Goal: Task Accomplishment & Management: Manage account settings

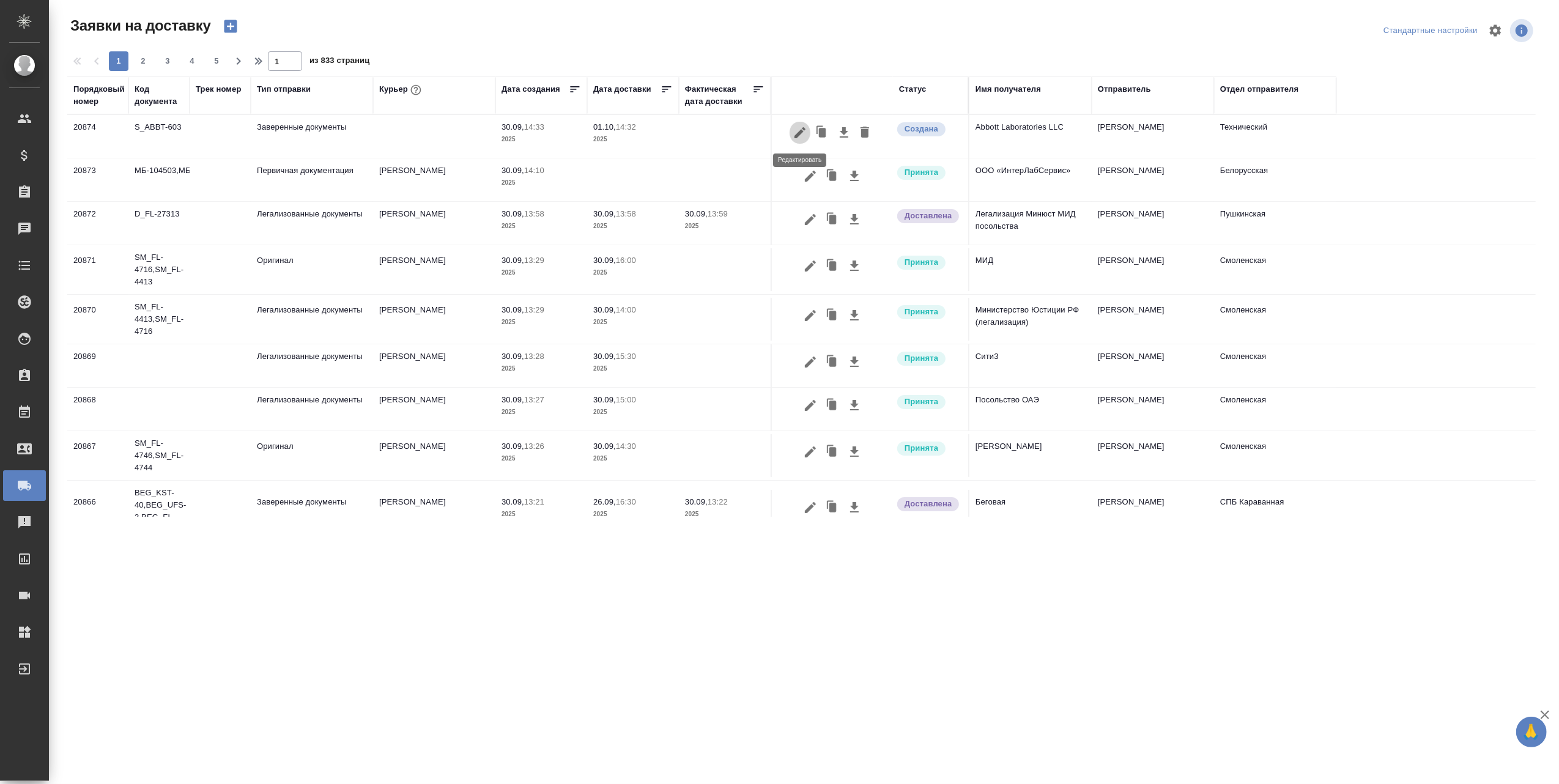
click at [802, 128] on icon "button" at bounding box center [800, 133] width 11 height 11
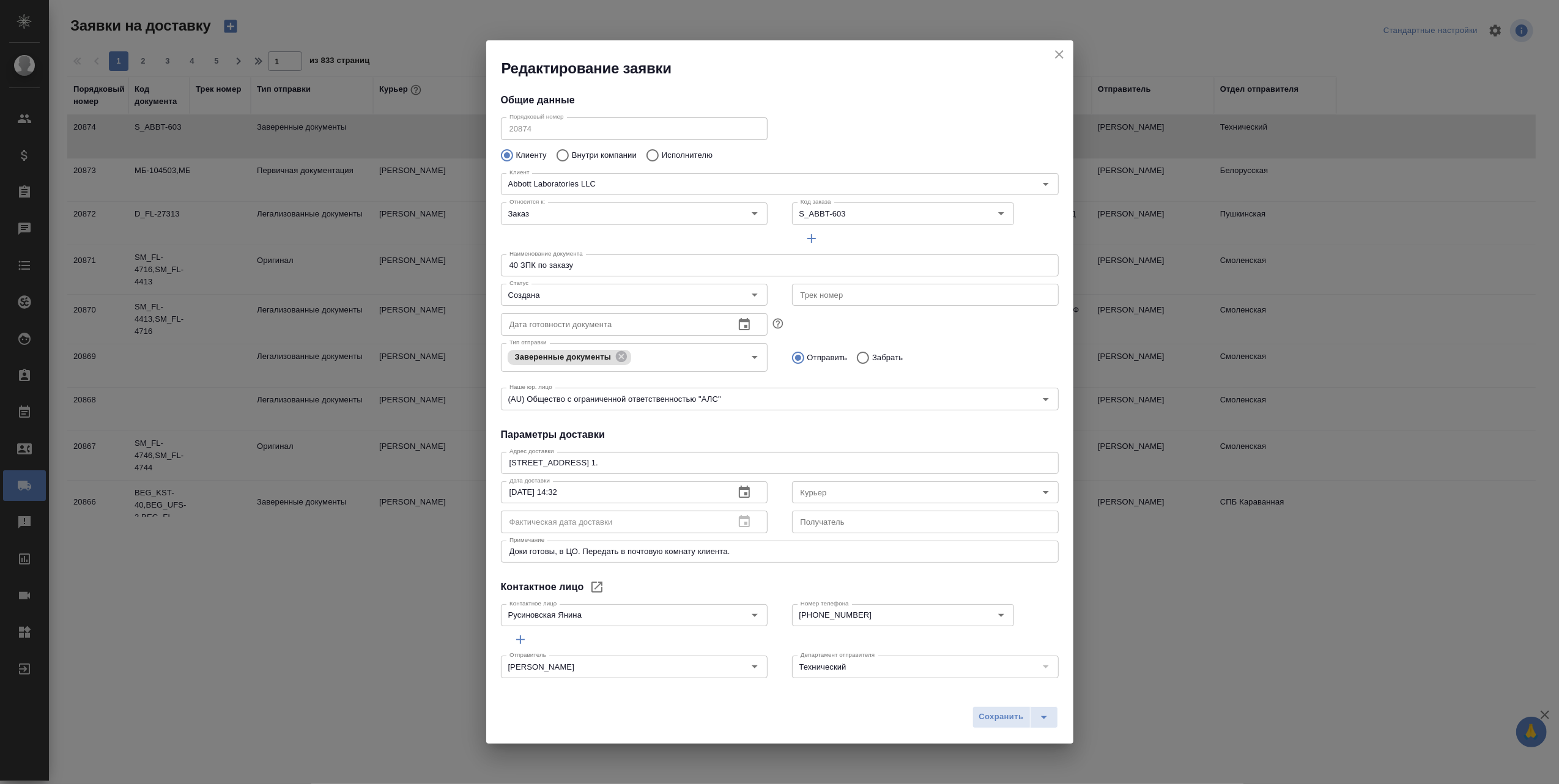
type input "Русиновская Янина"
type input "+7(921) 037-97-04"
click at [1062, 52] on icon "close" at bounding box center [1059, 55] width 8 height 8
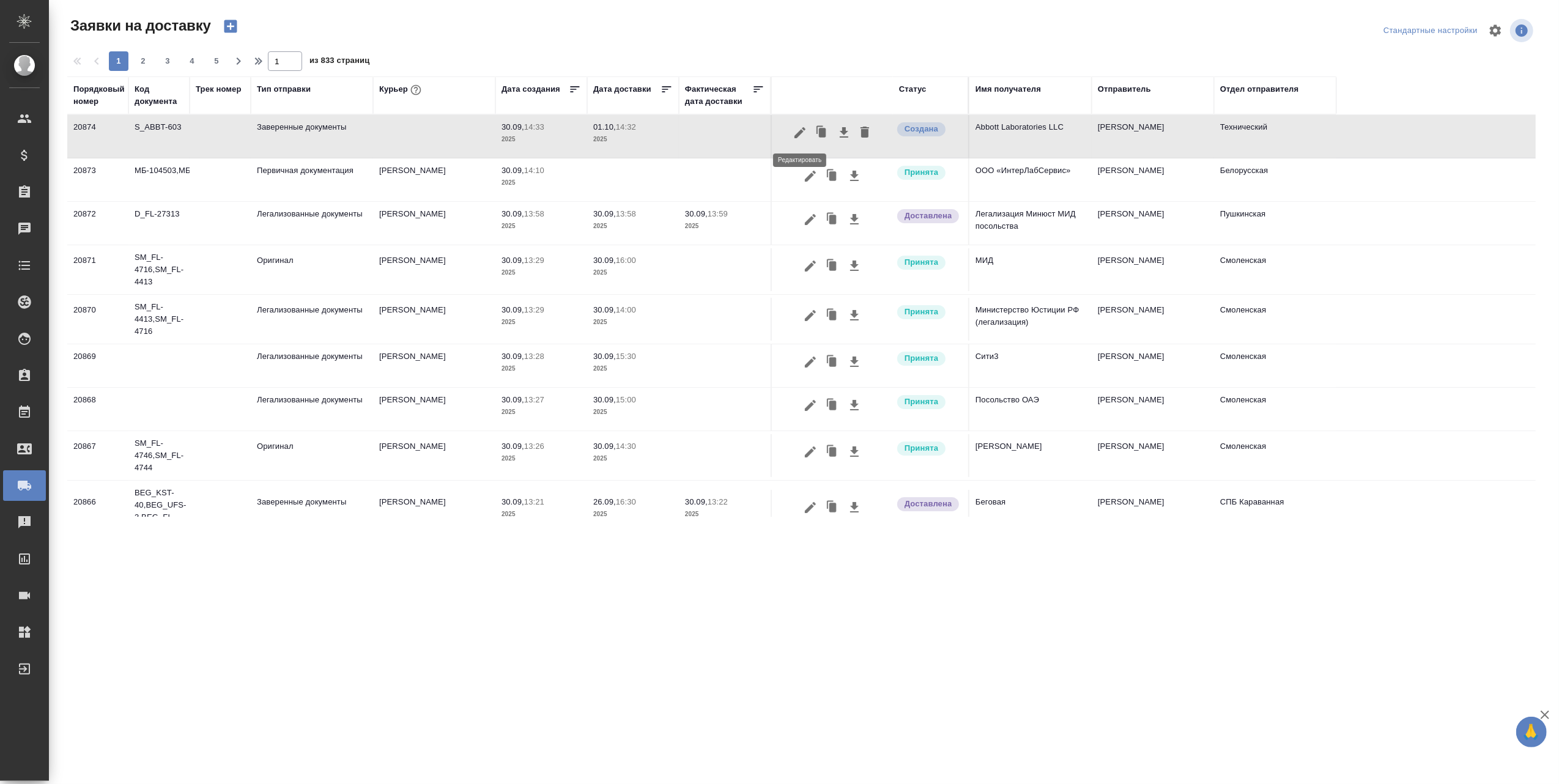
click at [797, 133] on icon "button" at bounding box center [799, 133] width 15 height 15
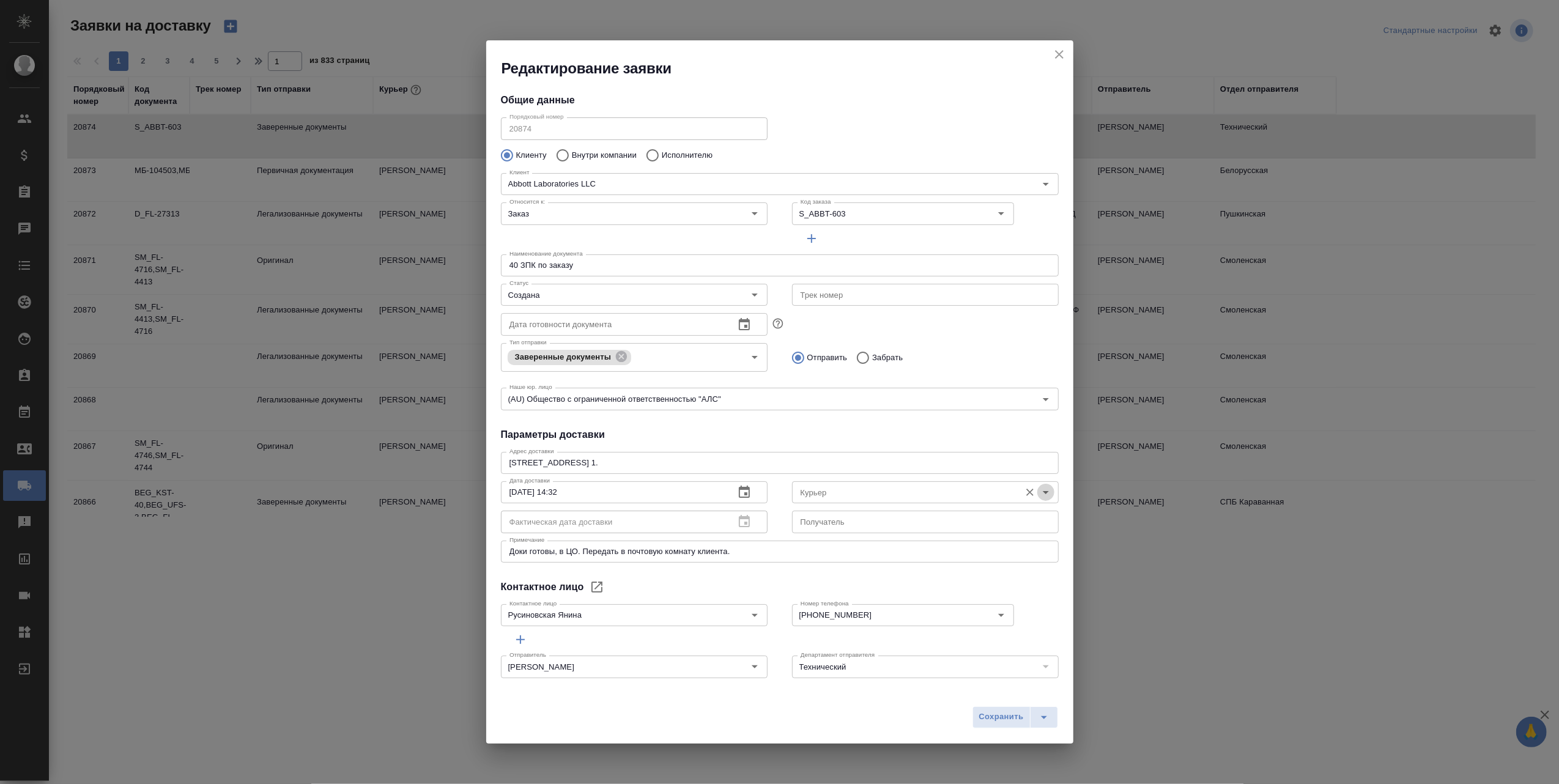
click at [1039, 490] on icon "Open" at bounding box center [1046, 492] width 15 height 15
click at [1243, 624] on div "Редактирование заявки Общие данные Порядковый номер 20874 Порядковый номер Клие…" at bounding box center [779, 392] width 1559 height 784
click at [1060, 55] on icon "close" at bounding box center [1059, 54] width 15 height 15
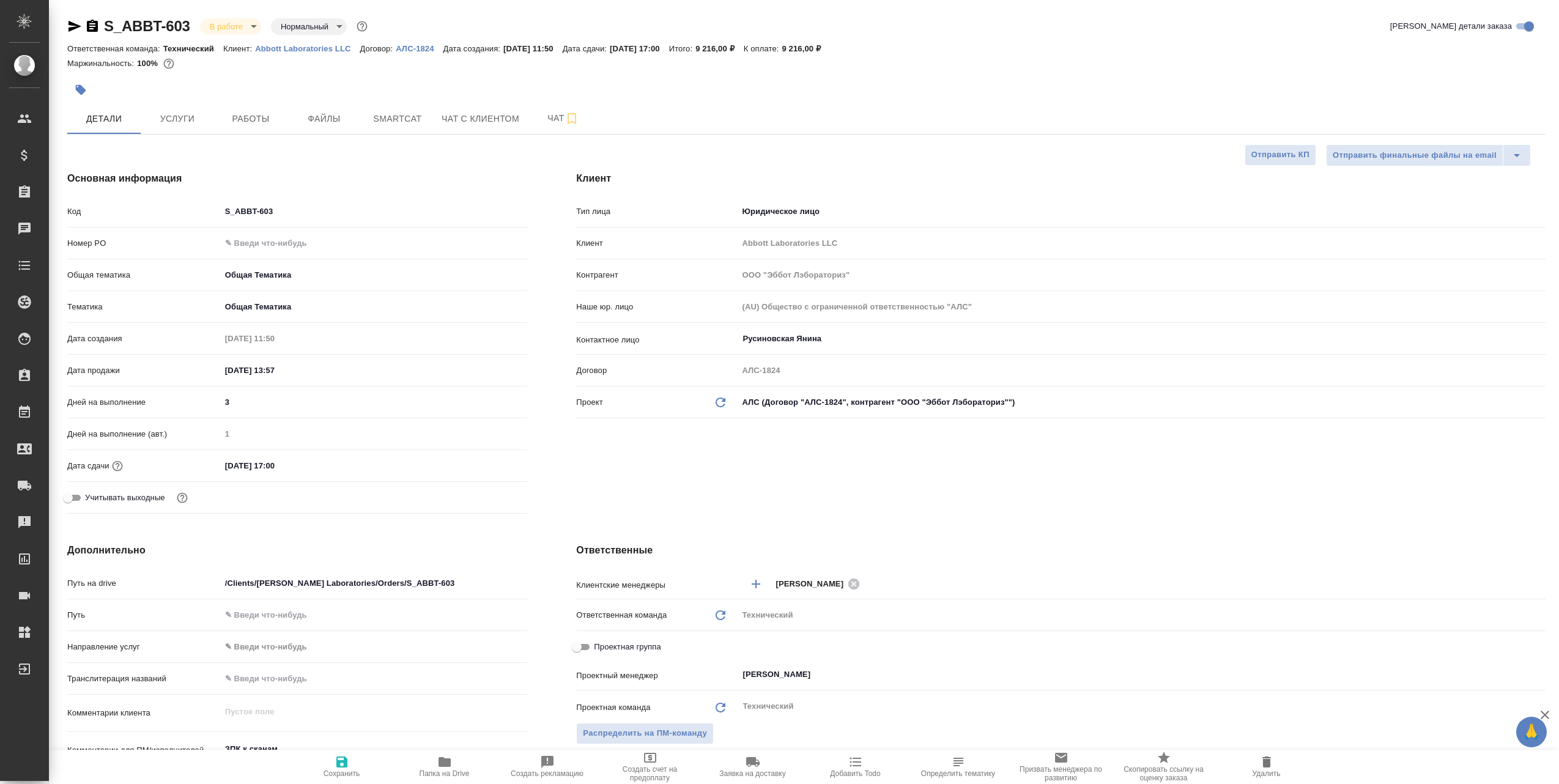
select select "RU"
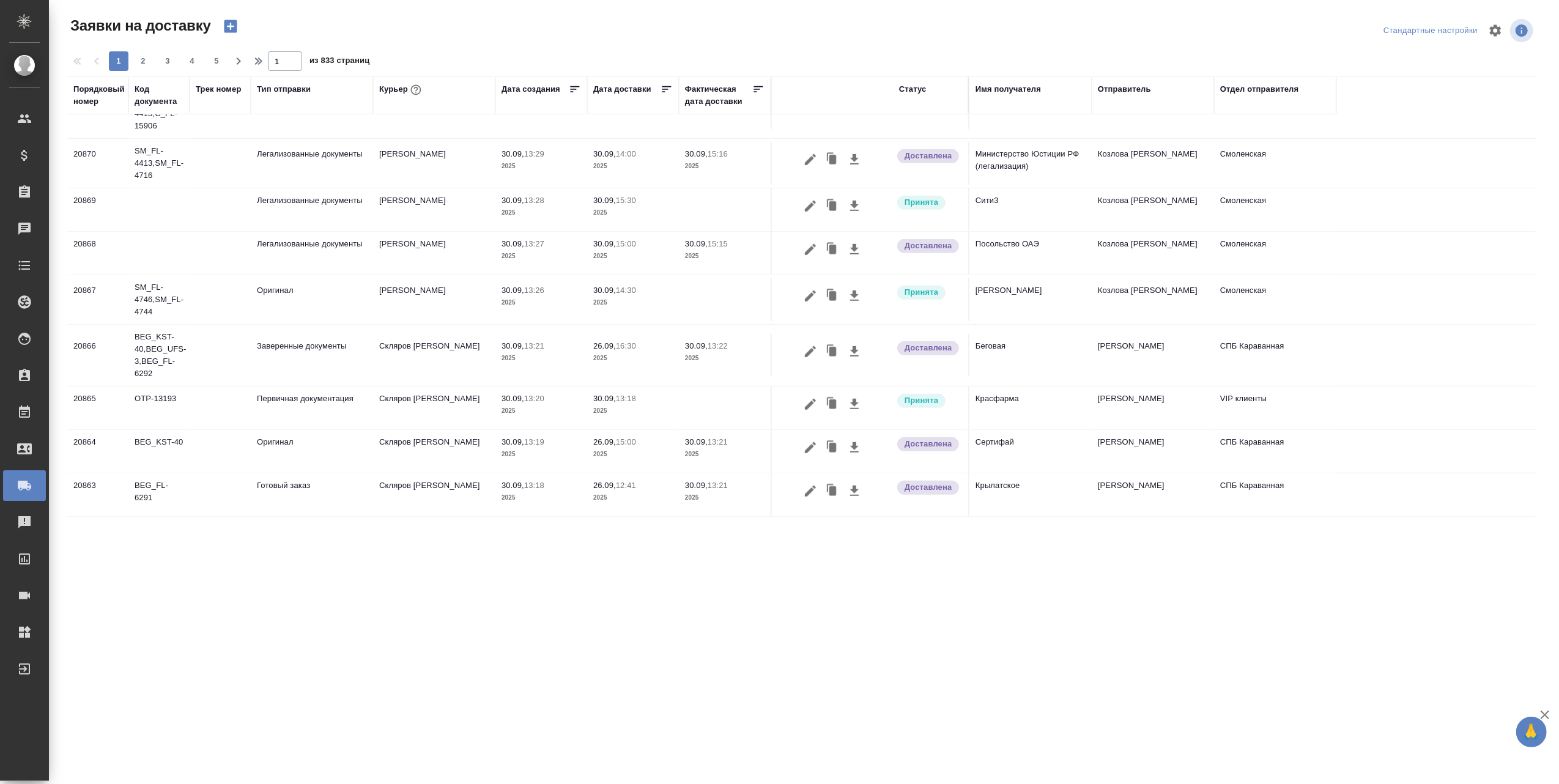
scroll to position [738, 0]
click at [810, 399] on icon "button" at bounding box center [810, 404] width 15 height 15
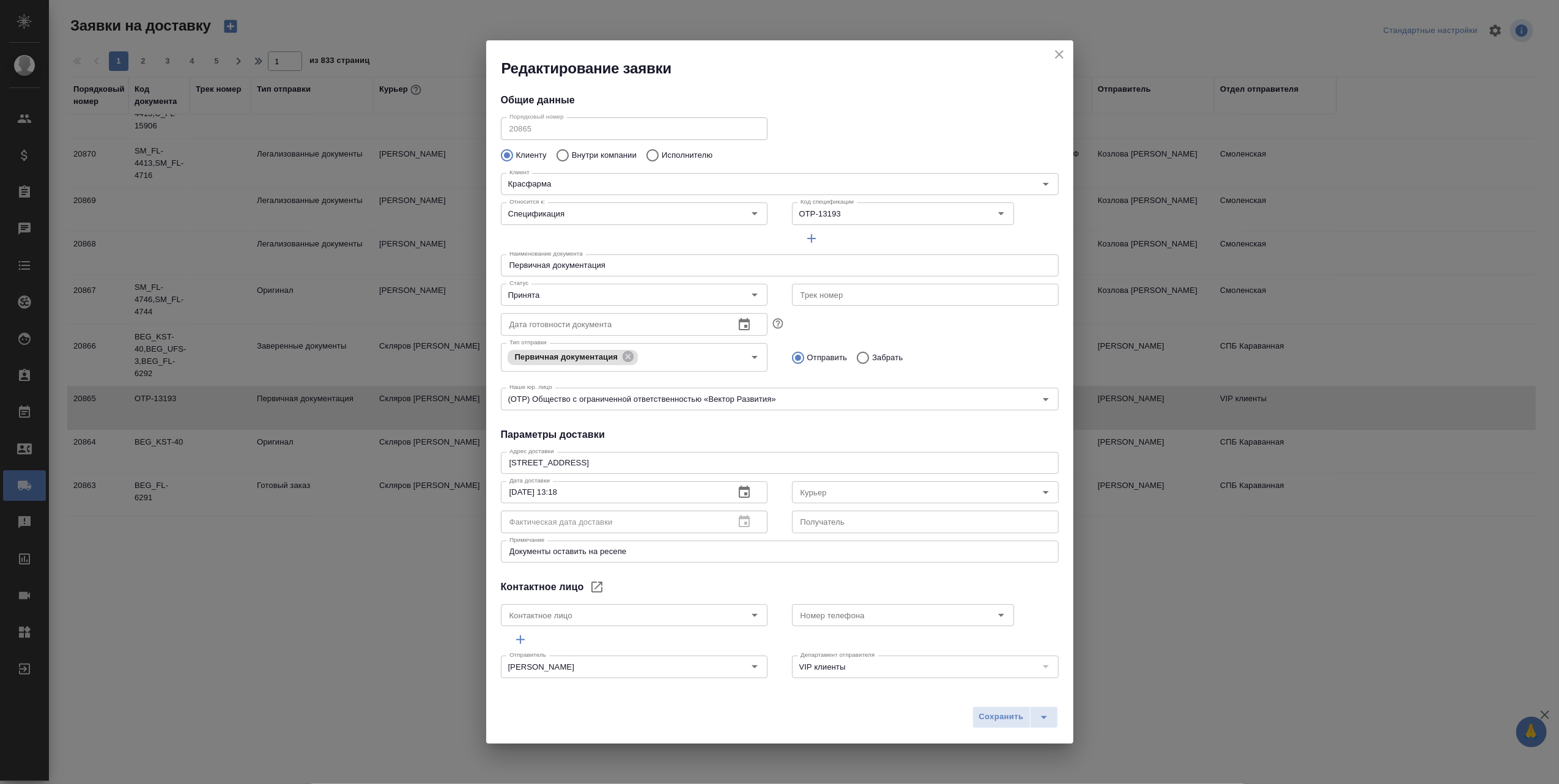
type input "[PERSON_NAME]"
type input "Кузьмина Ксения"
type input "+7 (926) 091 19 79"
click at [751, 295] on icon "Open" at bounding box center [755, 295] width 15 height 15
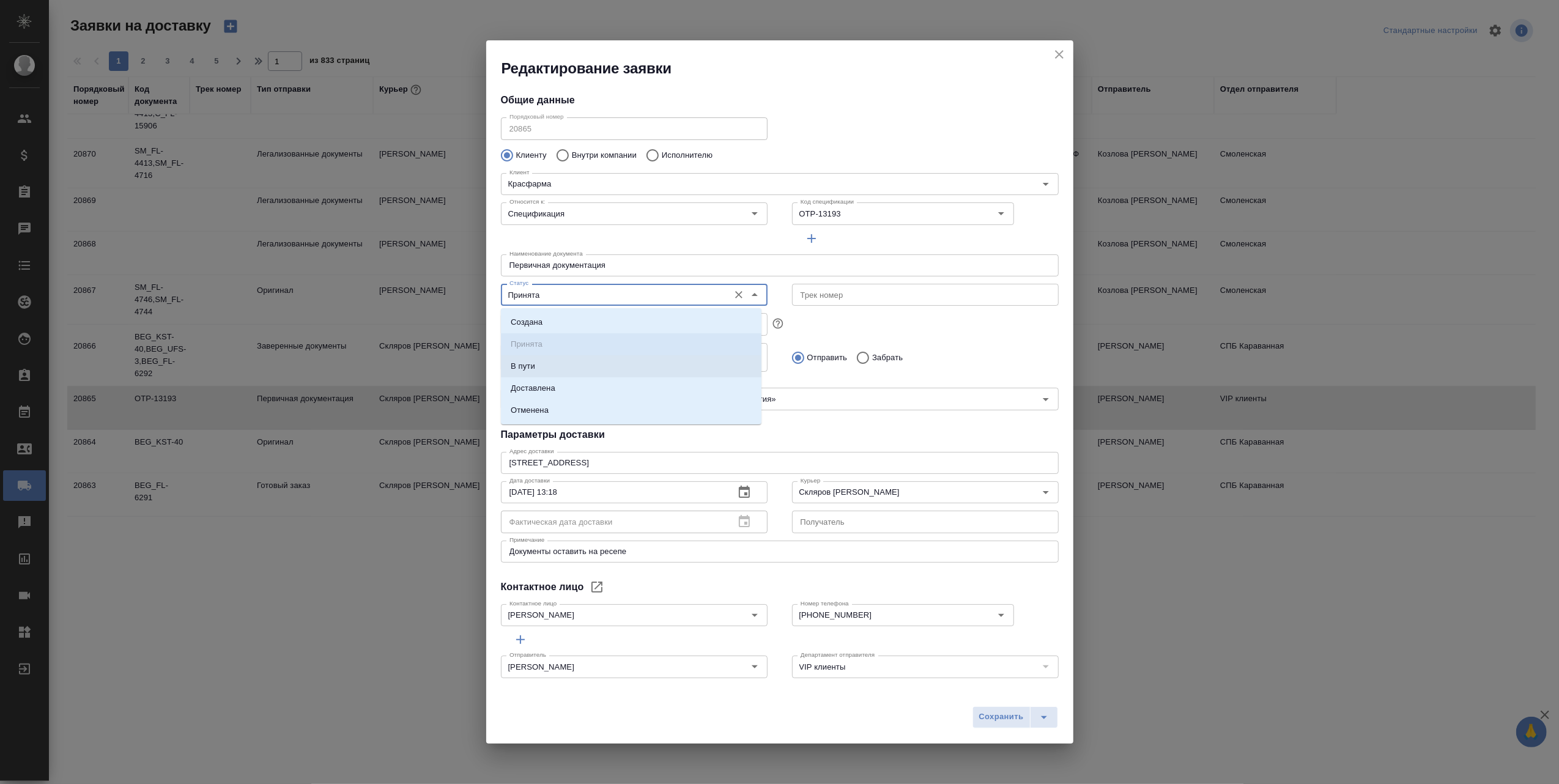
click at [564, 367] on li "В пути" at bounding box center [631, 366] width 261 height 22
type input "В пути"
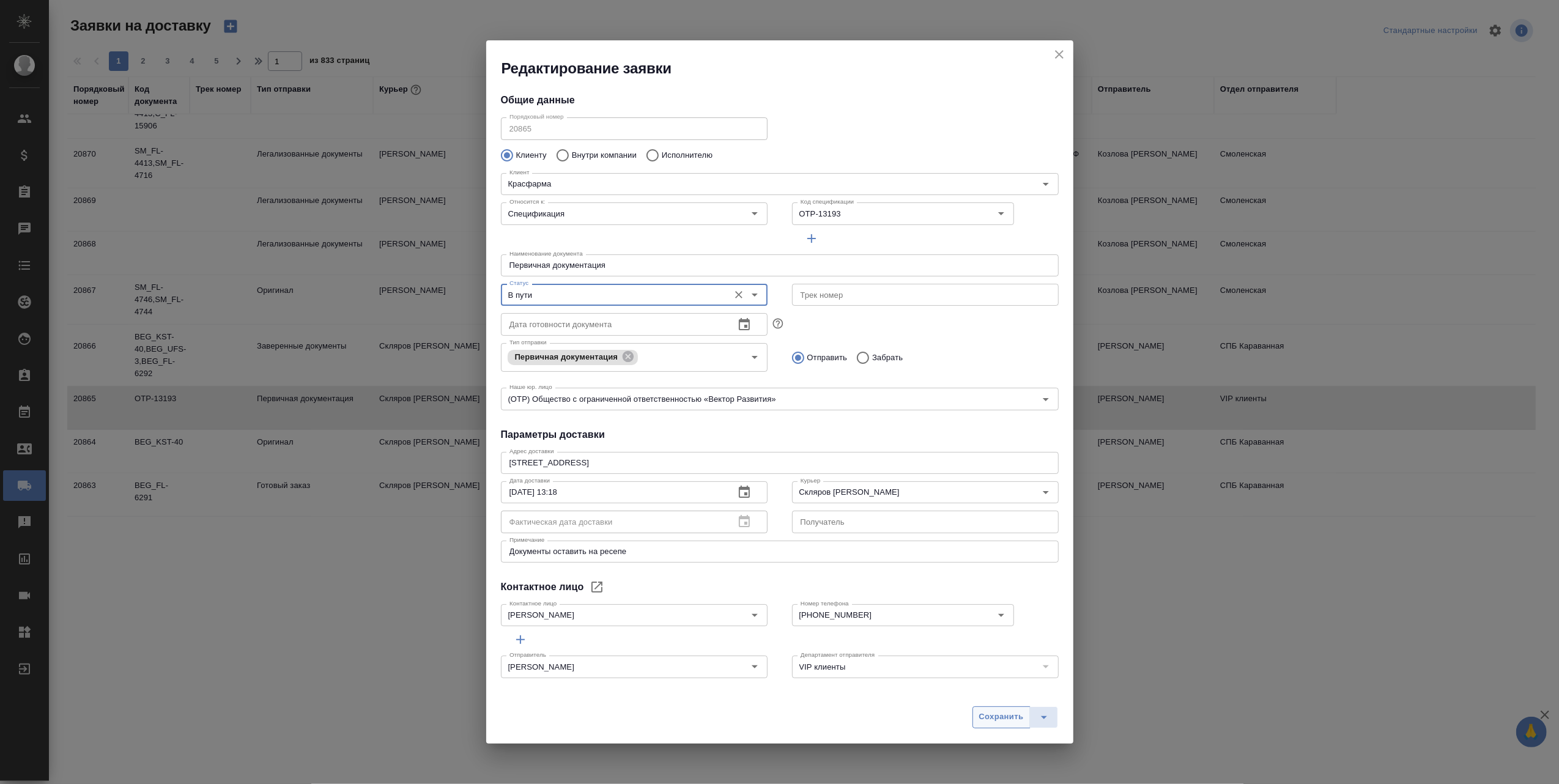
click at [994, 715] on span "Сохранить" at bounding box center [1001, 717] width 45 height 14
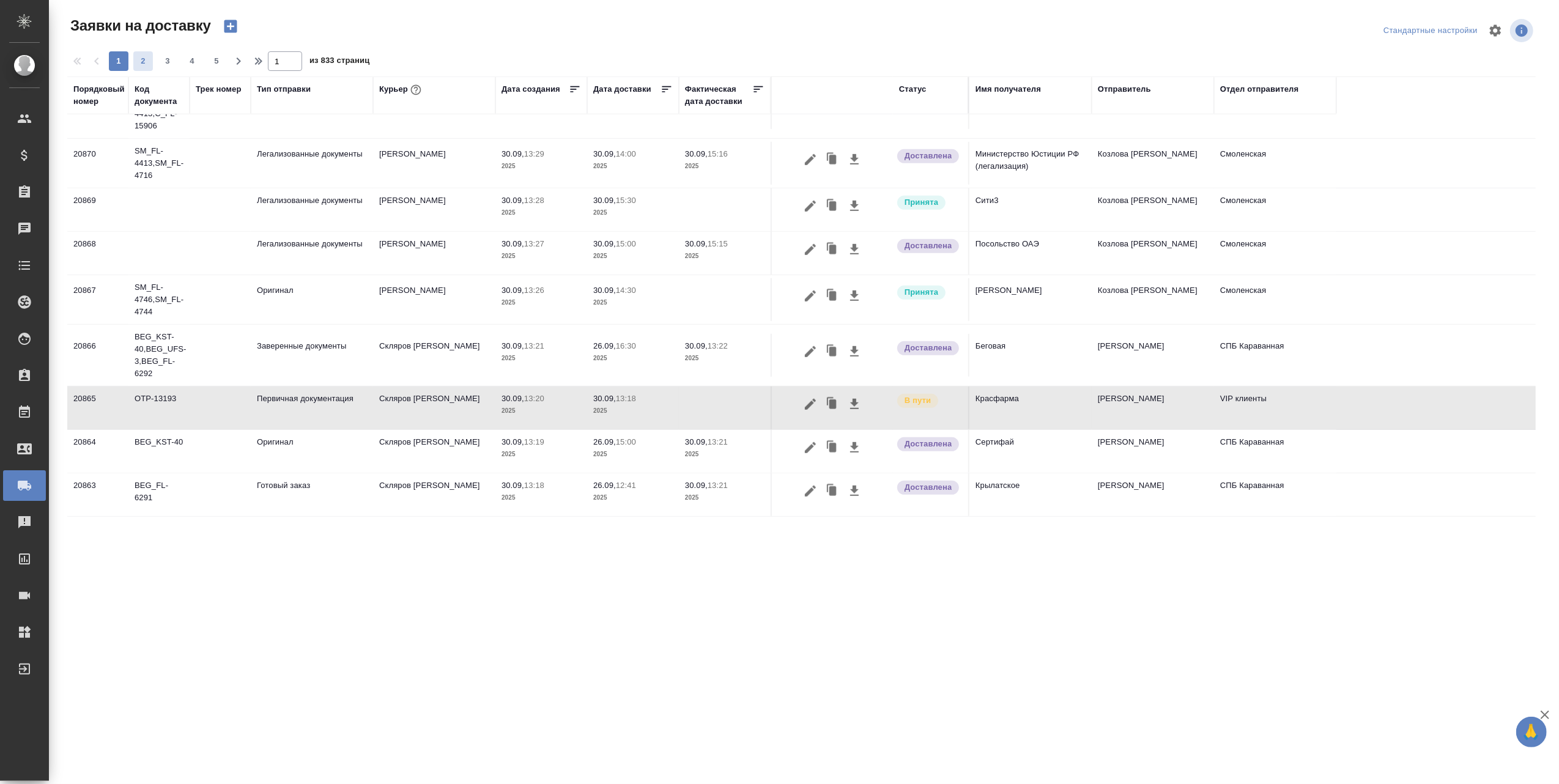
click at [142, 61] on span "2" at bounding box center [143, 60] width 20 height 12
type input "2"
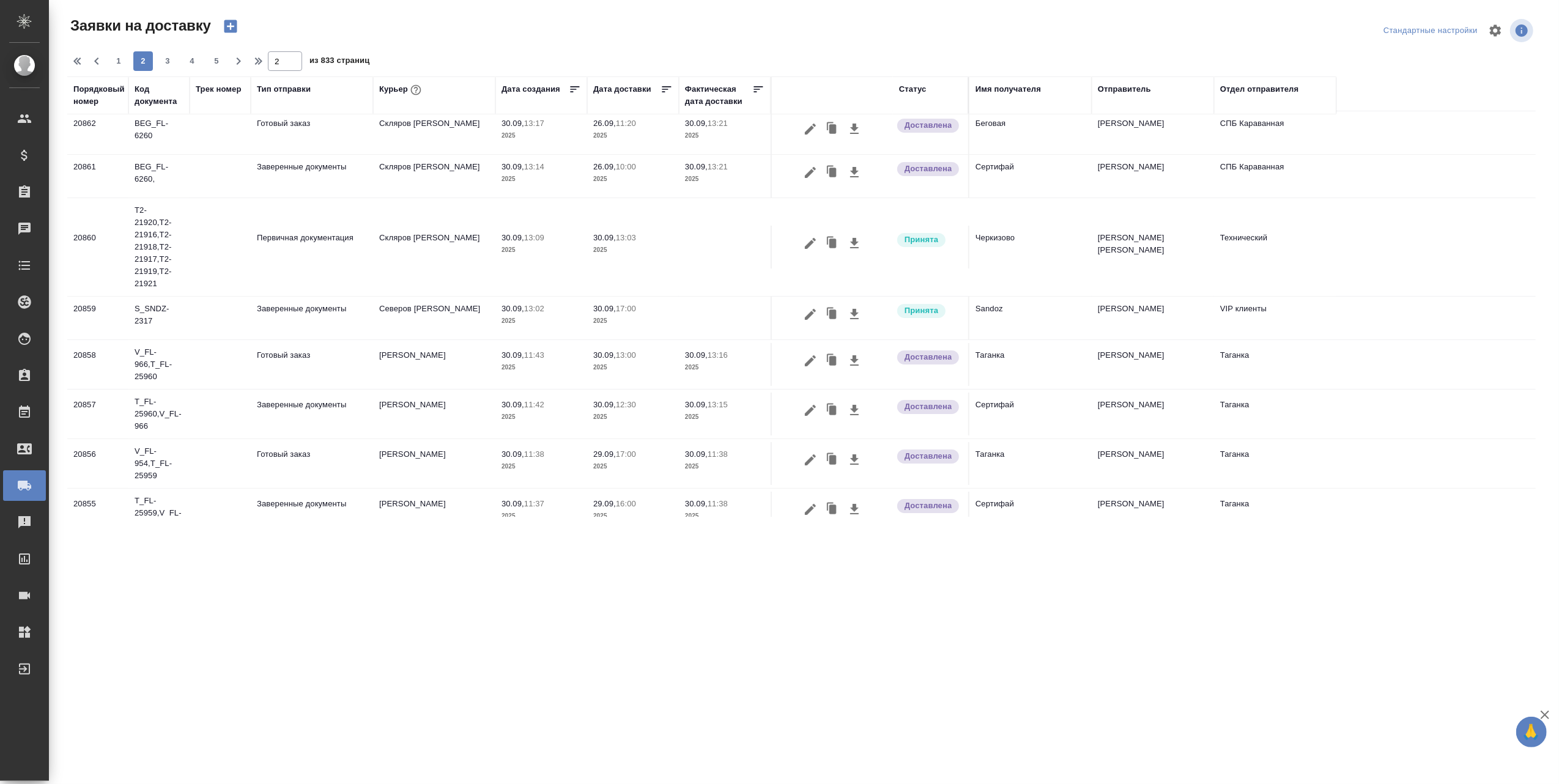
scroll to position [0, 0]
click at [813, 243] on icon "button" at bounding box center [811, 247] width 11 height 11
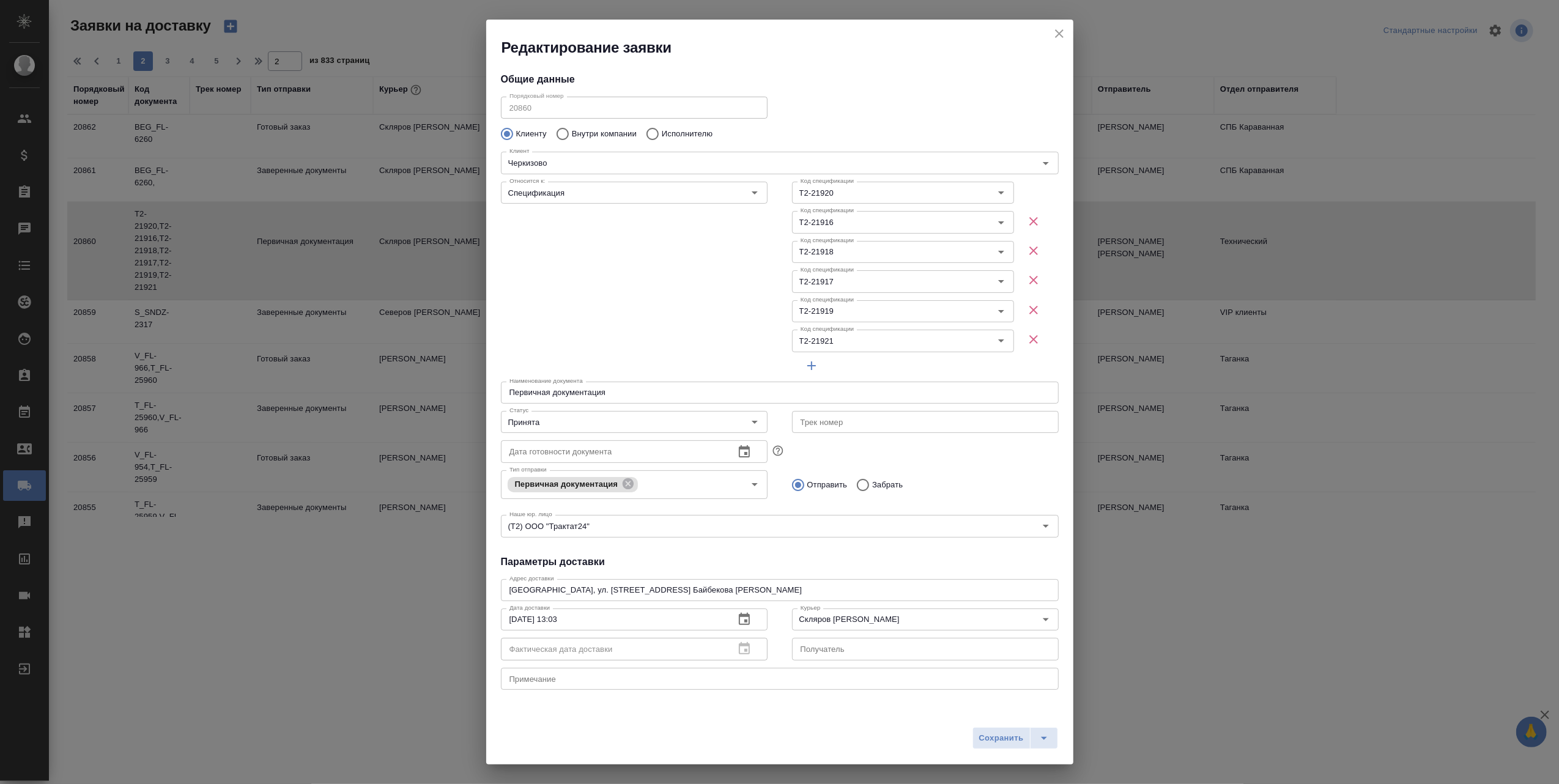
type input "Байбекова Елена"
type input "8 903 299 25 97"
click at [748, 419] on icon "Open" at bounding box center [755, 421] width 15 height 15
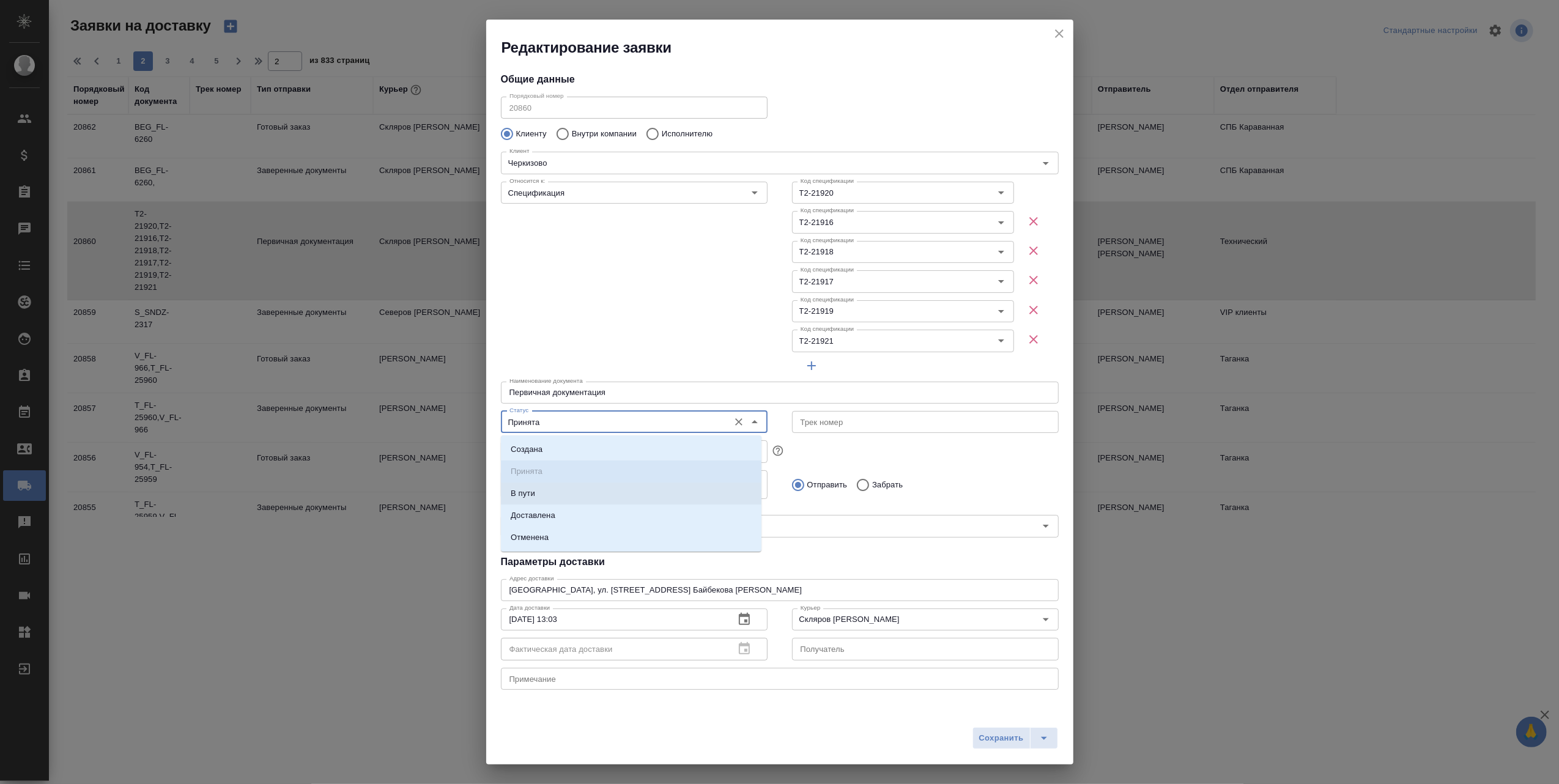
click at [614, 494] on li "В пути" at bounding box center [631, 493] width 261 height 22
type input "В пути"
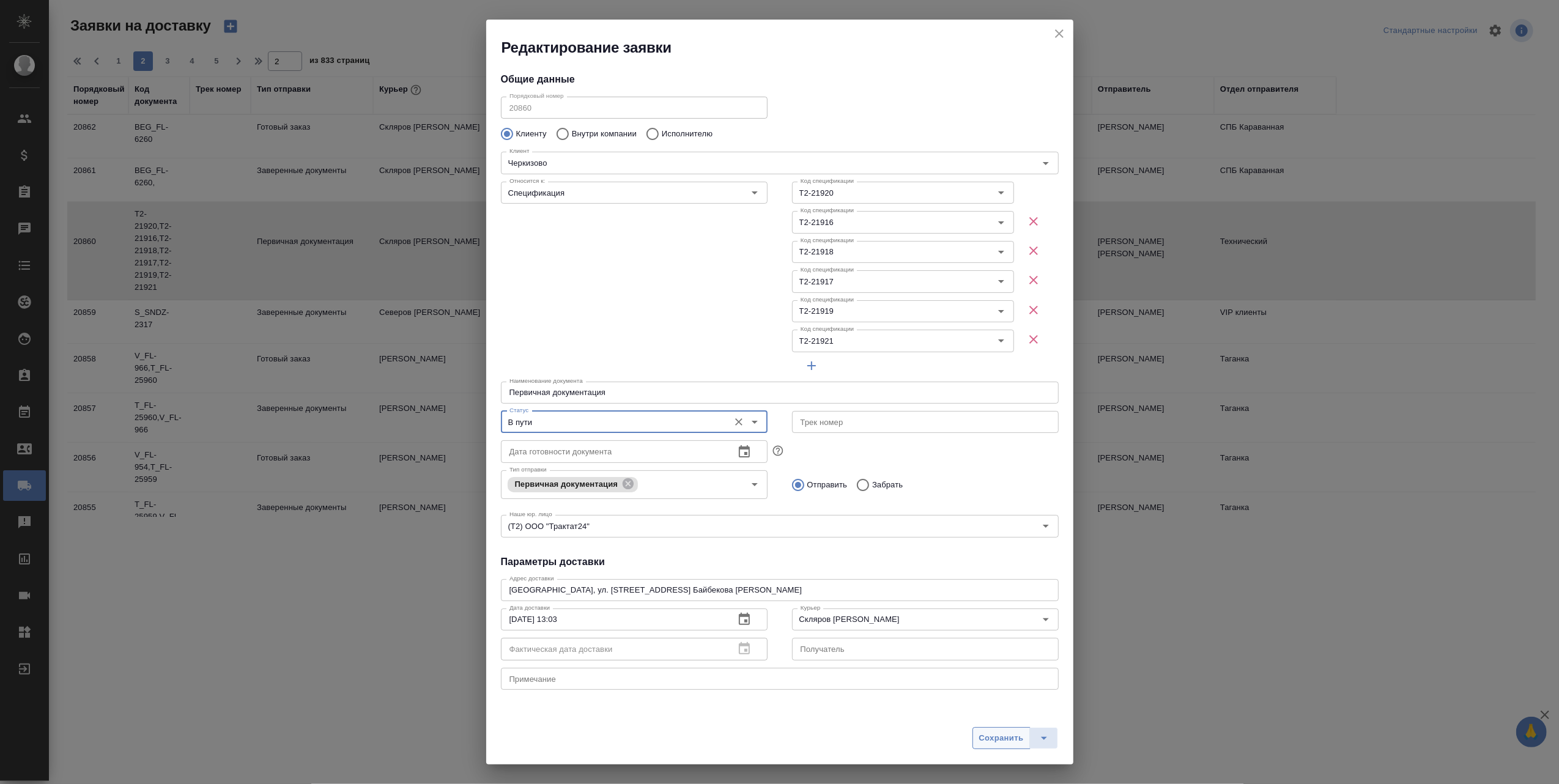
click at [986, 741] on span "Сохранить" at bounding box center [1001, 738] width 45 height 14
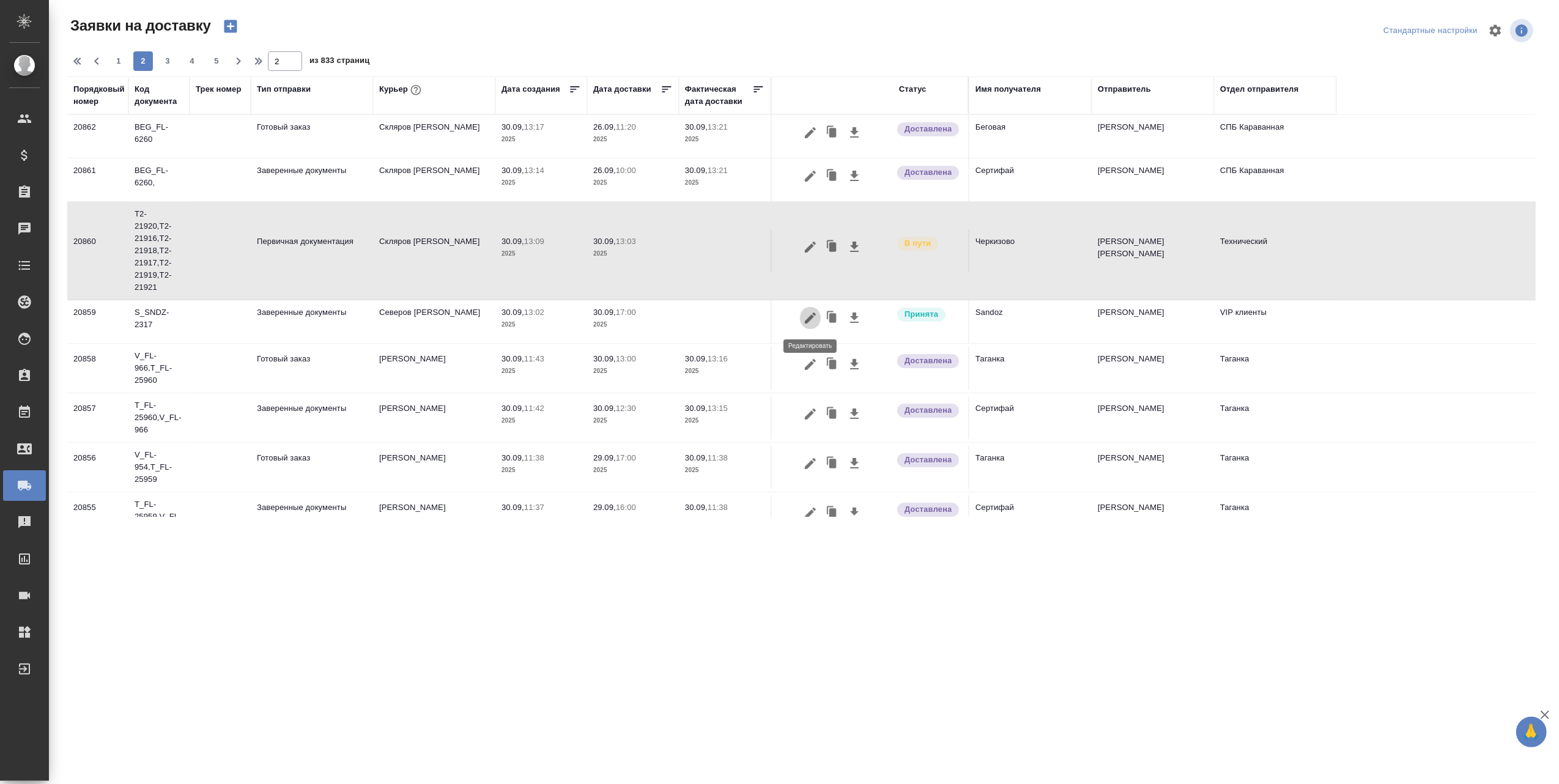
click at [811, 313] on icon "button" at bounding box center [810, 318] width 15 height 15
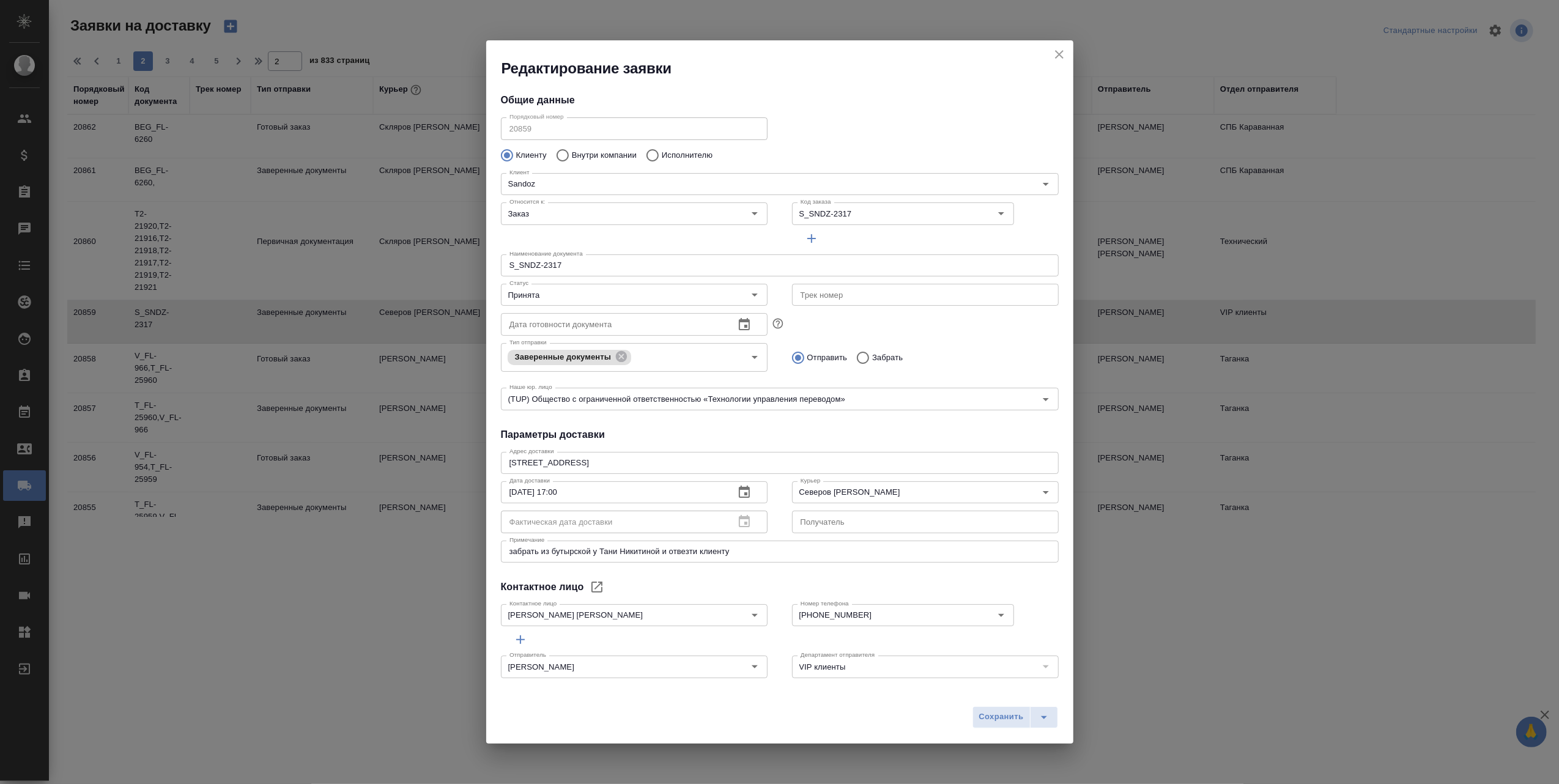
type input "Ковалец Ирина"
type input "+79850230718"
click at [748, 294] on icon "Open" at bounding box center [755, 295] width 15 height 15
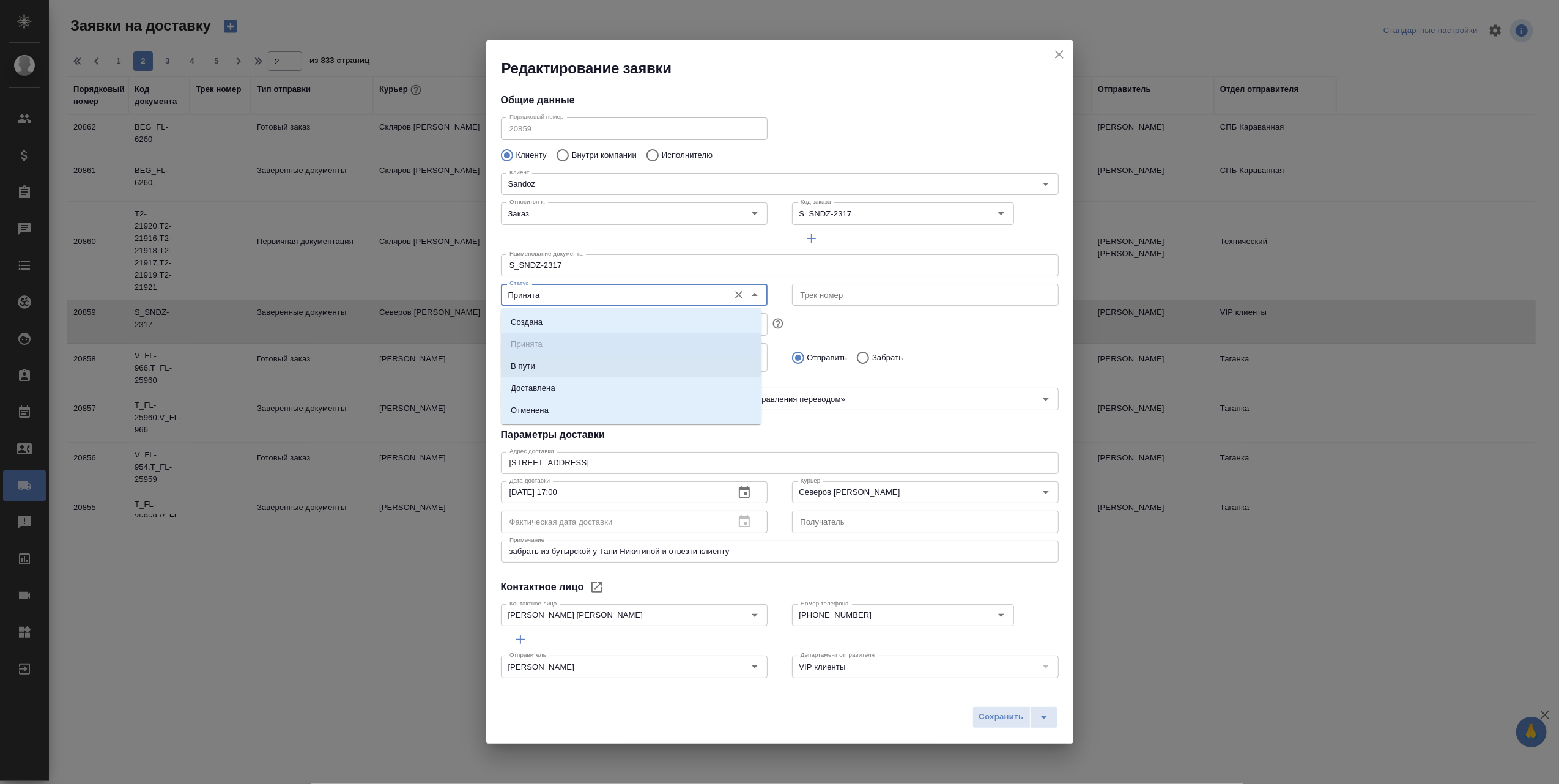
click at [526, 363] on p "В пути" at bounding box center [522, 366] width 25 height 12
type input "В пути"
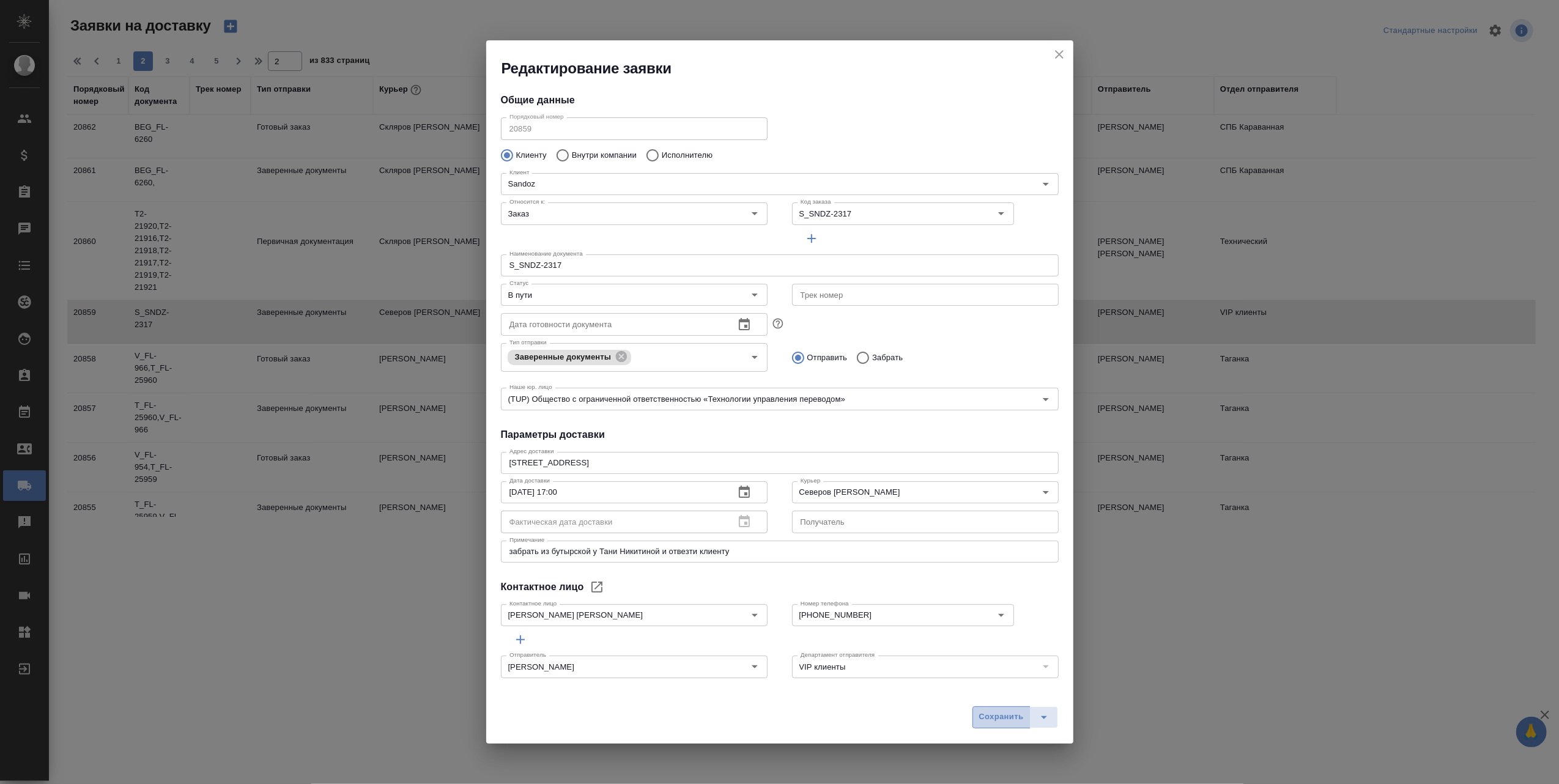
click at [987, 717] on span "Сохранить" at bounding box center [1001, 717] width 45 height 14
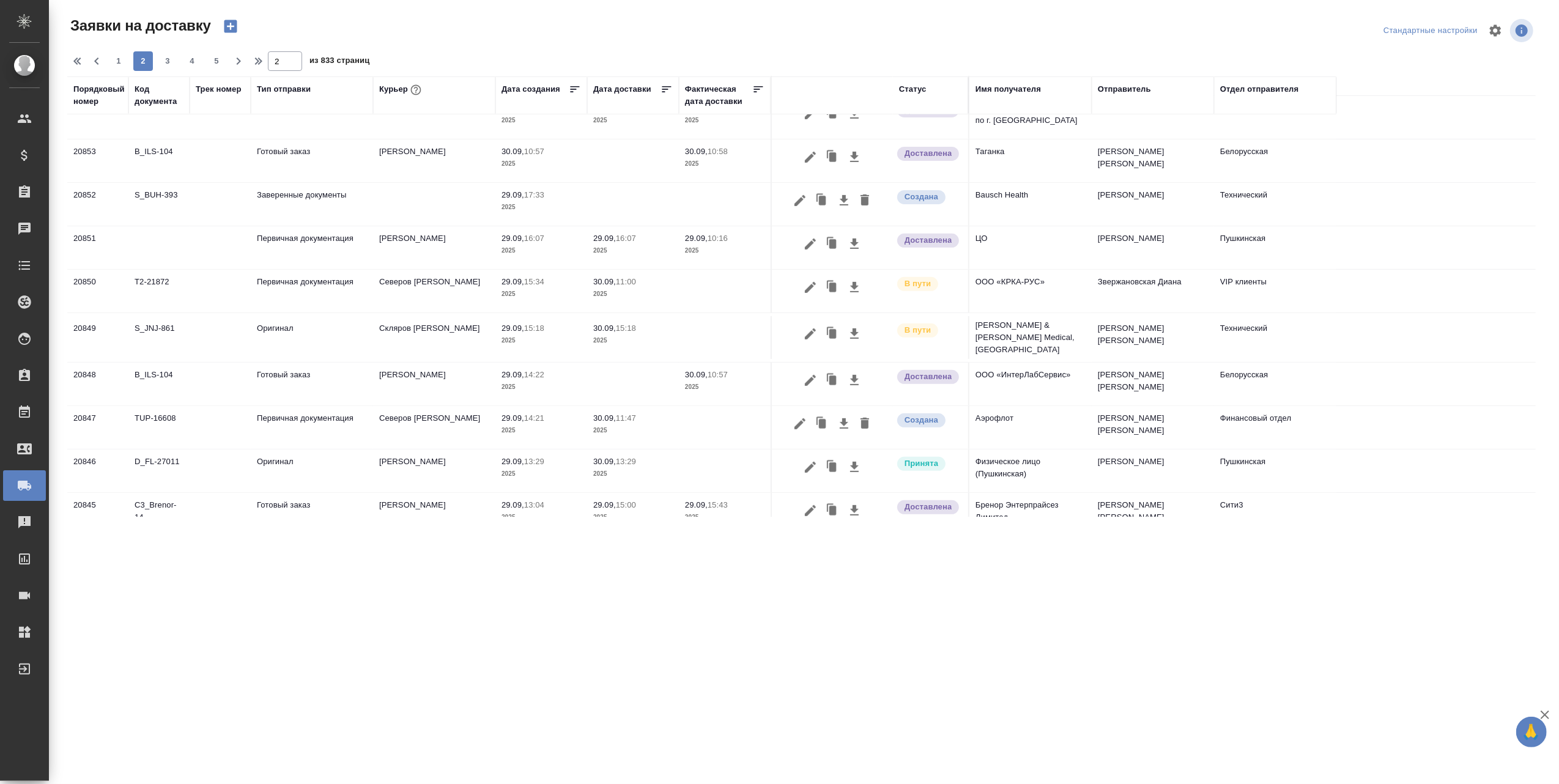
scroll to position [489, 0]
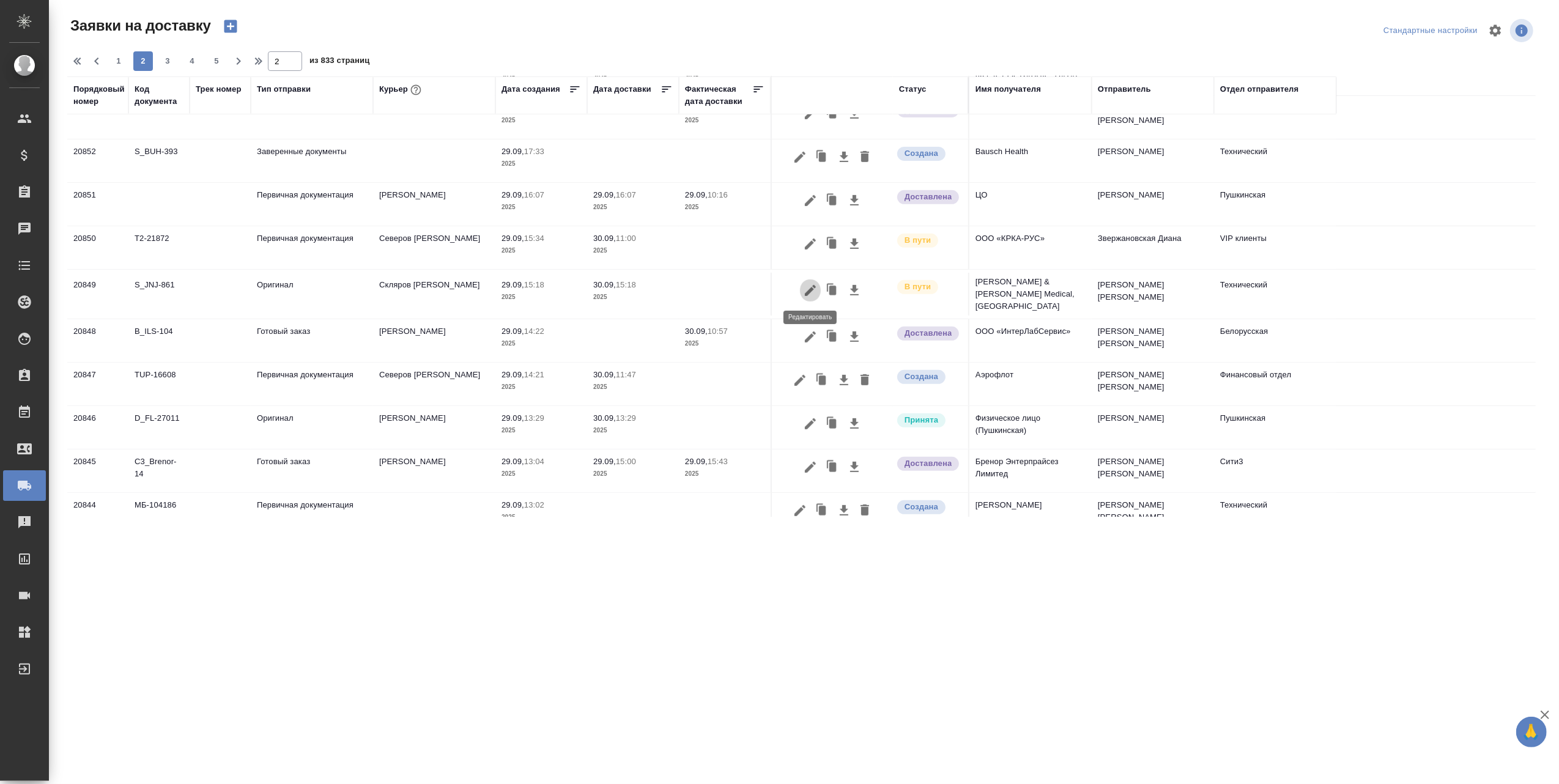
click at [810, 289] on icon "button" at bounding box center [810, 290] width 15 height 15
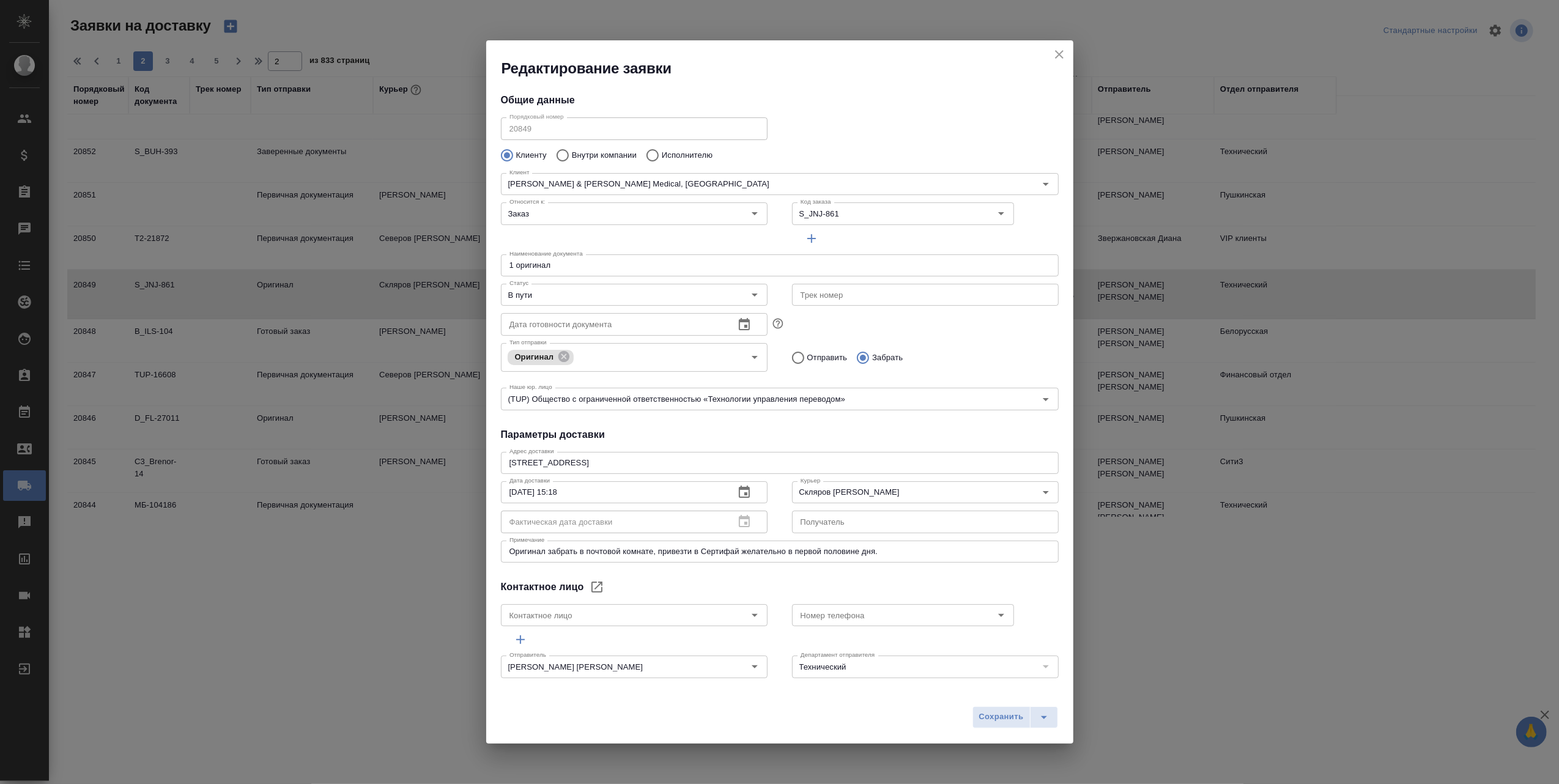
type input "Осипова Алина"
type input "+7 925 081 0804"
click at [748, 292] on icon "Open" at bounding box center [755, 295] width 15 height 15
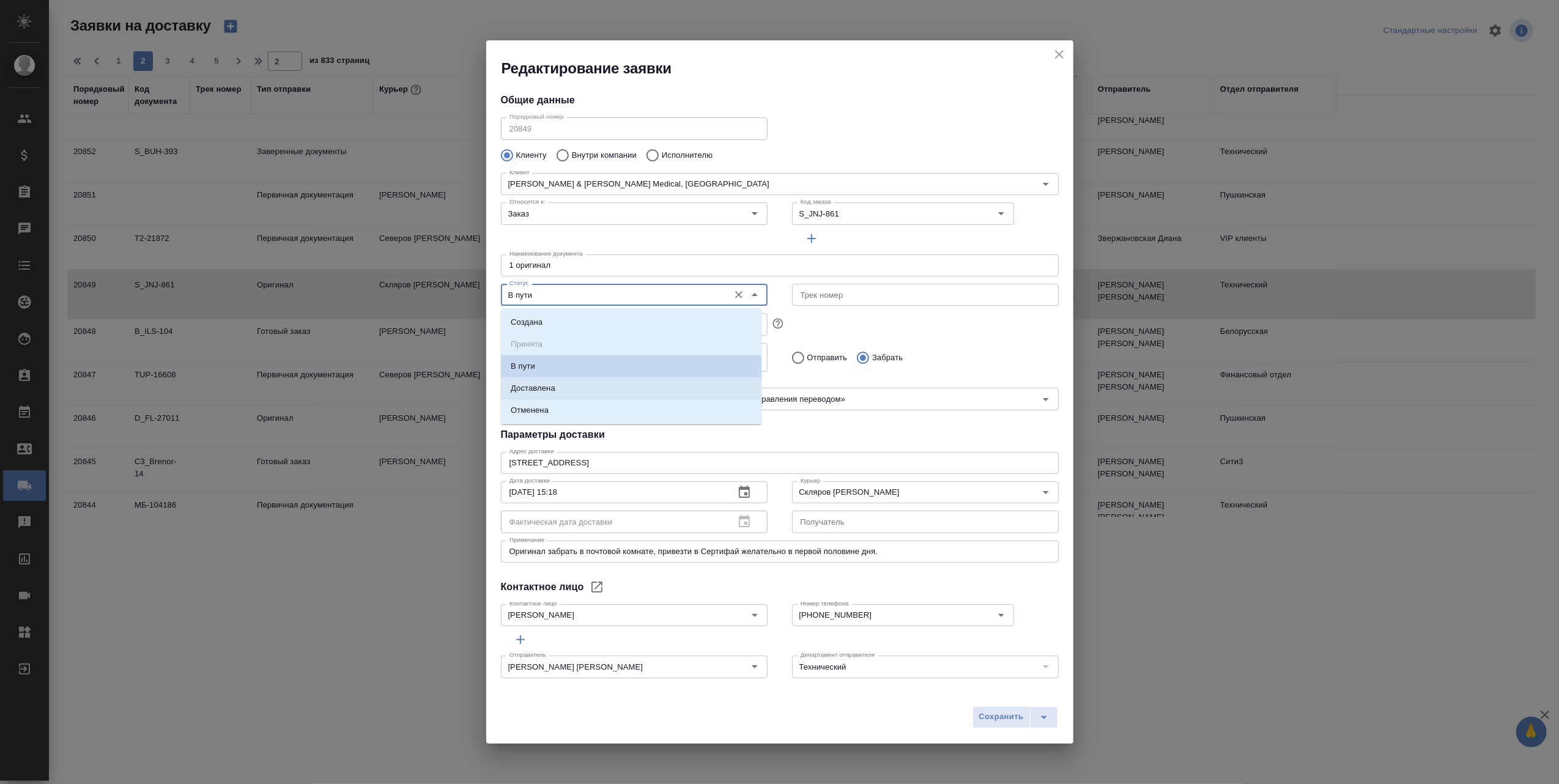
click at [576, 389] on li "Доставлена" at bounding box center [631, 388] width 261 height 22
type input "Доставлена"
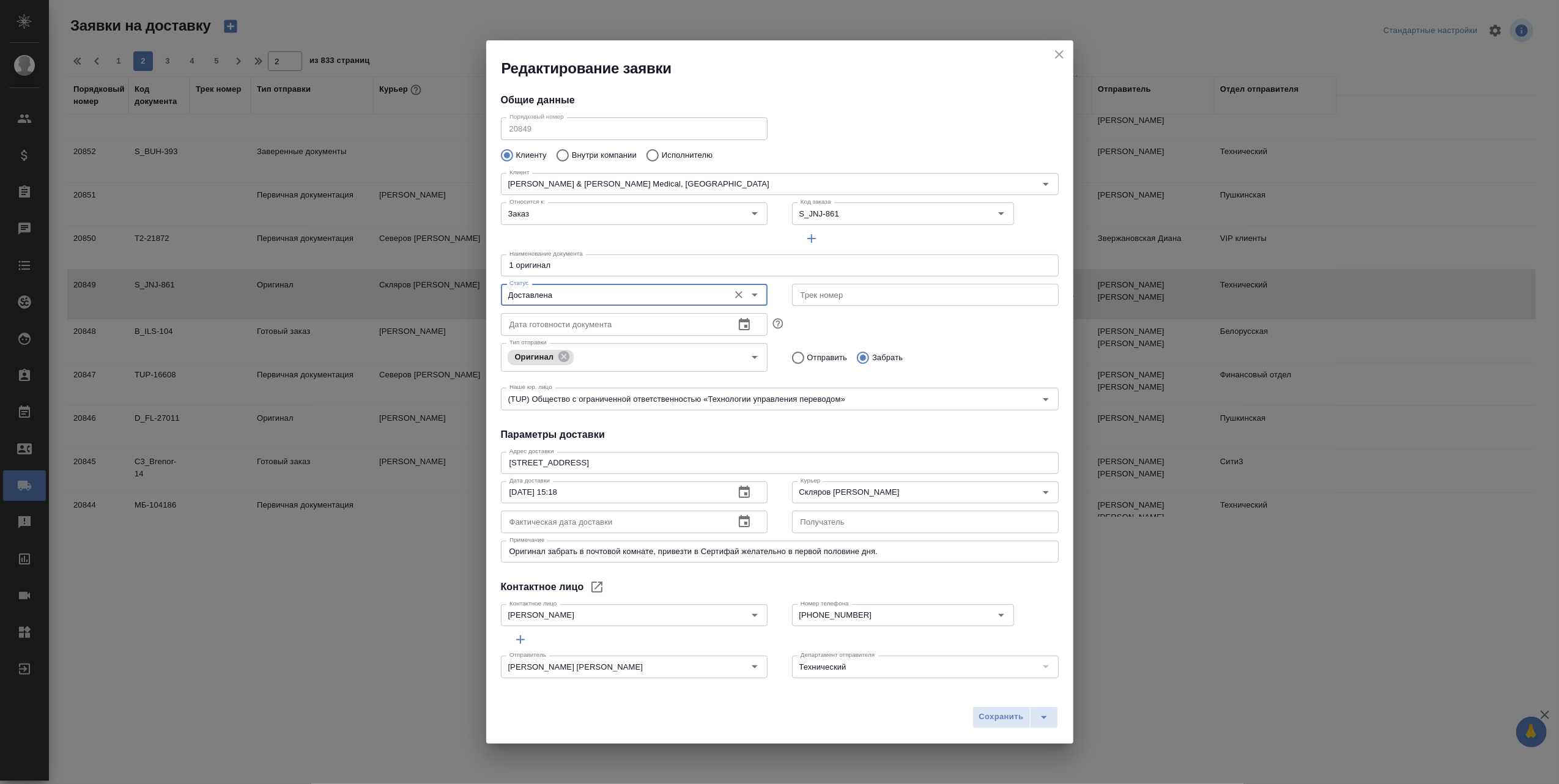
click at [739, 527] on icon "button" at bounding box center [745, 520] width 11 height 12
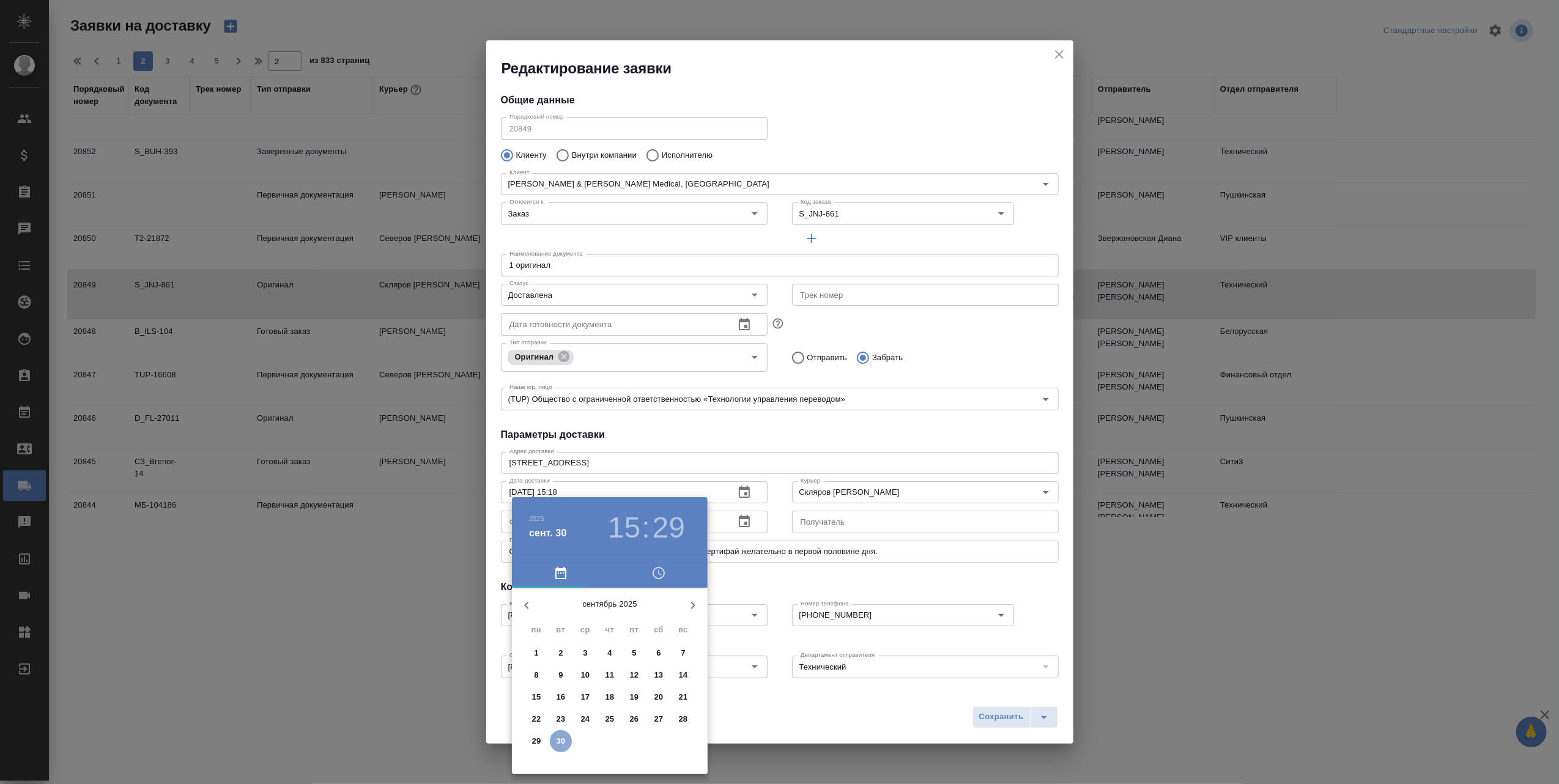
click at [562, 737] on p "30" at bounding box center [561, 741] width 9 height 12
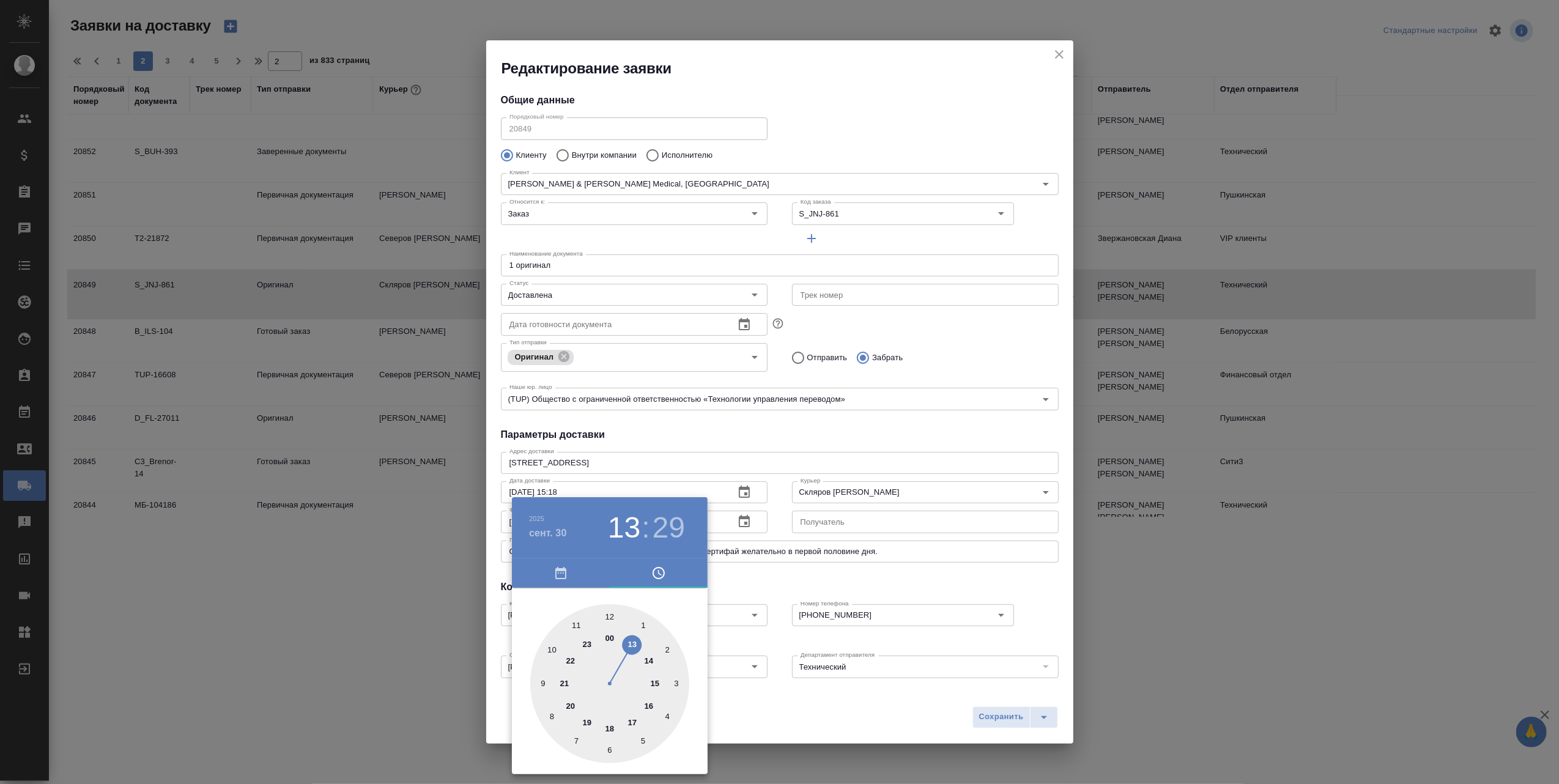
drag, startPoint x: 653, startPoint y: 685, endPoint x: 637, endPoint y: 654, distance: 34.9
click at [637, 654] on div at bounding box center [609, 684] width 159 height 159
type input "30.09.2025 13:30"
click at [612, 750] on div at bounding box center [609, 684] width 159 height 159
click at [997, 726] on div at bounding box center [779, 392] width 1559 height 784
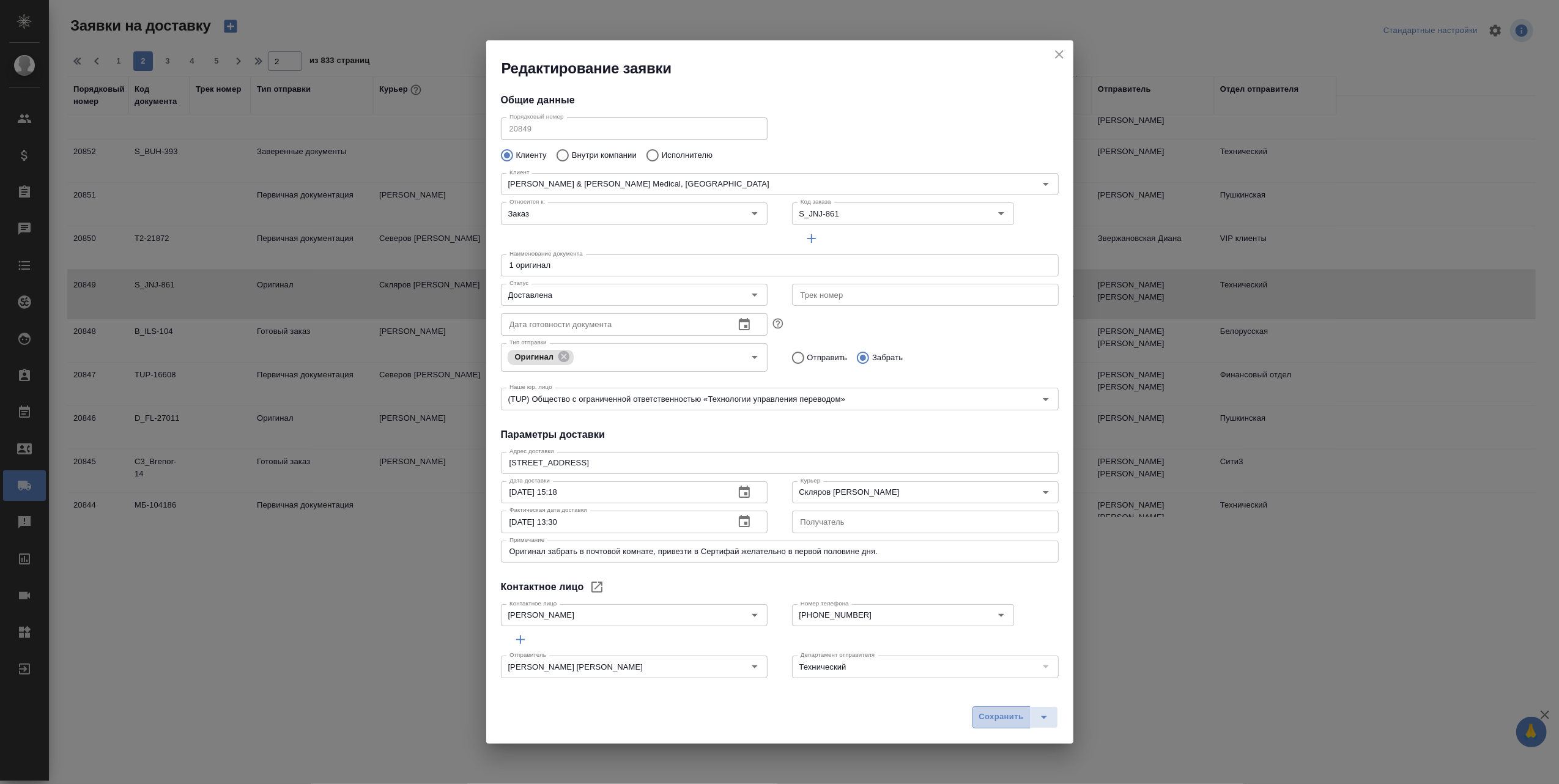
click at [994, 717] on span "Сохранить" at bounding box center [1001, 717] width 45 height 14
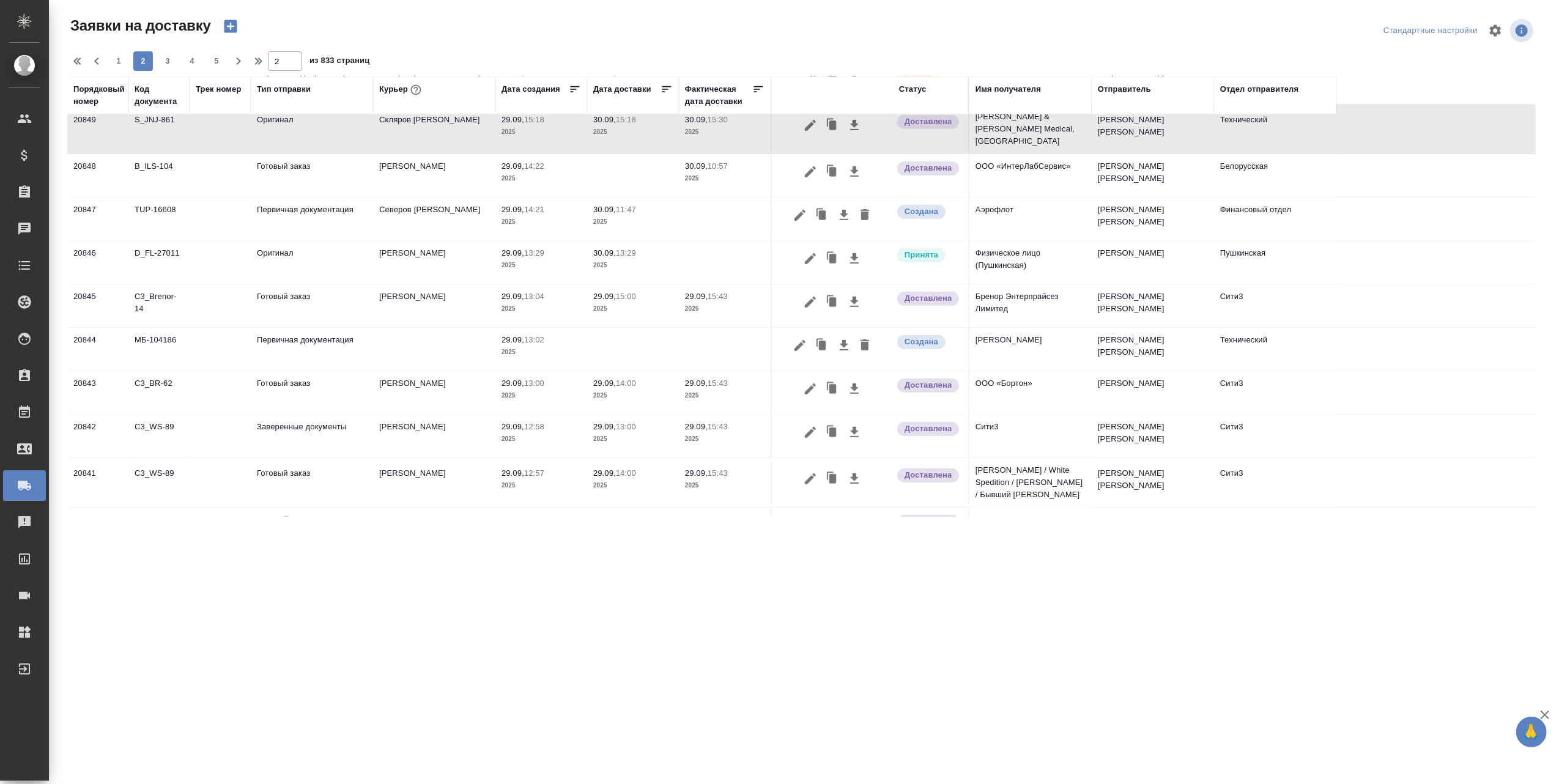
scroll to position [611, 0]
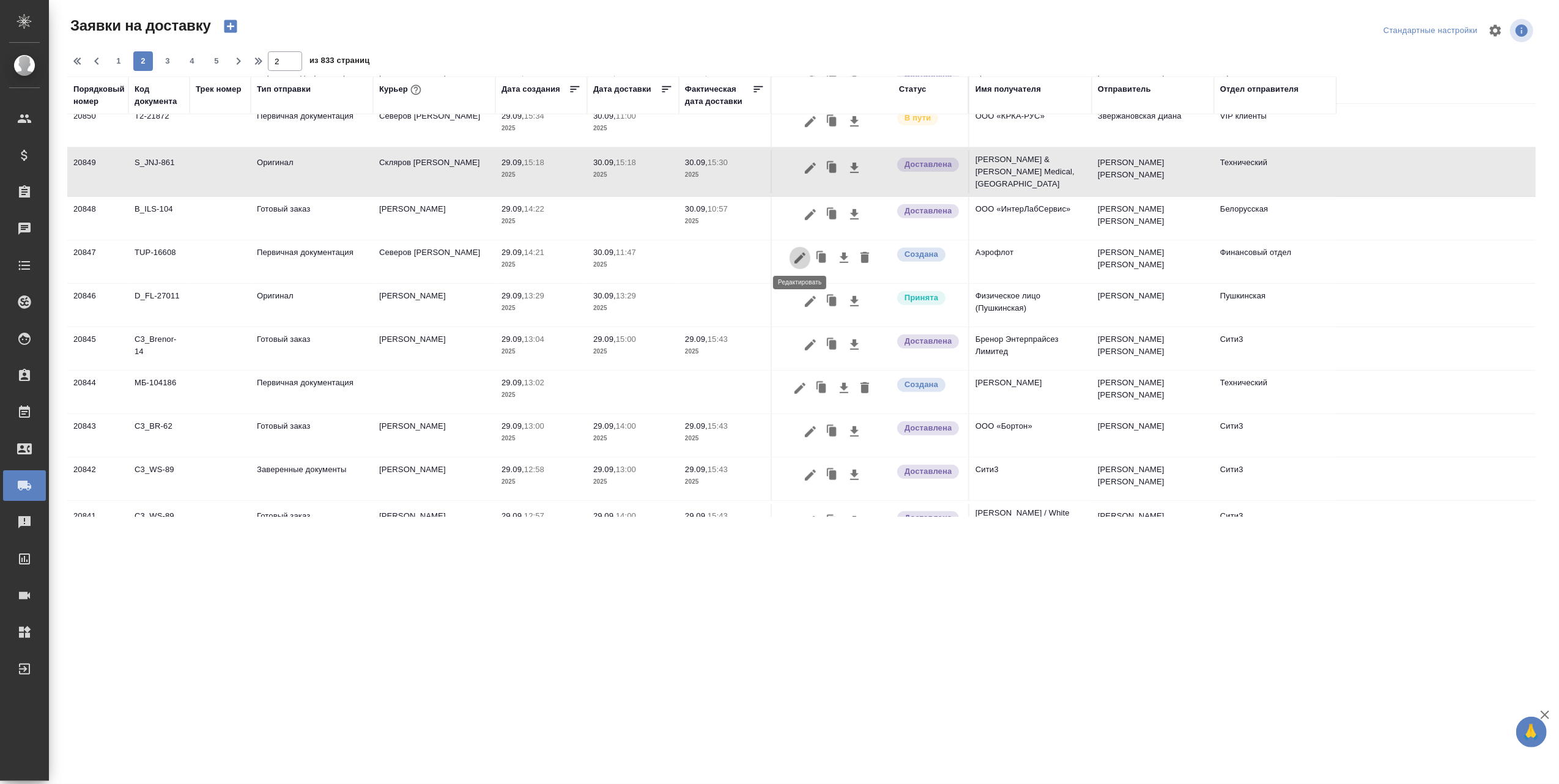
click at [798, 255] on icon "button" at bounding box center [799, 258] width 15 height 15
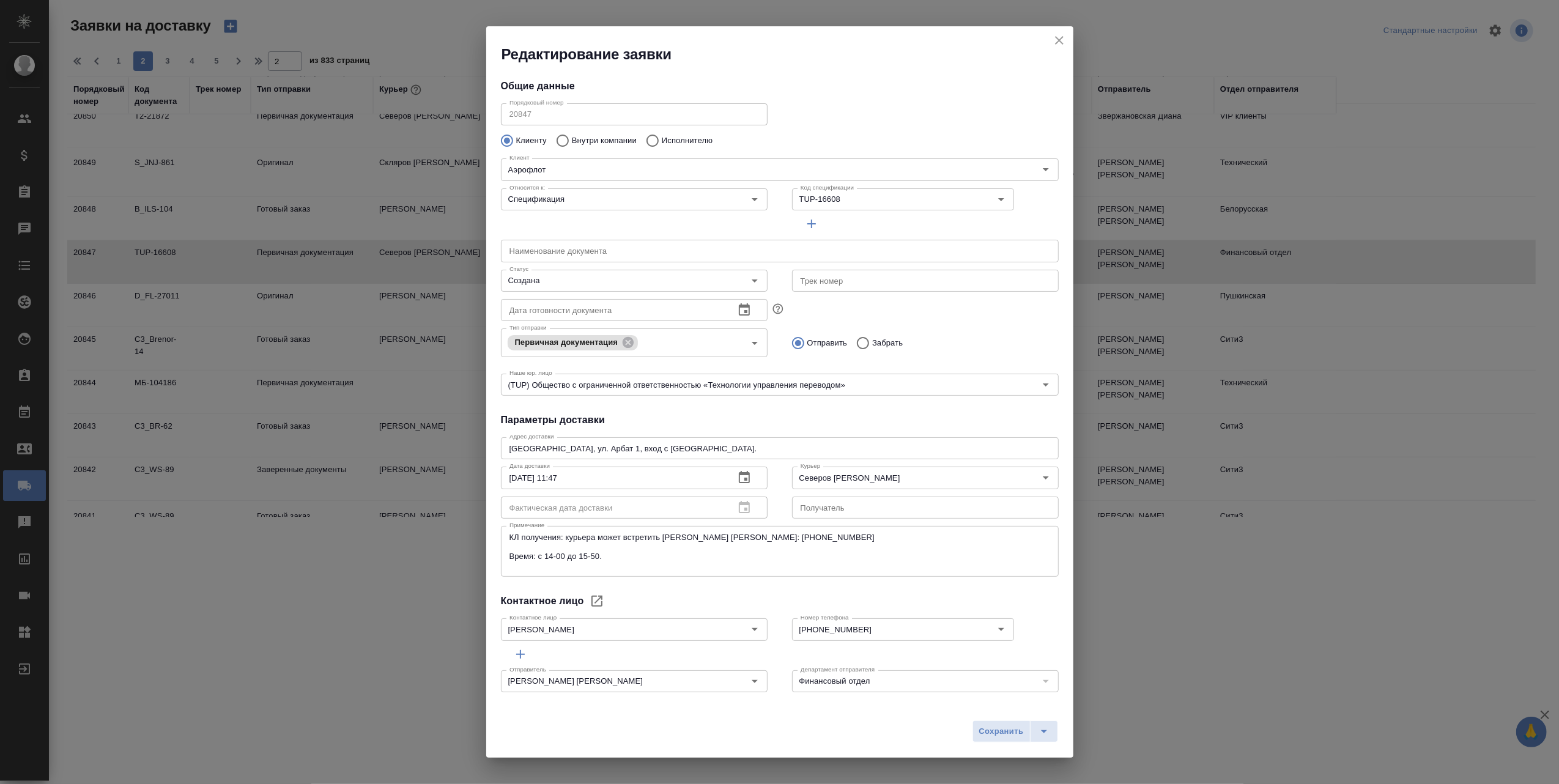
type input "Гаврилова Ксения"
type input "8-909-931-5686"
click at [748, 283] on icon "Open" at bounding box center [755, 281] width 15 height 15
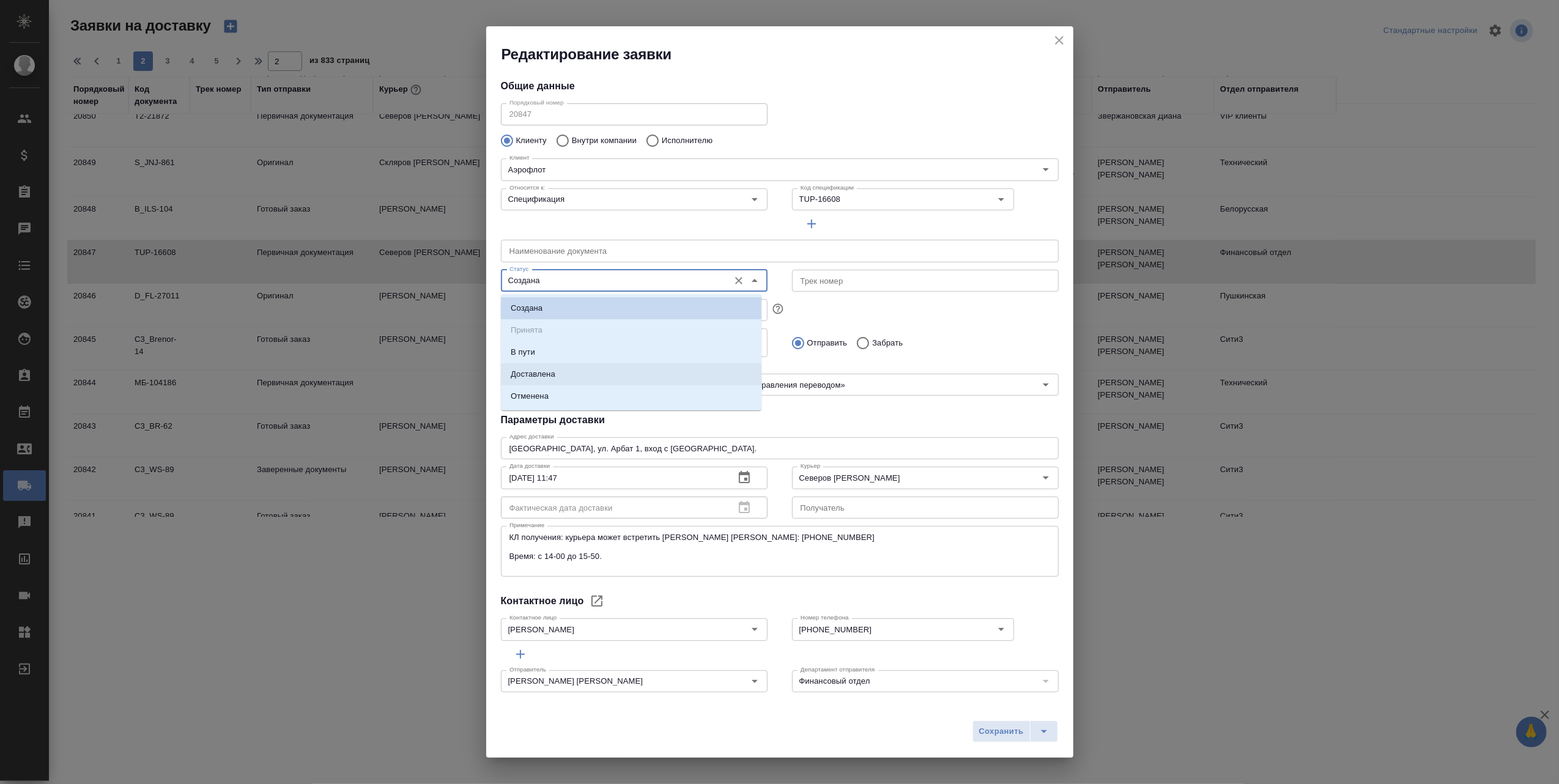
click at [549, 372] on p "Доставлена" at bounding box center [533, 374] width 45 height 12
type input "Доставлена"
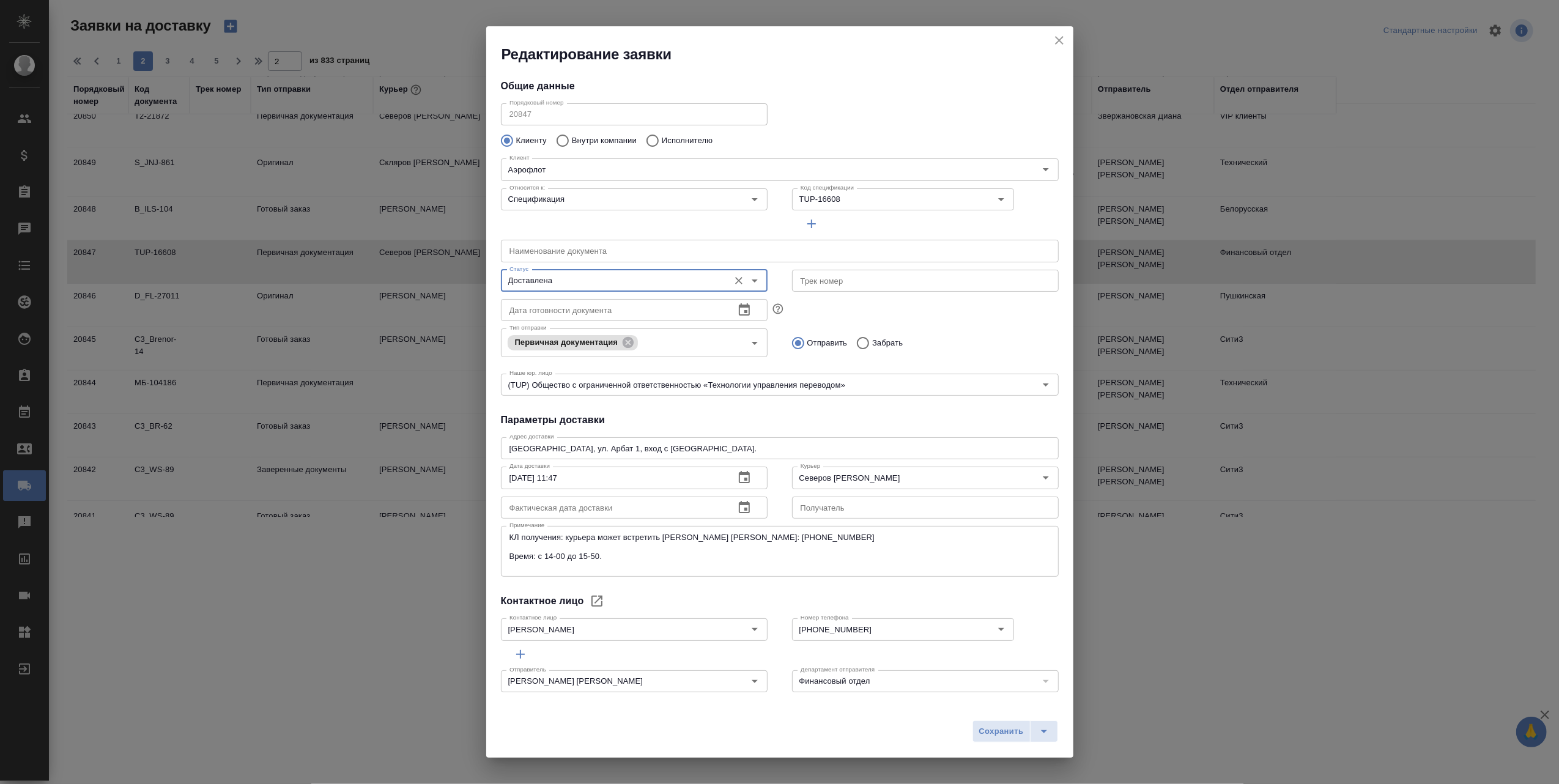
click at [739, 509] on icon "button" at bounding box center [745, 506] width 11 height 12
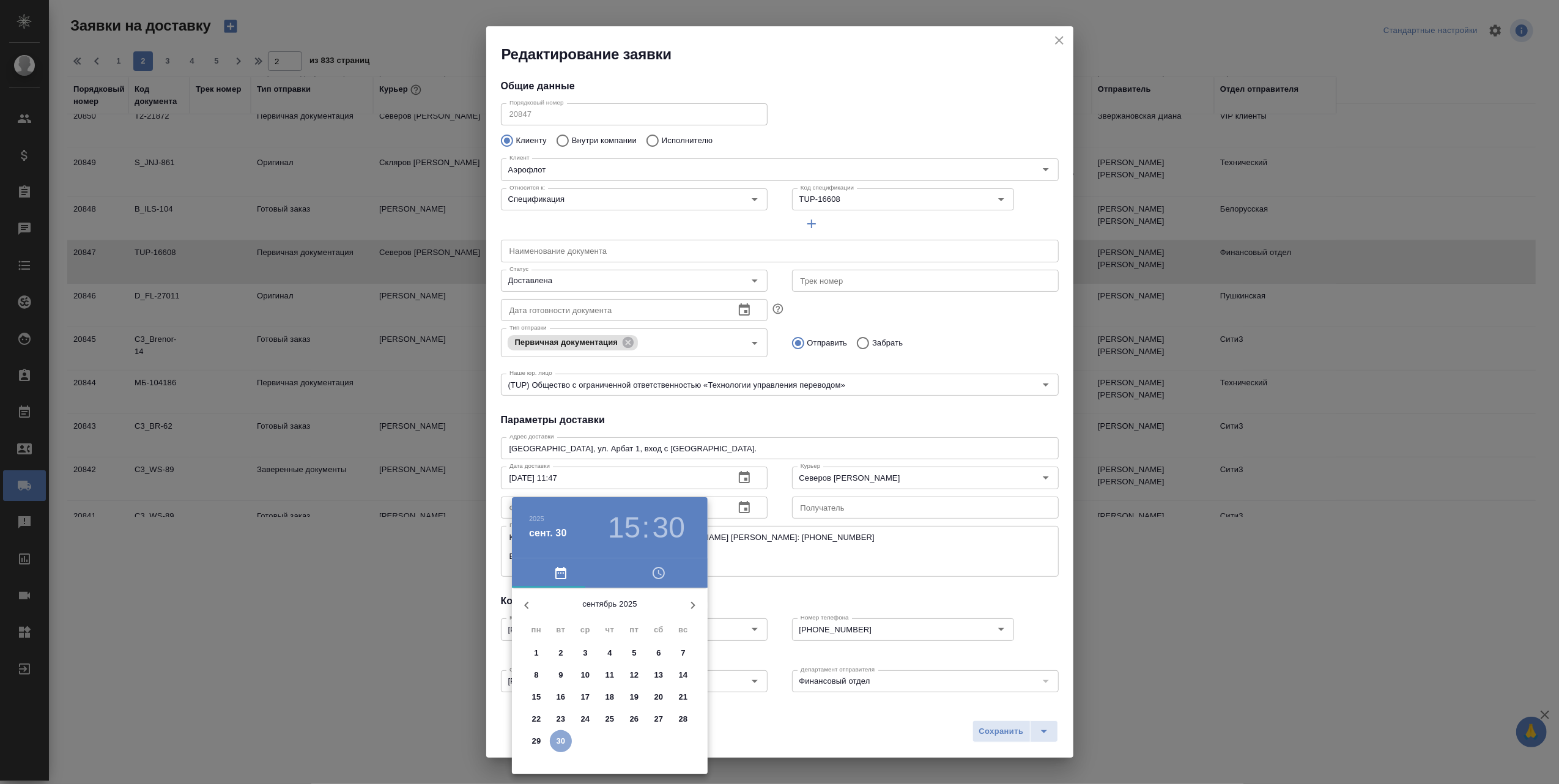
click at [558, 738] on p "30" at bounding box center [561, 741] width 9 height 12
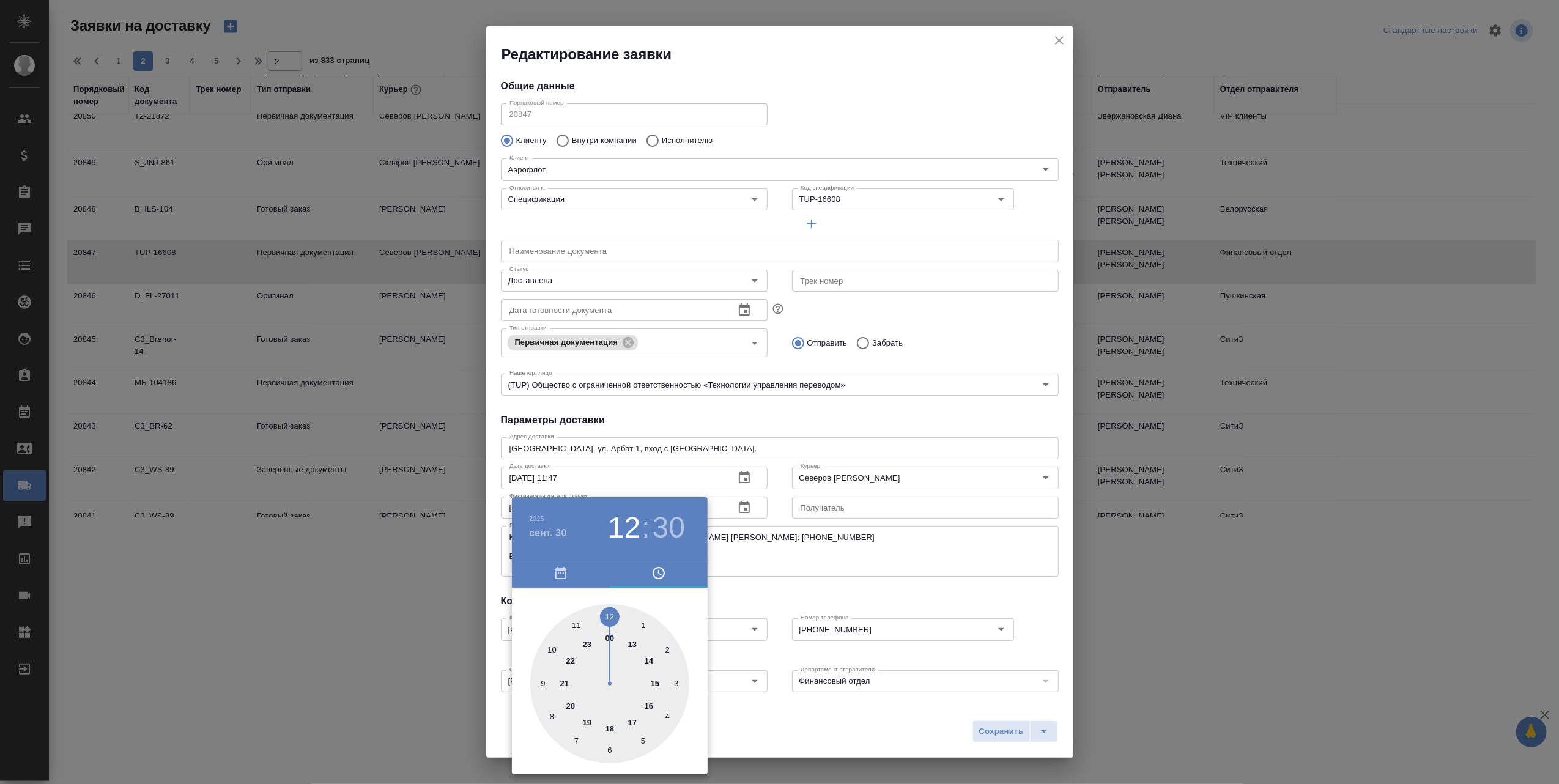
type input "30.09.2025 12:30"
drag, startPoint x: 657, startPoint y: 684, endPoint x: 618, endPoint y: 621, distance: 74.1
click at [618, 621] on div at bounding box center [609, 684] width 159 height 159
click at [993, 726] on div at bounding box center [779, 392] width 1559 height 784
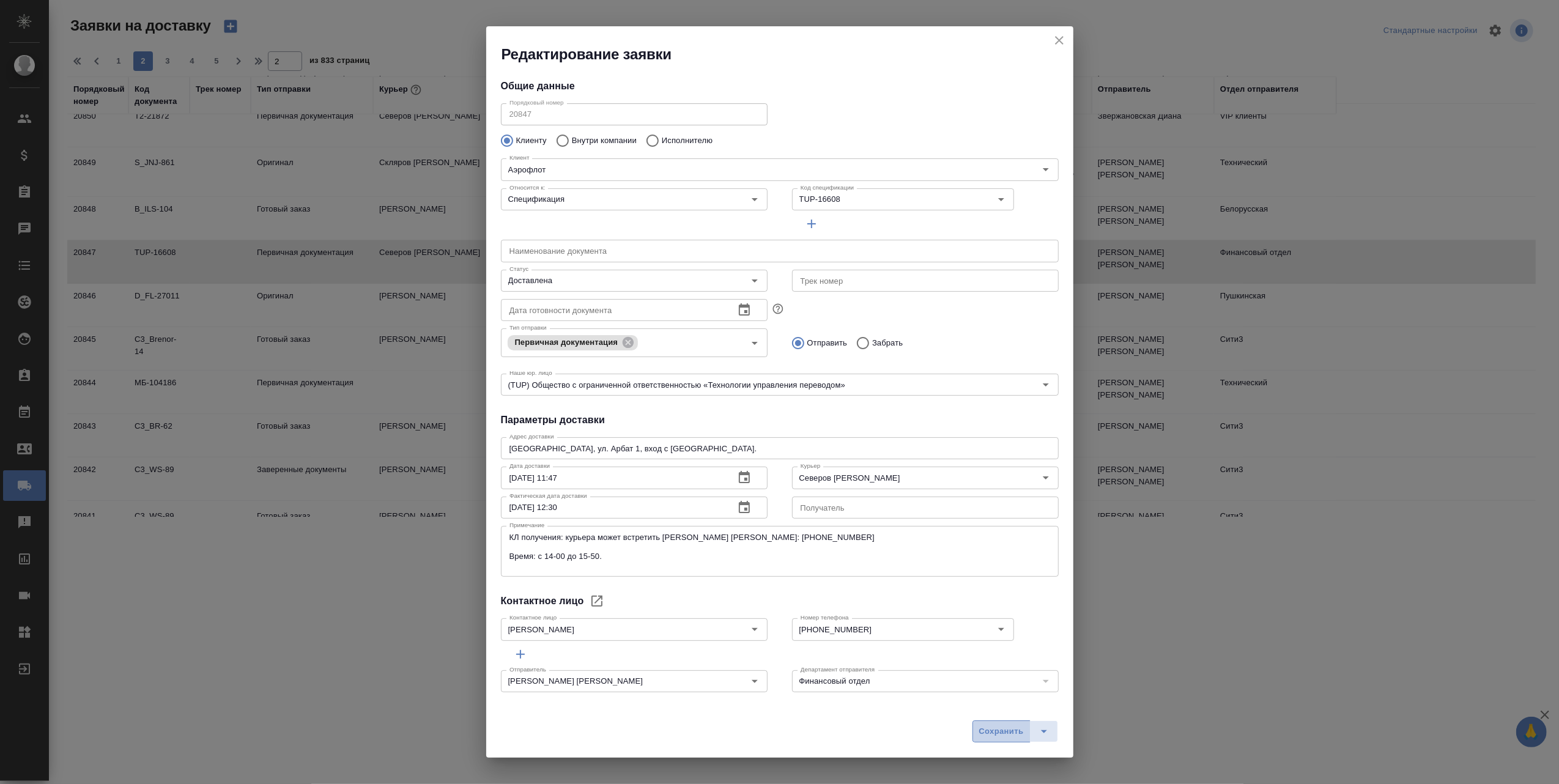
click at [992, 729] on span "Сохранить" at bounding box center [1001, 731] width 45 height 14
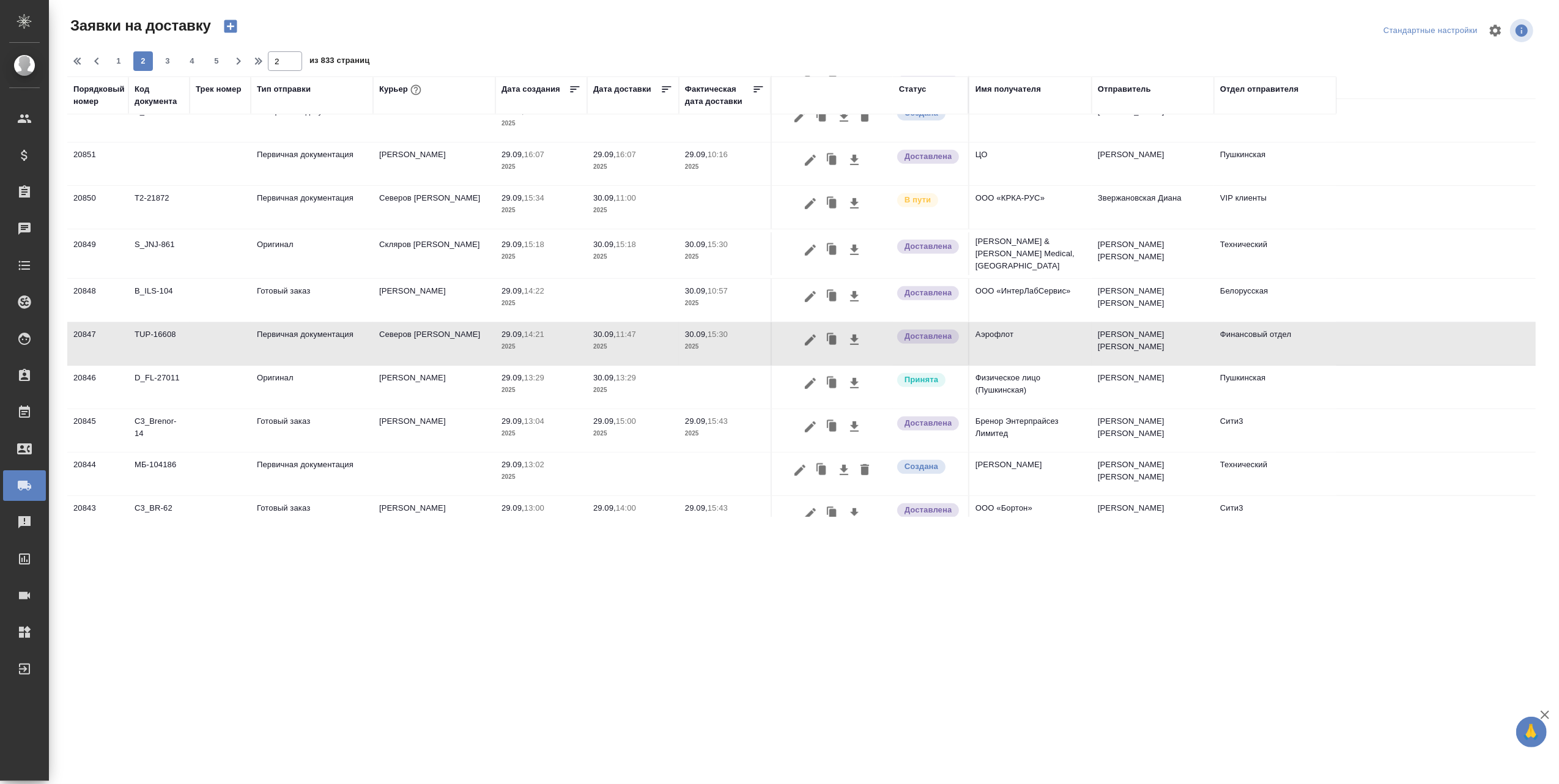
scroll to position [448, 0]
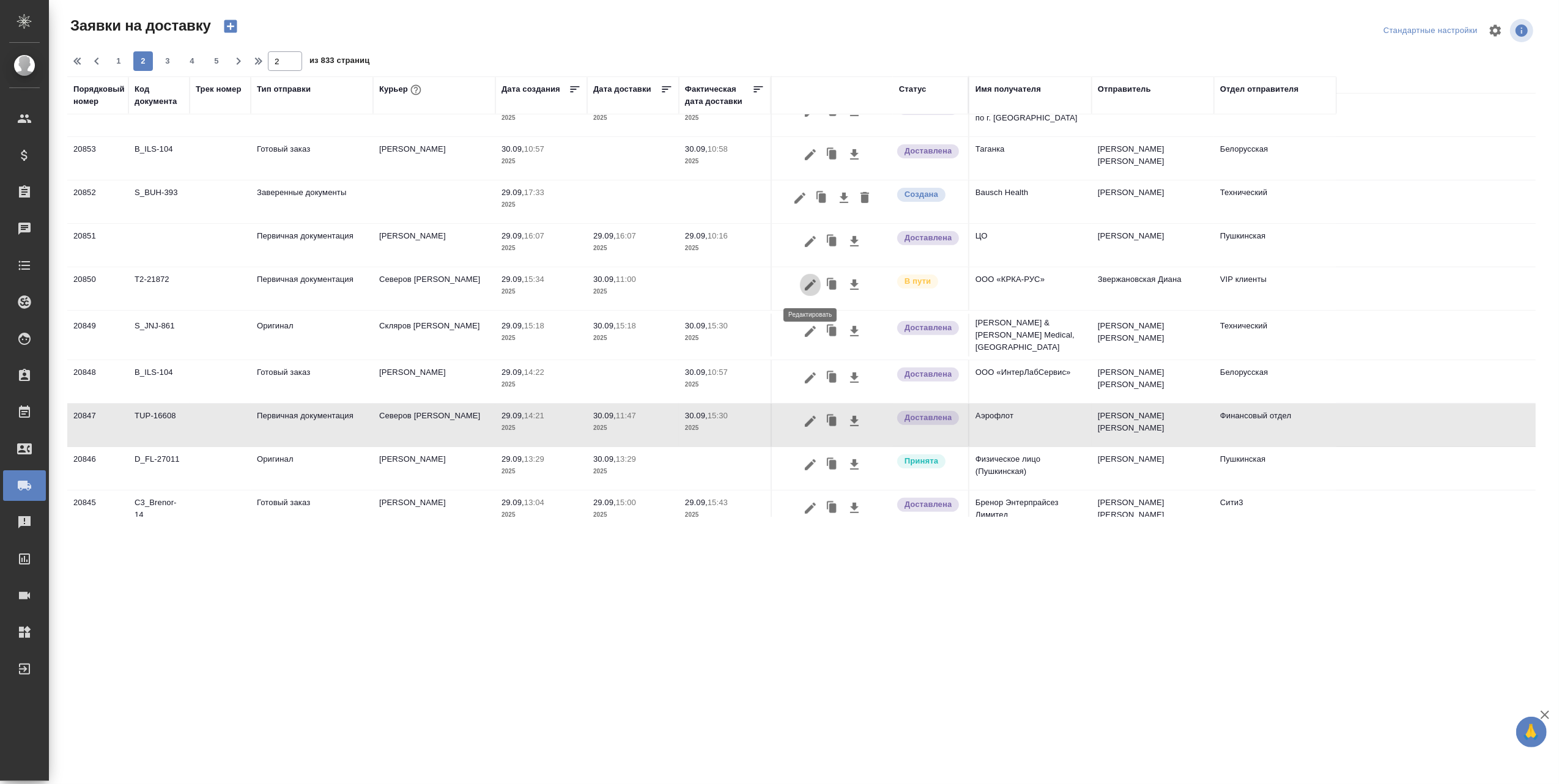
click at [811, 288] on icon "button" at bounding box center [811, 285] width 11 height 11
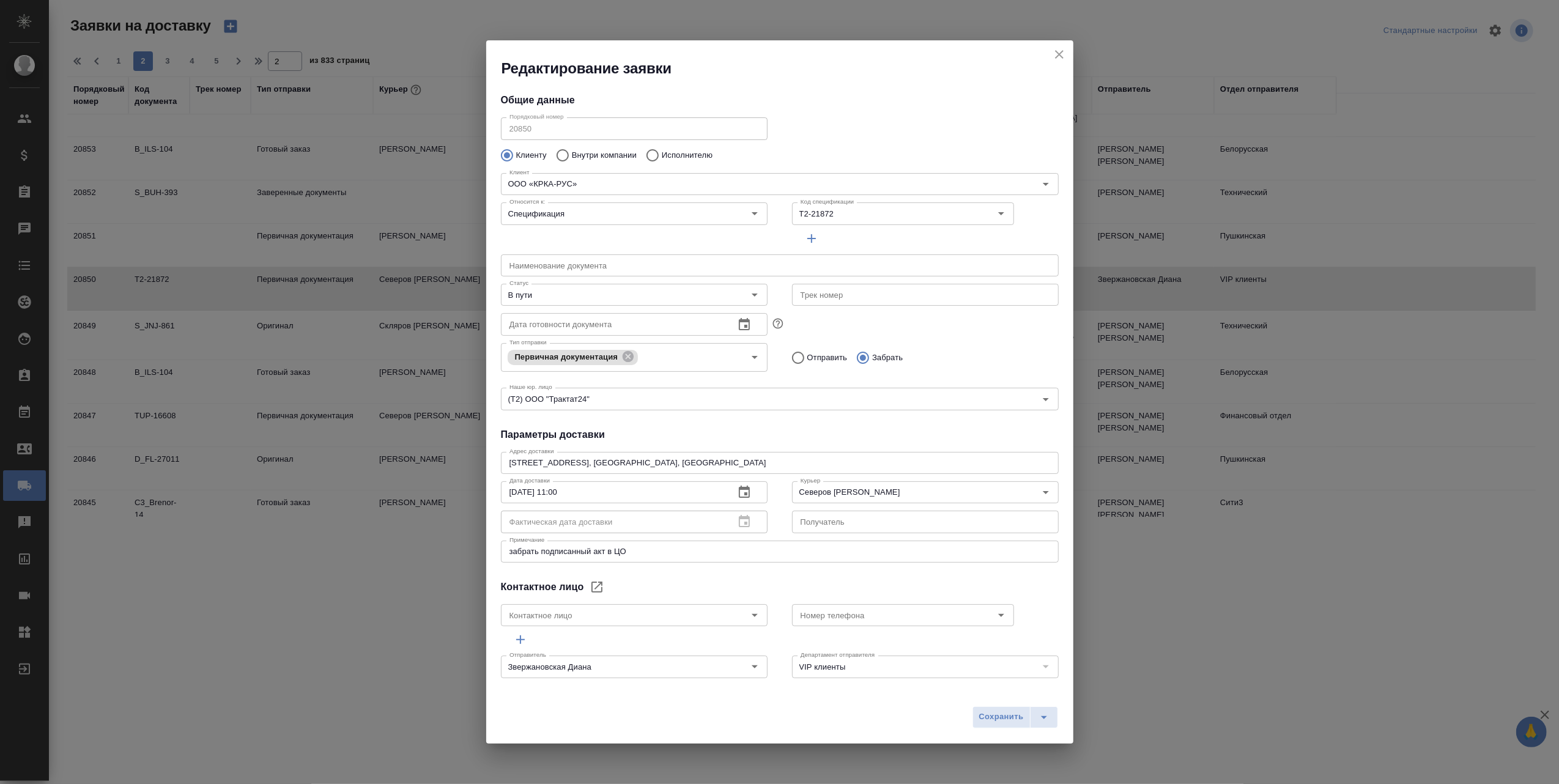
type input "Кулагина Екатерина"
type input "+7 (495) 981-10-87 (доб.461)"
click at [754, 292] on icon "Open" at bounding box center [755, 295] width 15 height 15
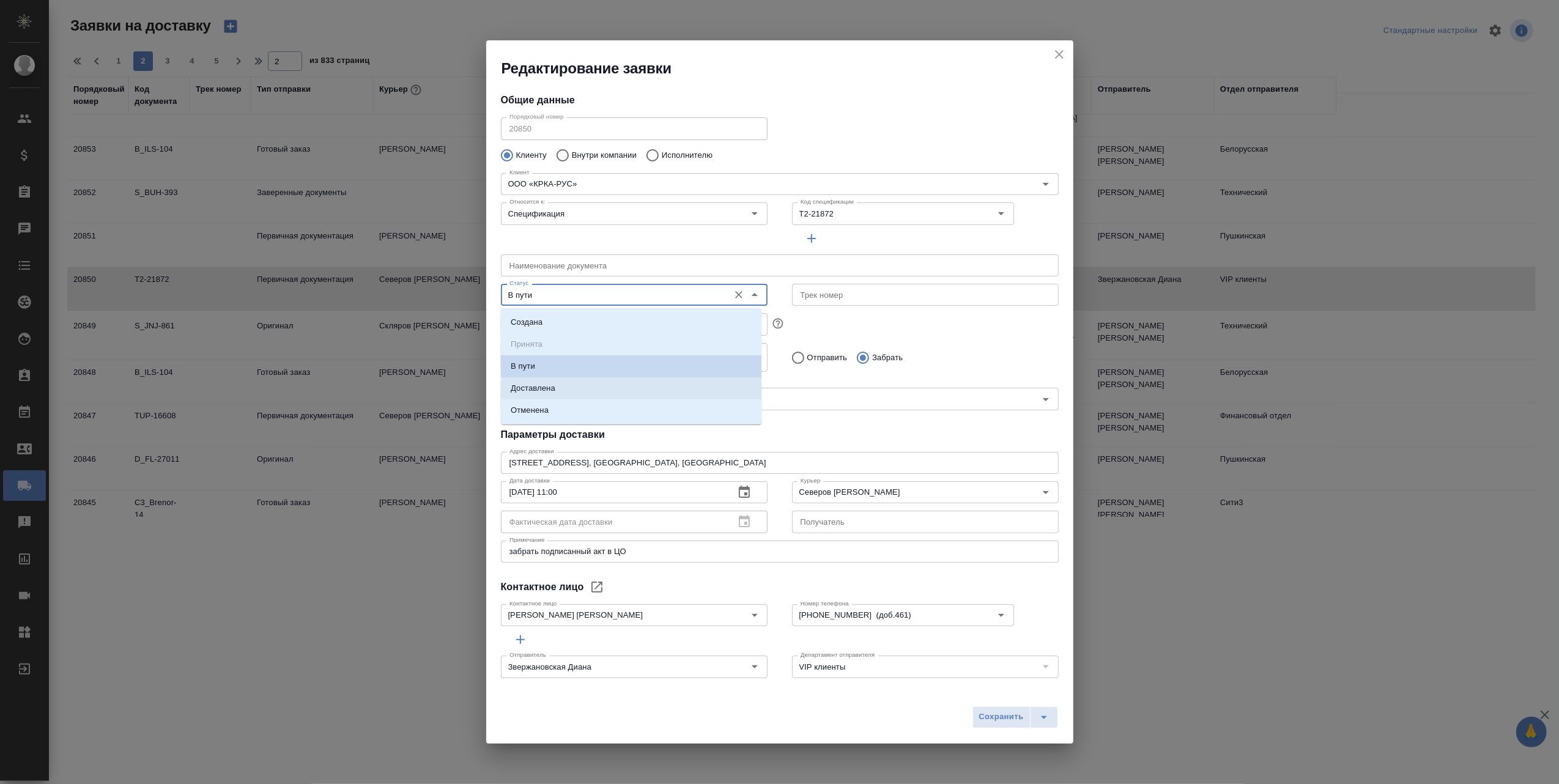
click at [602, 385] on li "Доставлена" at bounding box center [631, 388] width 261 height 22
type input "Доставлена"
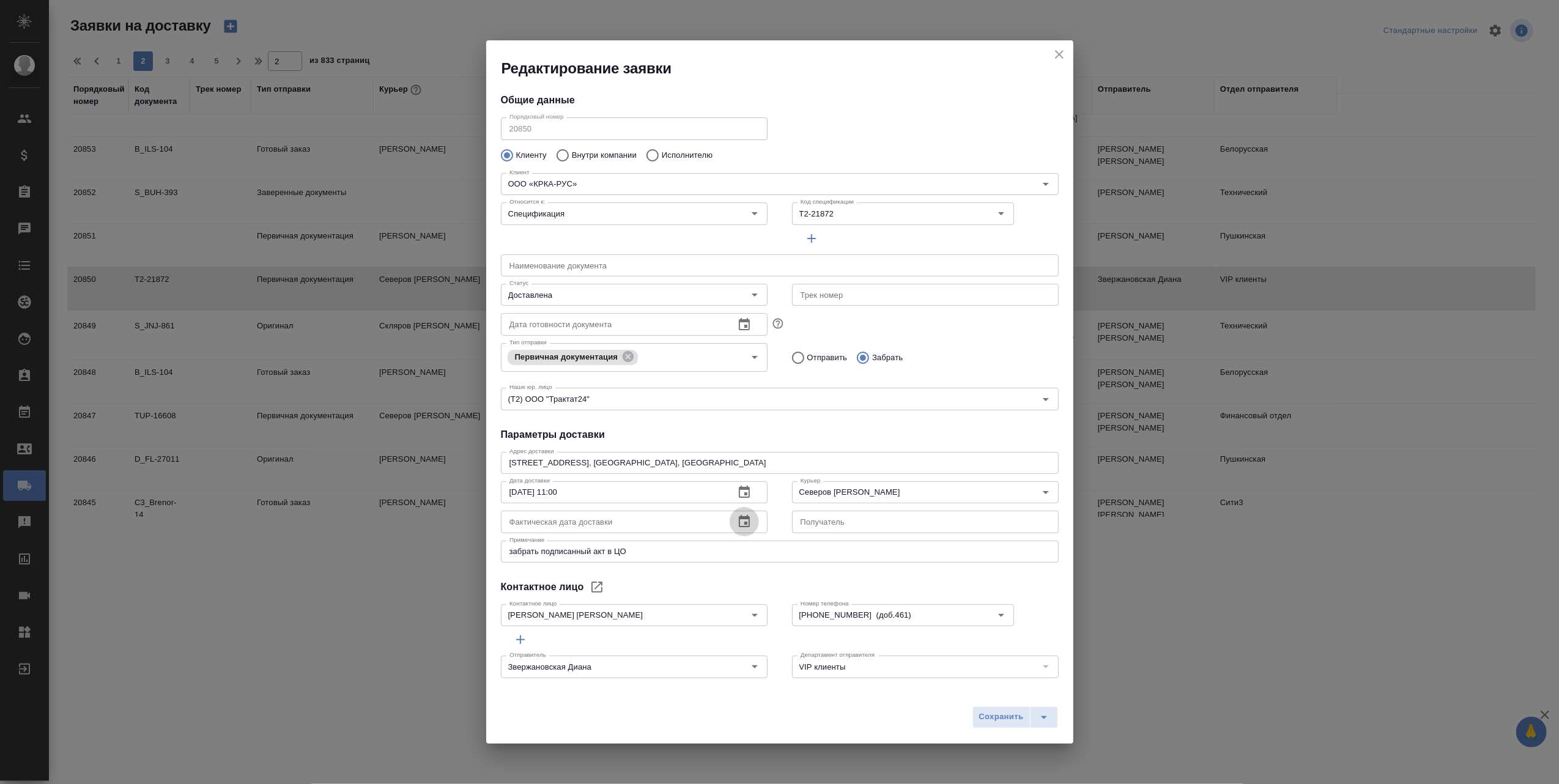
click at [740, 520] on icon "button" at bounding box center [744, 521] width 15 height 15
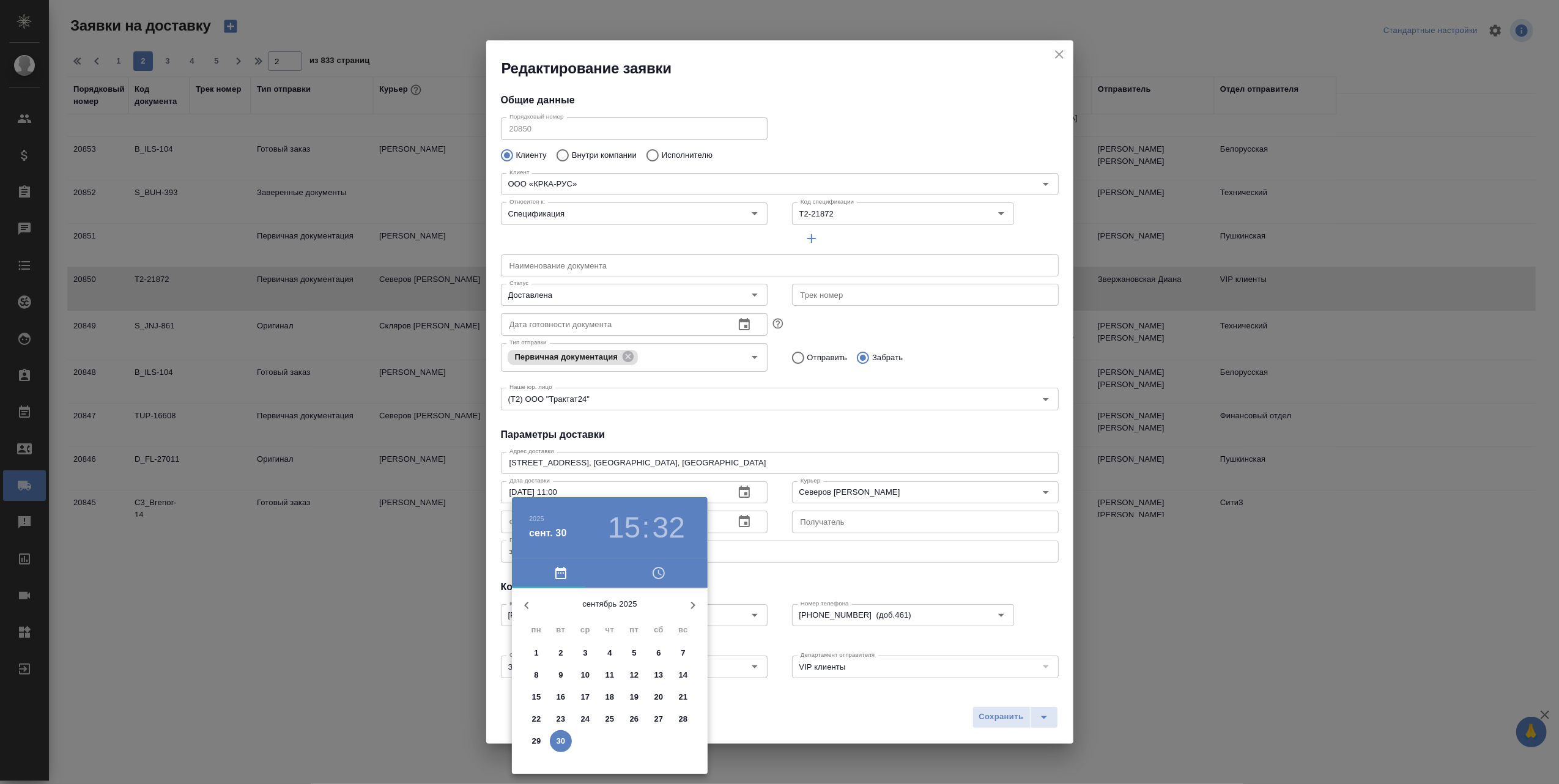
click at [561, 735] on p "30" at bounding box center [561, 741] width 9 height 12
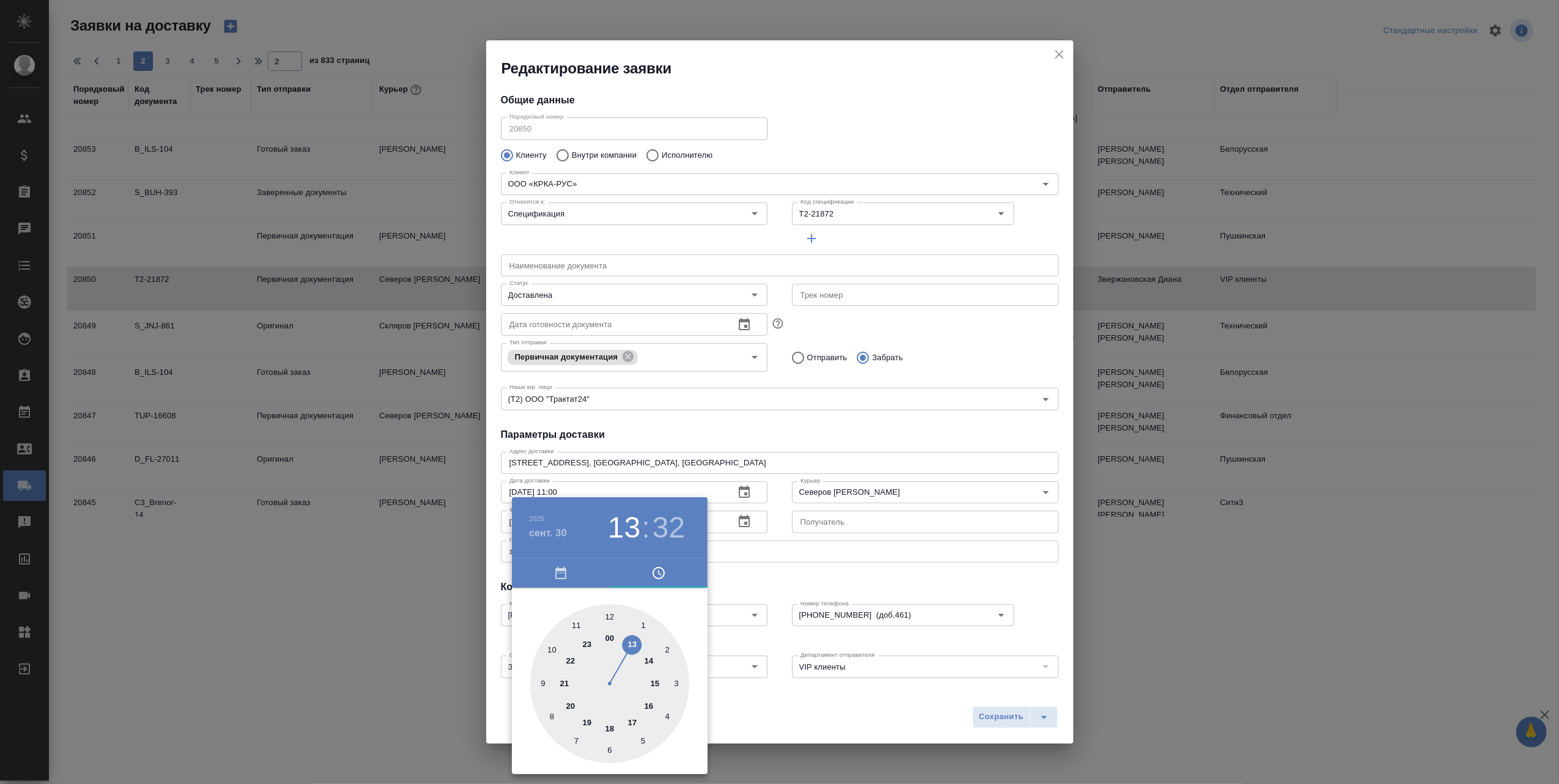
drag, startPoint x: 653, startPoint y: 686, endPoint x: 639, endPoint y: 640, distance: 48.1
click at [639, 640] on div at bounding box center [609, 684] width 159 height 159
type input "30.09.2025 13:10"
drag, startPoint x: 593, startPoint y: 746, endPoint x: 653, endPoint y: 658, distance: 106.5
click at [653, 658] on div at bounding box center [609, 684] width 159 height 159
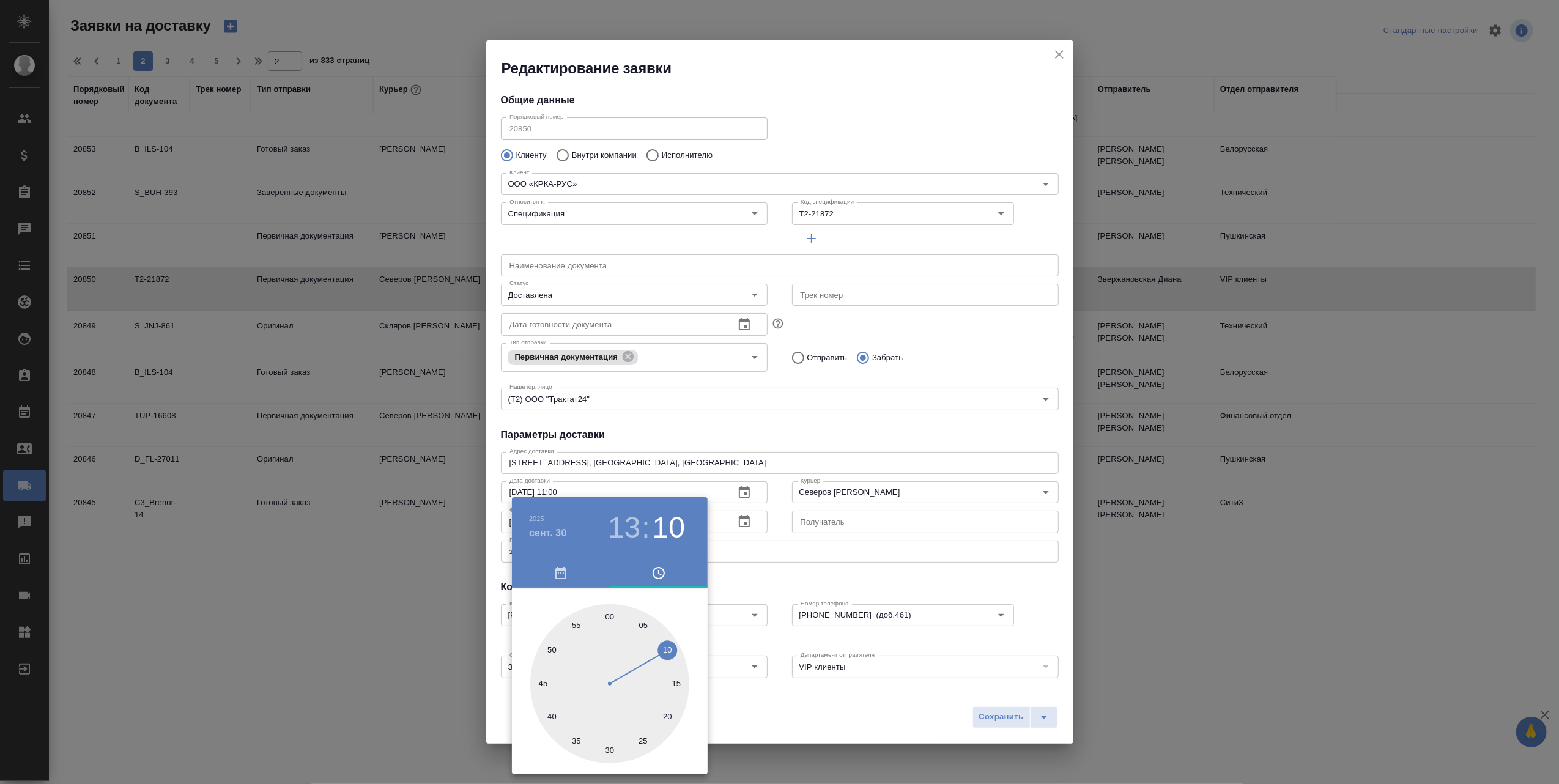
click at [976, 715] on div at bounding box center [779, 392] width 1559 height 784
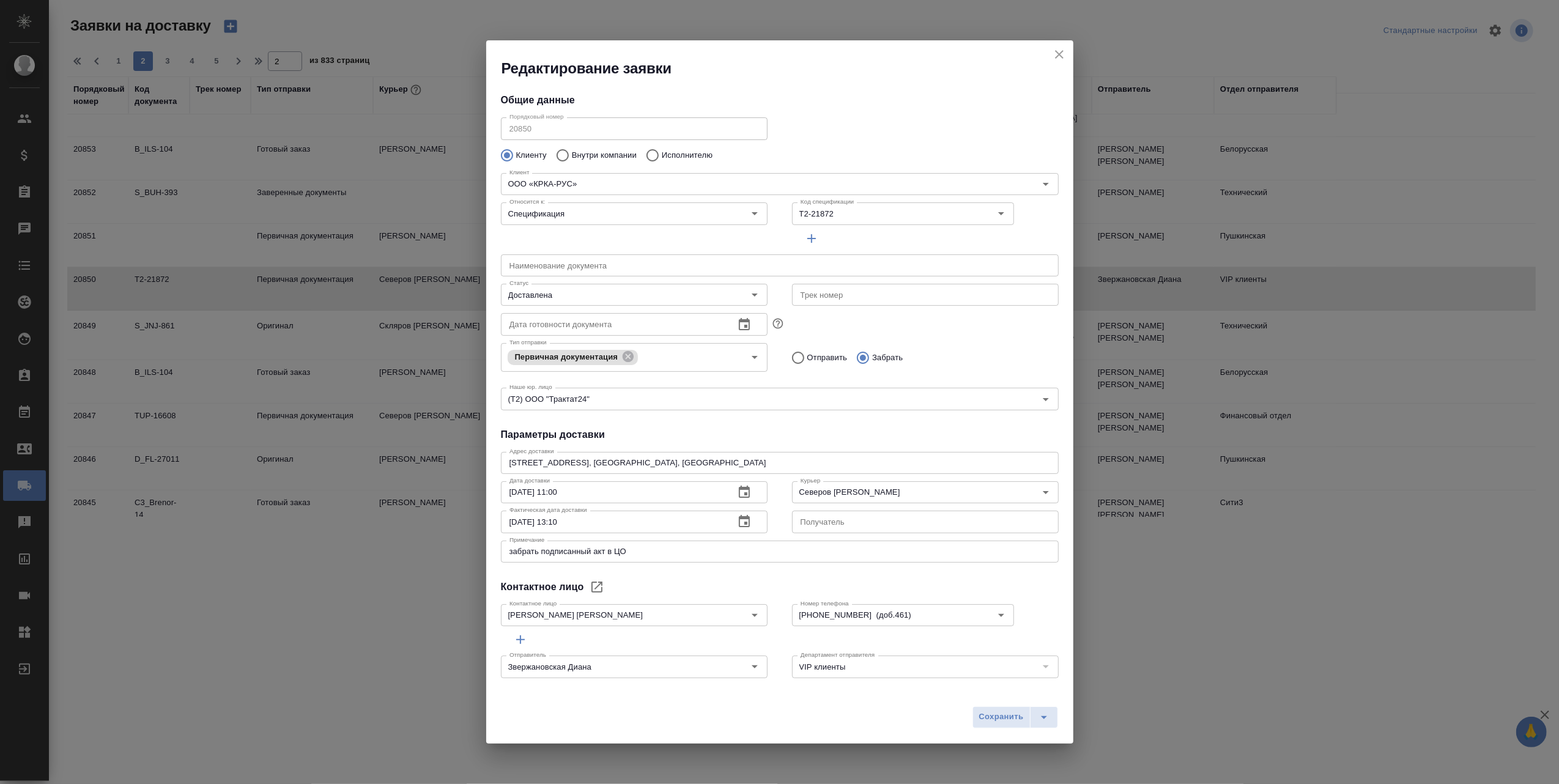
click at [989, 715] on span "Сохранить" at bounding box center [1001, 717] width 45 height 14
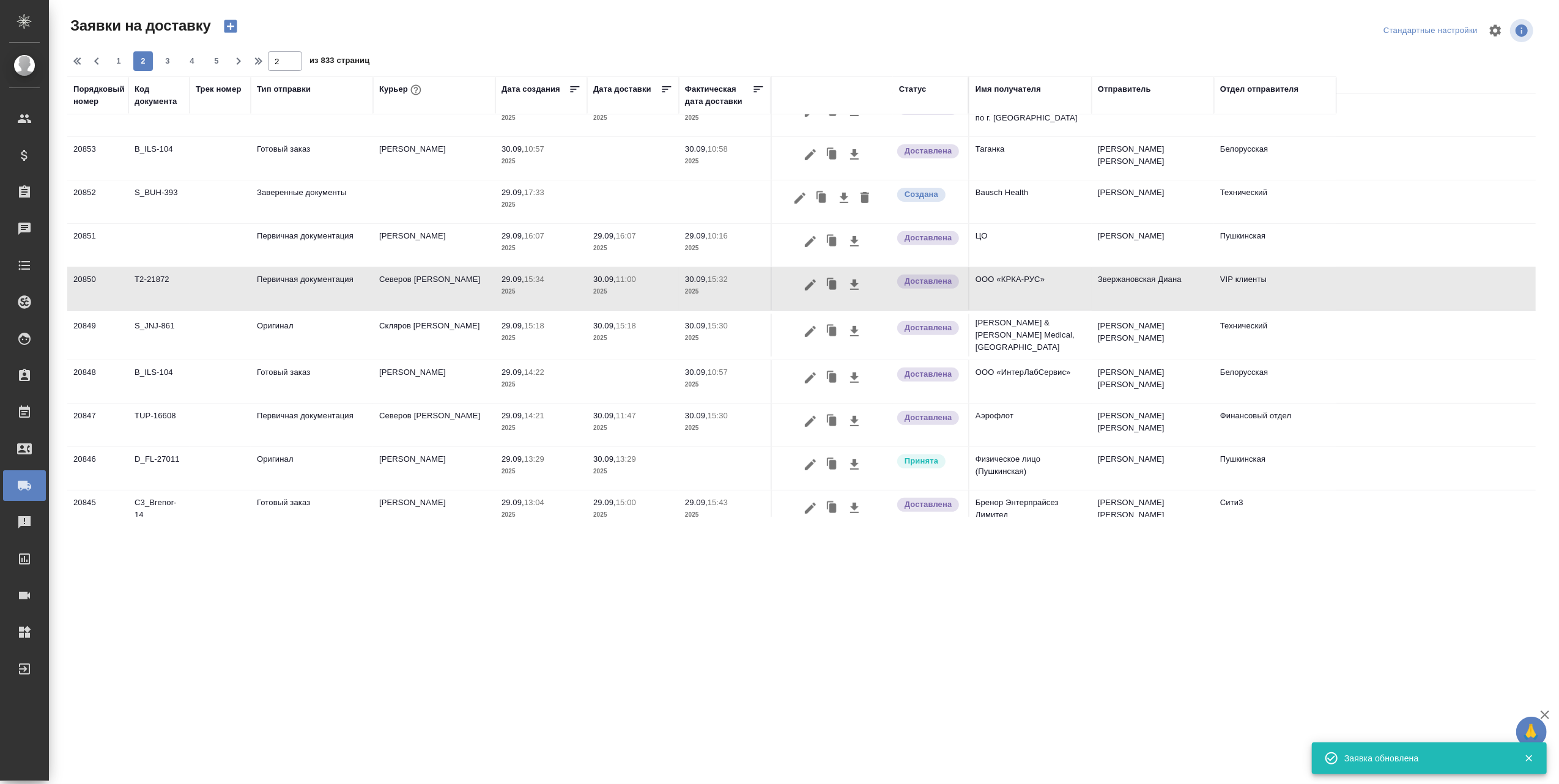
scroll to position [367, 0]
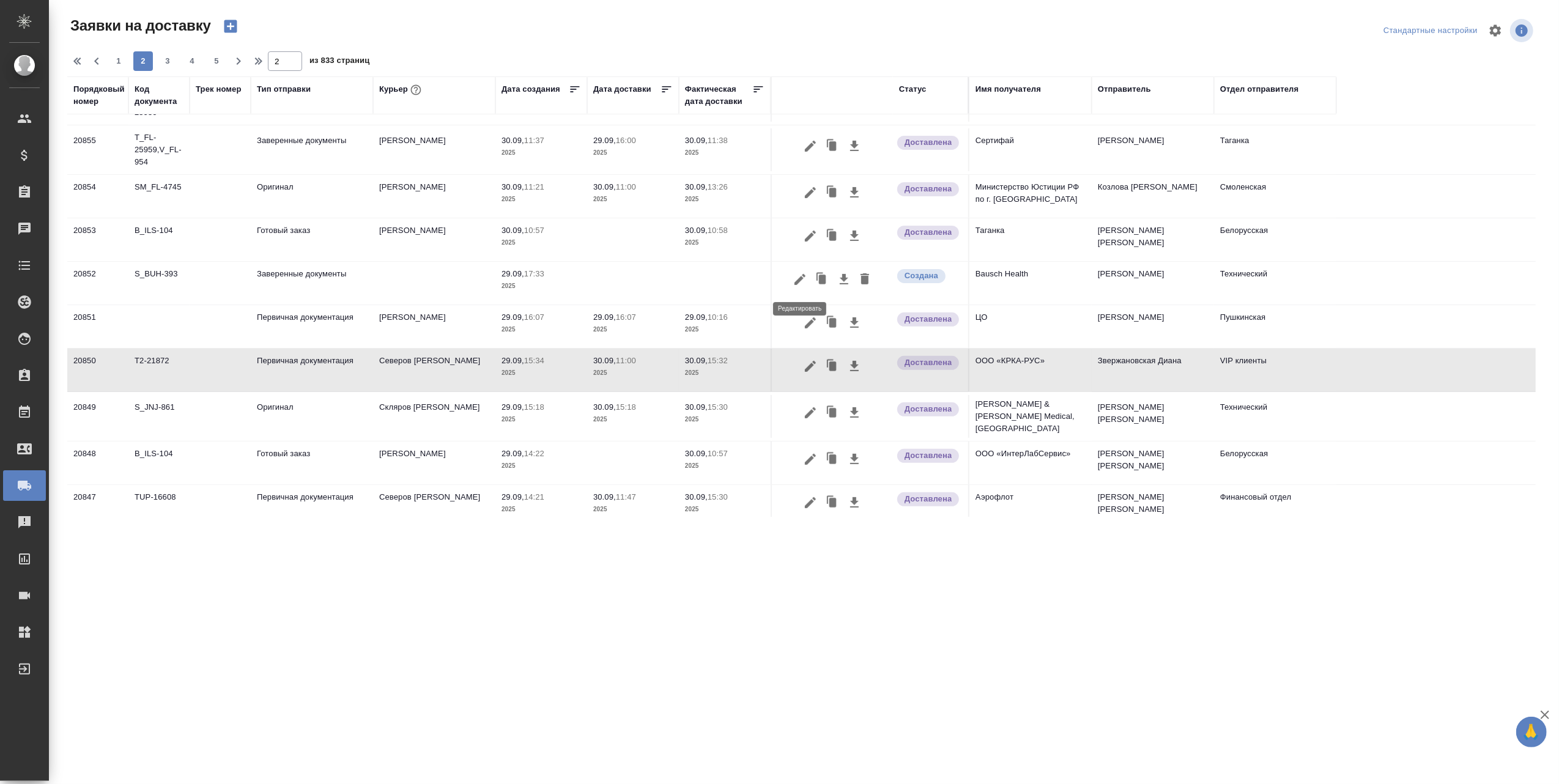
click at [799, 277] on icon "button" at bounding box center [799, 279] width 15 height 15
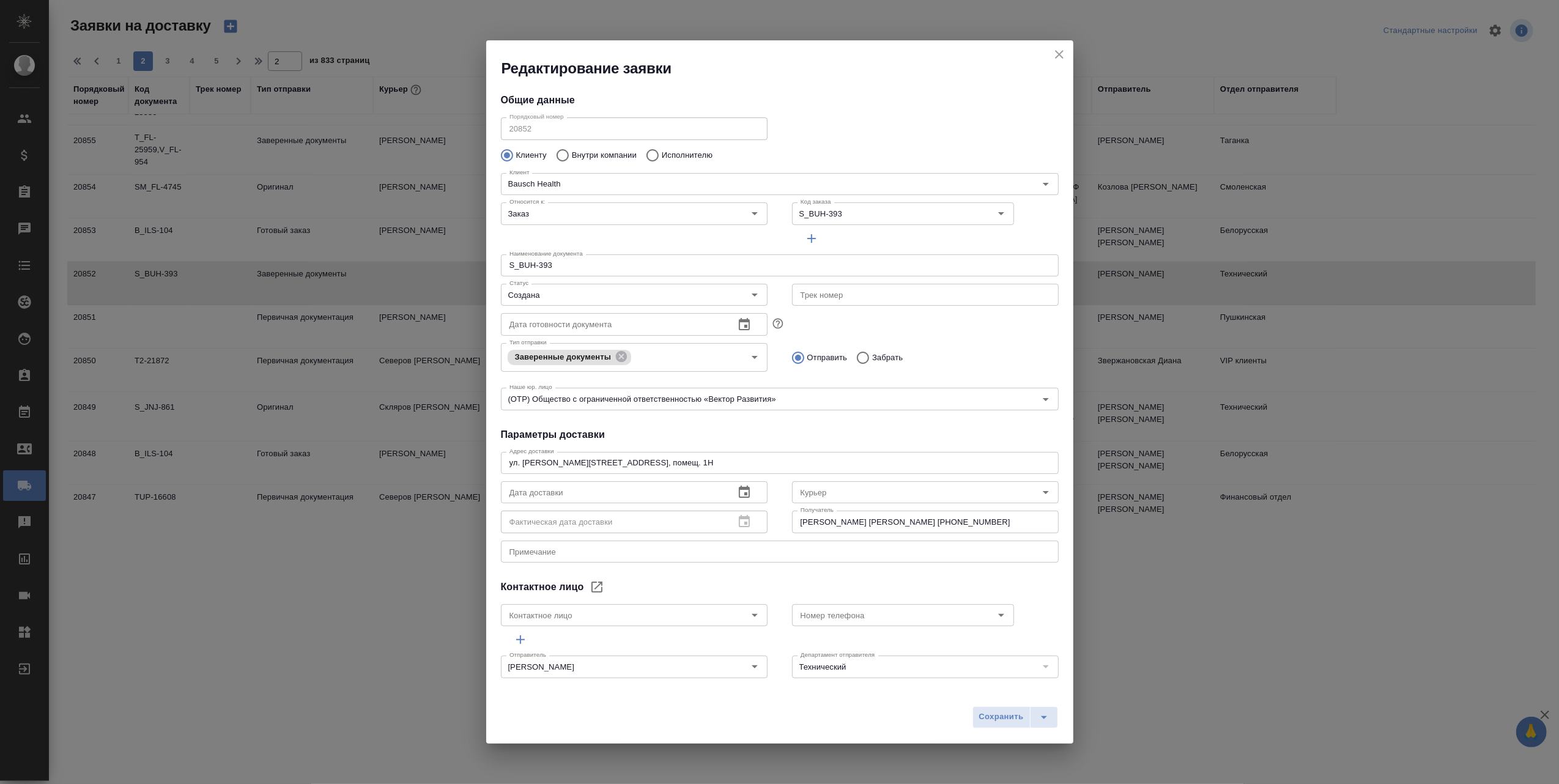
type input "Самойлова Александра"
type input "+7 985 104 5173"
click at [1039, 494] on icon "Open" at bounding box center [1046, 492] width 15 height 15
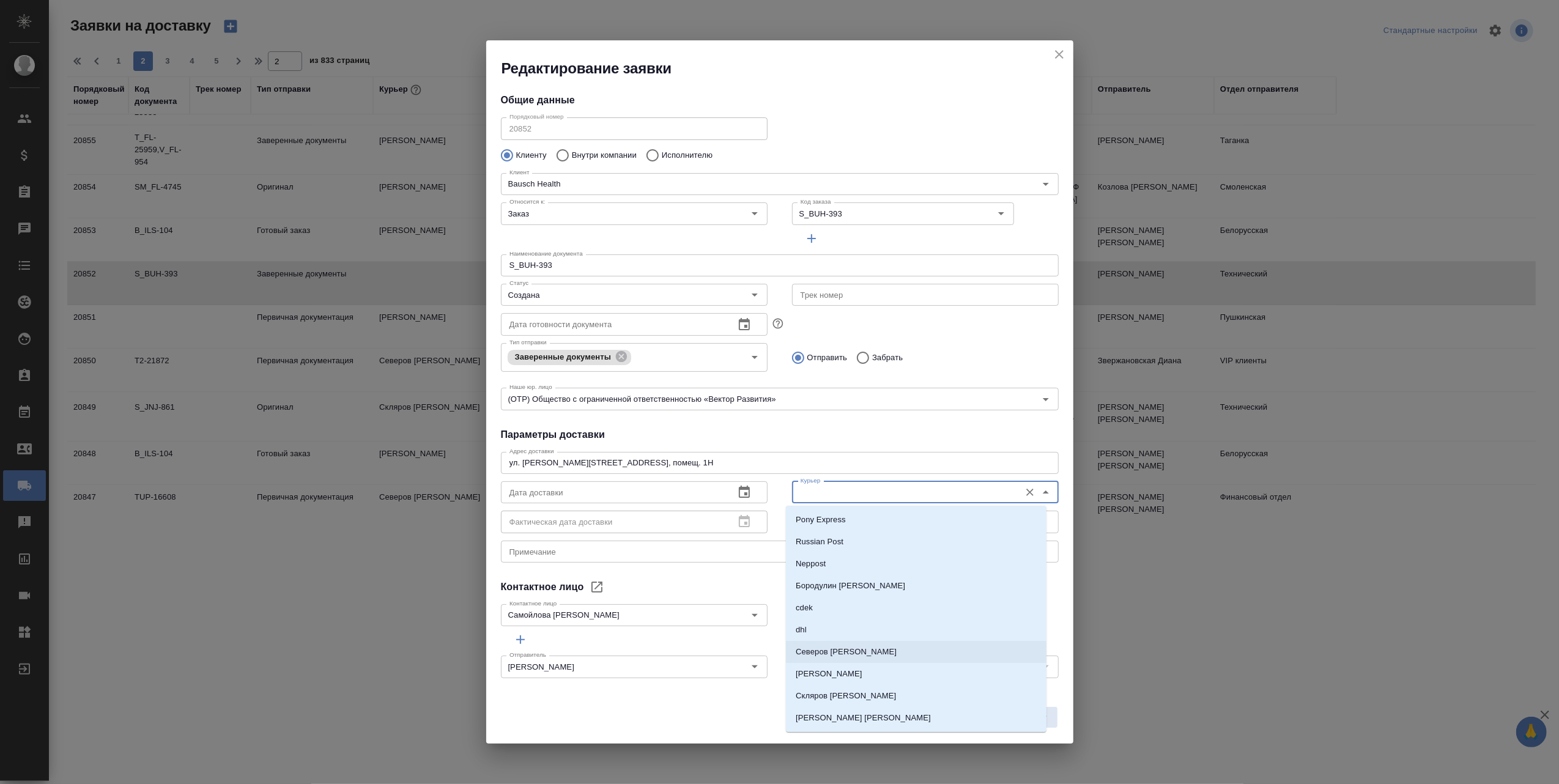
click at [839, 652] on p "[PERSON_NAME]" at bounding box center [846, 651] width 101 height 12
type input "[PERSON_NAME]"
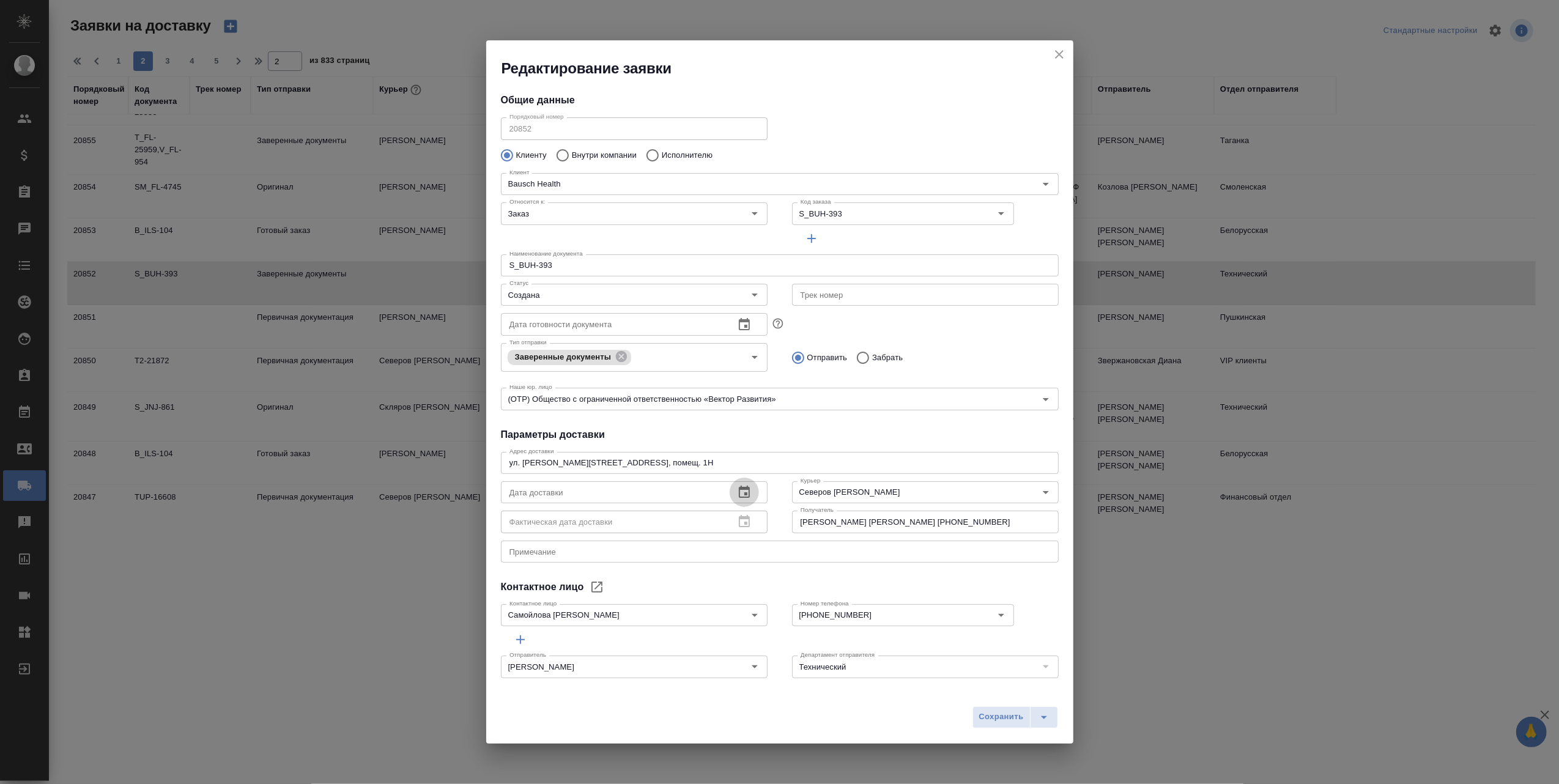
click at [742, 489] on icon "button" at bounding box center [745, 491] width 11 height 12
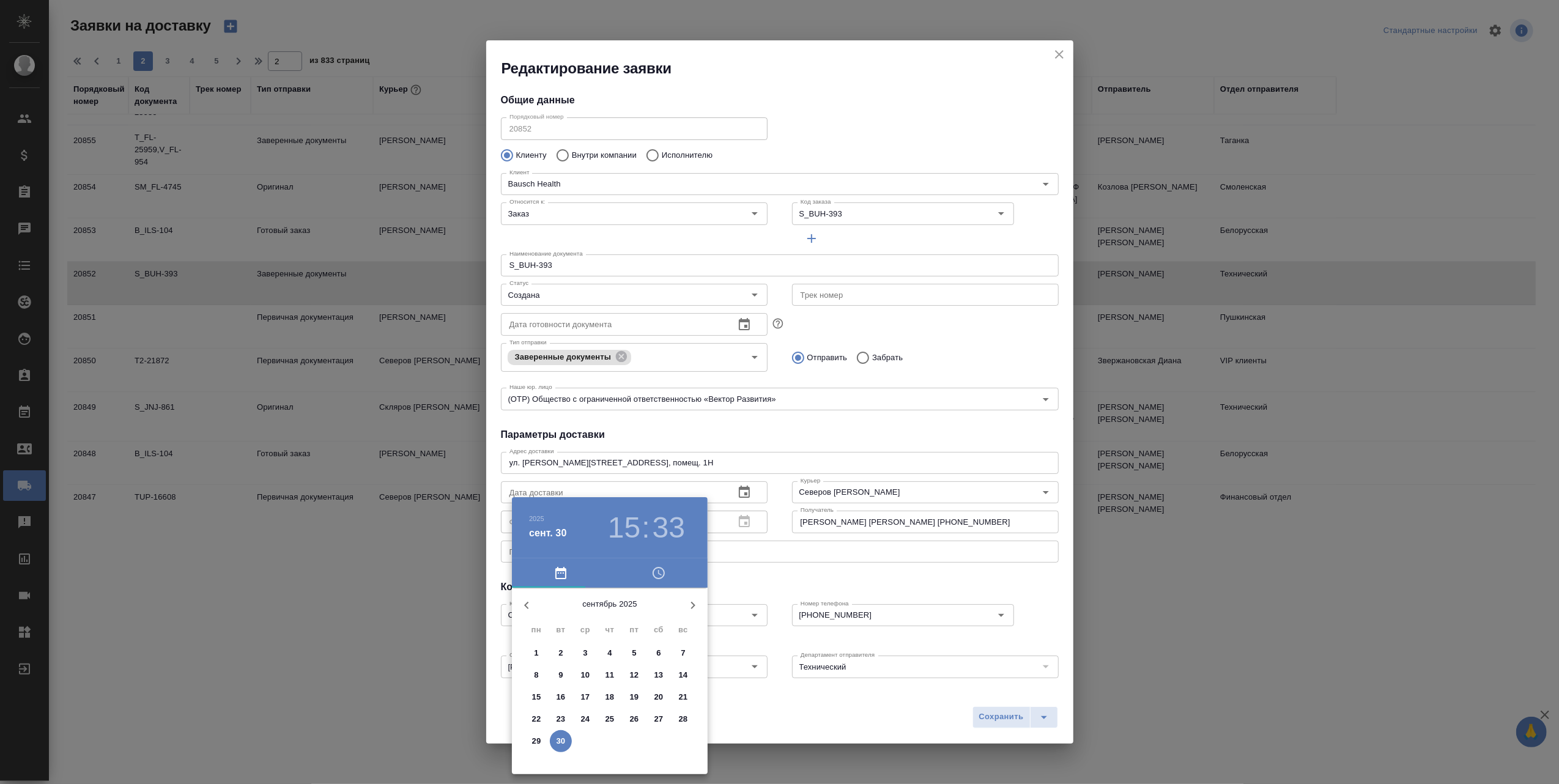
click at [561, 739] on p "30" at bounding box center [561, 741] width 9 height 12
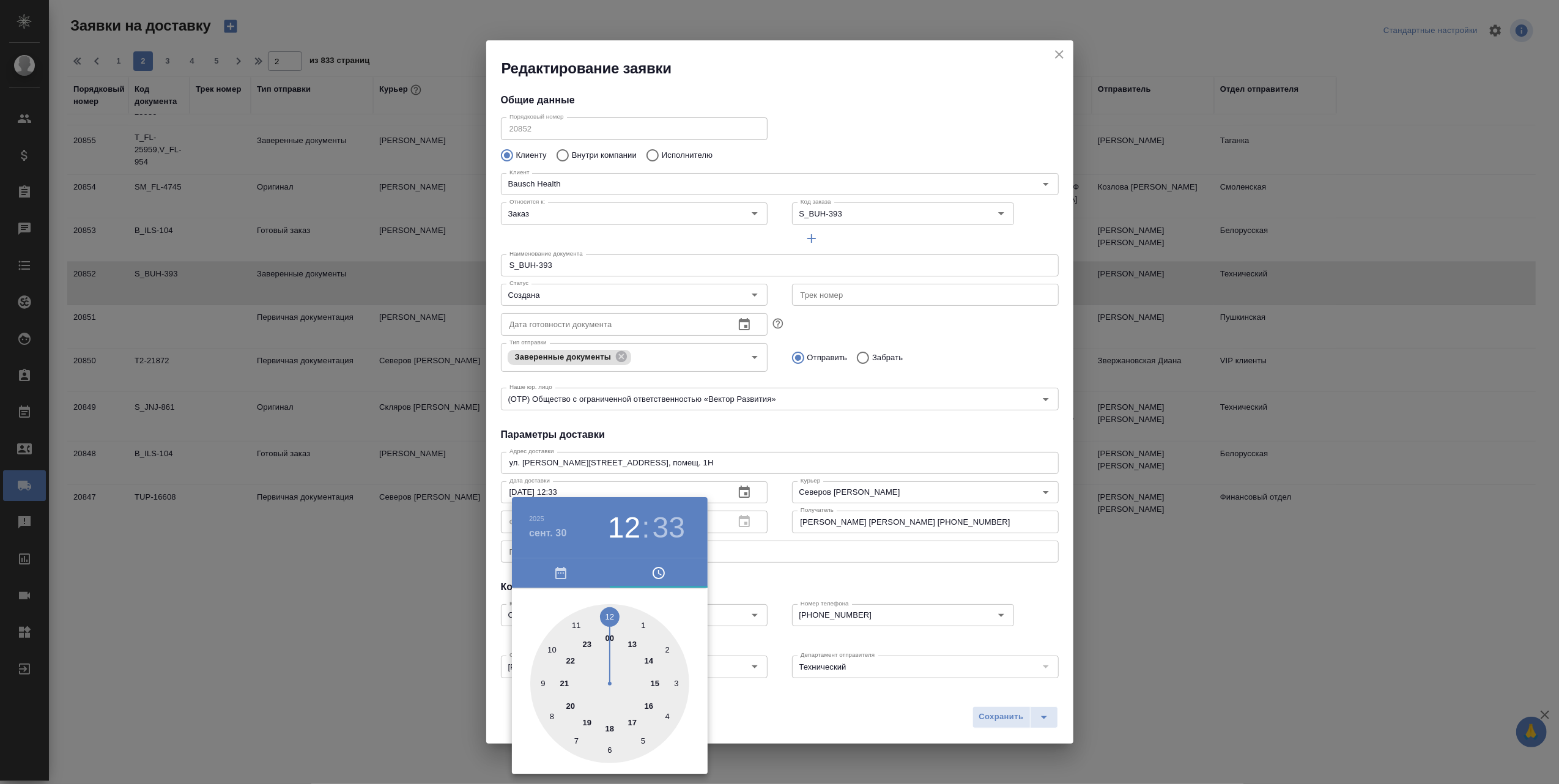
drag, startPoint x: 654, startPoint y: 685, endPoint x: 607, endPoint y: 620, distance: 80.2
click at [607, 620] on div at bounding box center [609, 684] width 159 height 159
type input "30.09.2025 12:00"
drag, startPoint x: 585, startPoint y: 749, endPoint x: 610, endPoint y: 633, distance: 118.7
click at [610, 633] on div at bounding box center [609, 684] width 159 height 159
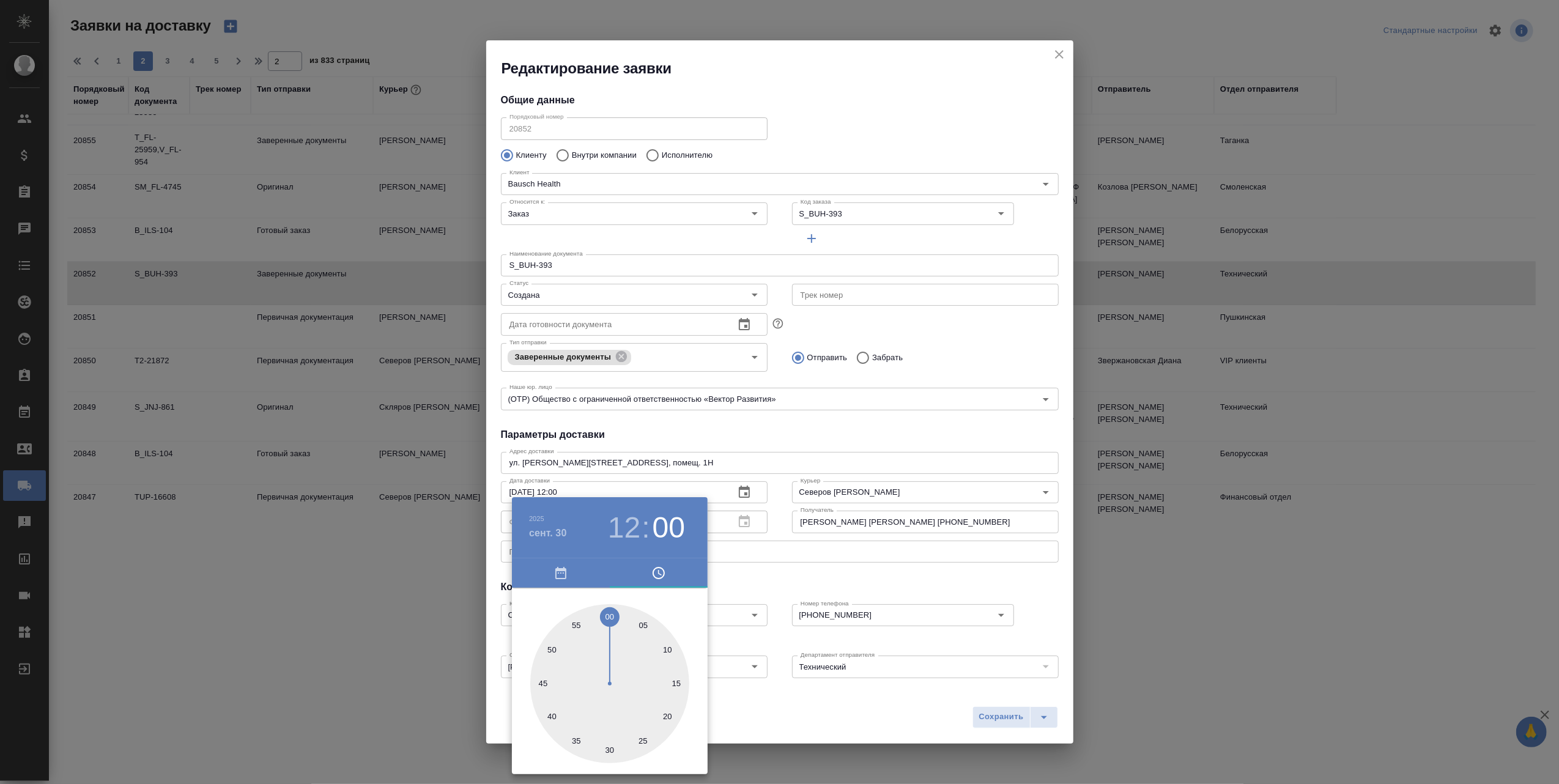
click at [777, 712] on div at bounding box center [779, 392] width 1559 height 784
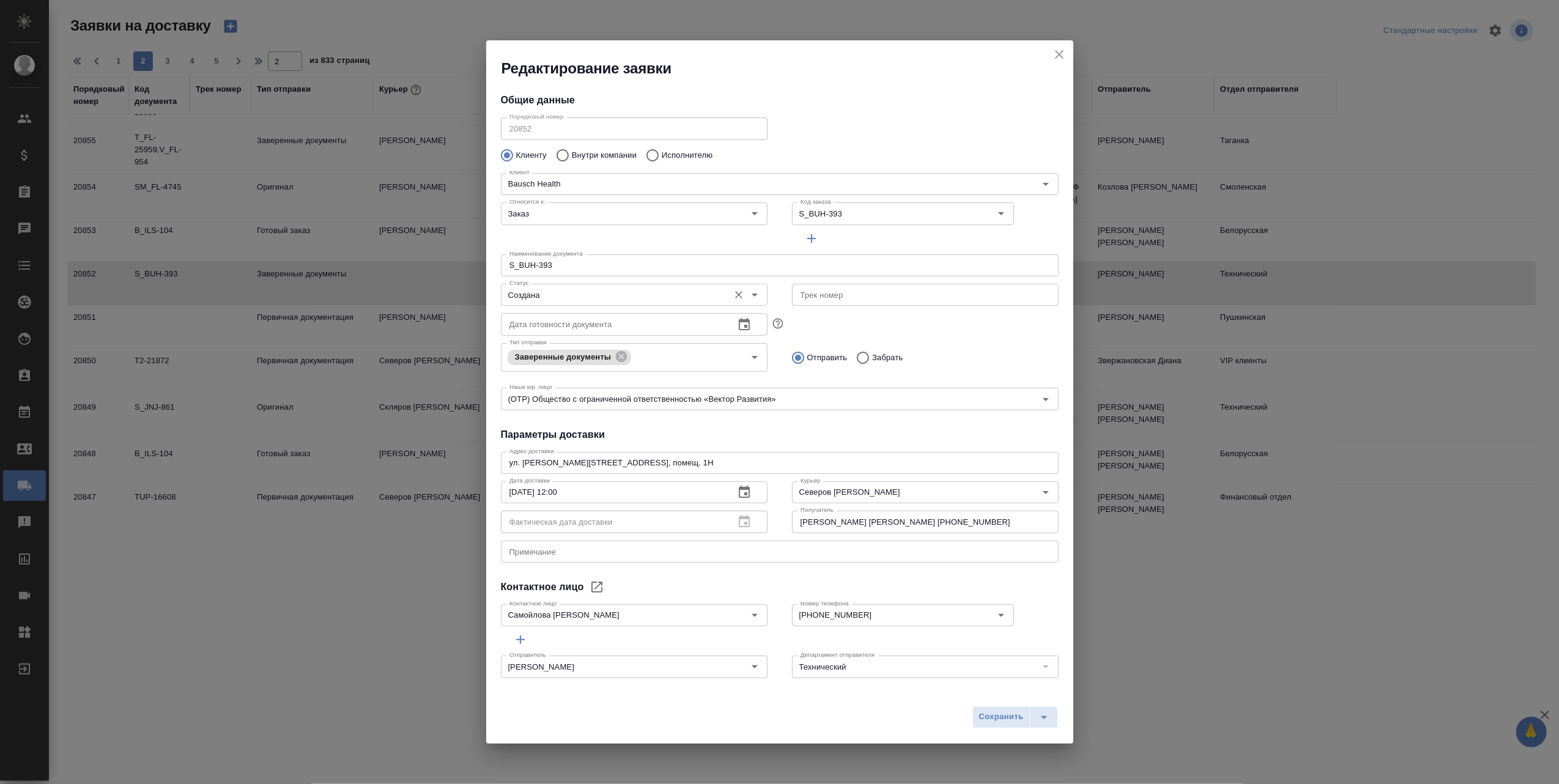
click at [750, 295] on icon "Open" at bounding box center [755, 295] width 15 height 15
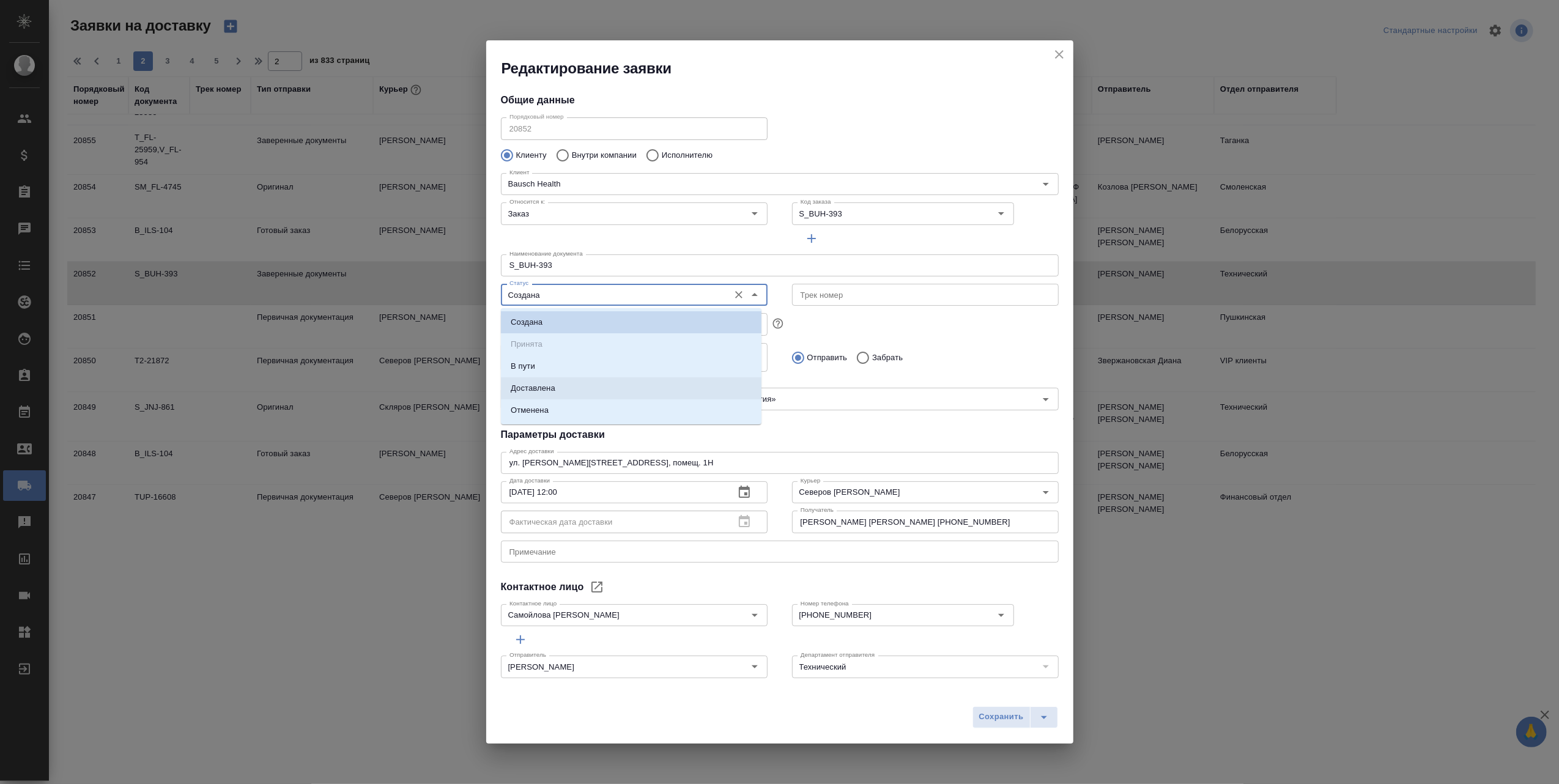
click at [595, 390] on li "Доставлена" at bounding box center [631, 388] width 261 height 22
type input "Доставлена"
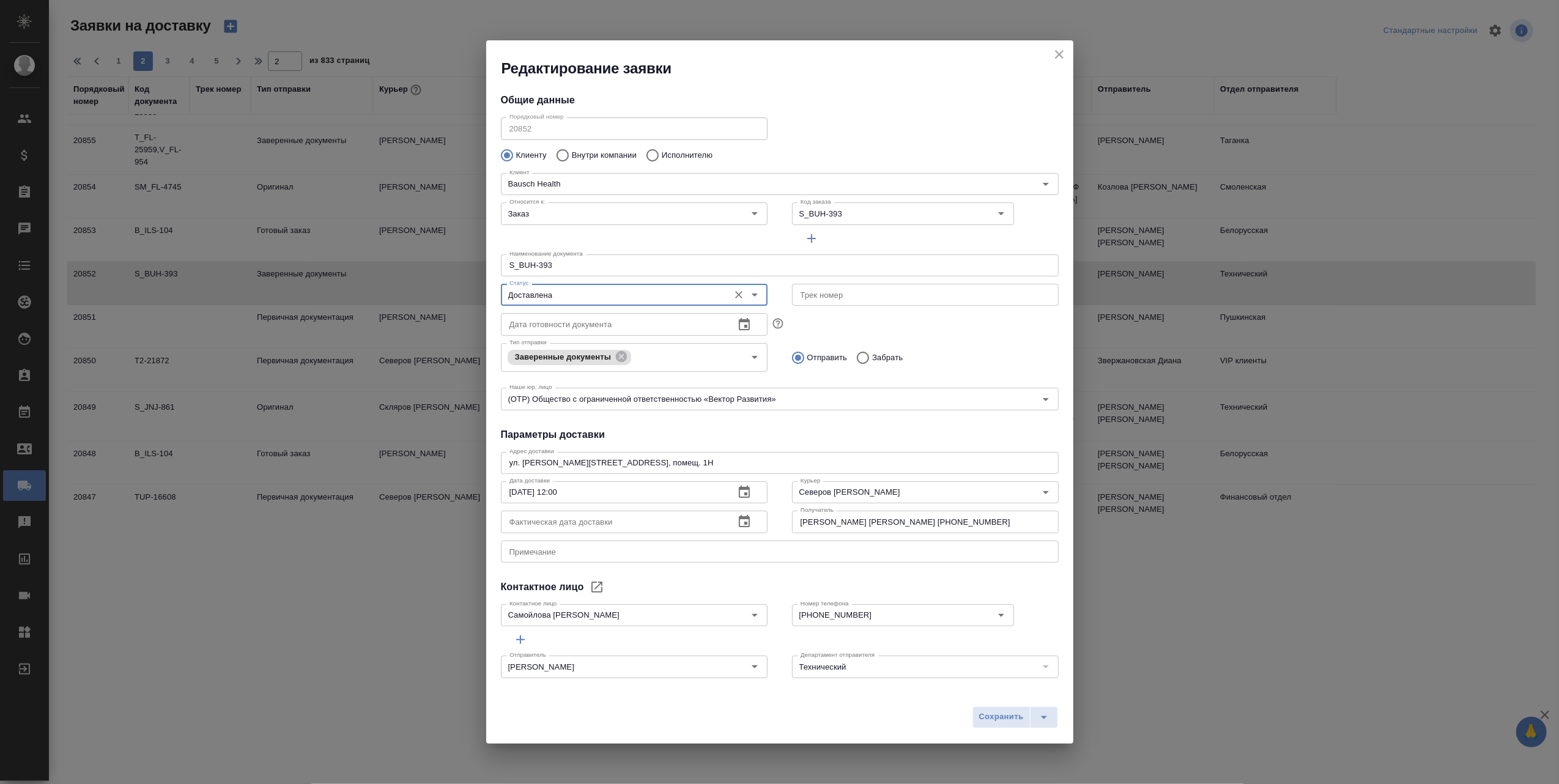
click at [739, 522] on icon "button" at bounding box center [745, 520] width 11 height 12
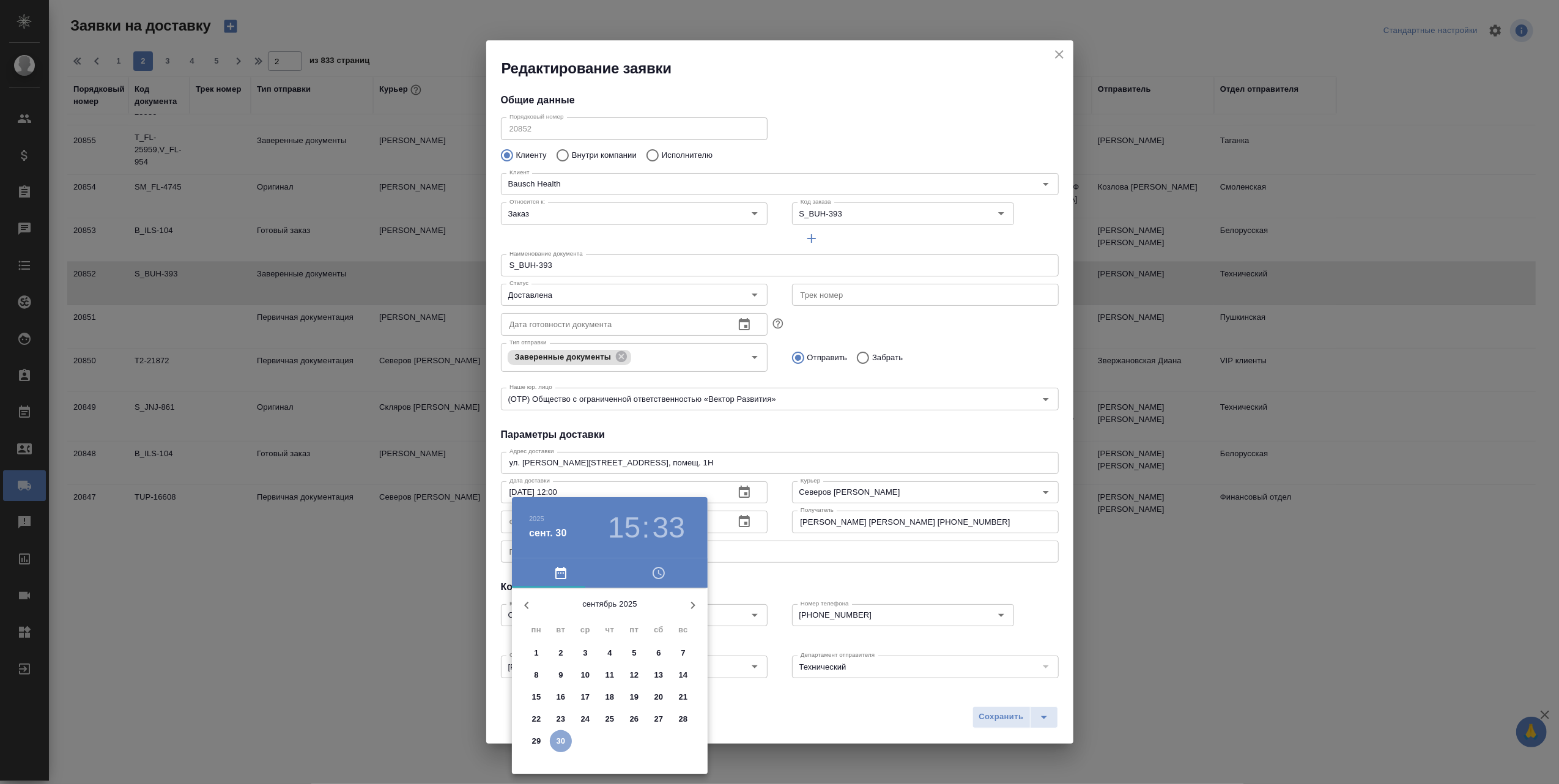
click at [558, 739] on p "30" at bounding box center [561, 741] width 9 height 12
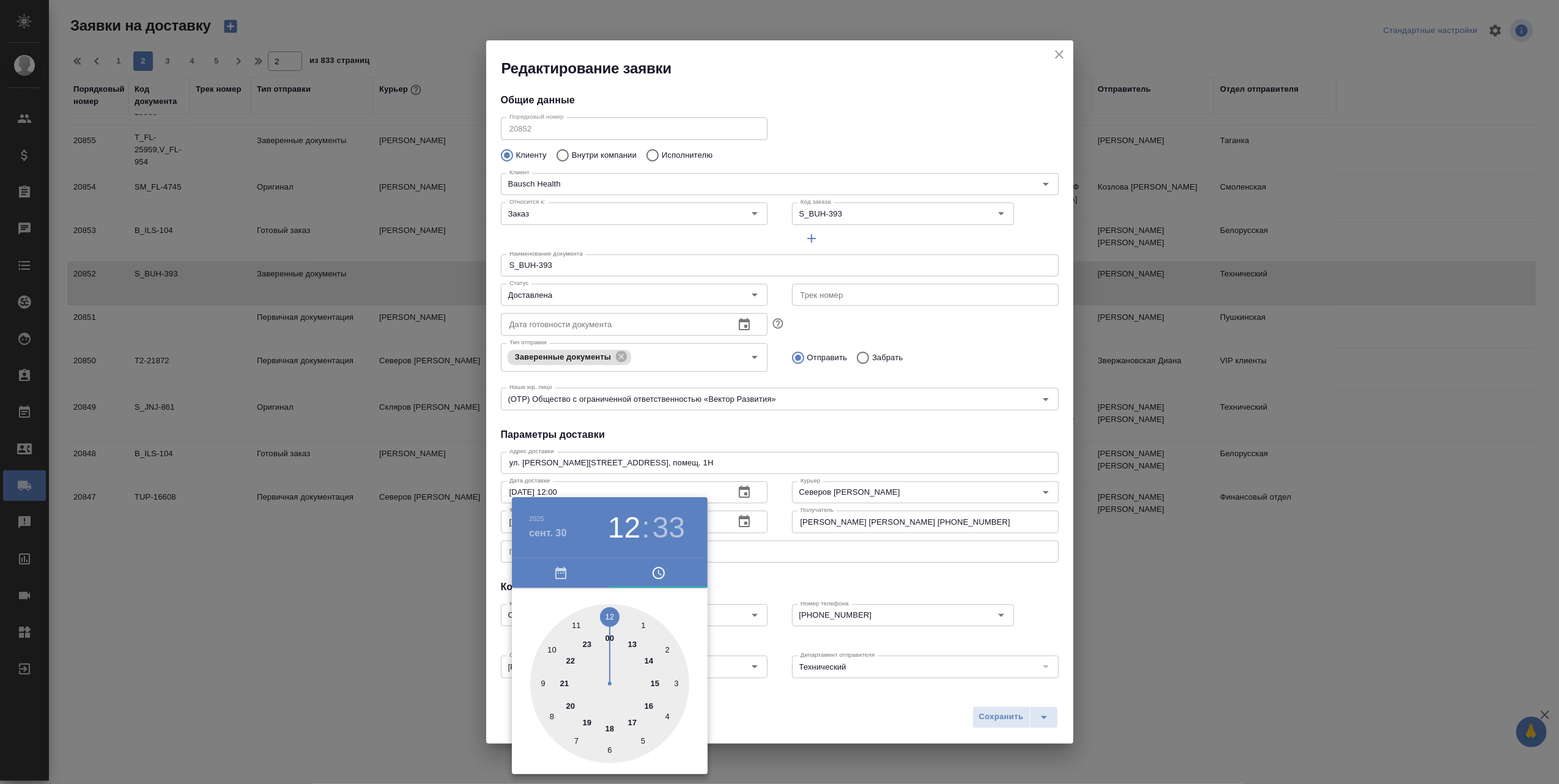
drag, startPoint x: 657, startPoint y: 684, endPoint x: 620, endPoint y: 624, distance: 70.5
click at [620, 624] on div at bounding box center [609, 684] width 159 height 159
type input "30.09.2025 12:00"
drag, startPoint x: 673, startPoint y: 687, endPoint x: 612, endPoint y: 618, distance: 92.1
click at [612, 618] on div at bounding box center [609, 684] width 159 height 159
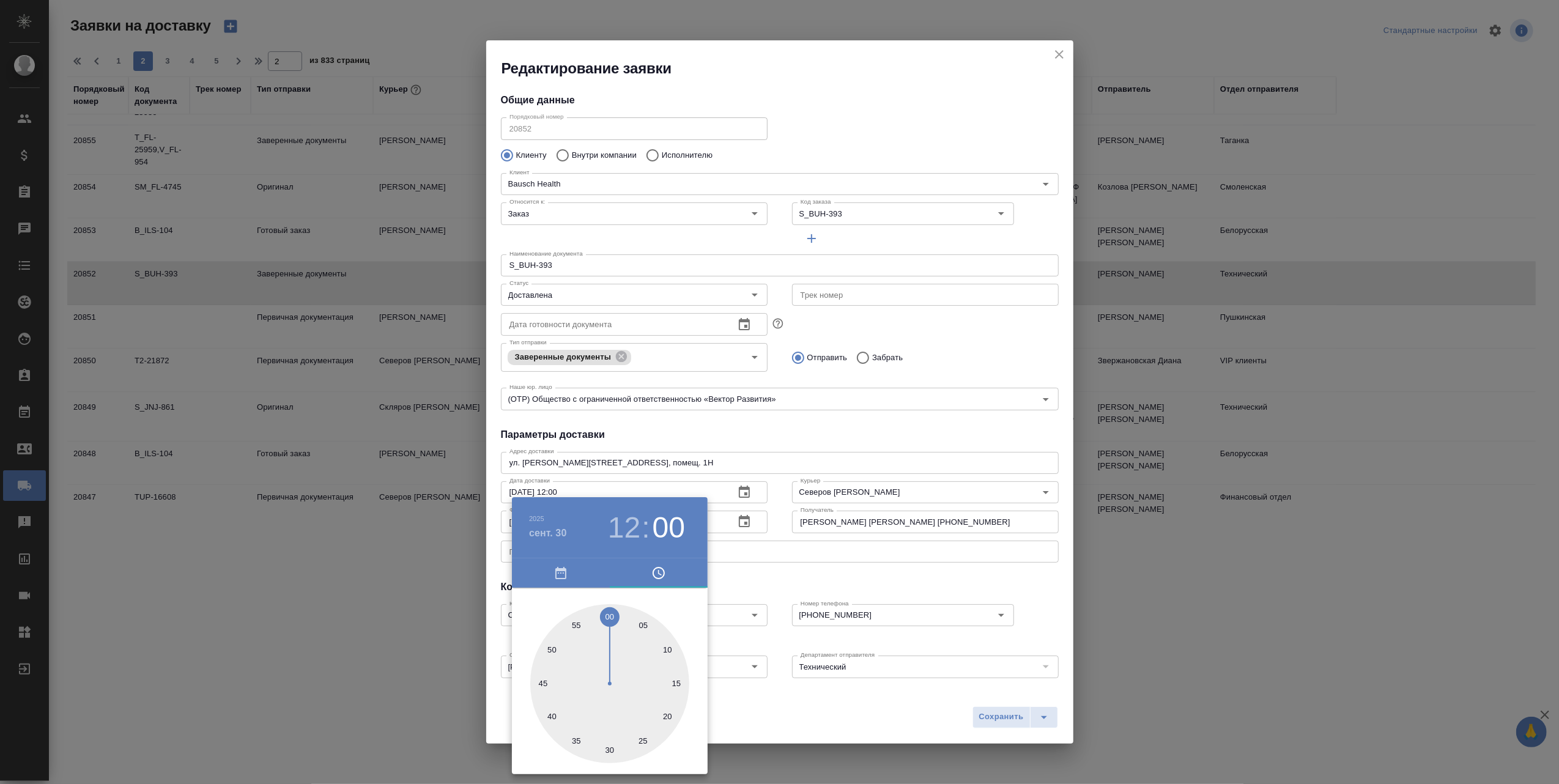
click at [833, 710] on div at bounding box center [779, 392] width 1559 height 784
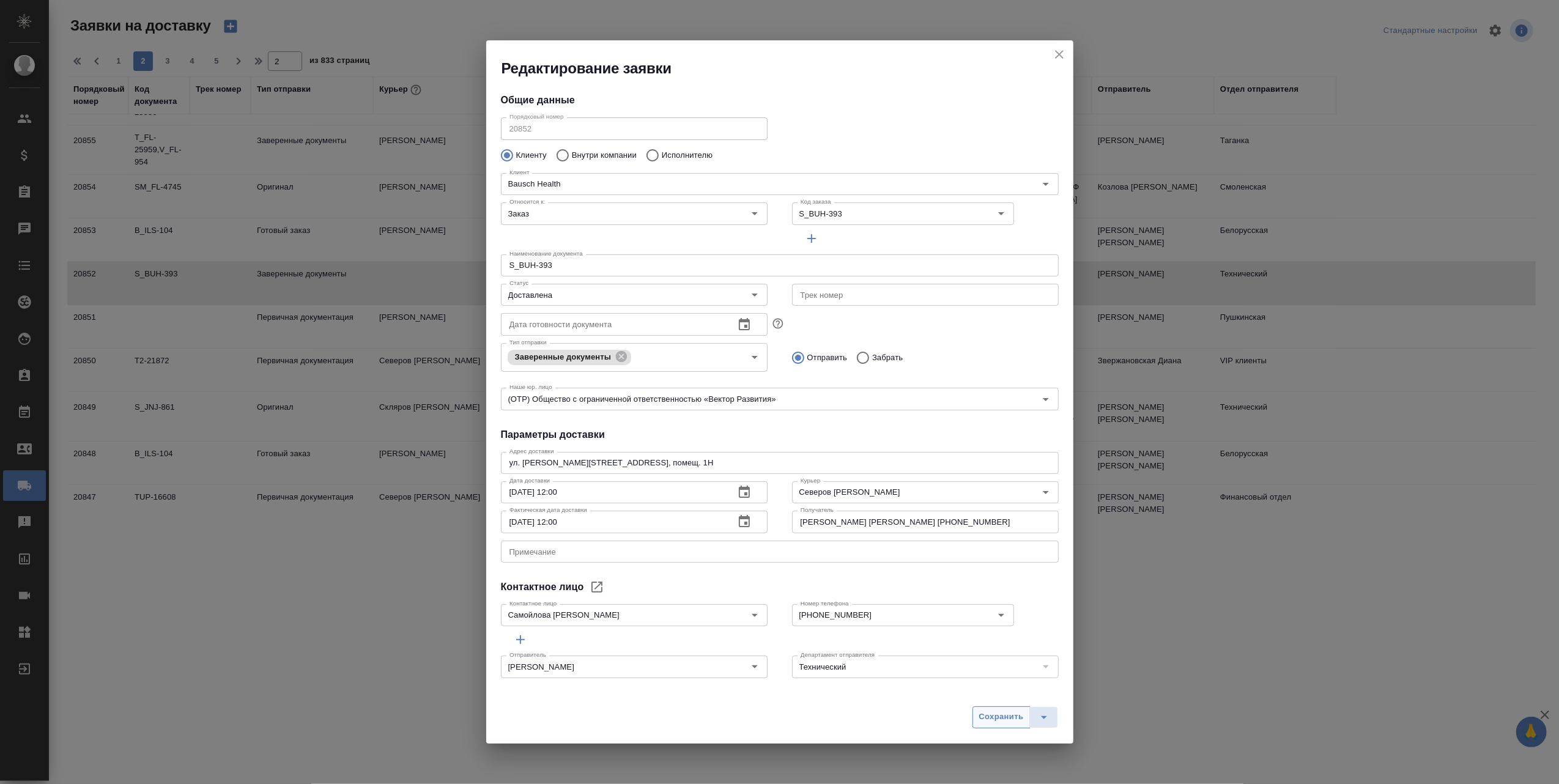
click at [992, 715] on span "Сохранить" at bounding box center [1001, 717] width 45 height 14
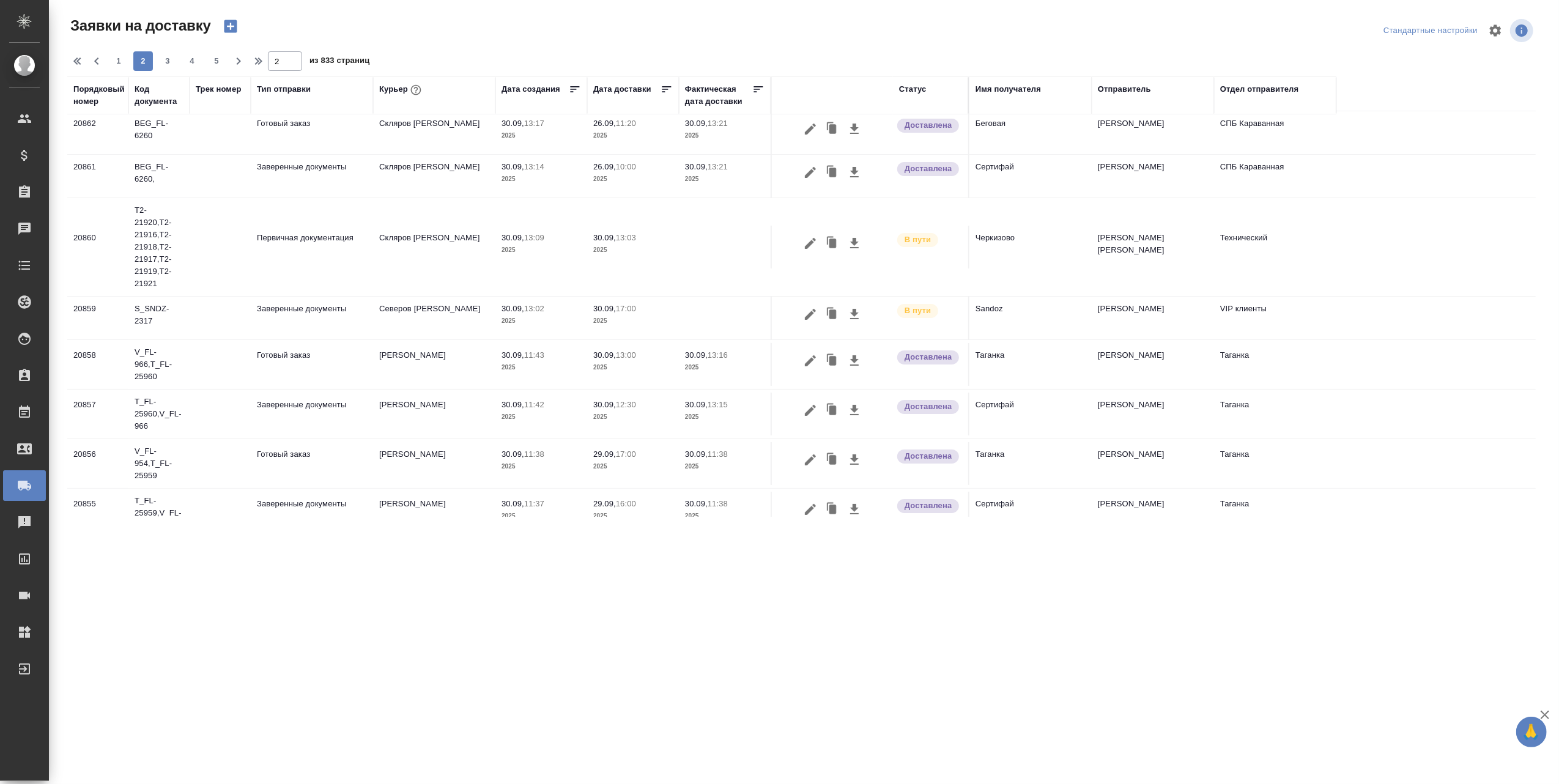
scroll to position [0, 0]
click at [115, 65] on span "1" at bounding box center [119, 60] width 20 height 12
type input "1"
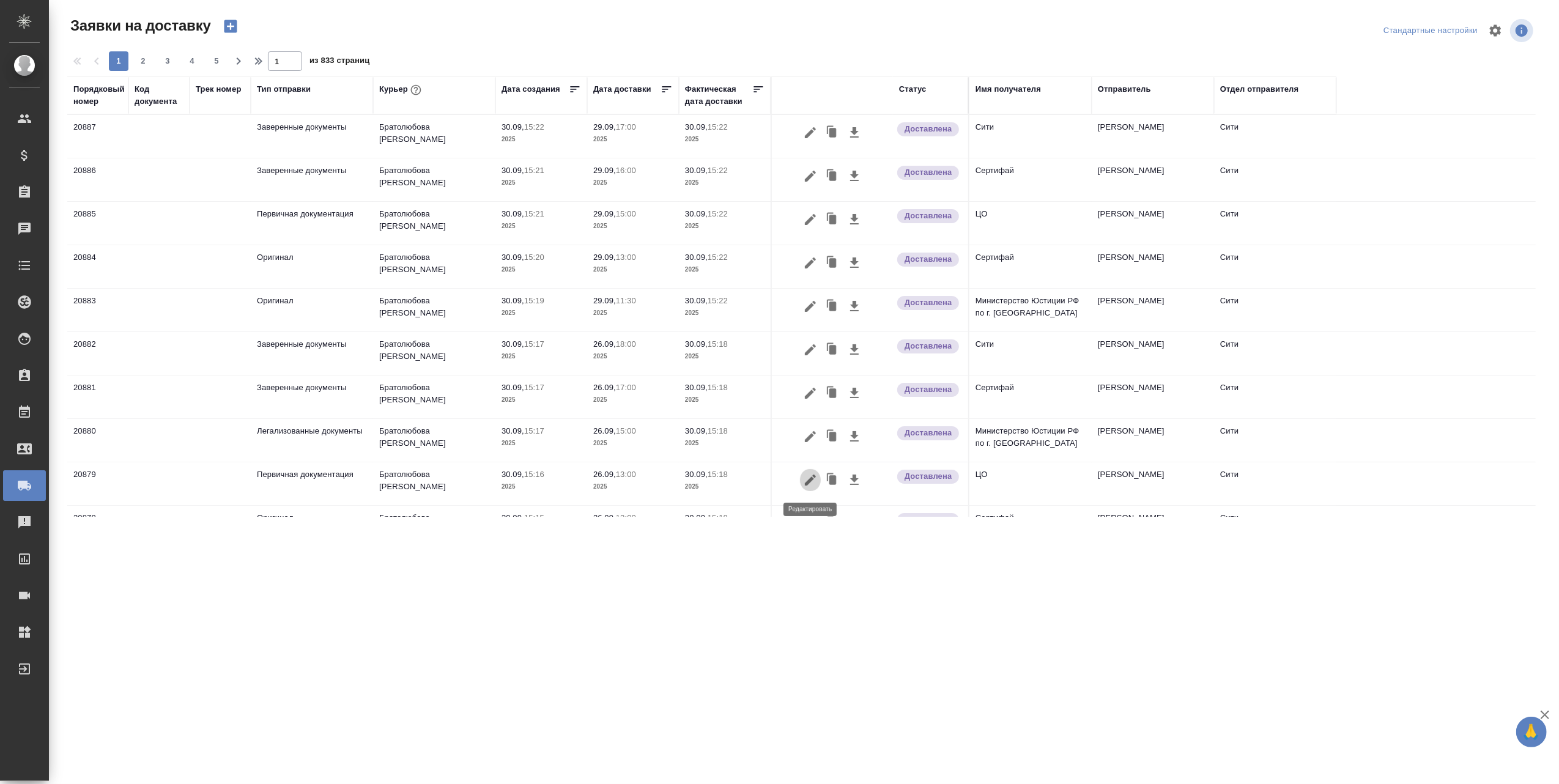
click at [806, 478] on icon "button" at bounding box center [810, 480] width 15 height 15
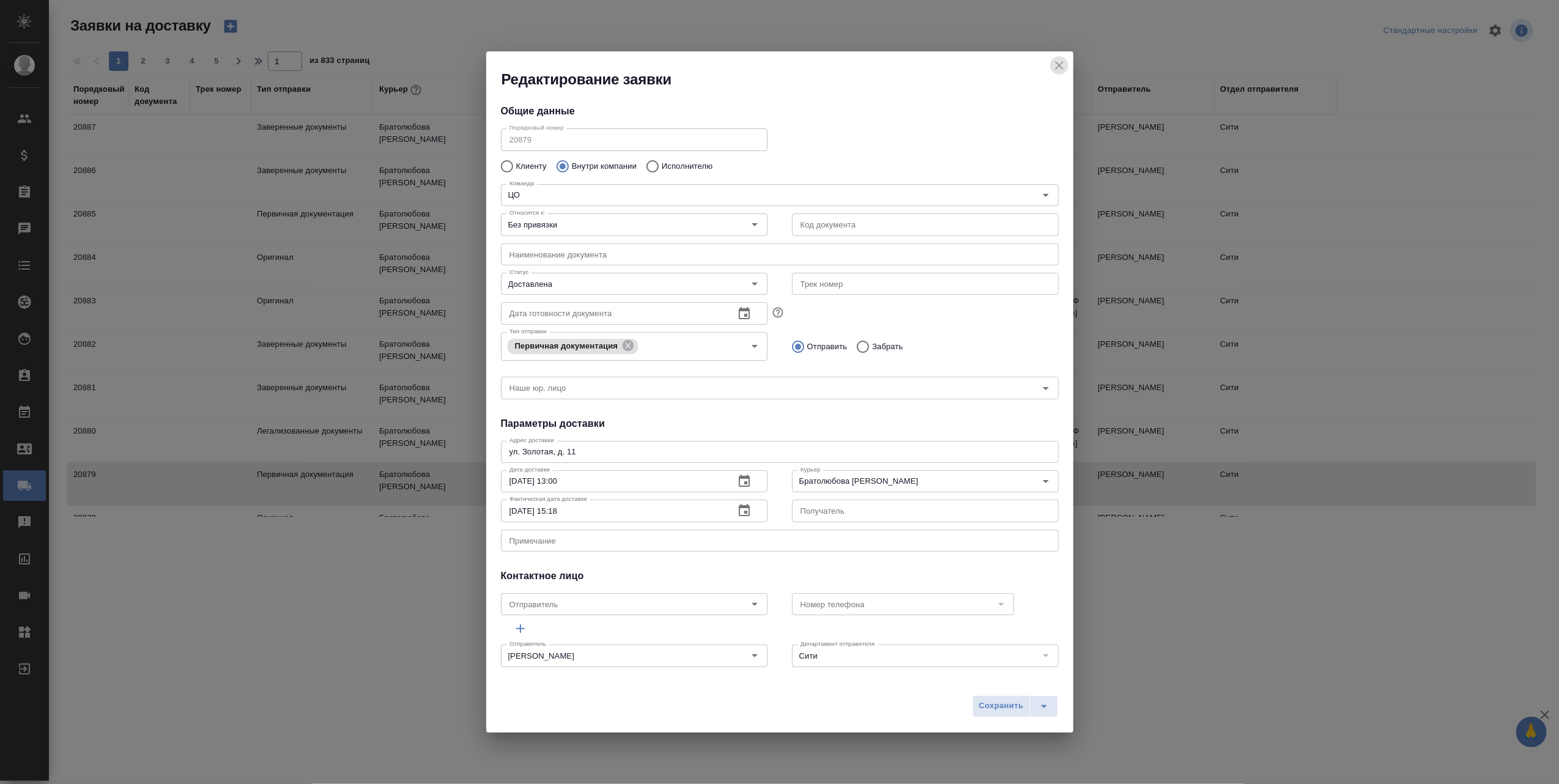
click at [1062, 59] on icon "close" at bounding box center [1059, 65] width 15 height 15
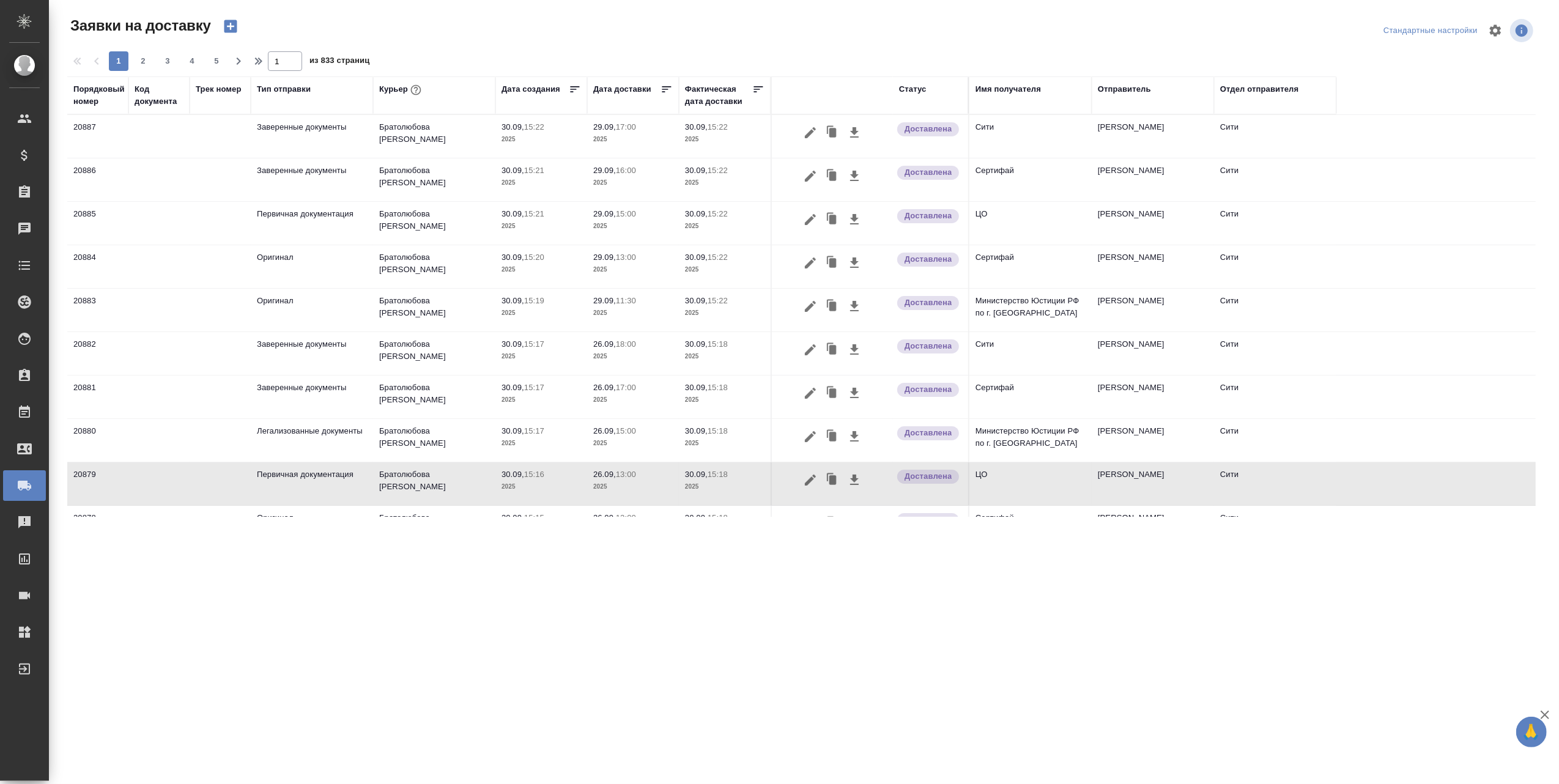
drag, startPoint x: 1323, startPoint y: 531, endPoint x: 475, endPoint y: 164, distance: 924.0
click at [536, 187] on div ".cls-1 fill:#fff; AWATERA Авдеев Алексей Клиенты Спецификации Заказы 0 Чаты Tod…" at bounding box center [779, 392] width 1559 height 784
drag, startPoint x: 172, startPoint y: 135, endPoint x: 505, endPoint y: 141, distance: 333.1
click at [505, 141] on tr "20887 Заверенные документы Братолюбова Наталья 30.09, 15:22 2025 29.09, 17:00 2…" at bounding box center [802, 137] width 1469 height 43
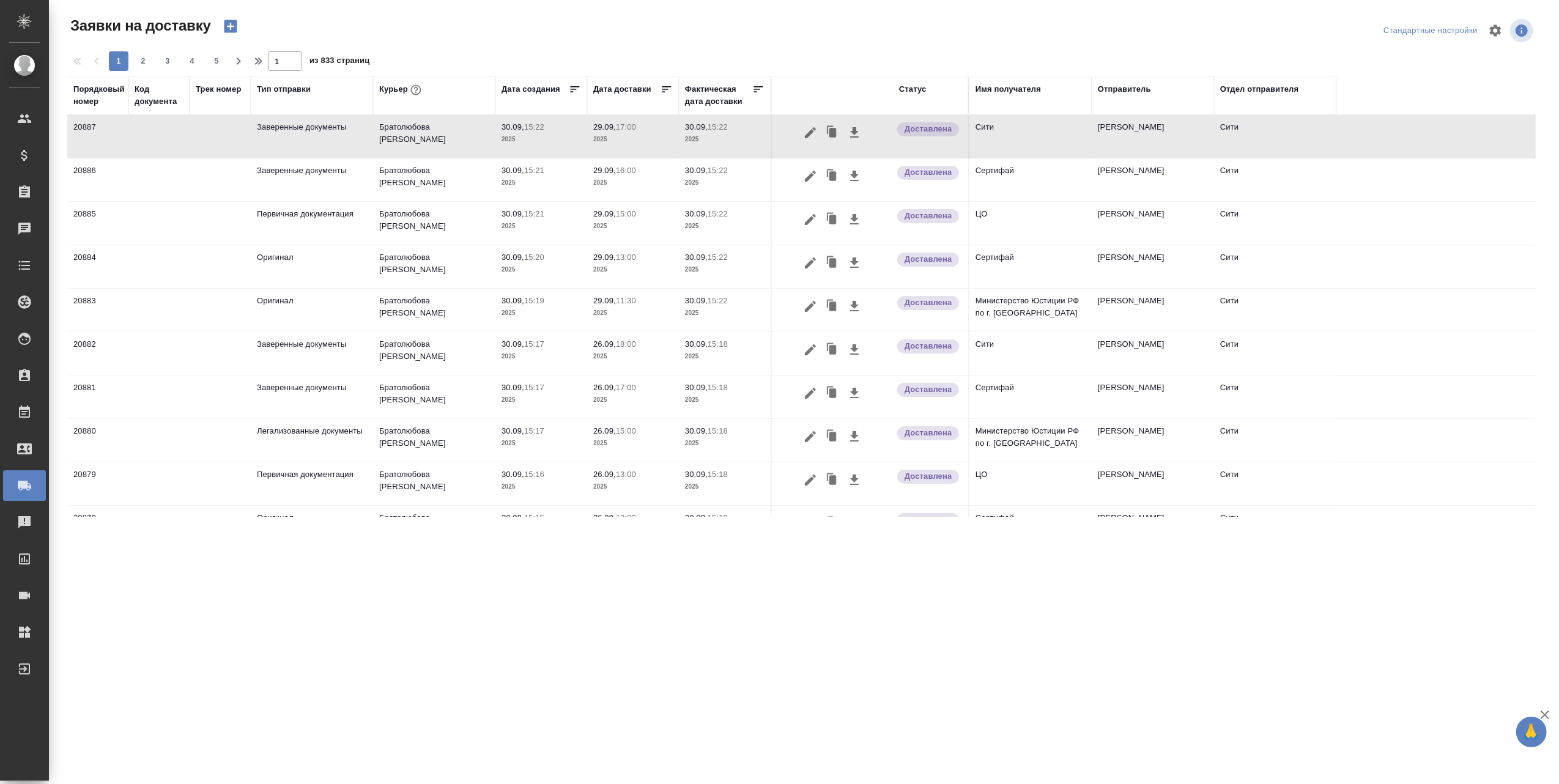
drag, startPoint x: 151, startPoint y: 130, endPoint x: 1339, endPoint y: 550, distance: 1260.1
click at [1377, 531] on div ".cls-1 fill:#fff; AWATERA Авдеев Алексей Клиенты Спецификации Заказы 0 Чаты Tod…" at bounding box center [779, 392] width 1559 height 784
click at [1325, 597] on div ".cls-1 fill:#fff; AWATERA Авдеев Алексей Клиенты Спецификации Заказы 0 Чаты Tod…" at bounding box center [779, 392] width 1559 height 784
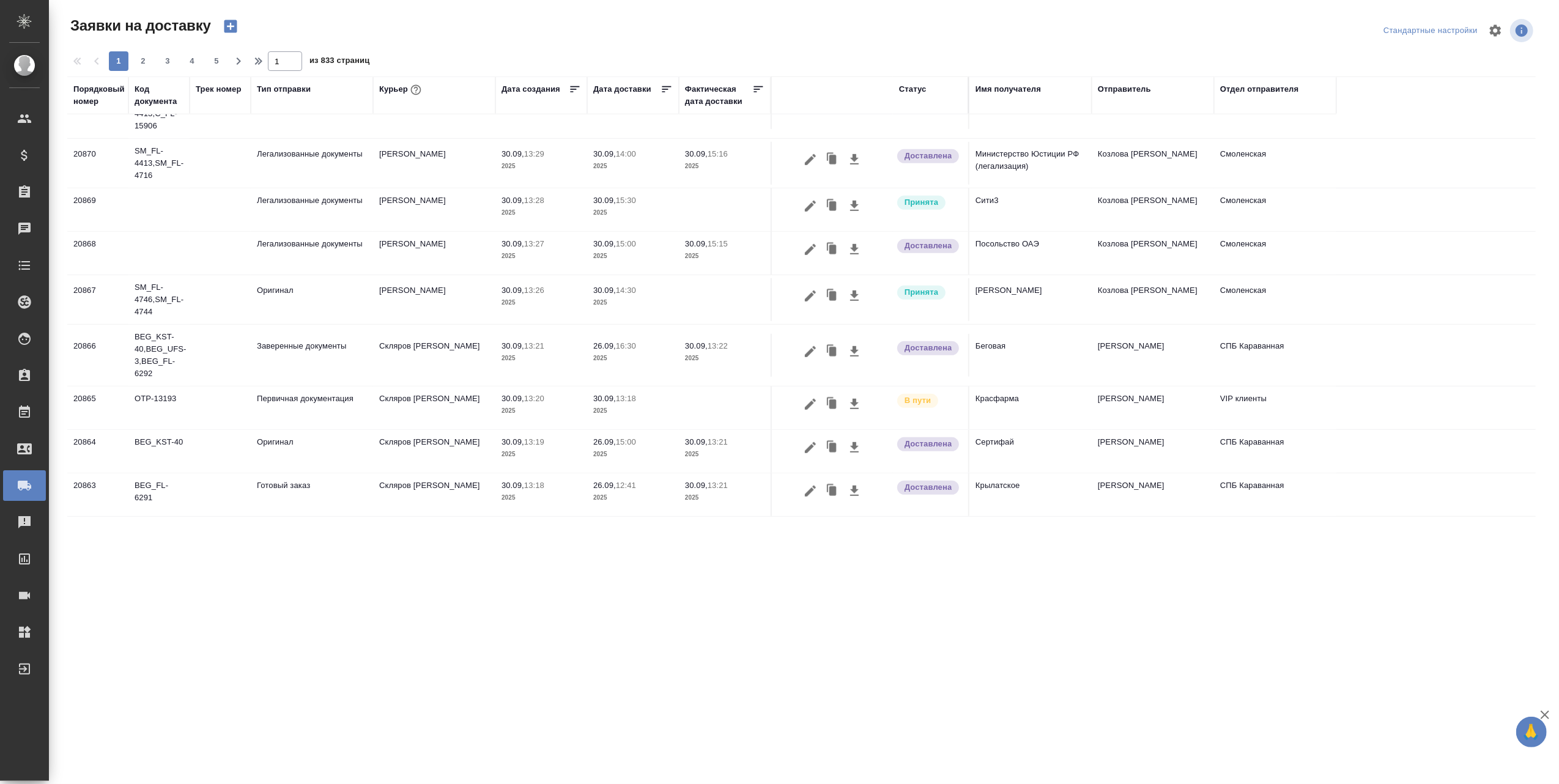
scroll to position [738, 0]
click at [140, 55] on span "2" at bounding box center [143, 60] width 20 height 12
type input "2"
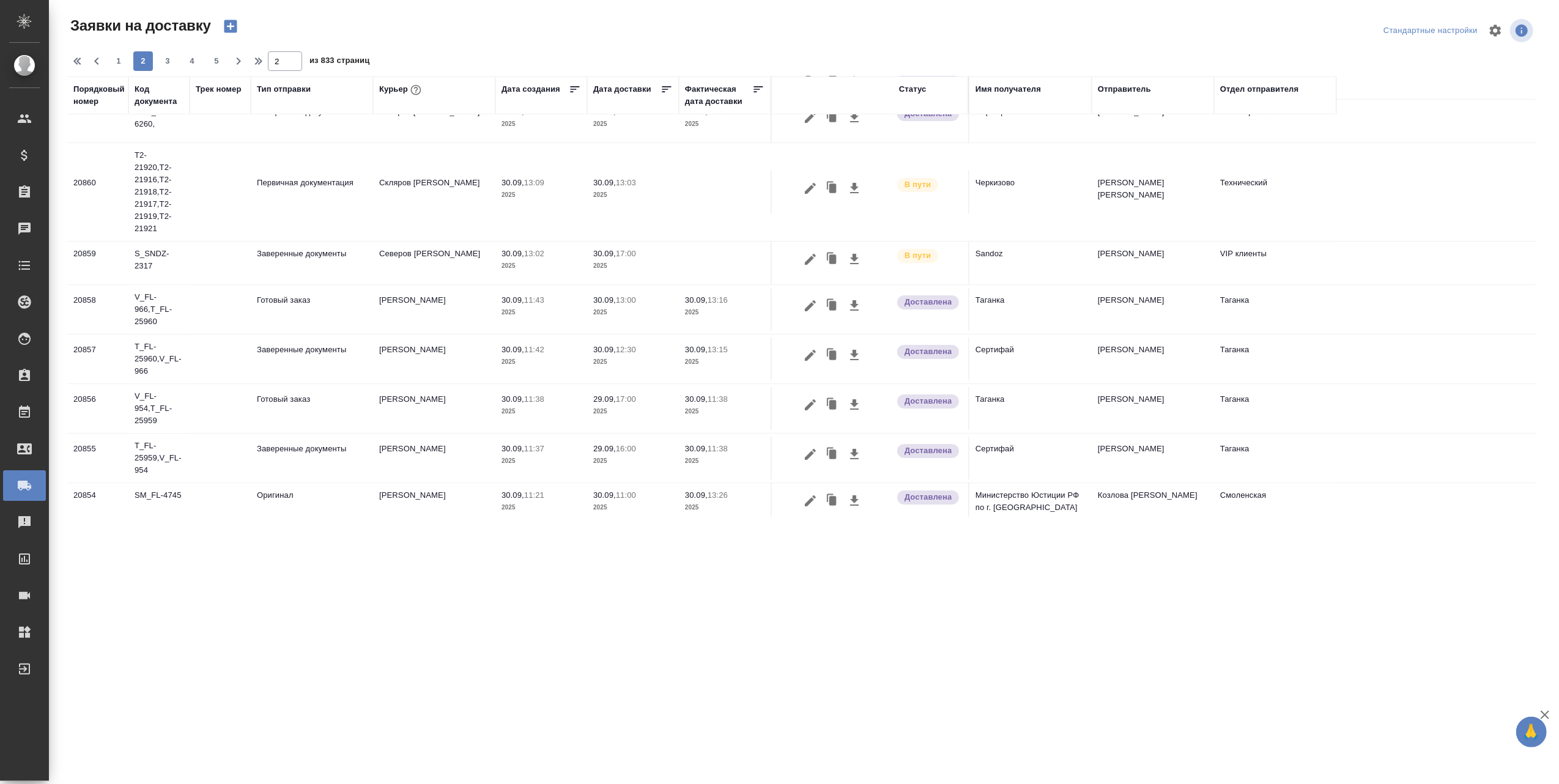
scroll to position [0, 0]
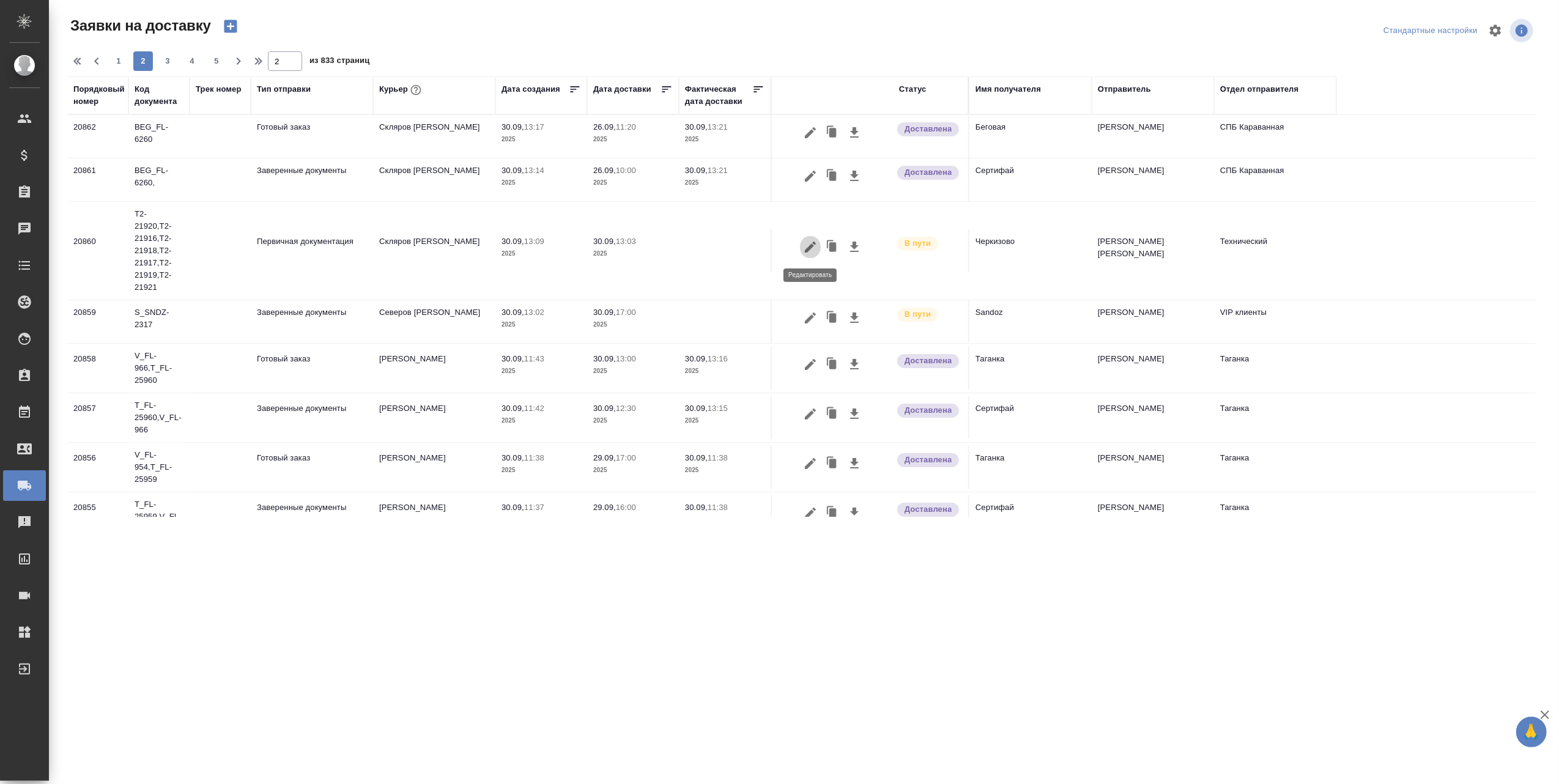
click at [811, 248] on icon "button" at bounding box center [811, 247] width 11 height 11
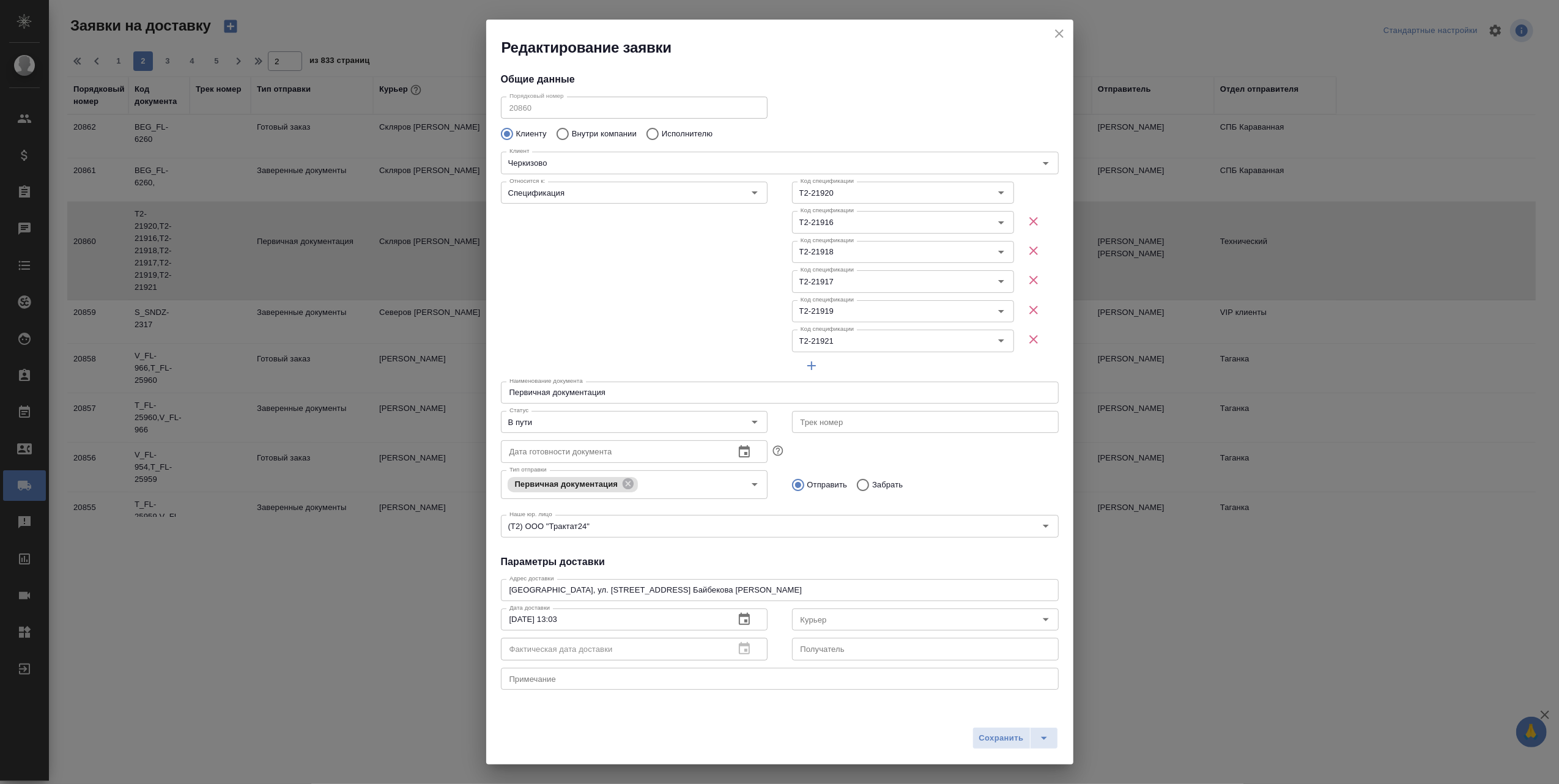
type input "Скляров Станислав"
type input "Байбекова Елена"
type input "8 903 299 25 97"
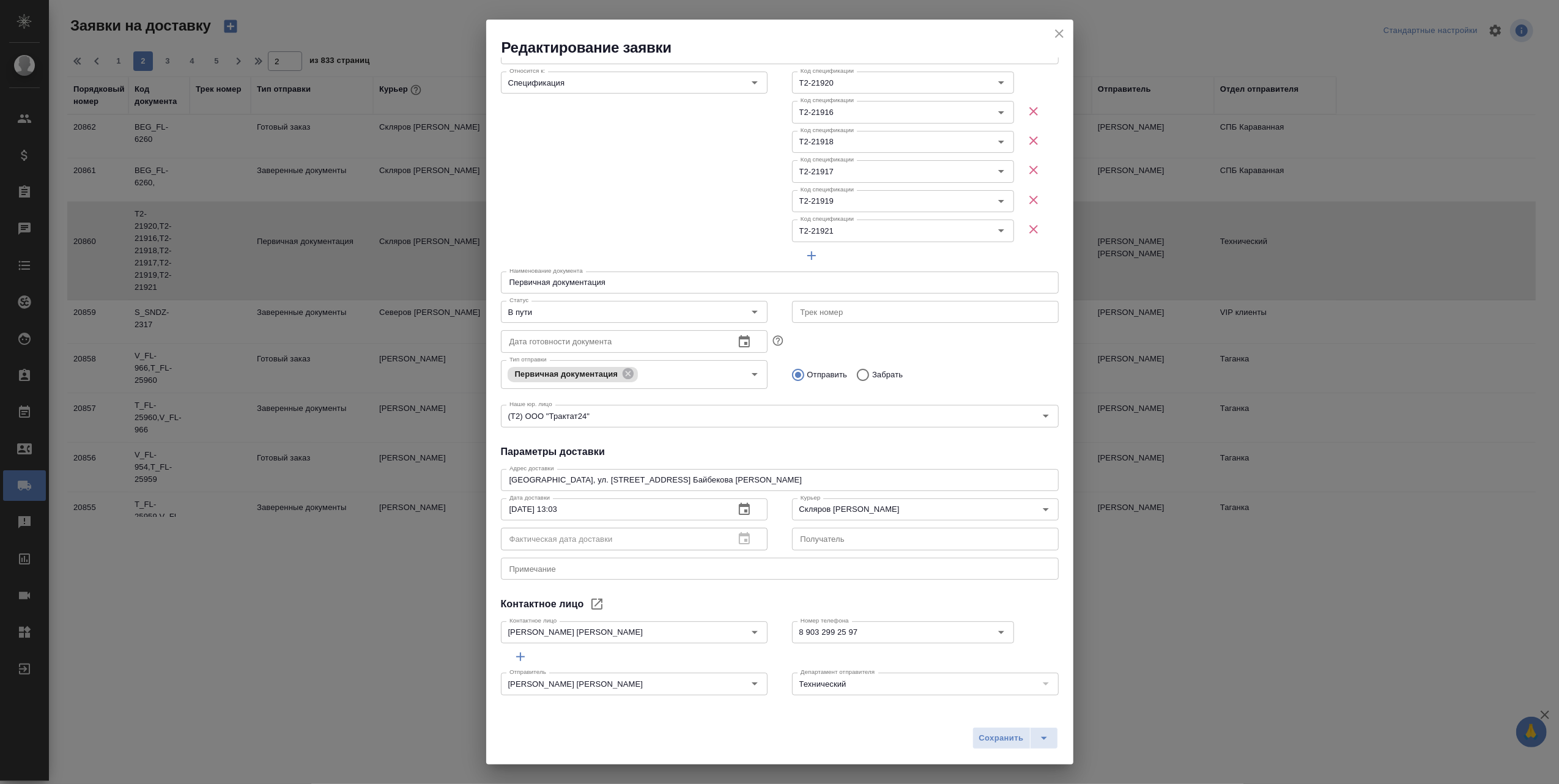
scroll to position [113, 0]
click at [748, 306] on icon "Open" at bounding box center [755, 309] width 15 height 15
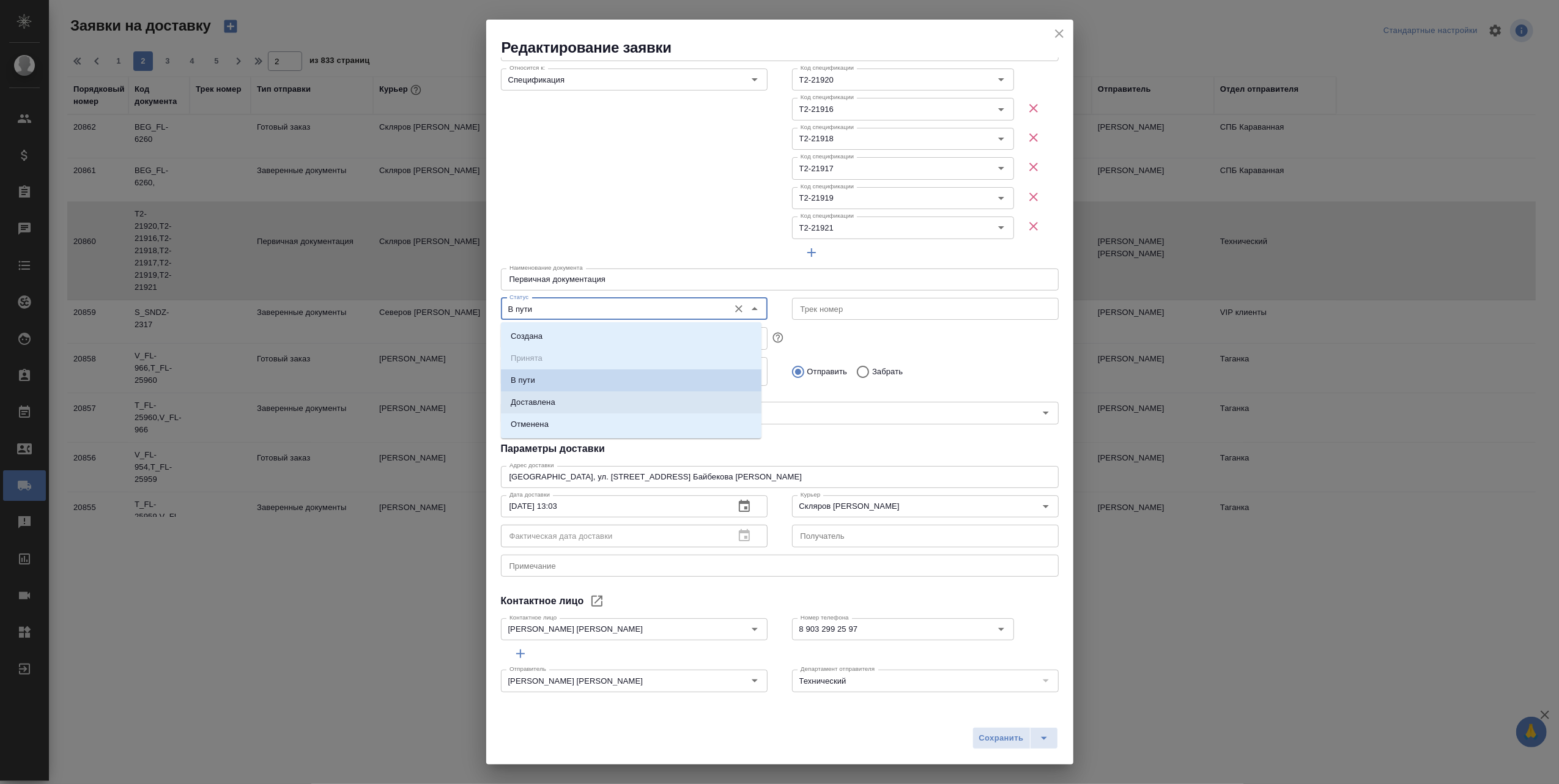
click at [647, 401] on li "Доставлена" at bounding box center [631, 402] width 261 height 22
type input "Доставлена"
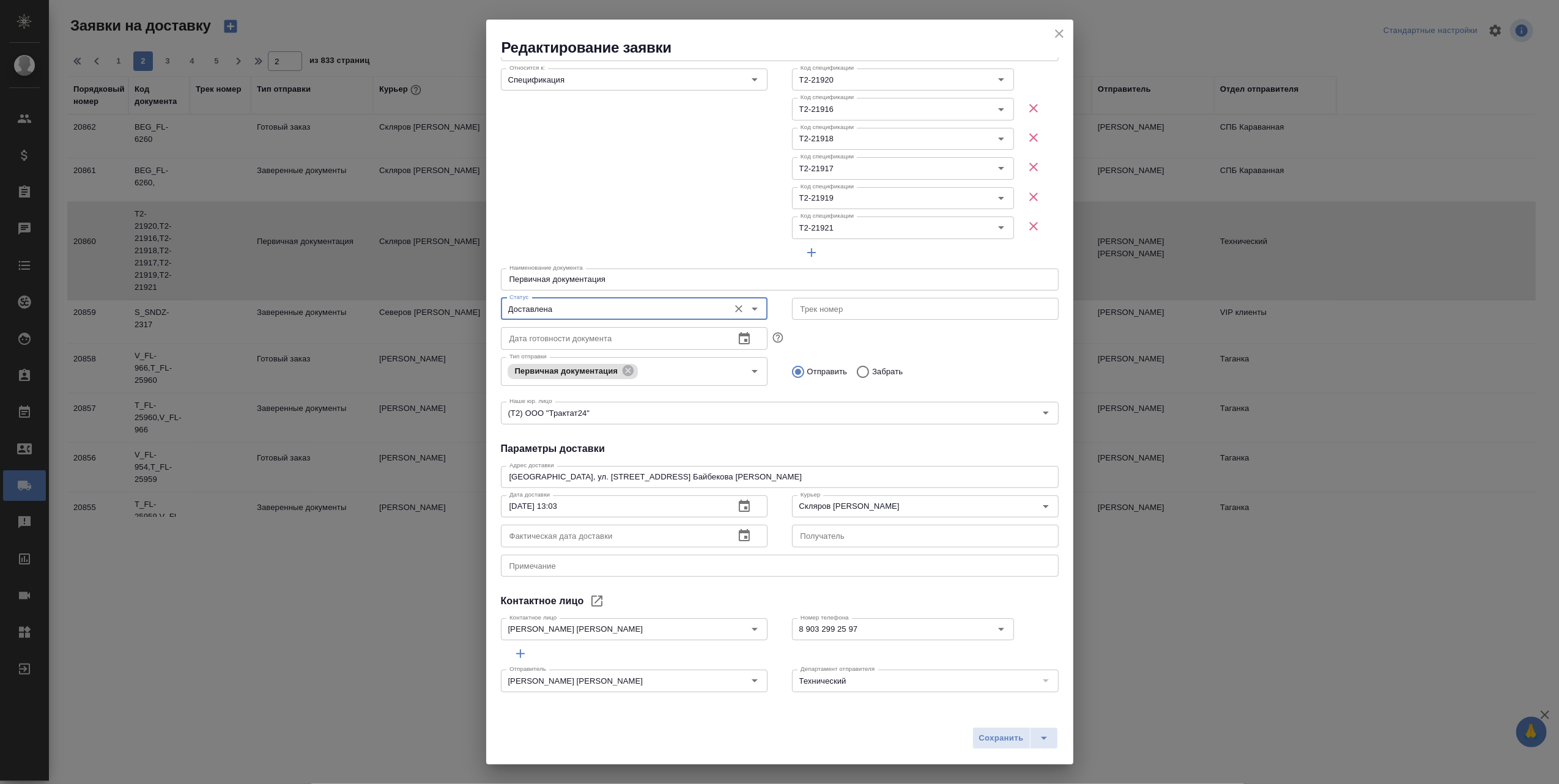
click at [739, 529] on icon "button" at bounding box center [744, 536] width 15 height 15
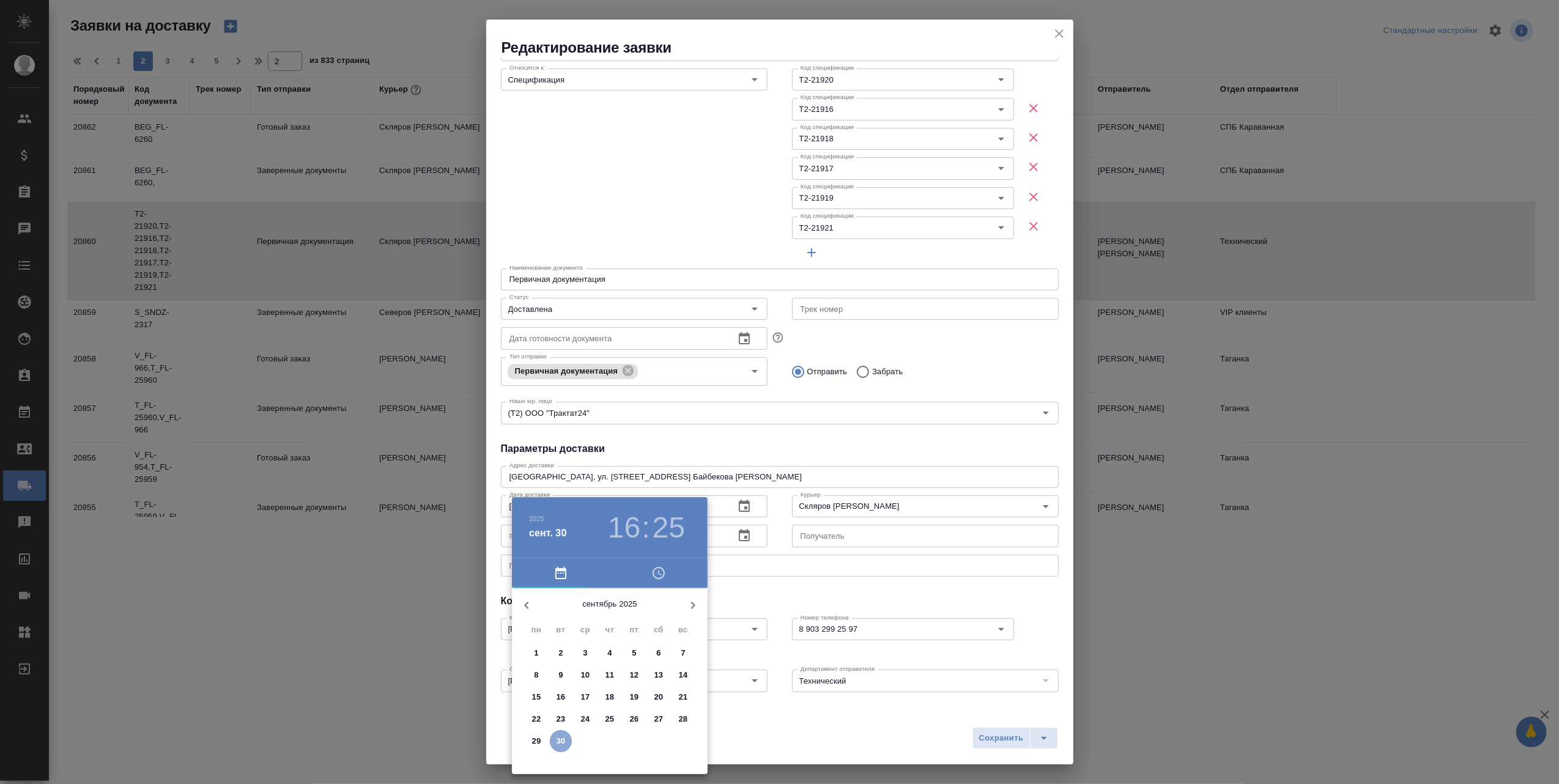
click at [560, 739] on p "30" at bounding box center [561, 741] width 9 height 12
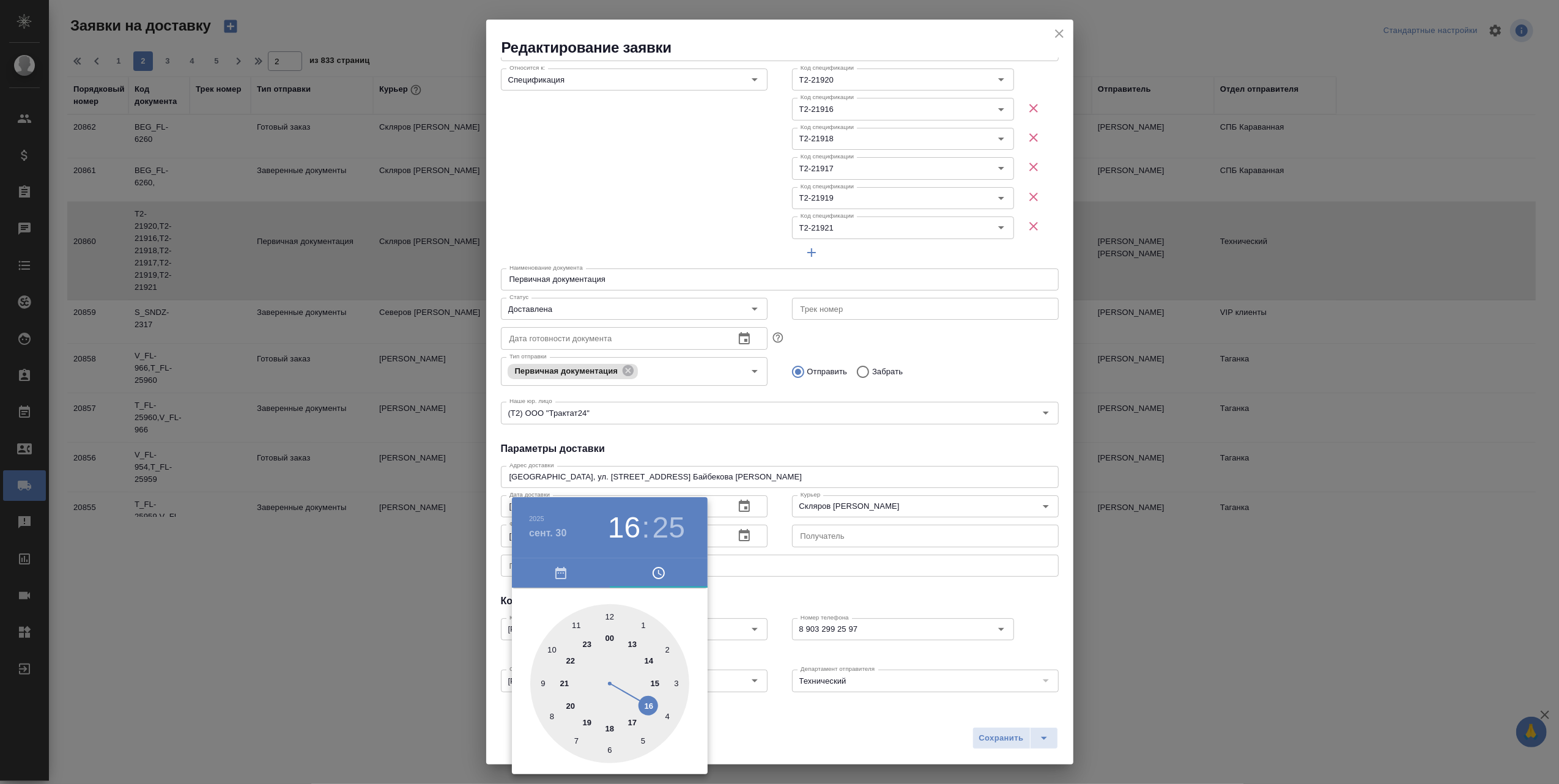
click at [649, 703] on div at bounding box center [609, 684] width 159 height 159
type input "30.09.2025 16:00"
drag, startPoint x: 642, startPoint y: 738, endPoint x: 610, endPoint y: 612, distance: 130.0
click at [610, 612] on div at bounding box center [609, 684] width 159 height 159
click at [852, 729] on div at bounding box center [779, 392] width 1559 height 784
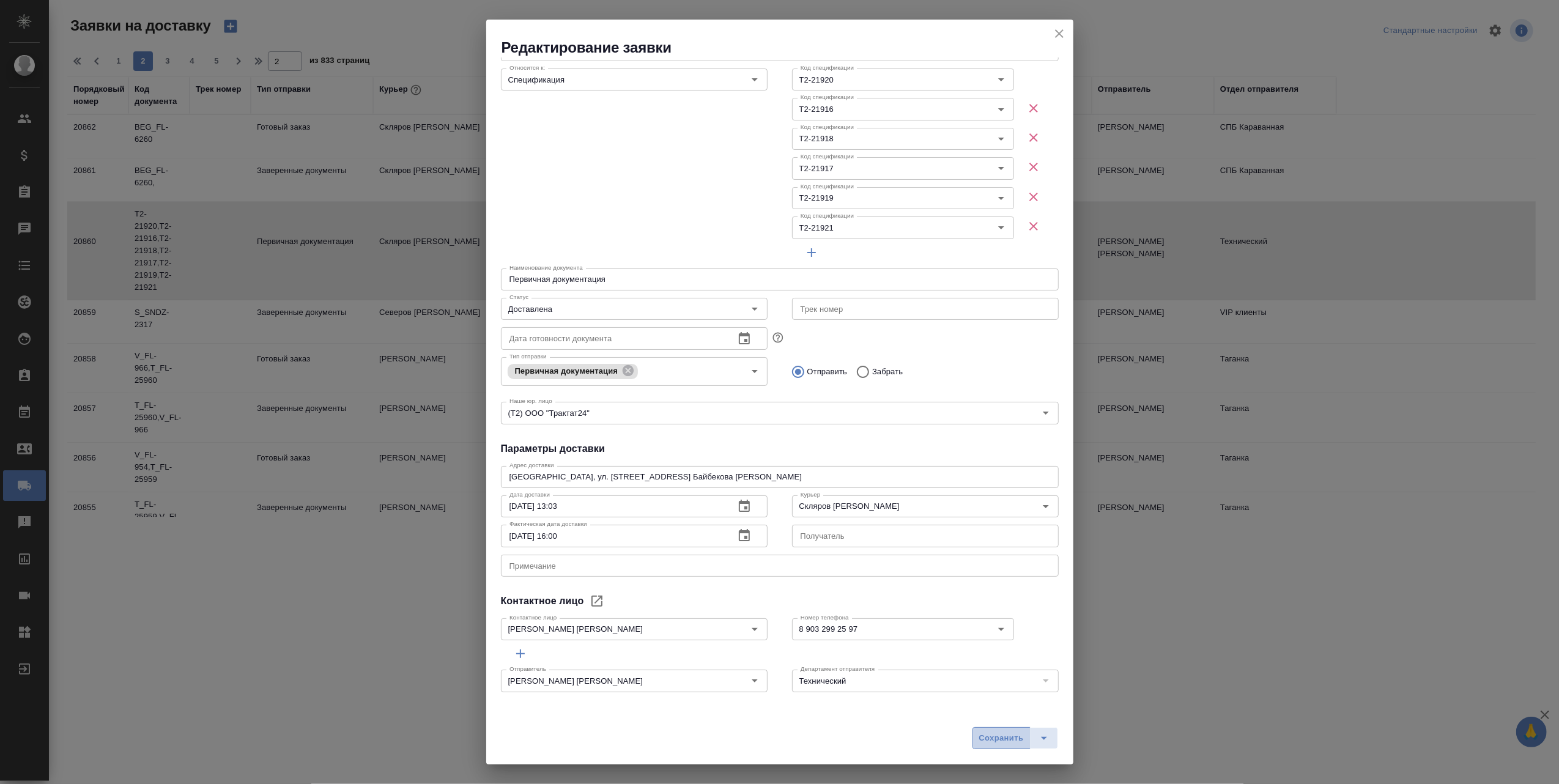
click at [994, 739] on span "Сохранить" at bounding box center [1001, 738] width 45 height 14
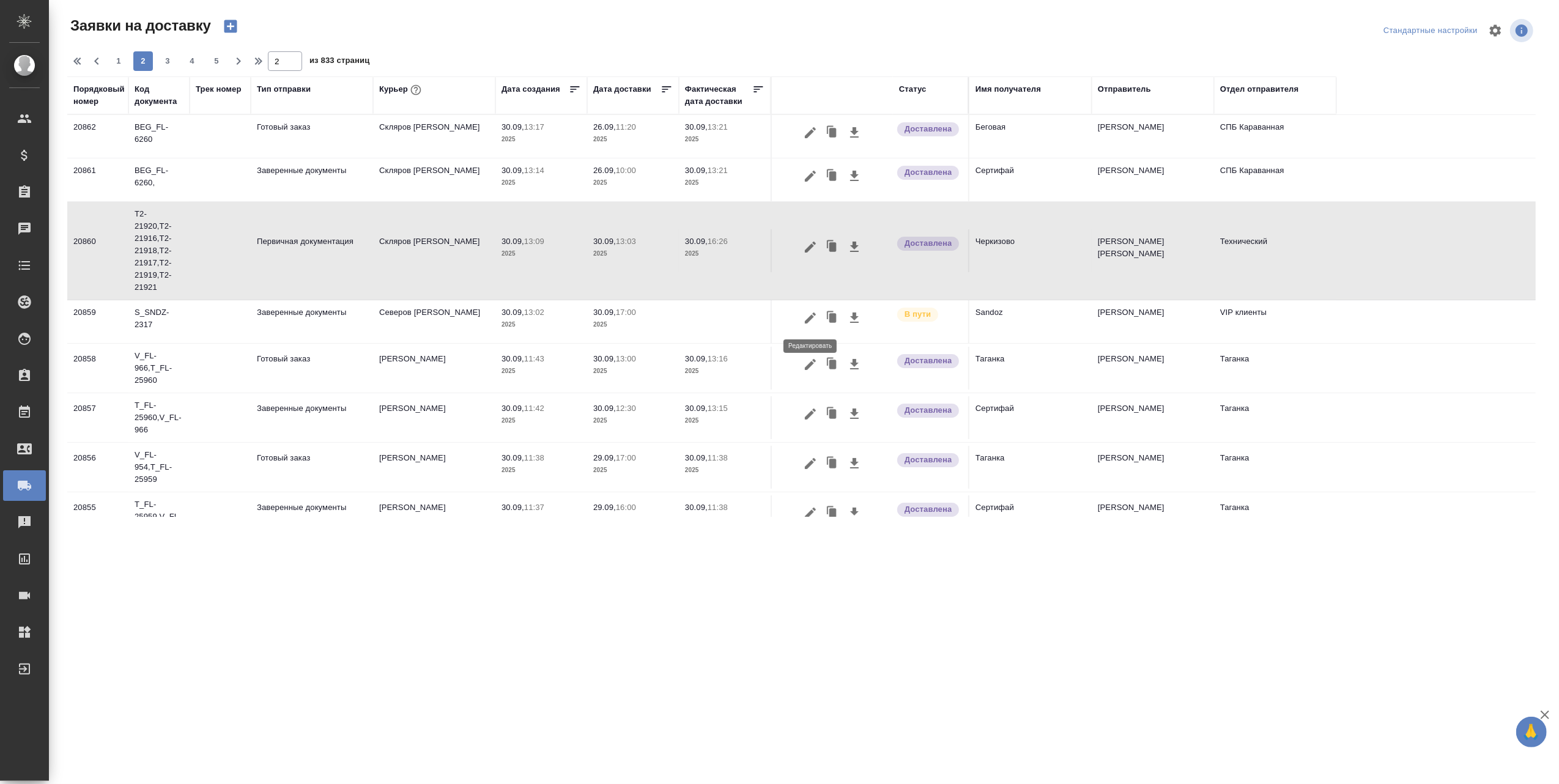
click at [813, 317] on icon "button" at bounding box center [810, 318] width 15 height 15
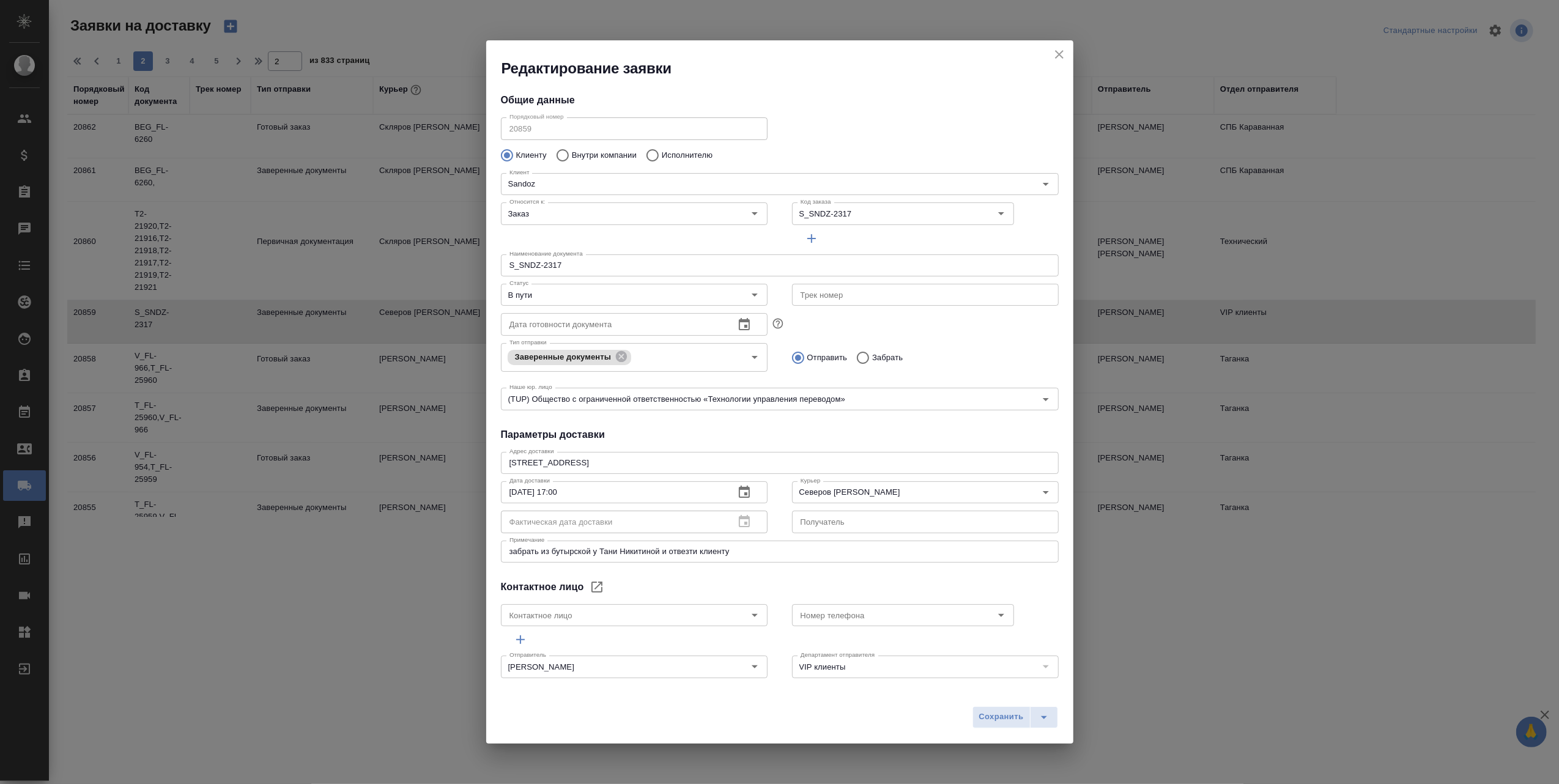
type input "Ковалец Ирина"
type input "+79850230718"
click at [748, 297] on icon "Open" at bounding box center [755, 295] width 15 height 15
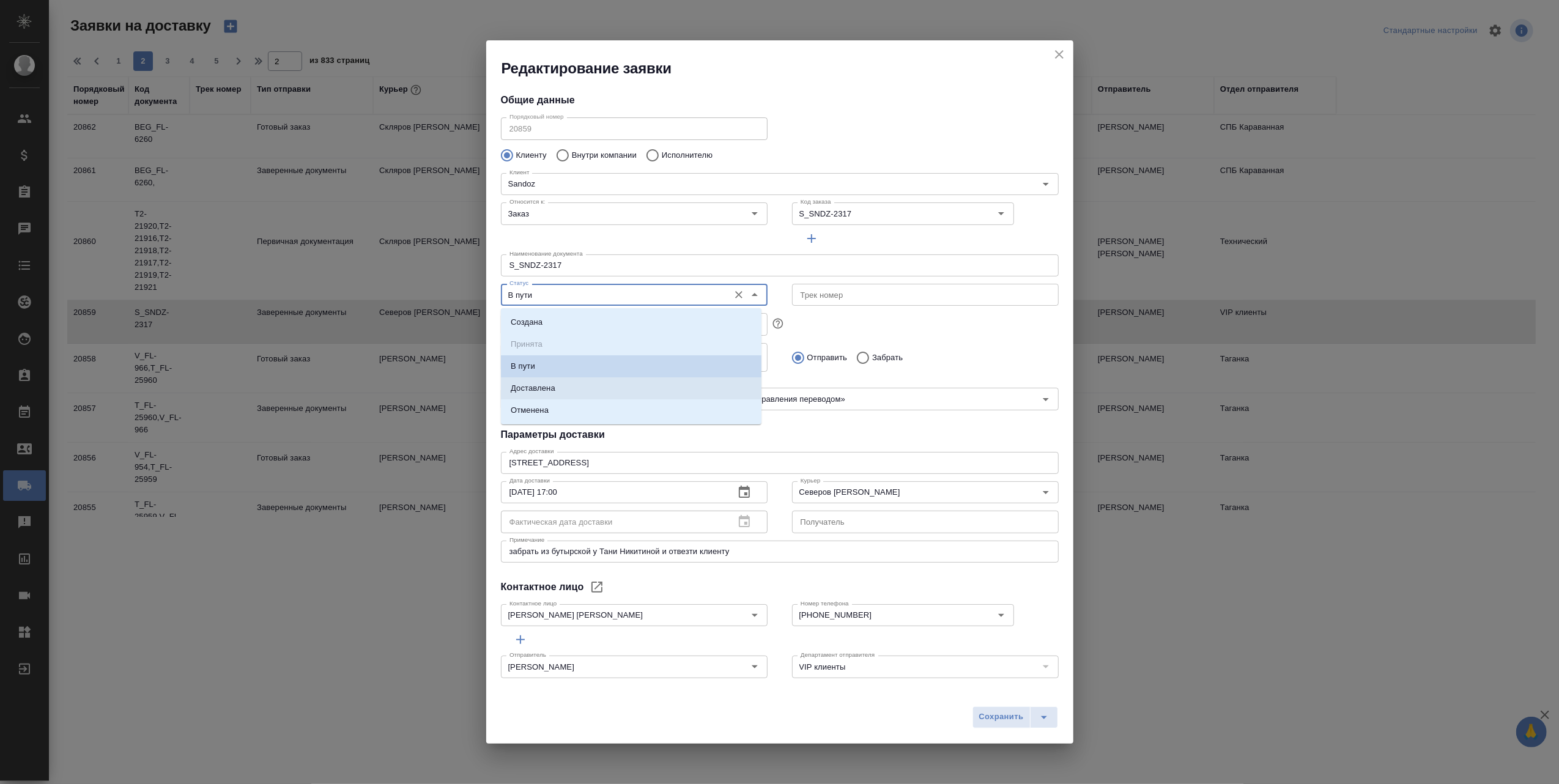
click at [612, 385] on li "Доставлена" at bounding box center [631, 388] width 261 height 22
type input "Доставлена"
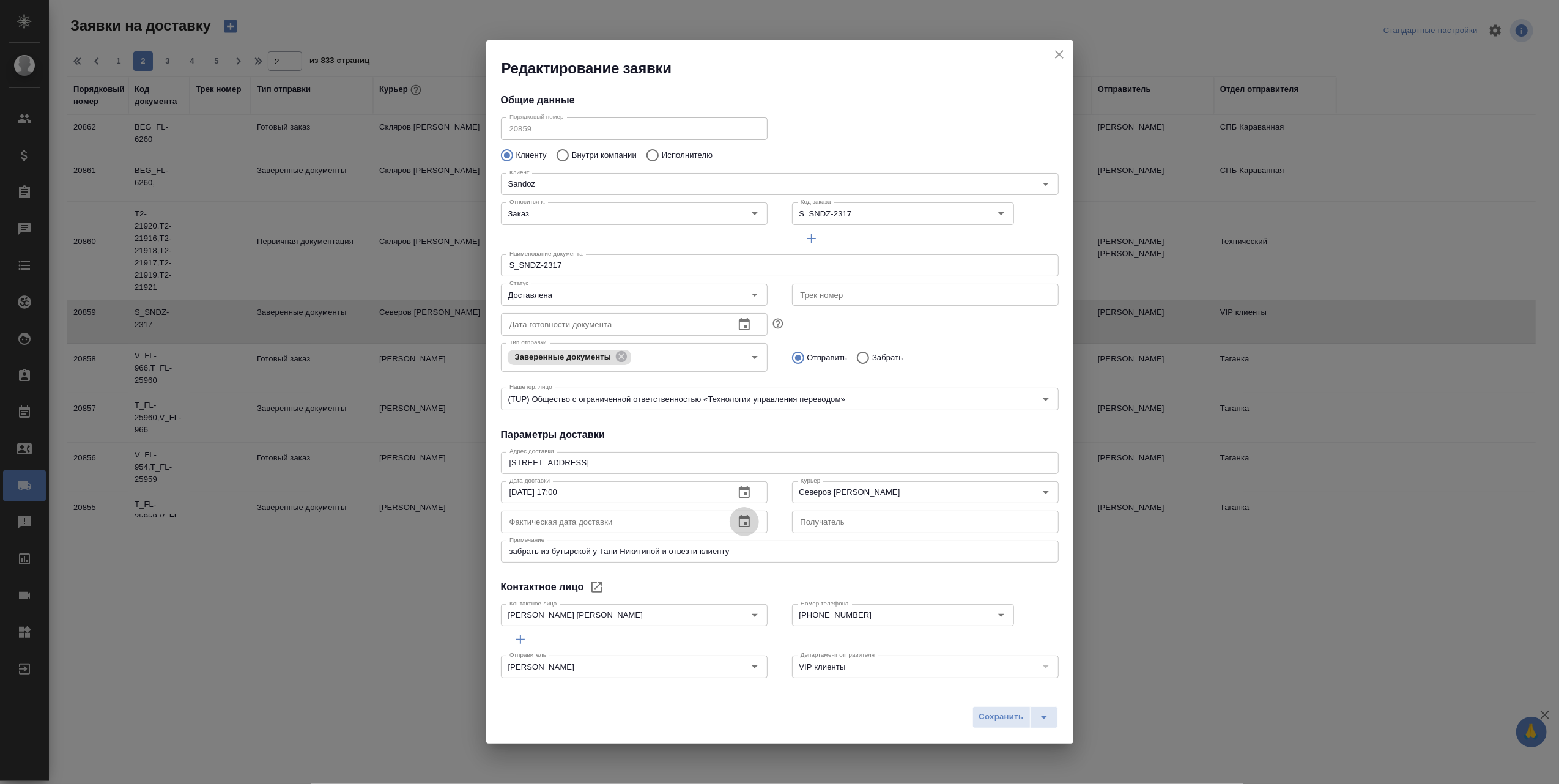
click at [739, 522] on icon "button" at bounding box center [745, 520] width 11 height 12
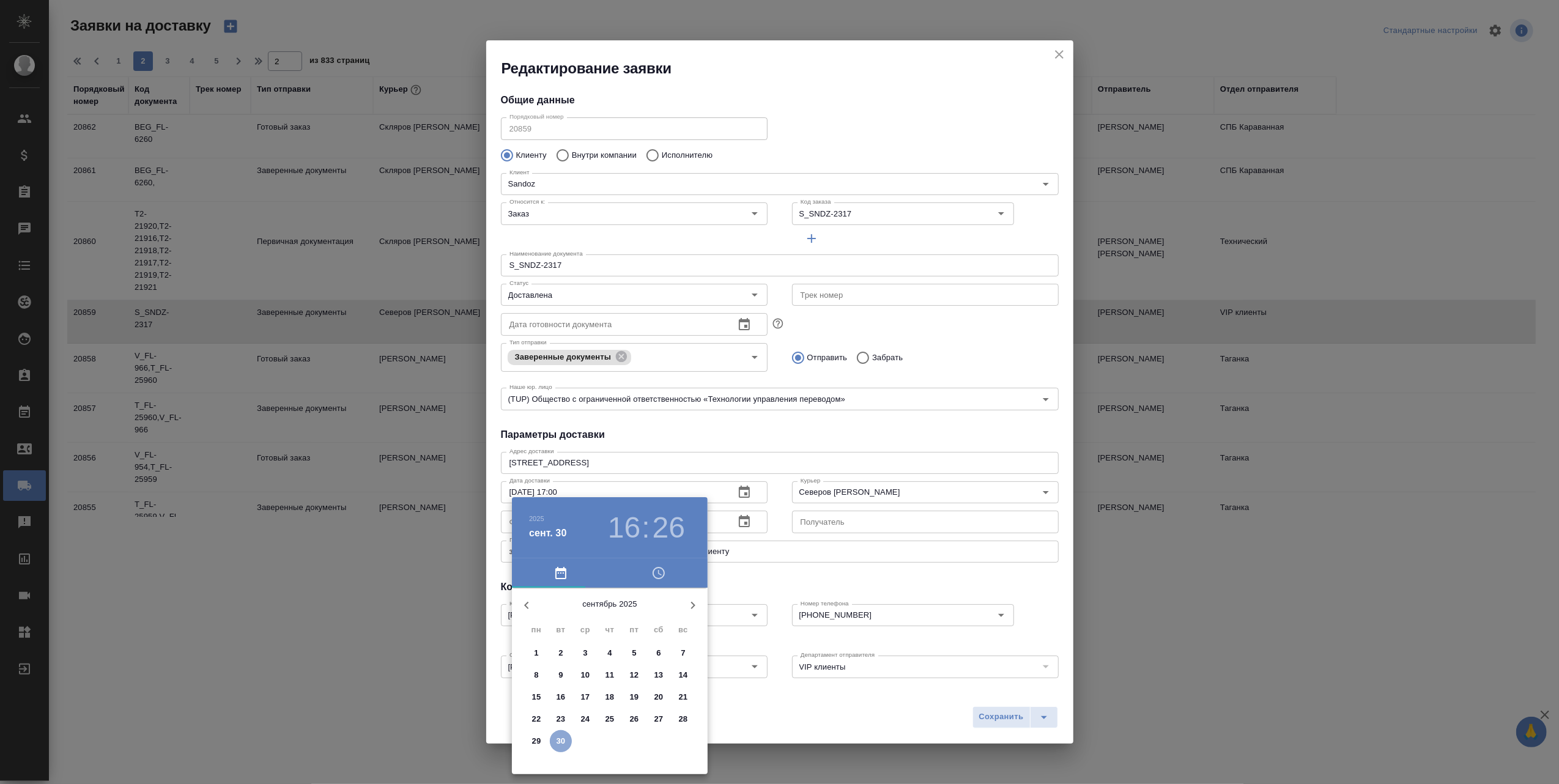
click at [564, 741] on p "30" at bounding box center [561, 741] width 9 height 12
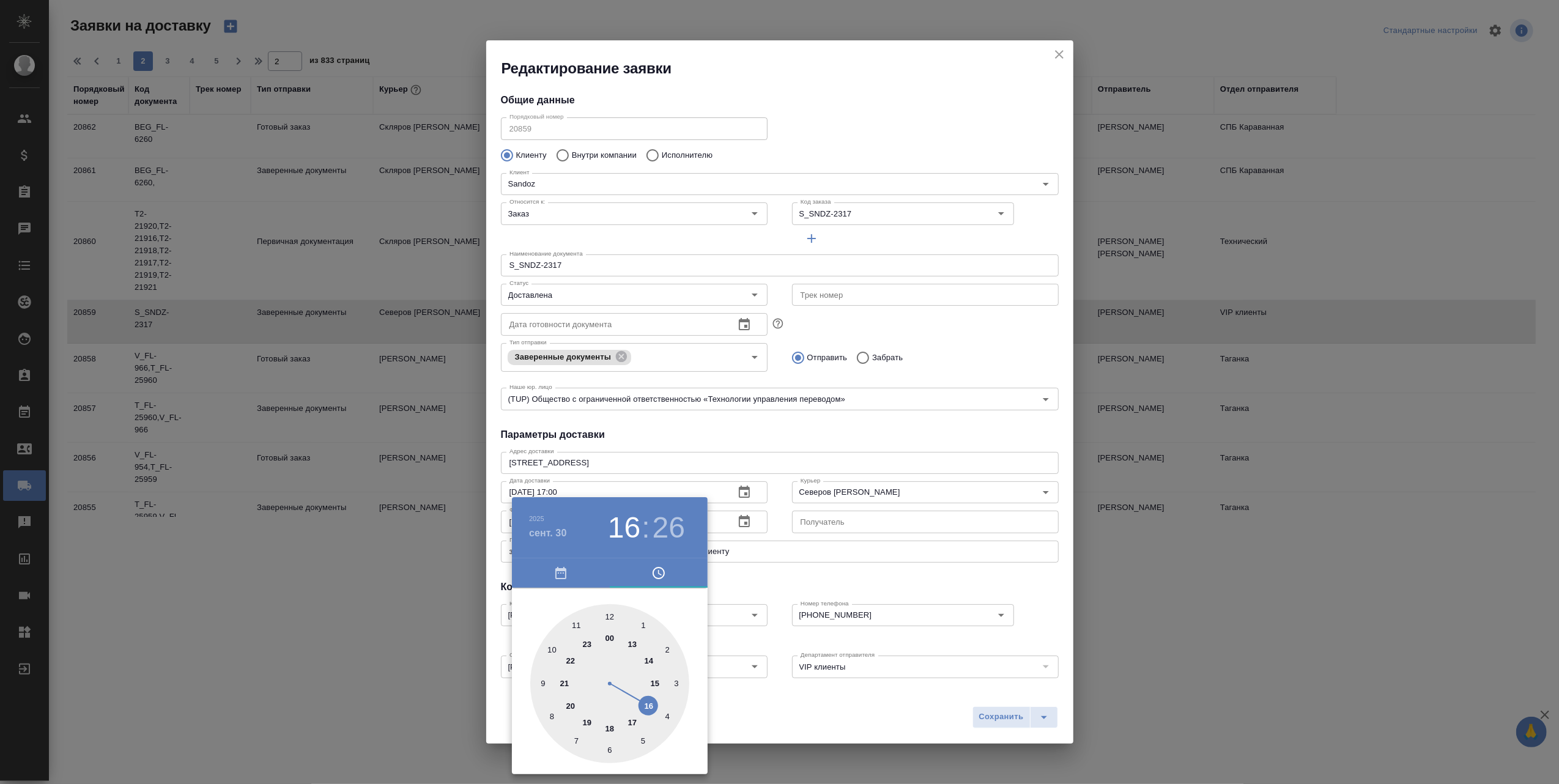
click at [647, 705] on div at bounding box center [609, 684] width 159 height 159
type input "30.09.2025 16:15"
drag, startPoint x: 637, startPoint y: 743, endPoint x: 670, endPoint y: 685, distance: 66.7
click at [670, 685] on div at bounding box center [609, 684] width 159 height 159
click at [833, 710] on div at bounding box center [779, 392] width 1559 height 784
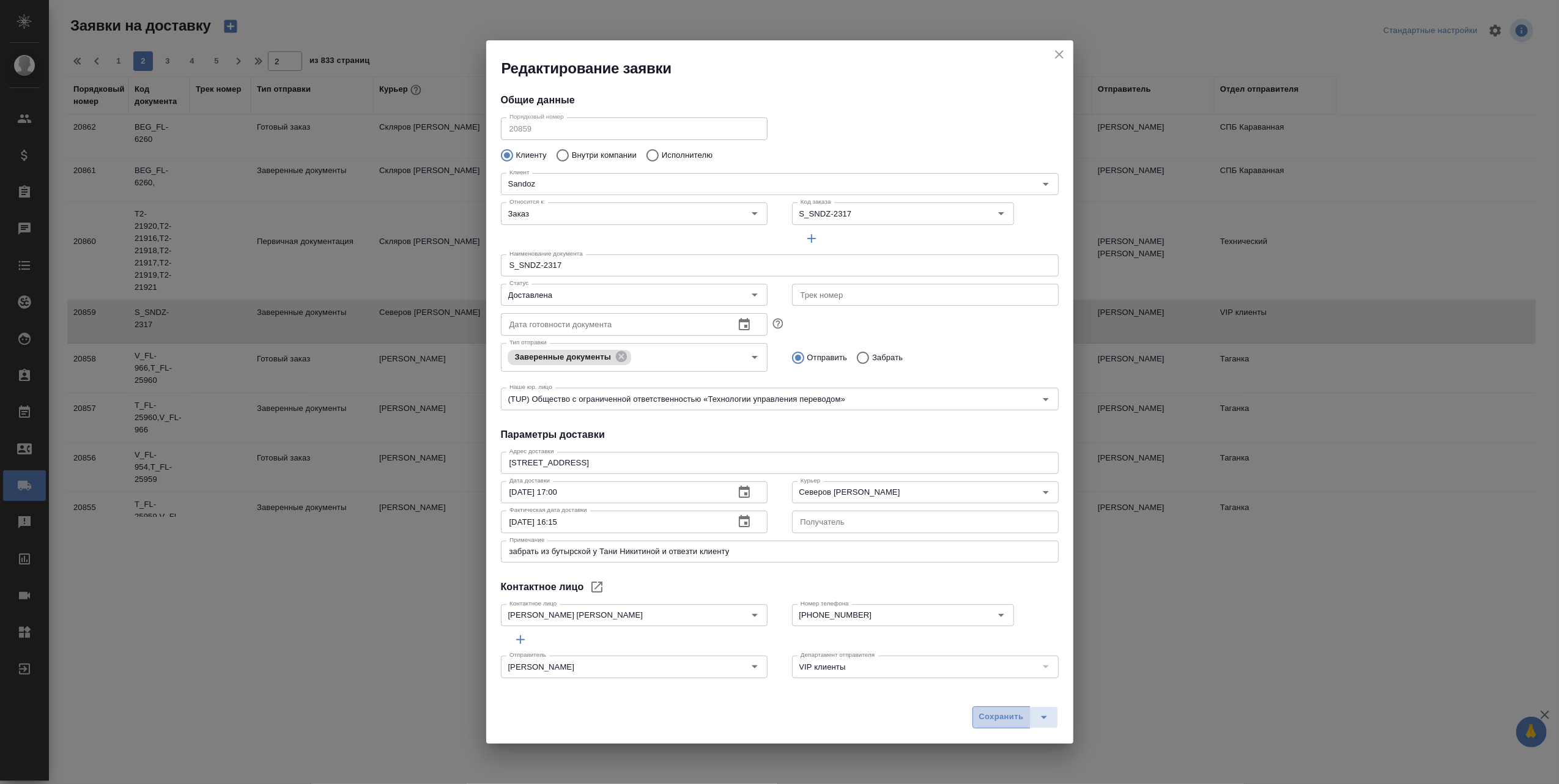
click at [986, 715] on span "Сохранить" at bounding box center [1001, 717] width 45 height 14
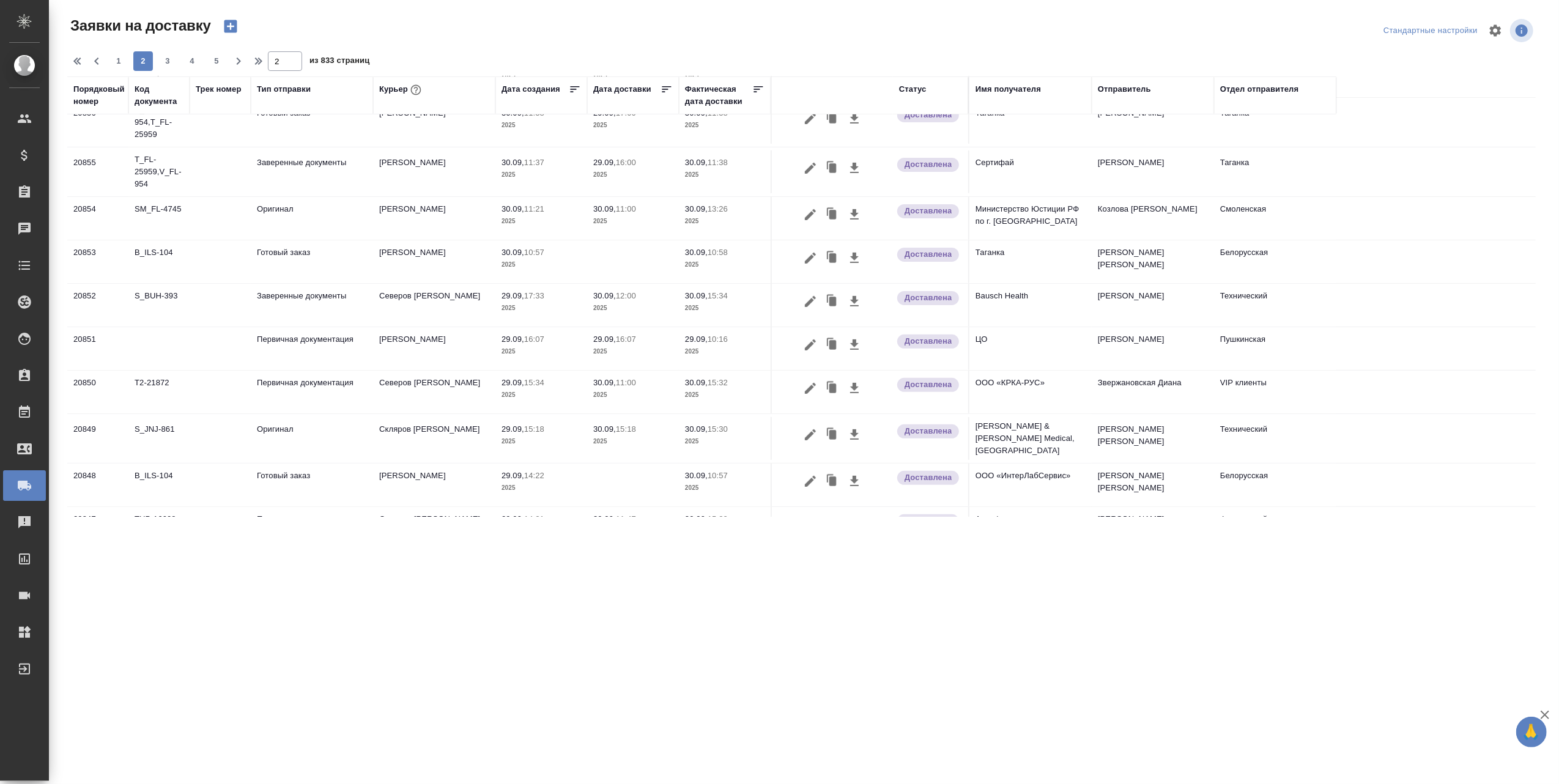
scroll to position [0, 0]
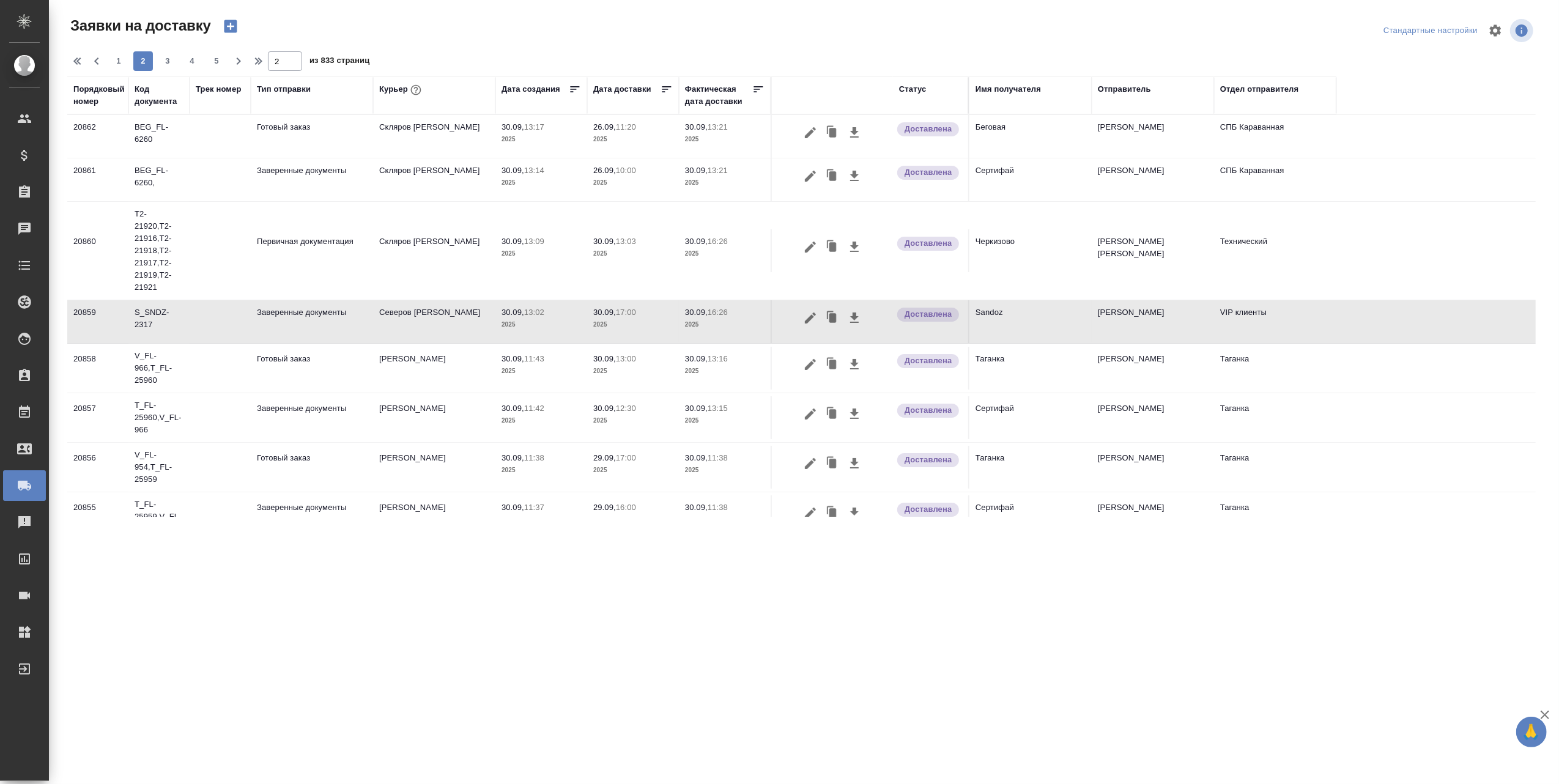
click at [1013, 86] on div "Имя получателя" at bounding box center [1008, 89] width 65 height 12
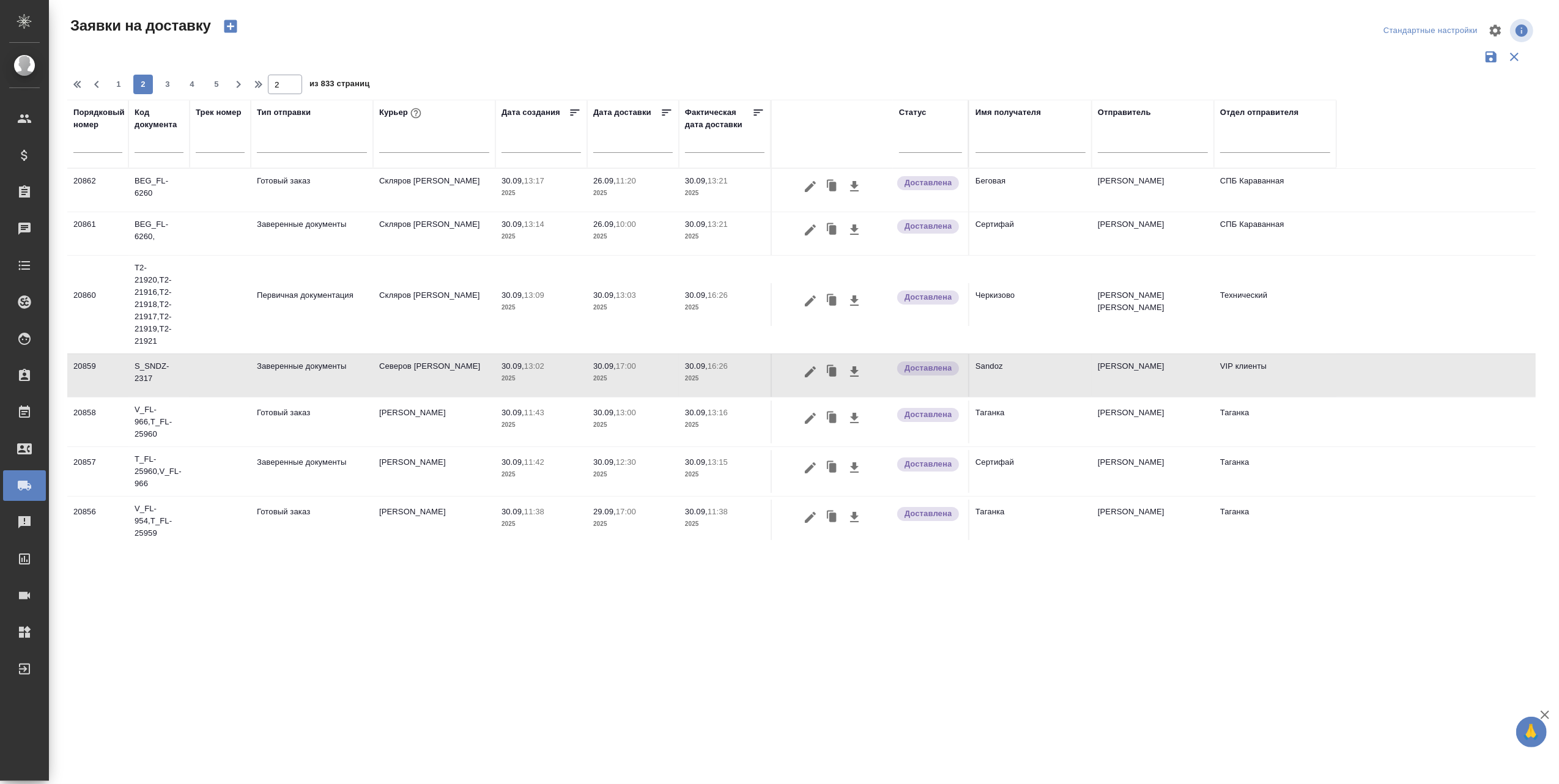
click at [1007, 147] on input "text" at bounding box center [1030, 144] width 110 height 15
type input "ц"
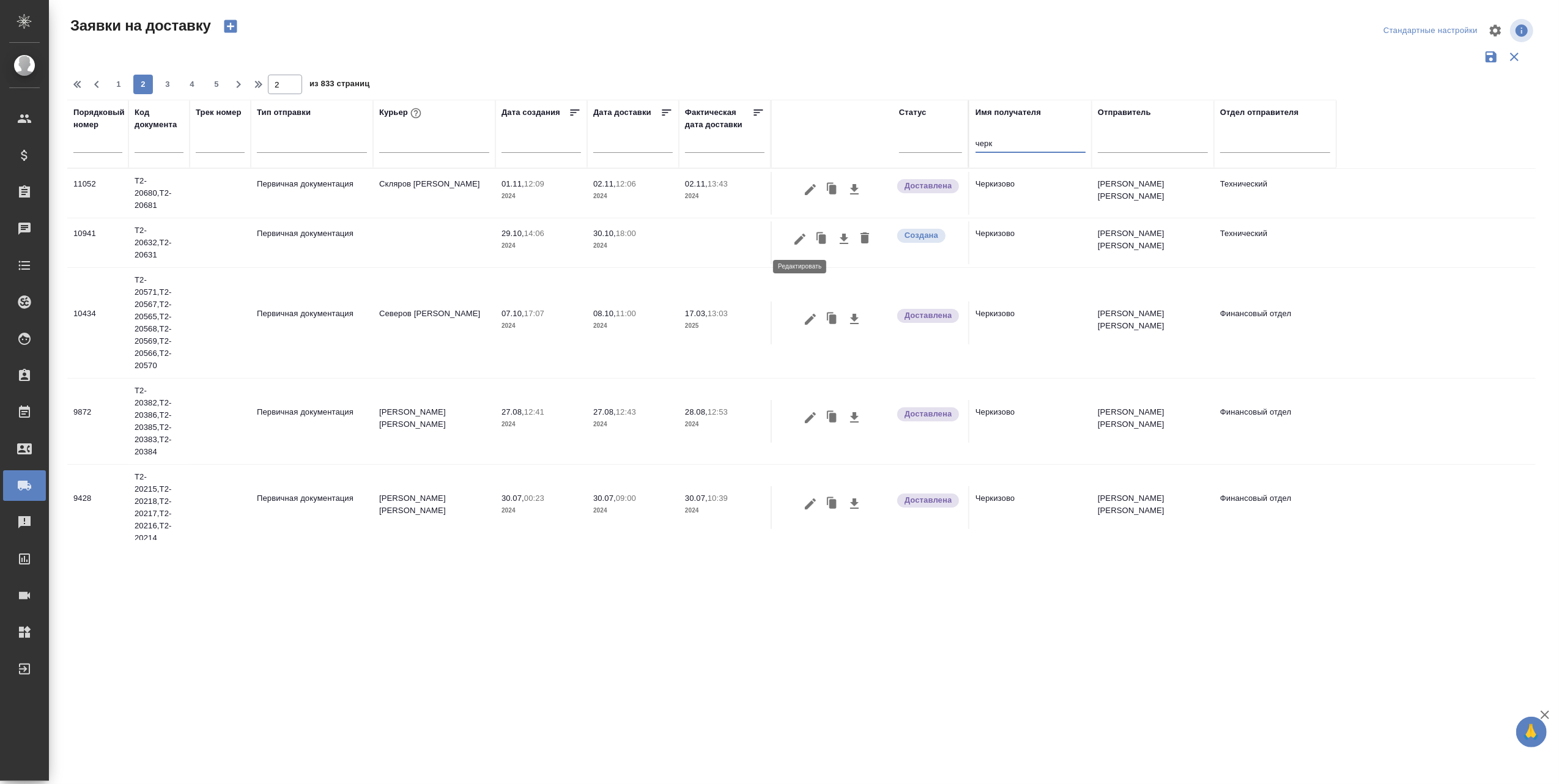
type input "черк"
click at [800, 245] on icon "button" at bounding box center [799, 239] width 15 height 15
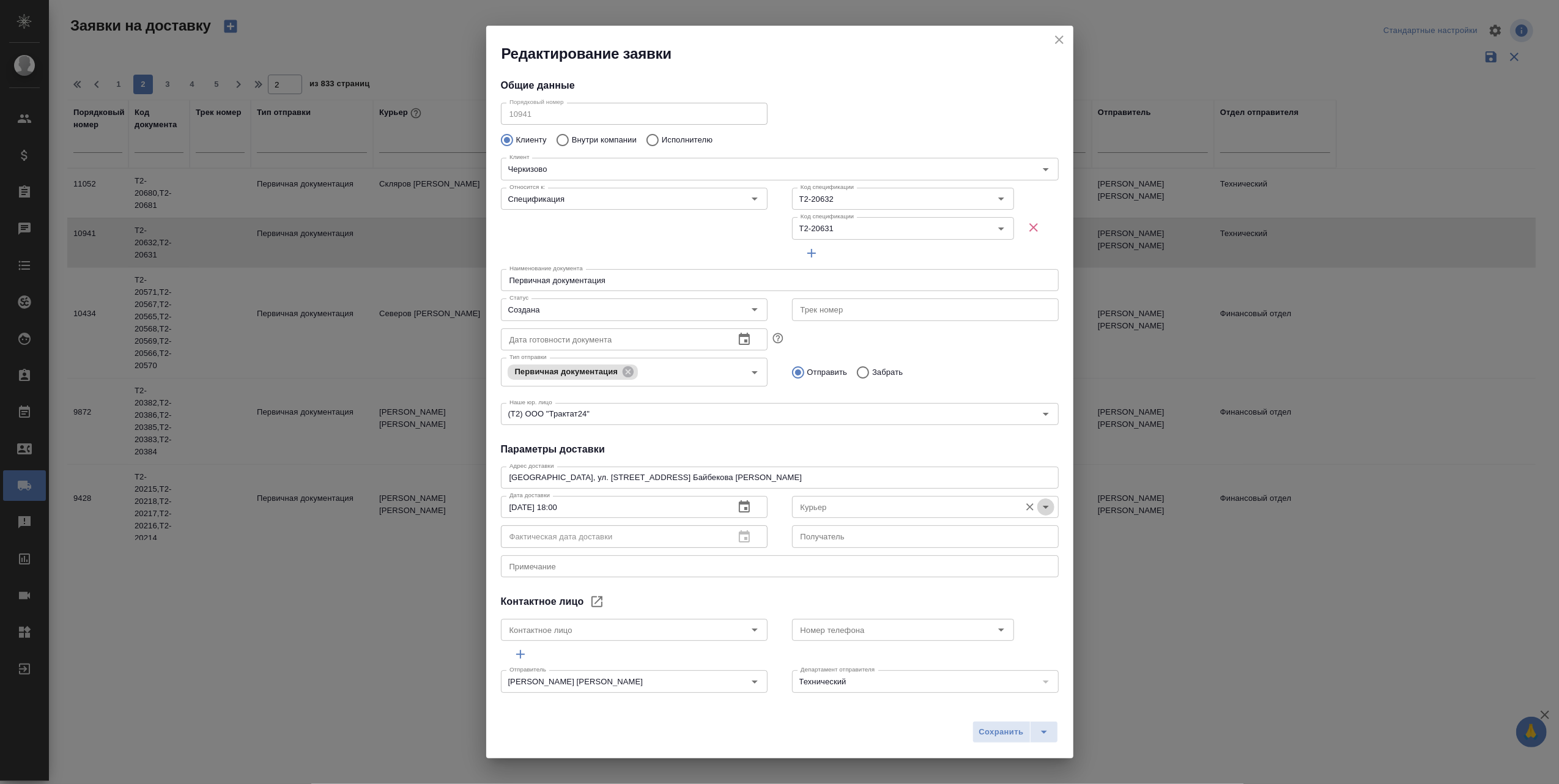
click at [1039, 503] on icon "Open" at bounding box center [1046, 507] width 15 height 15
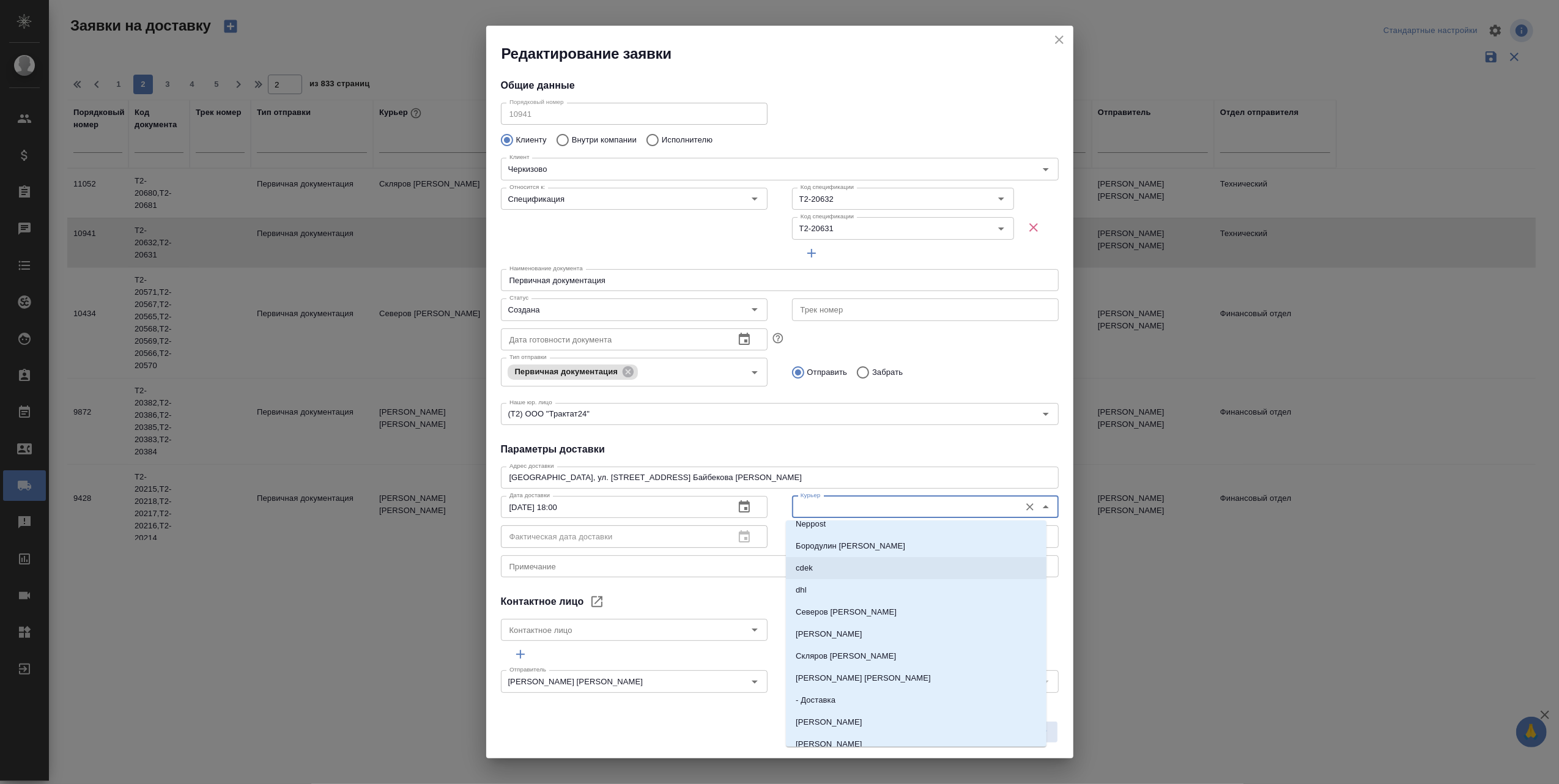
scroll to position [81, 0]
click at [898, 585] on li "[PERSON_NAME]" at bounding box center [917, 585] width 261 height 22
type input "[PERSON_NAME]"
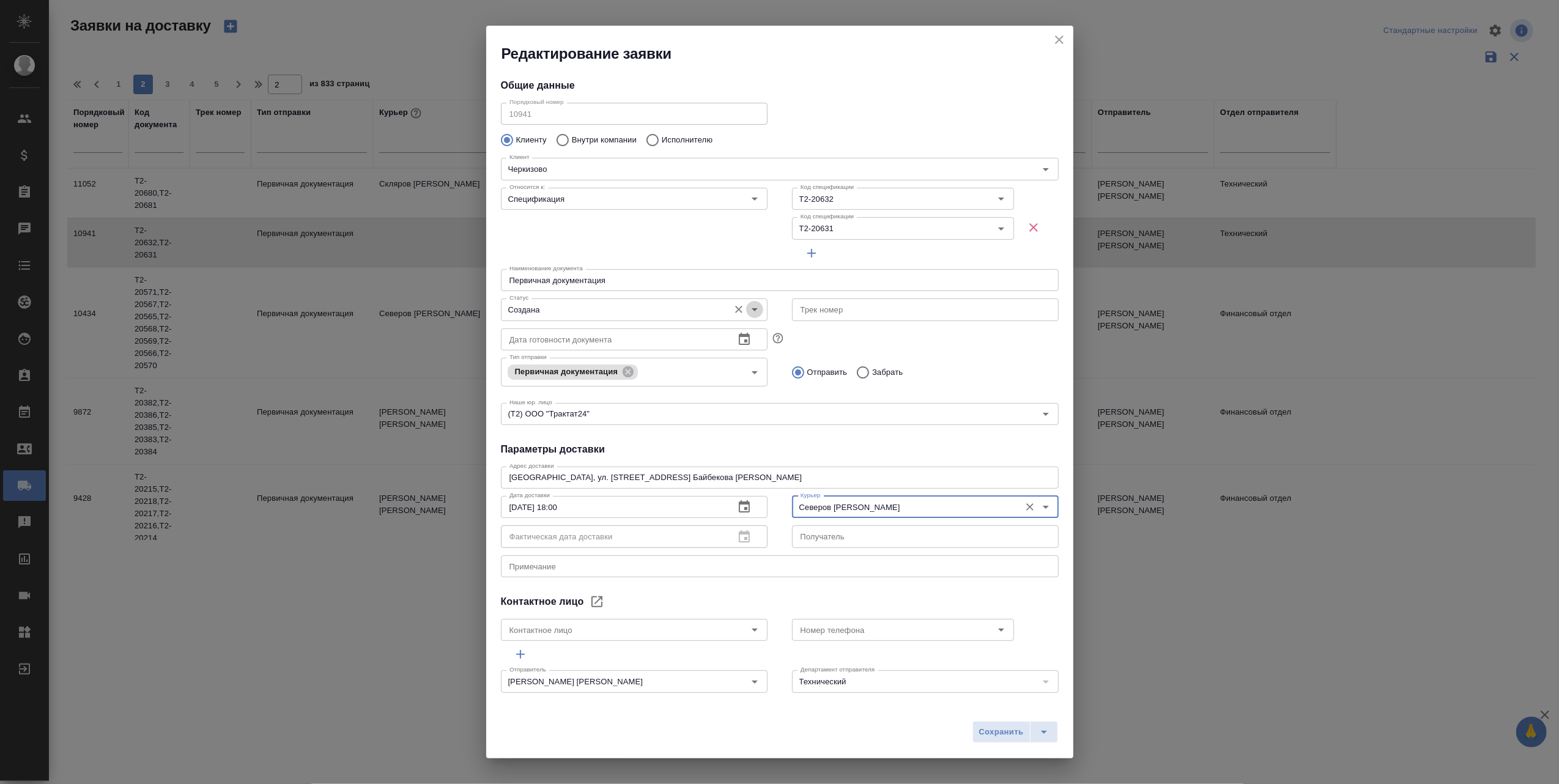
click at [752, 309] on icon "Open" at bounding box center [755, 309] width 15 height 15
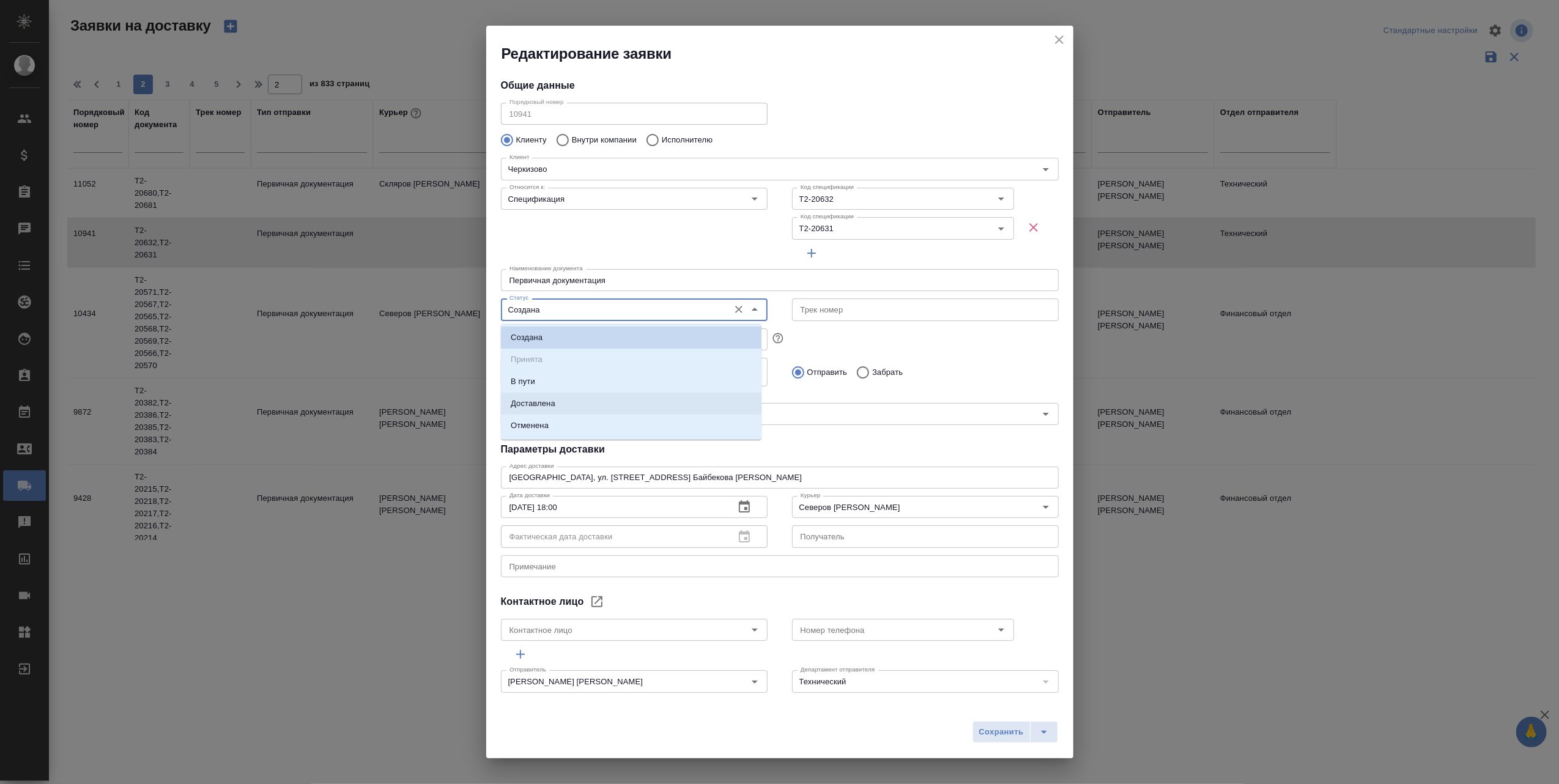
click at [607, 396] on li "Доставлена" at bounding box center [631, 403] width 261 height 22
type input "Доставлена"
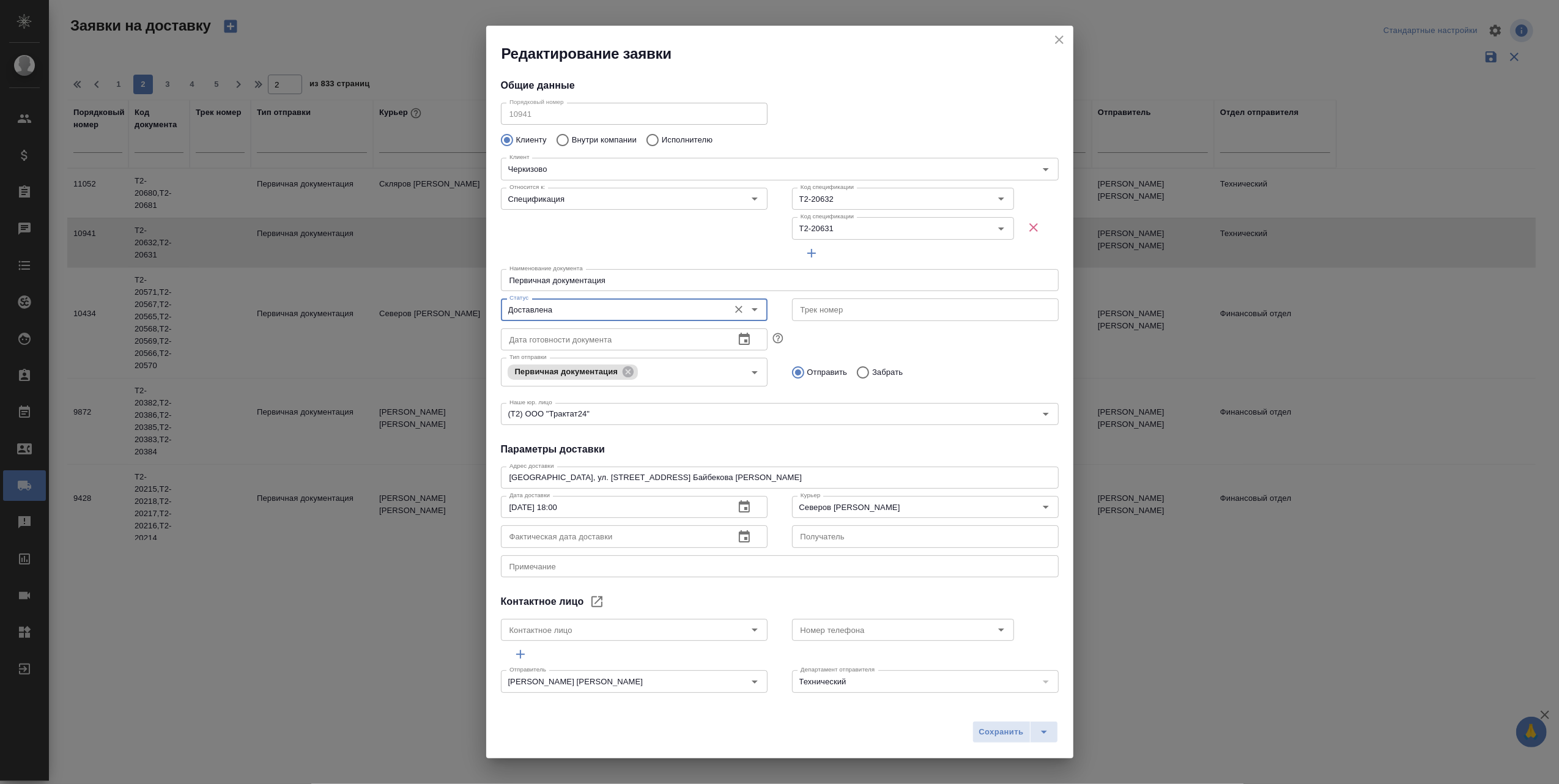
click at [743, 538] on icon "button" at bounding box center [745, 536] width 11 height 12
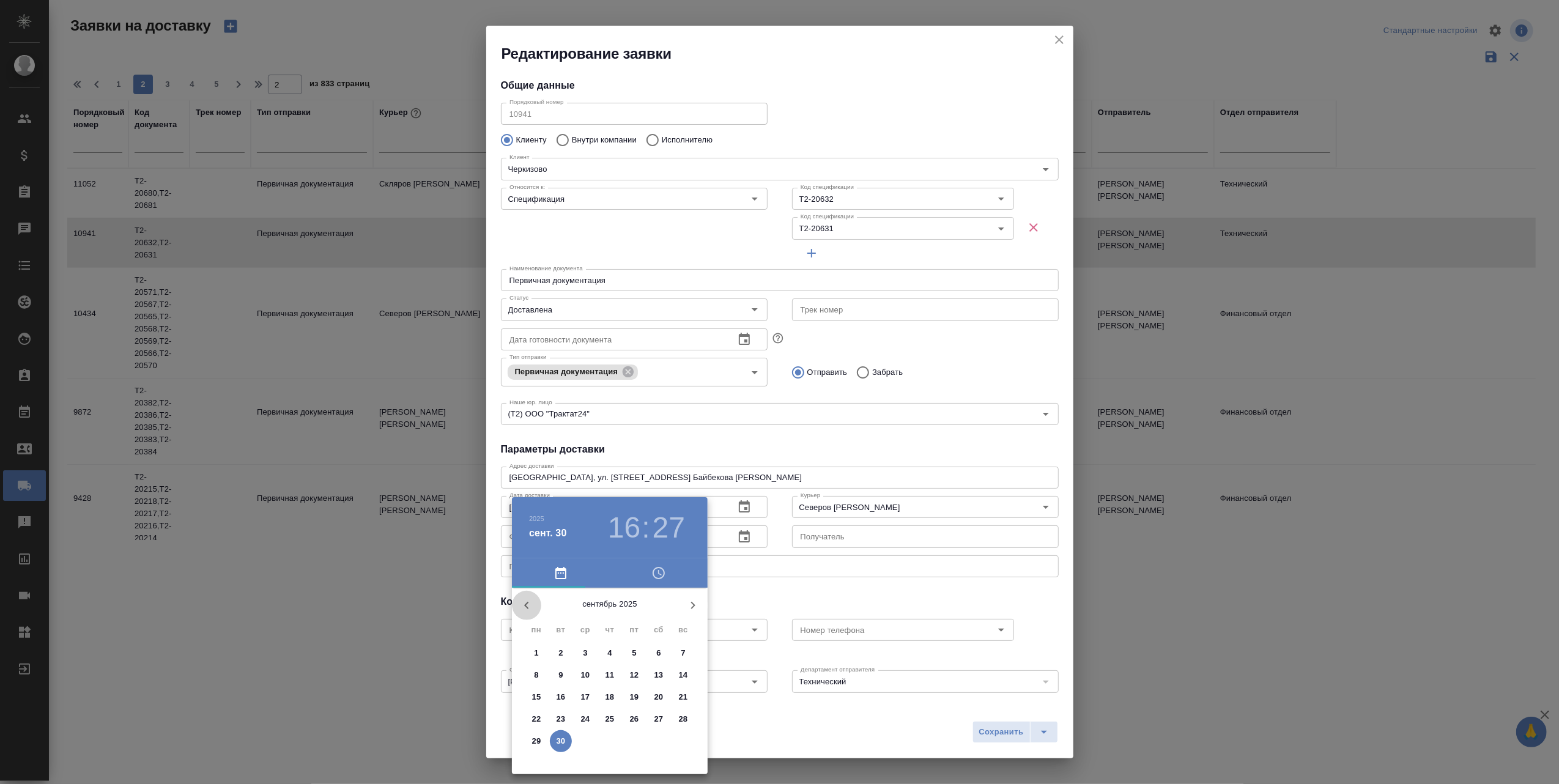
click at [527, 605] on icon "button" at bounding box center [526, 605] width 15 height 15
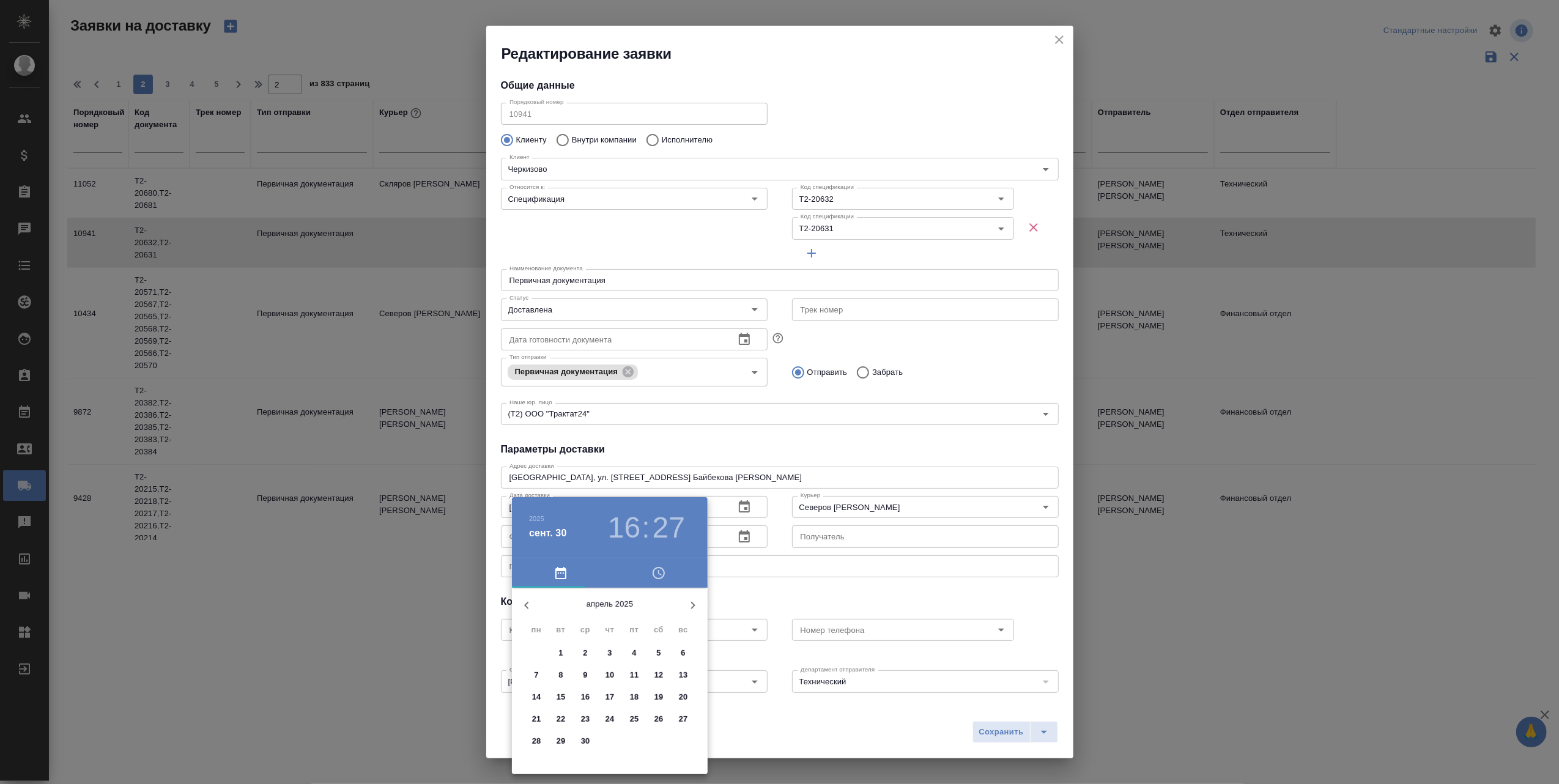
click at [527, 605] on icon "button" at bounding box center [526, 605] width 15 height 15
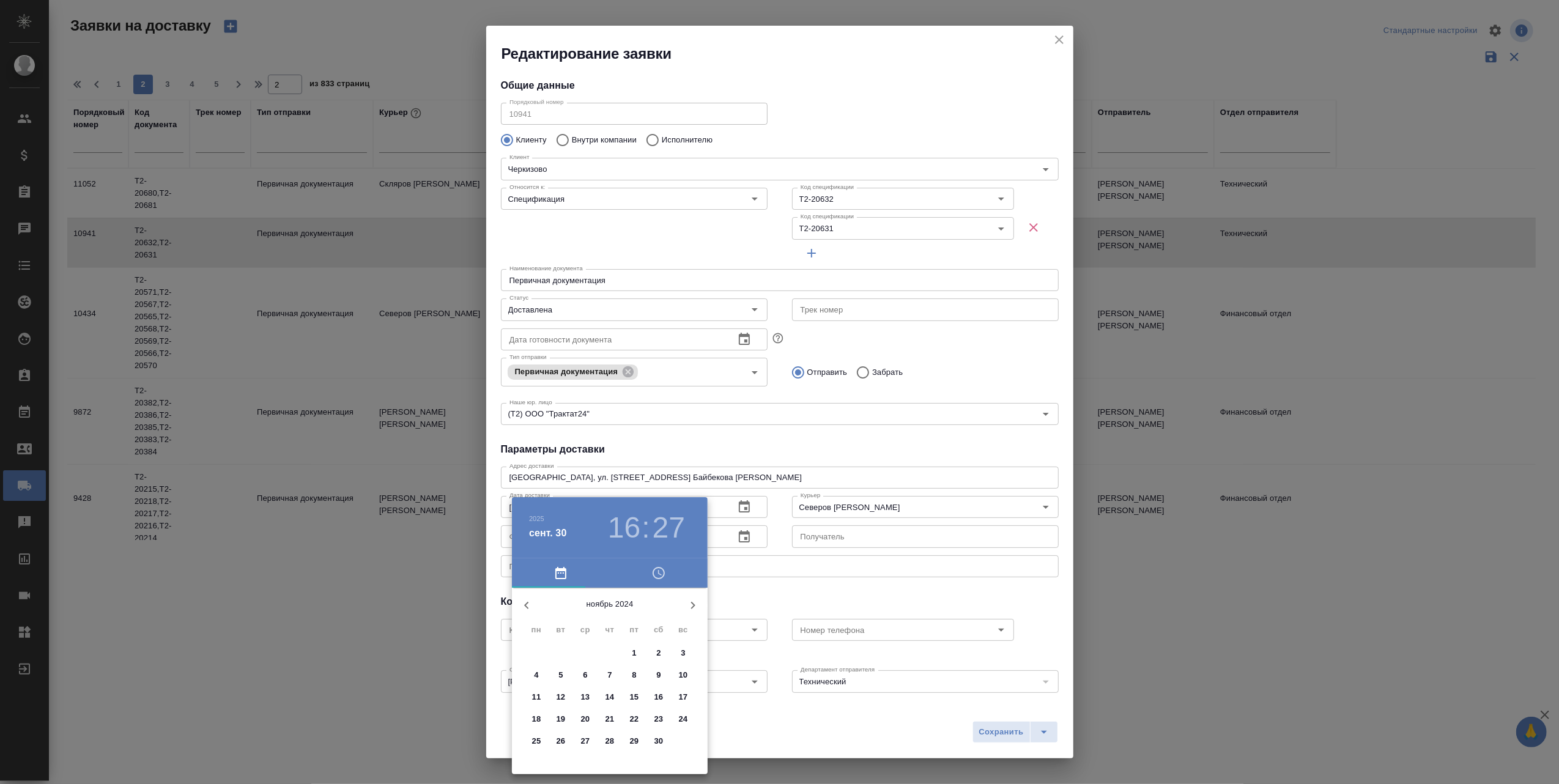
click at [527, 605] on icon "button" at bounding box center [526, 605] width 15 height 15
click at [585, 742] on p "30" at bounding box center [586, 741] width 9 height 12
type input "30.10.2024 16:27"
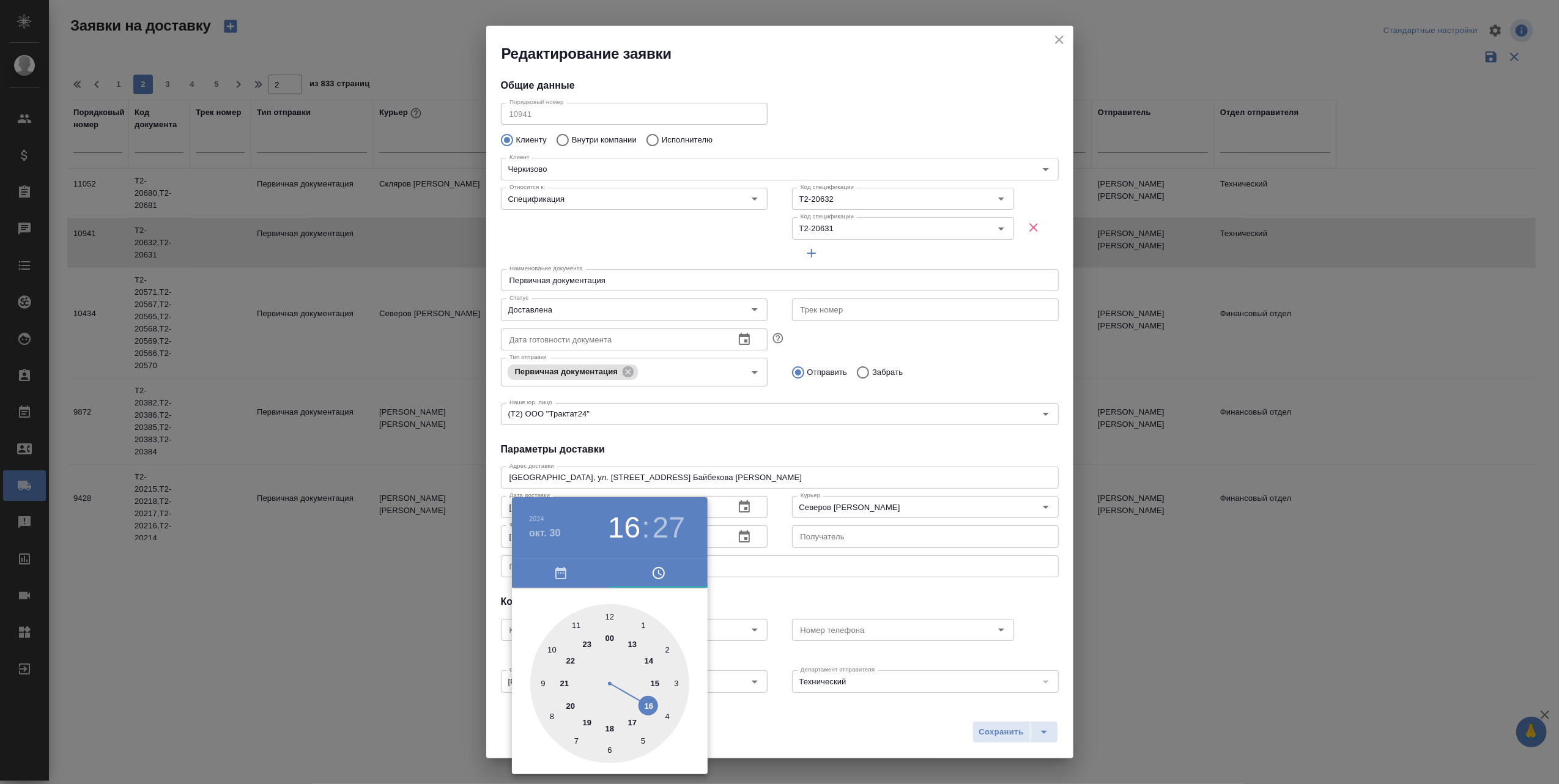
click at [1011, 737] on div at bounding box center [779, 392] width 1559 height 784
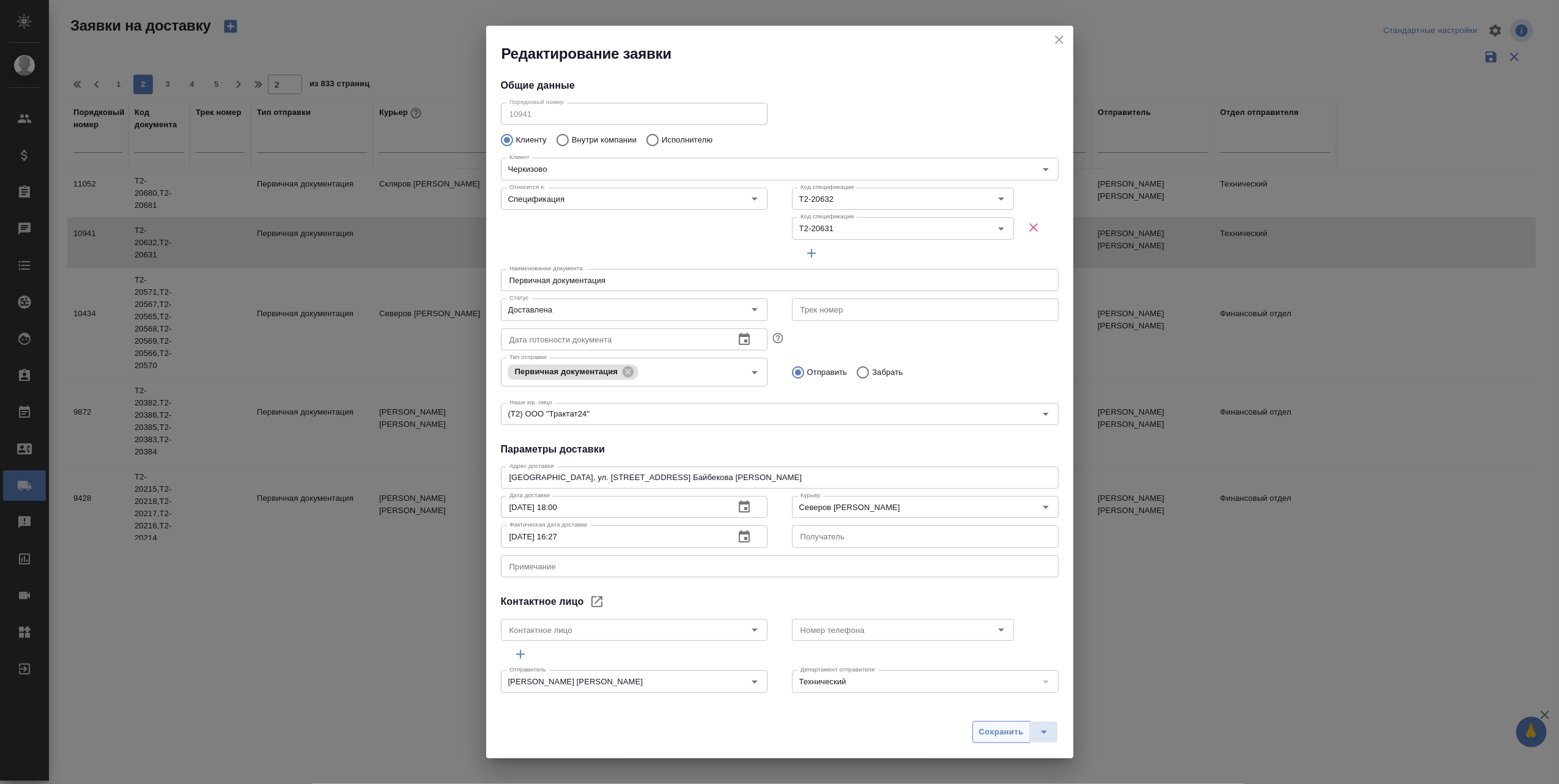
click at [1004, 734] on span "Сохранить" at bounding box center [1001, 732] width 45 height 14
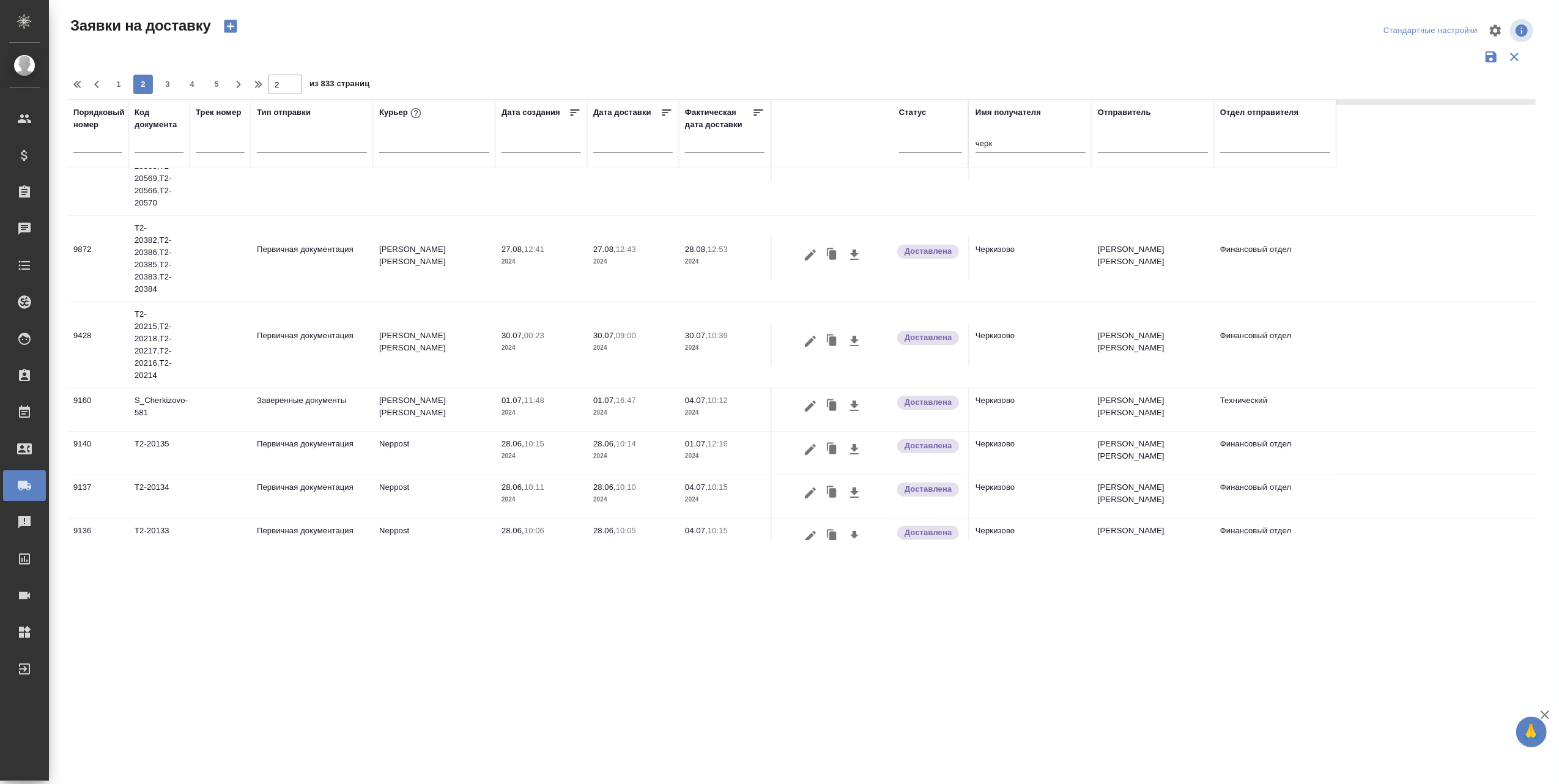
scroll to position [0, 0]
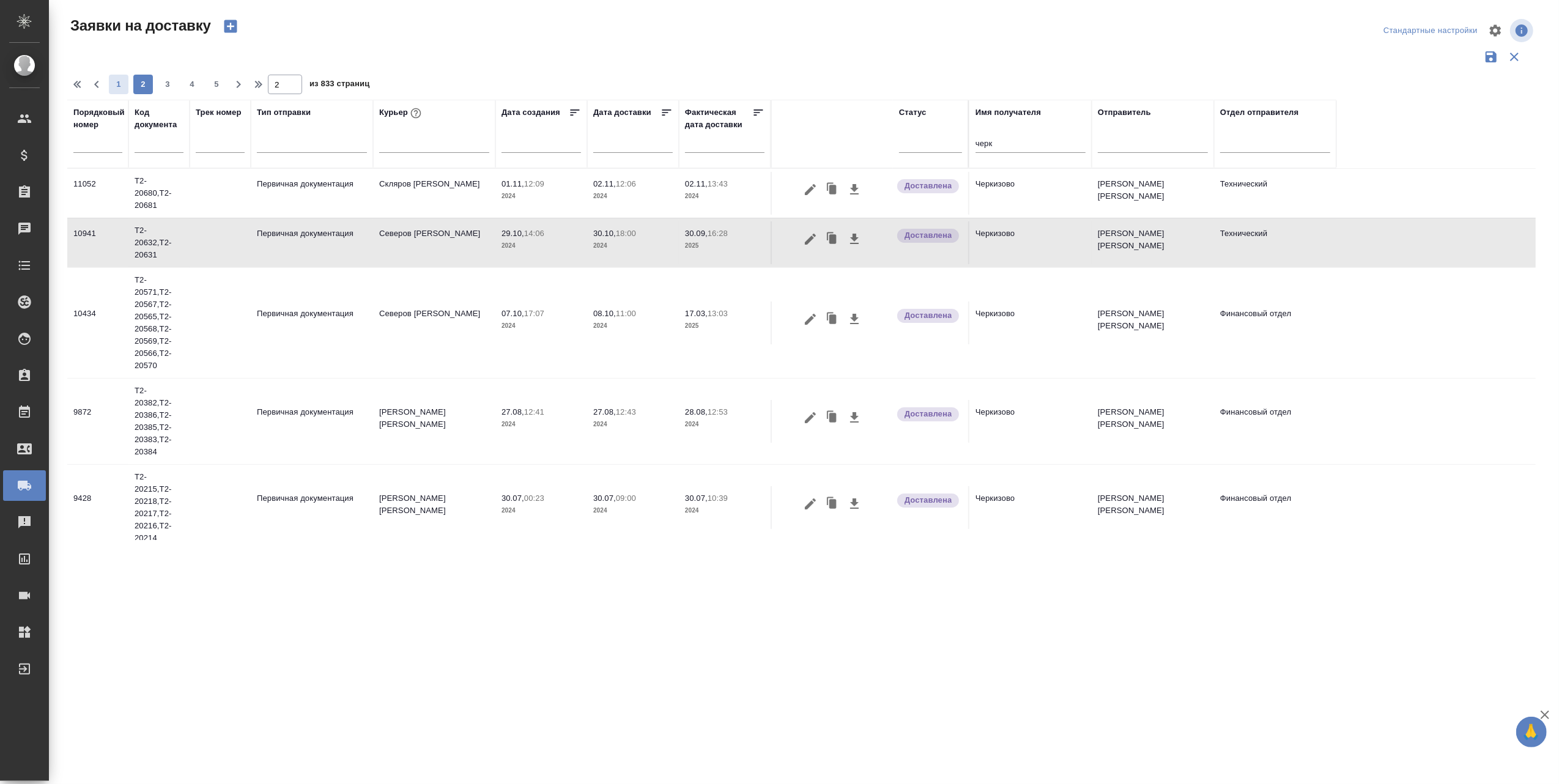
click at [118, 86] on span "1" at bounding box center [119, 84] width 20 height 12
type input "1"
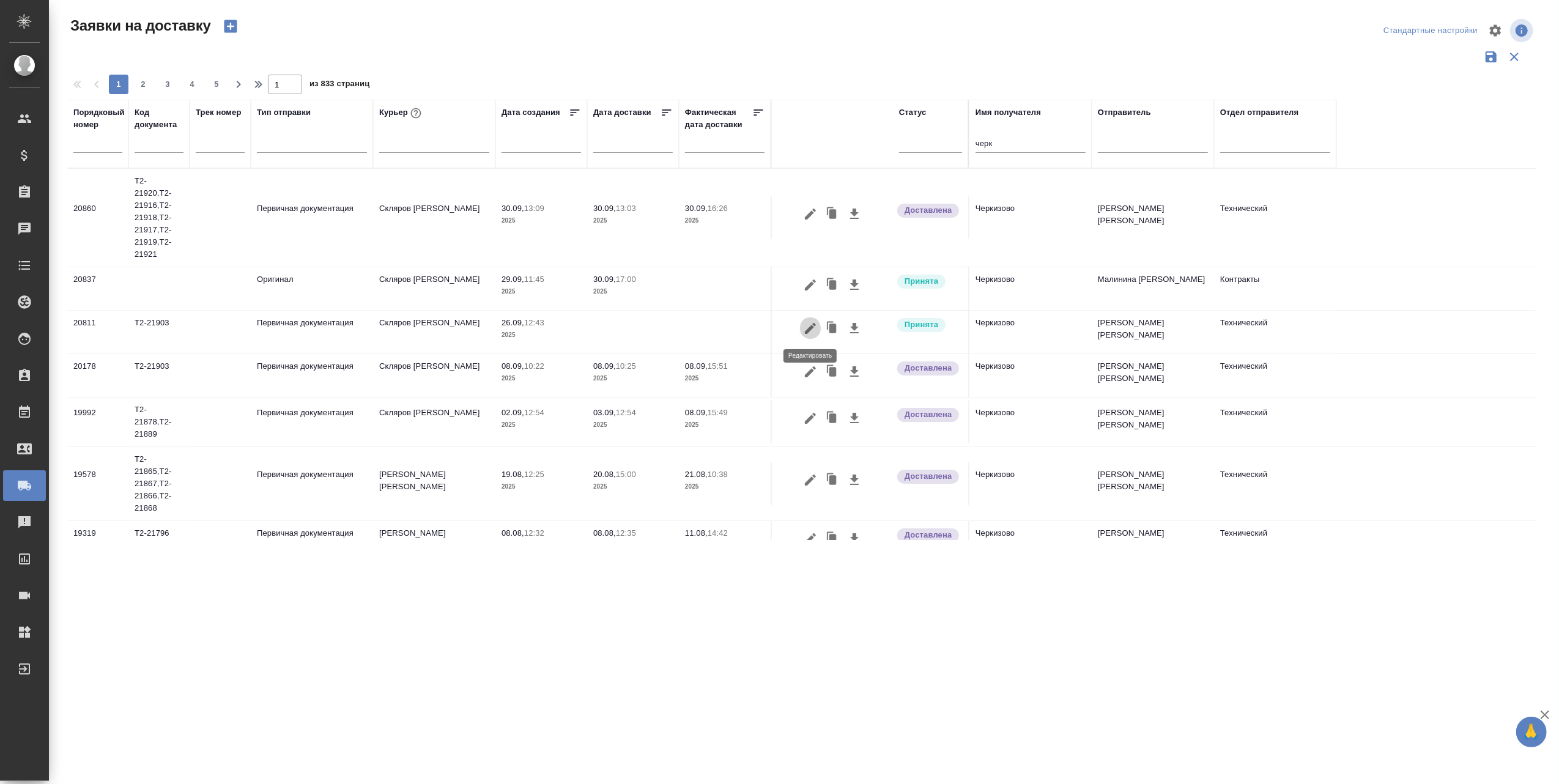
click at [811, 327] on icon "button" at bounding box center [811, 328] width 11 height 11
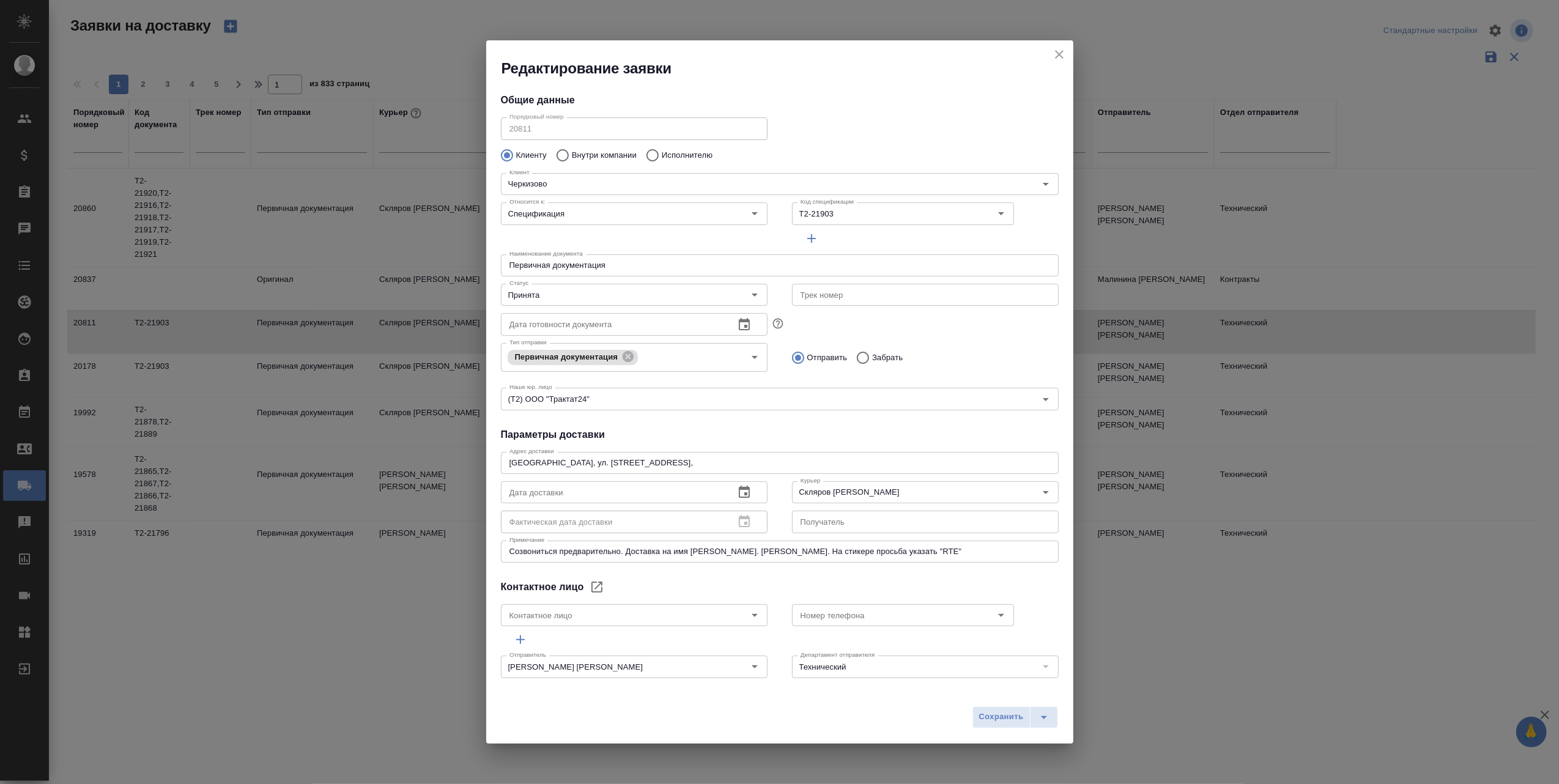
type input "Байбекова Елена"
type input "8 903 299 25 97"
click at [750, 299] on icon "Open" at bounding box center [755, 295] width 15 height 15
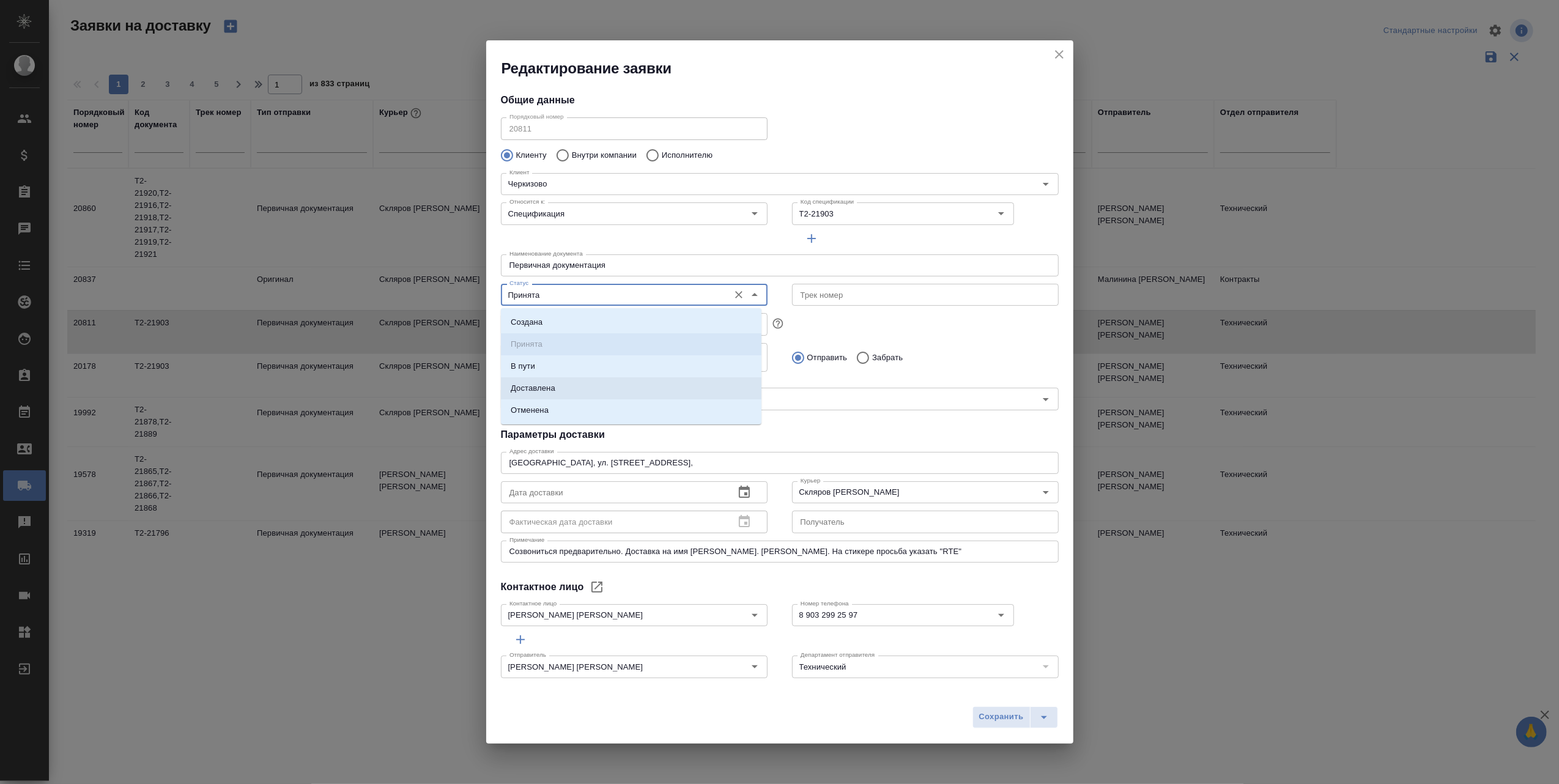
click at [567, 381] on li "Доставлена" at bounding box center [631, 388] width 261 height 22
type input "Доставлена"
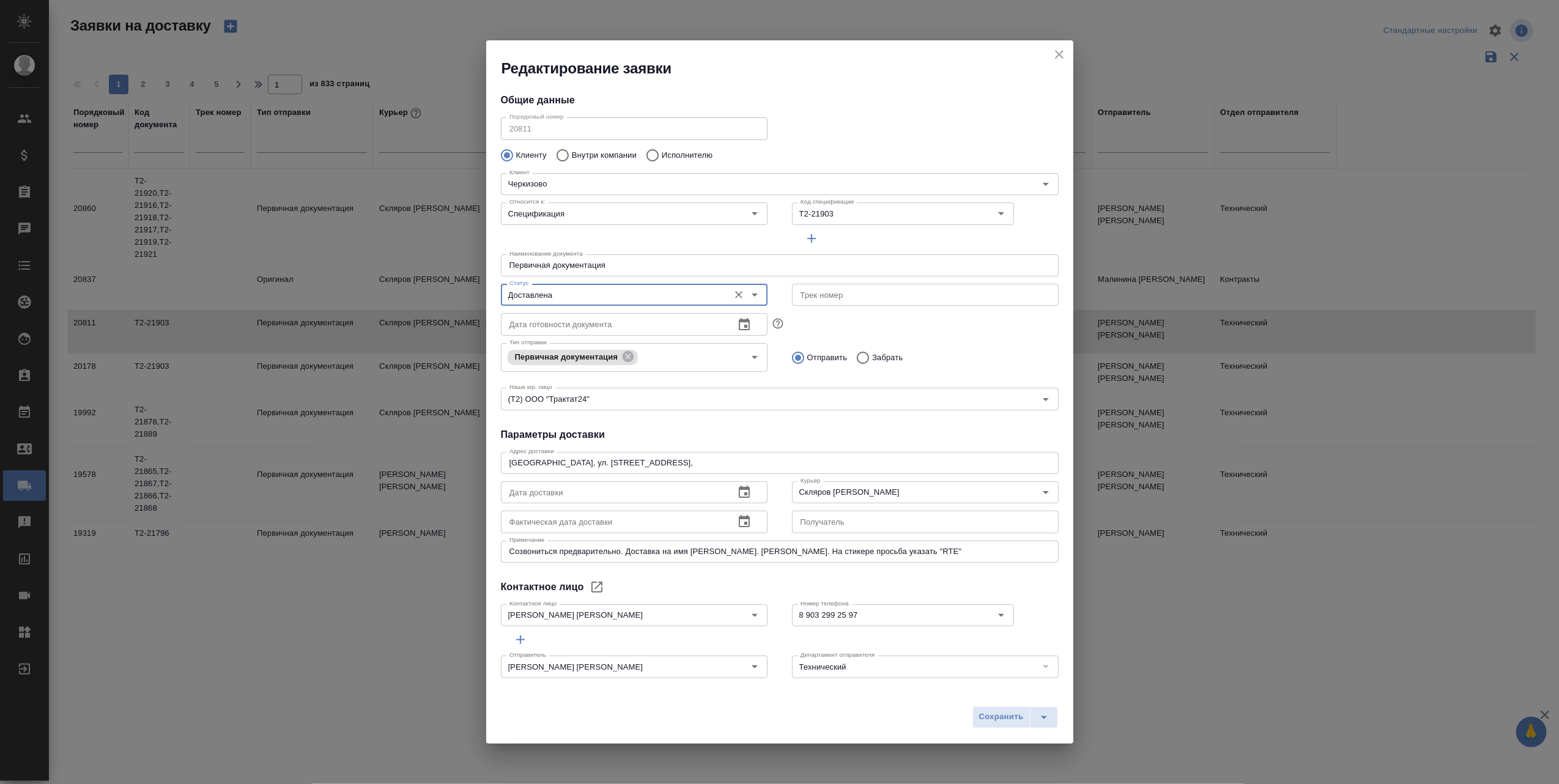
click at [744, 490] on icon "button" at bounding box center [744, 492] width 15 height 15
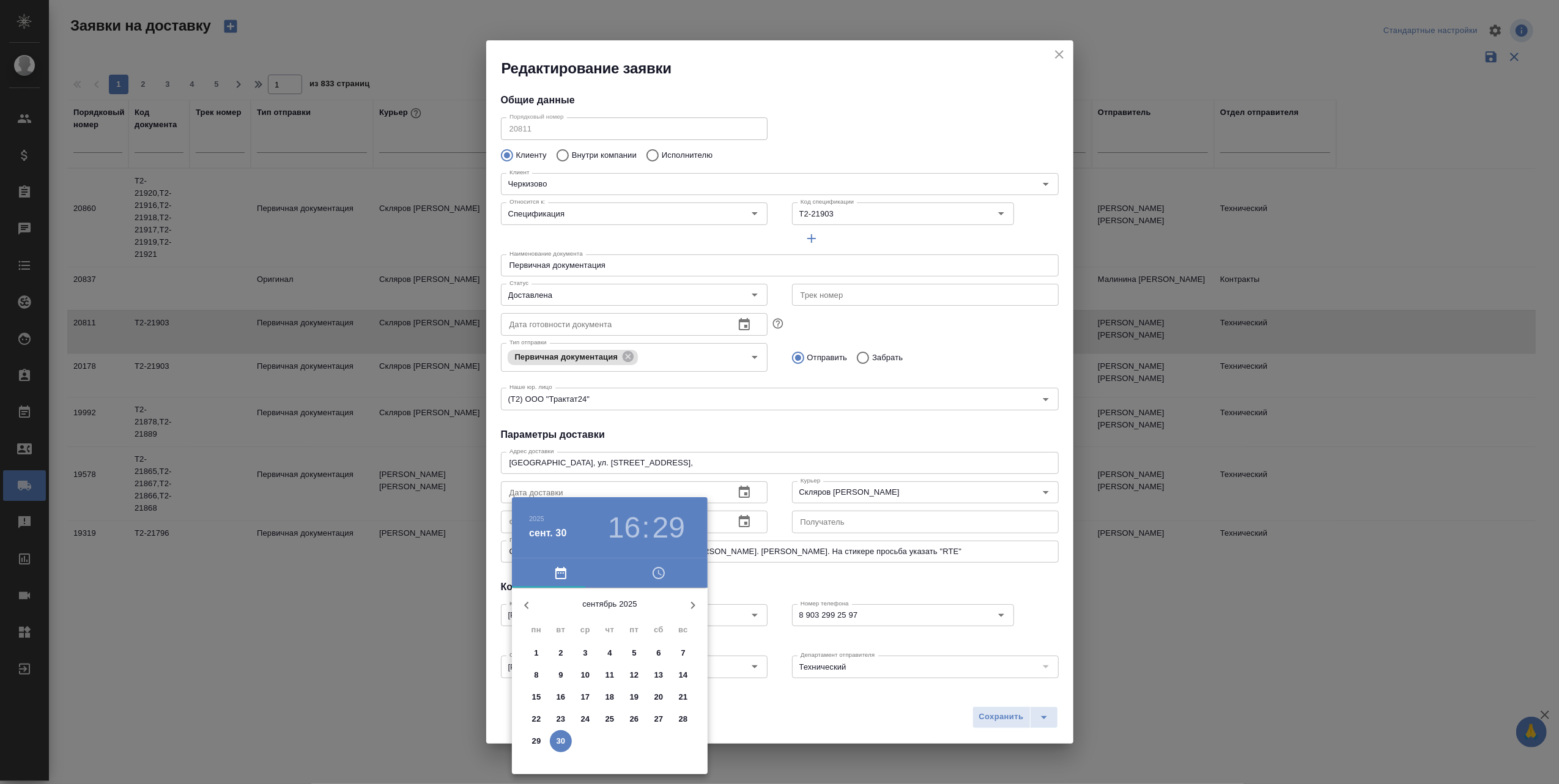
click at [560, 737] on p "30" at bounding box center [561, 741] width 9 height 12
type input "30.09.2025 16:29"
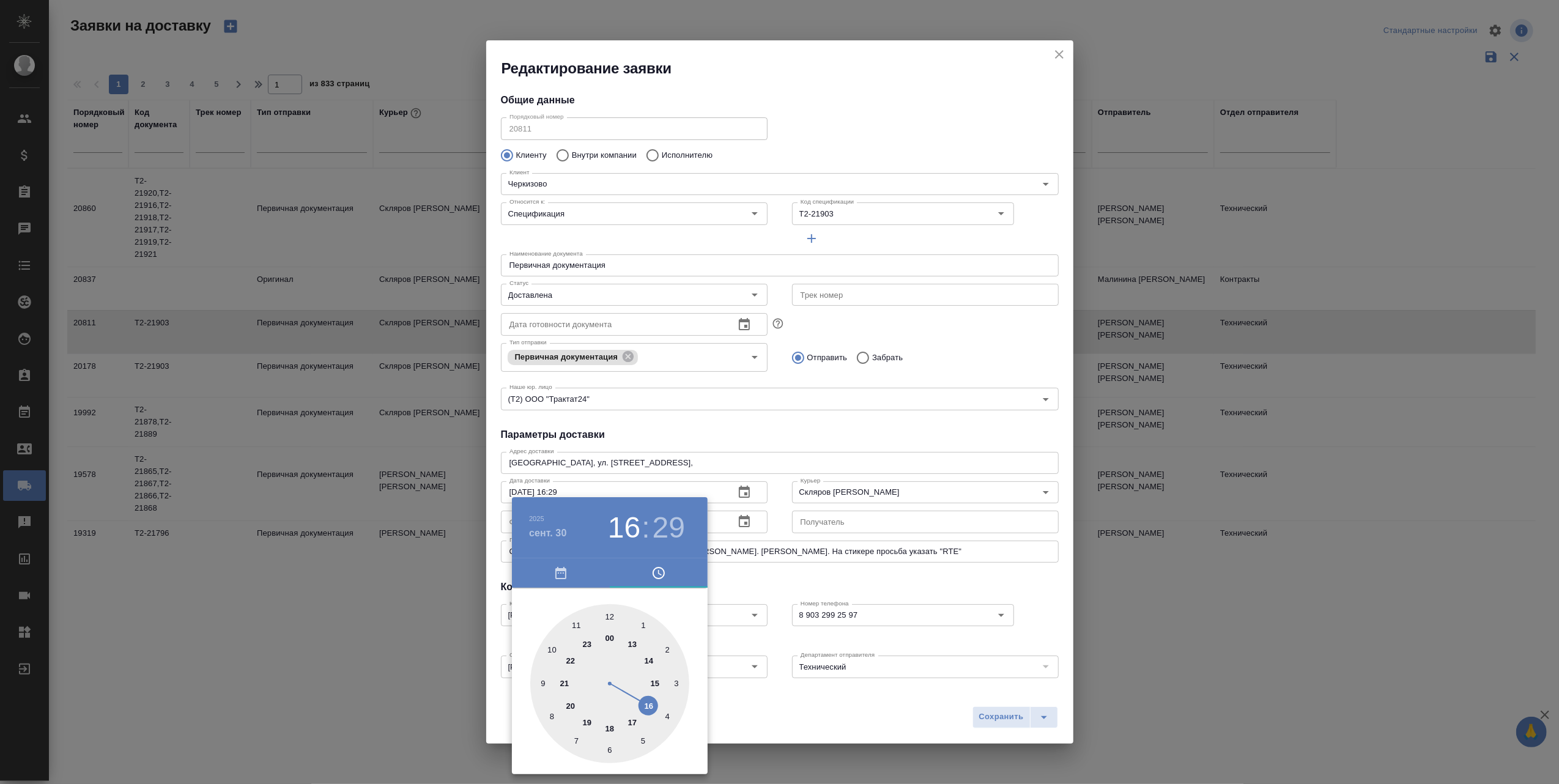
click at [739, 728] on div at bounding box center [779, 392] width 1559 height 784
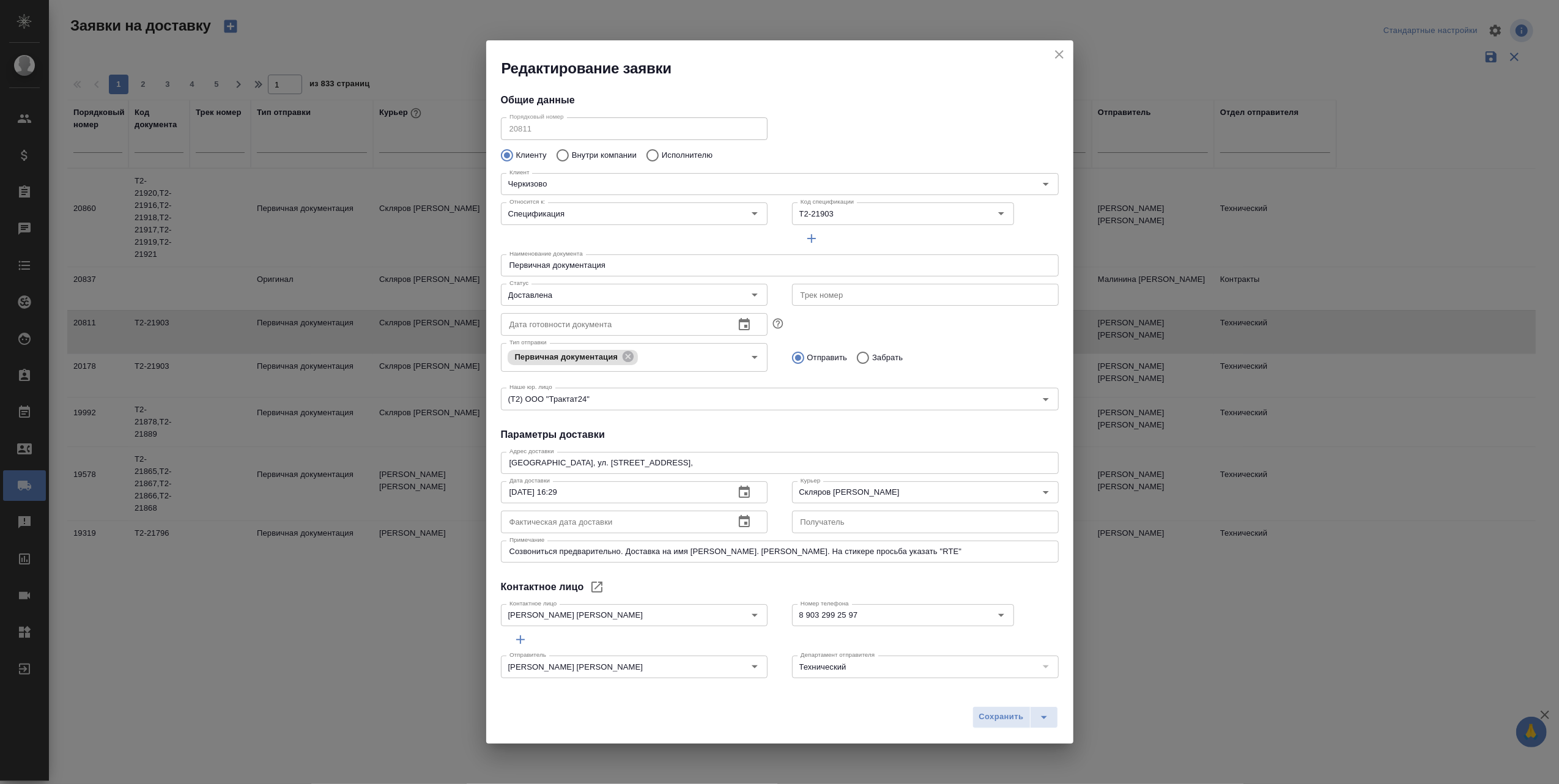
click at [743, 524] on icon "button" at bounding box center [745, 520] width 11 height 12
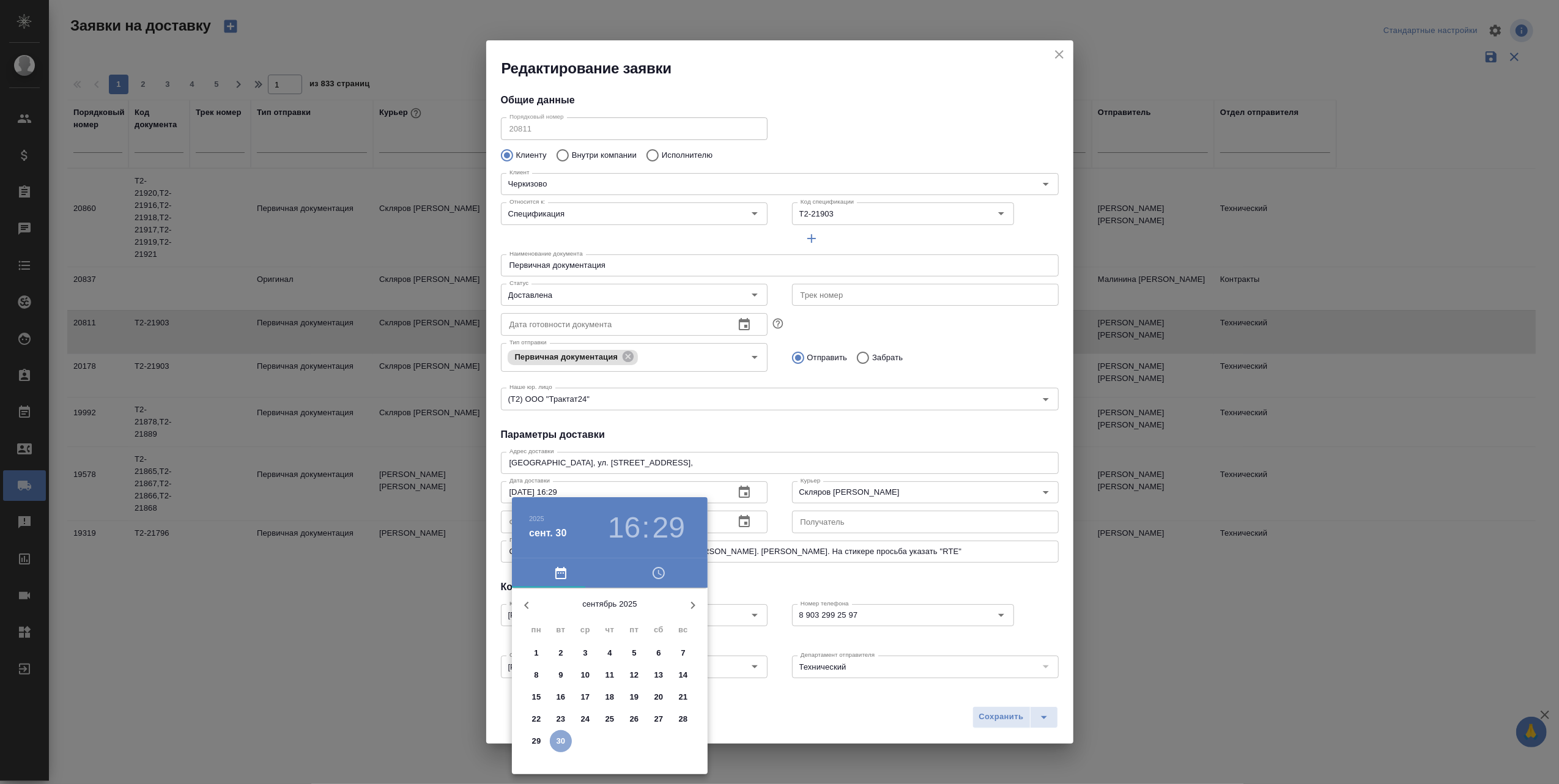
click at [560, 733] on button "30" at bounding box center [560, 741] width 22 height 22
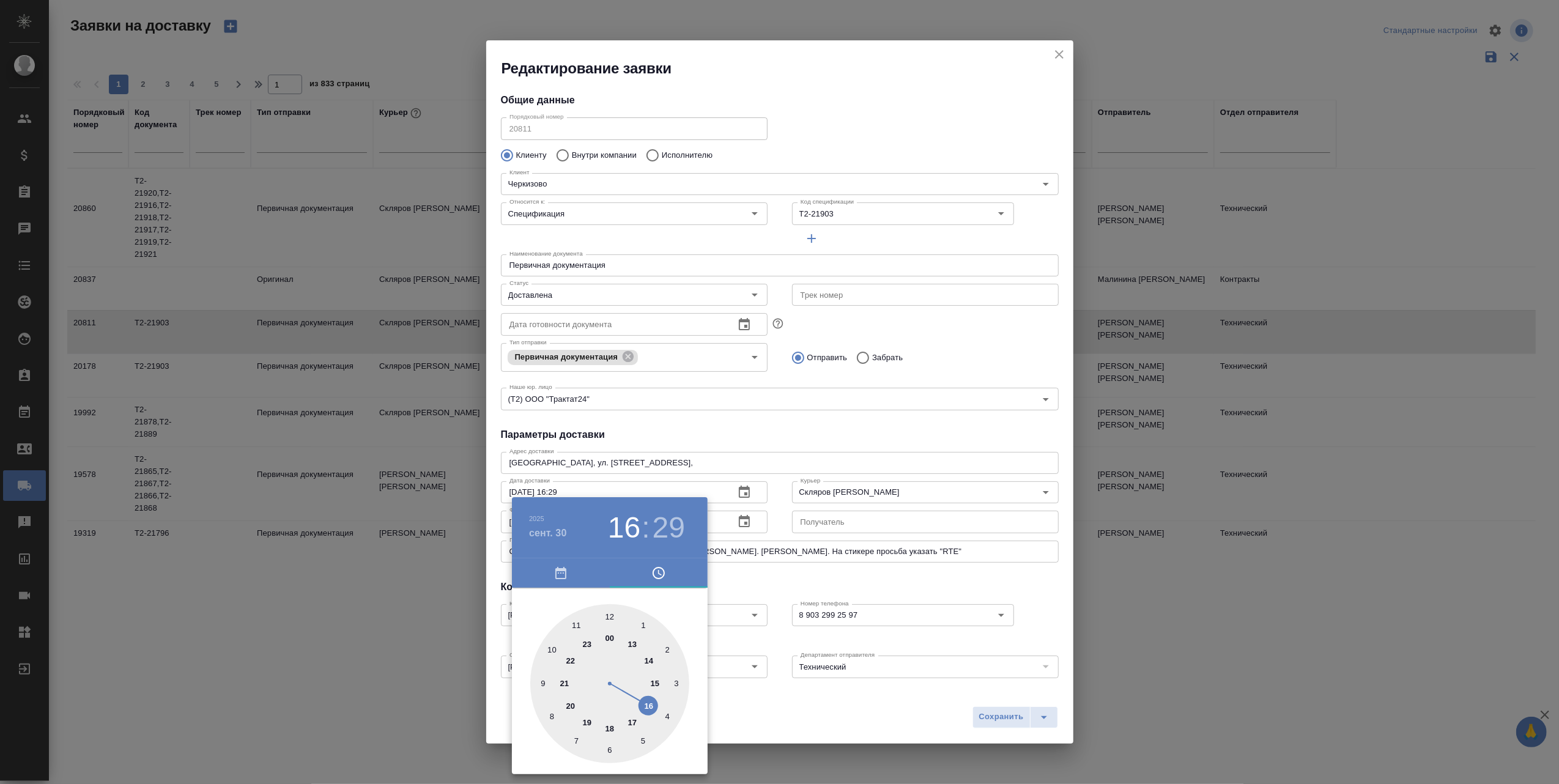
click at [649, 710] on div at bounding box center [609, 684] width 159 height 159
type input "30.09.2025 16:11"
drag, startPoint x: 610, startPoint y: 748, endPoint x: 673, endPoint y: 654, distance: 113.2
click at [673, 654] on div at bounding box center [609, 684] width 159 height 159
click at [807, 701] on div at bounding box center [779, 392] width 1559 height 784
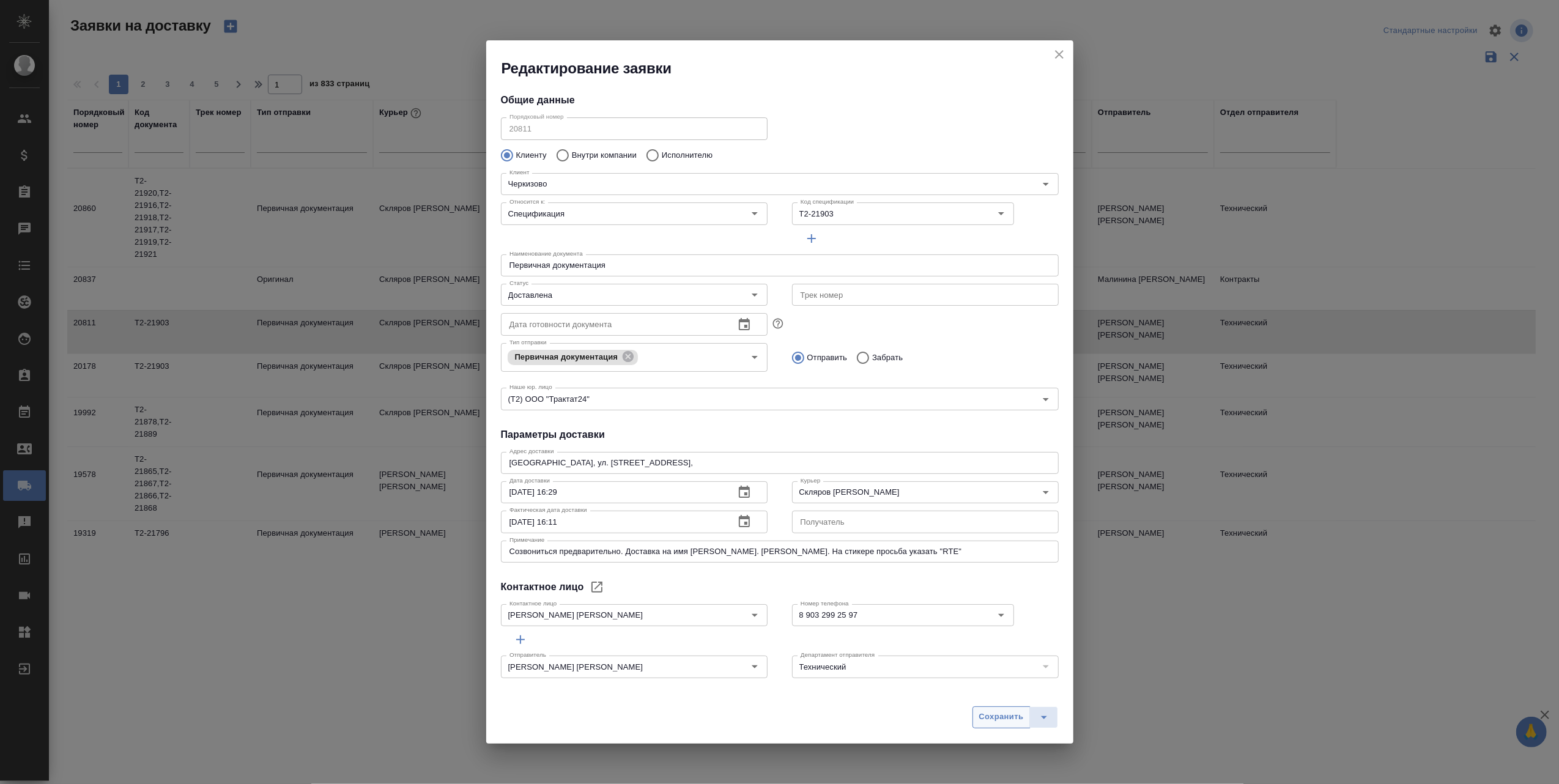
click at [983, 713] on span "Сохранить" at bounding box center [1001, 717] width 45 height 14
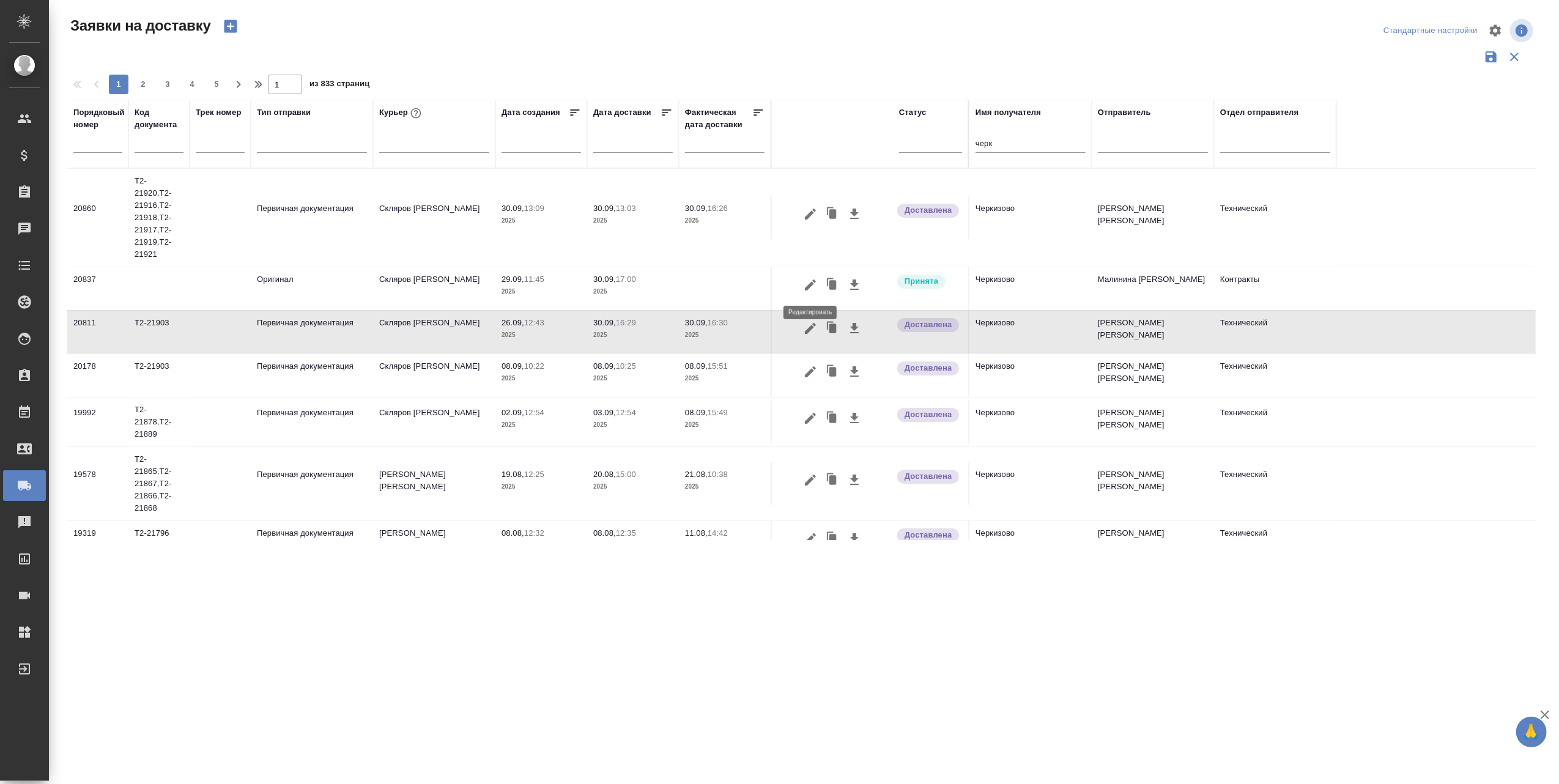
click at [809, 281] on icon "button" at bounding box center [810, 285] width 15 height 15
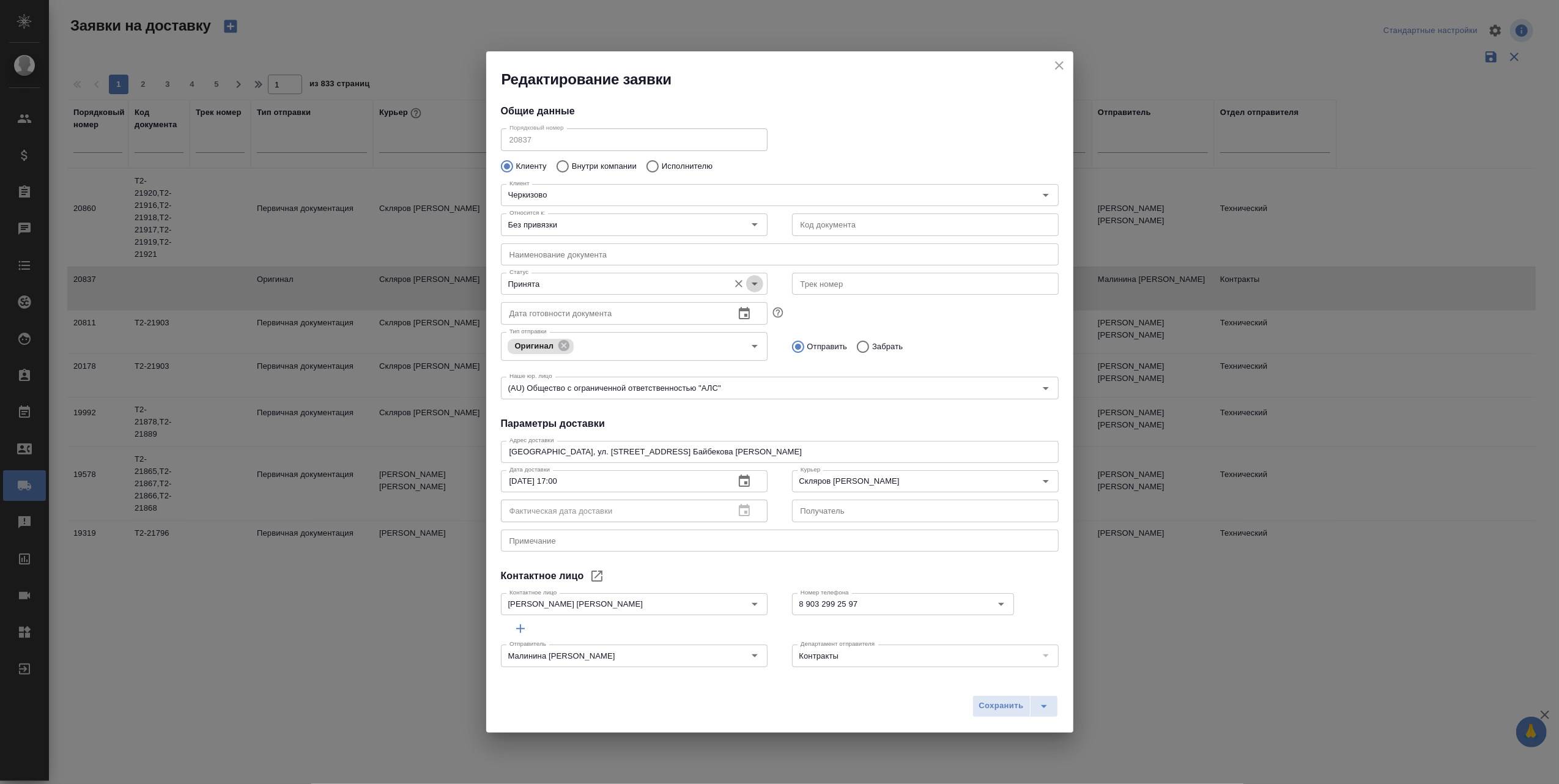
click at [750, 281] on icon "Open" at bounding box center [755, 283] width 15 height 15
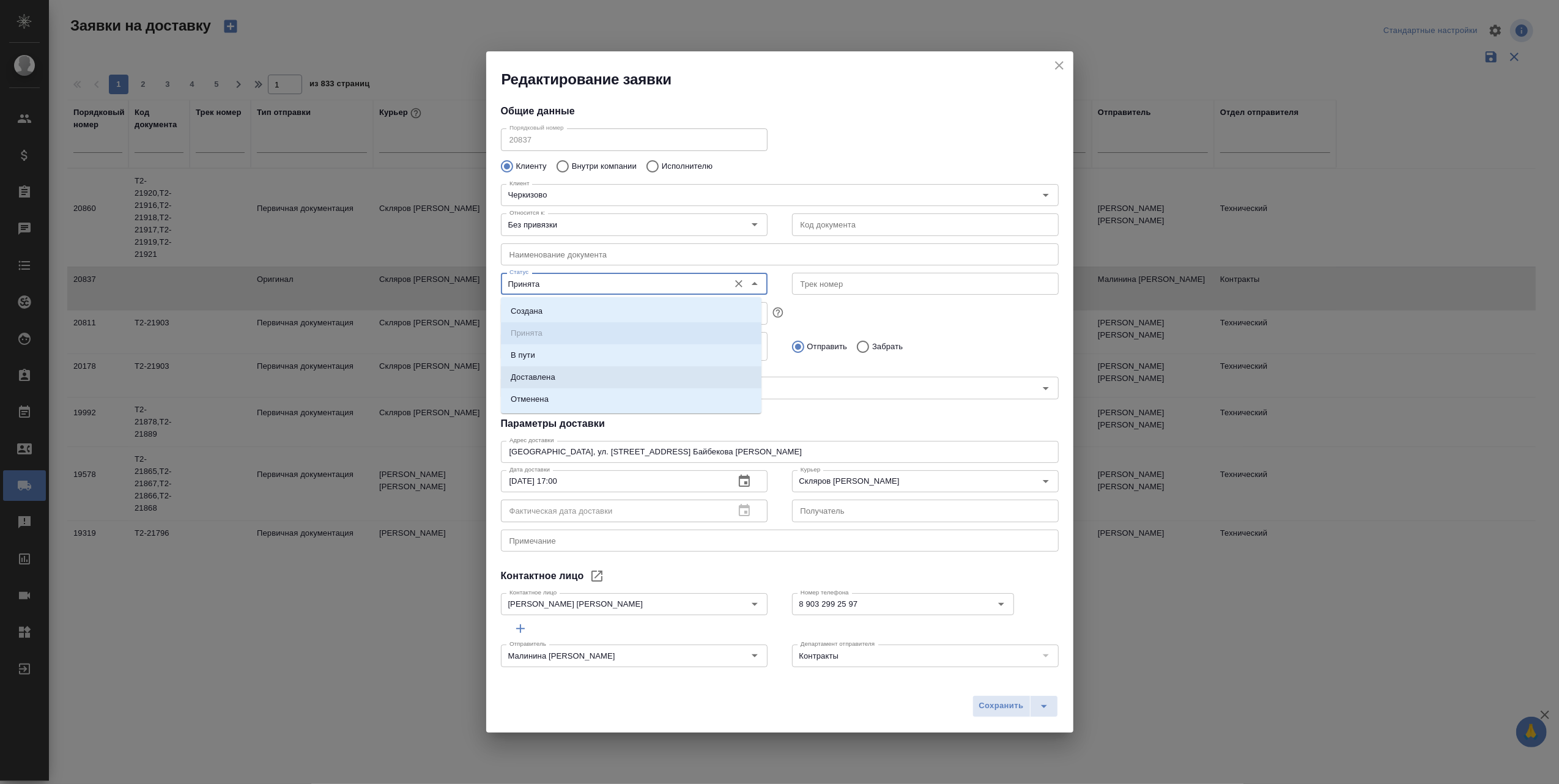
click at [590, 380] on li "Доставлена" at bounding box center [631, 377] width 261 height 22
type input "Доставлена"
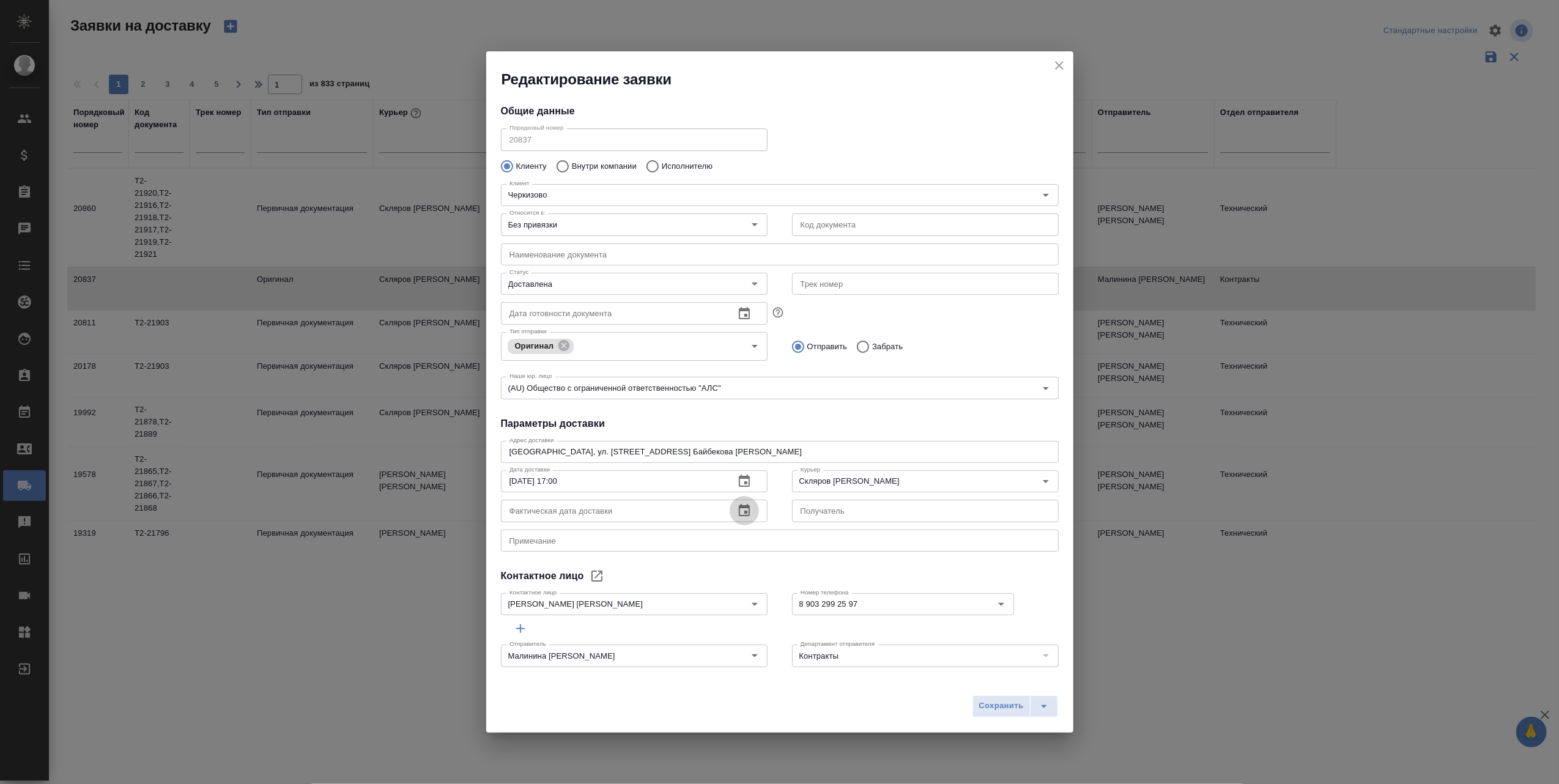
click at [739, 511] on icon "button" at bounding box center [745, 510] width 11 height 12
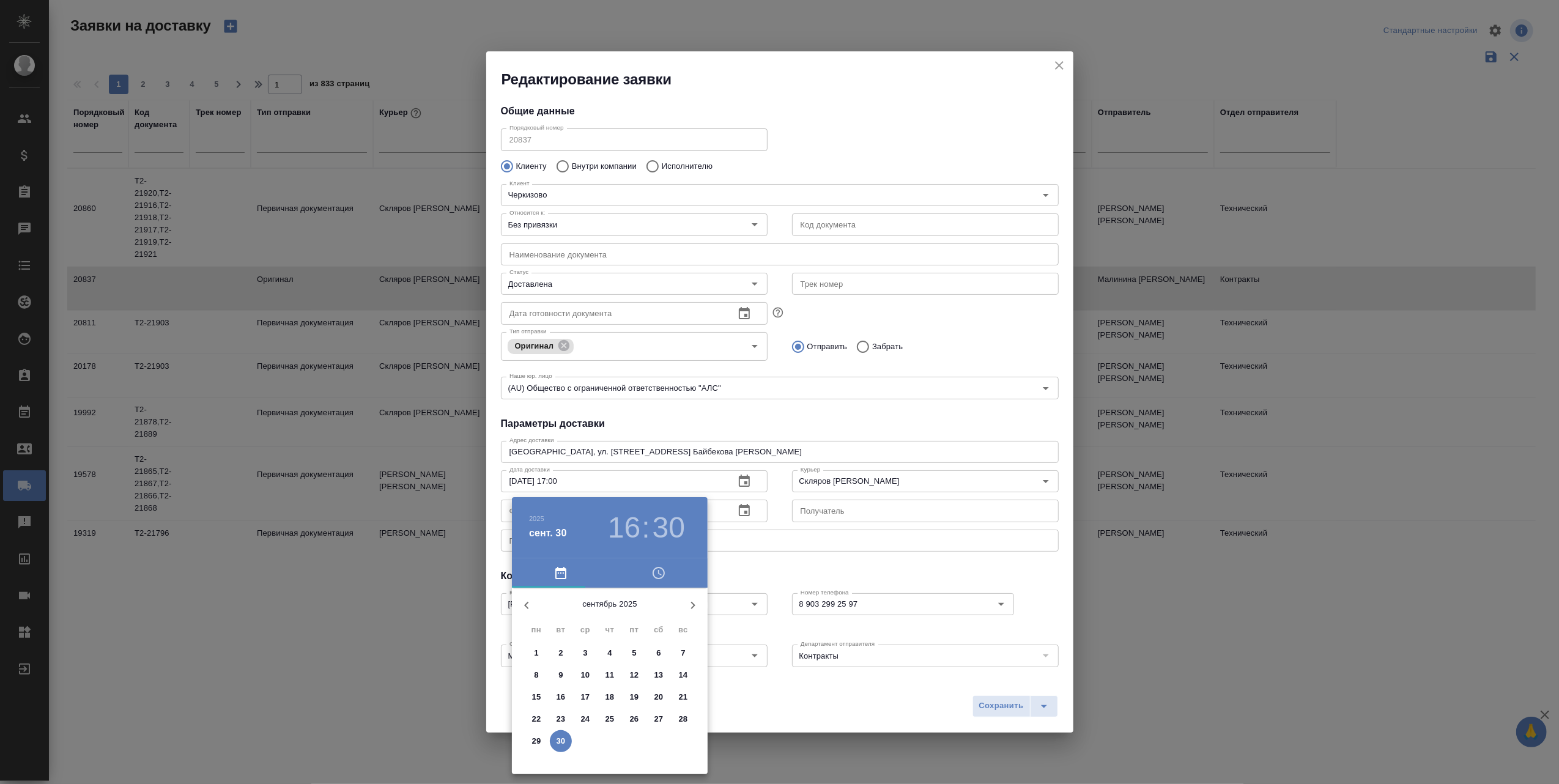
click at [559, 738] on p "30" at bounding box center [561, 741] width 9 height 12
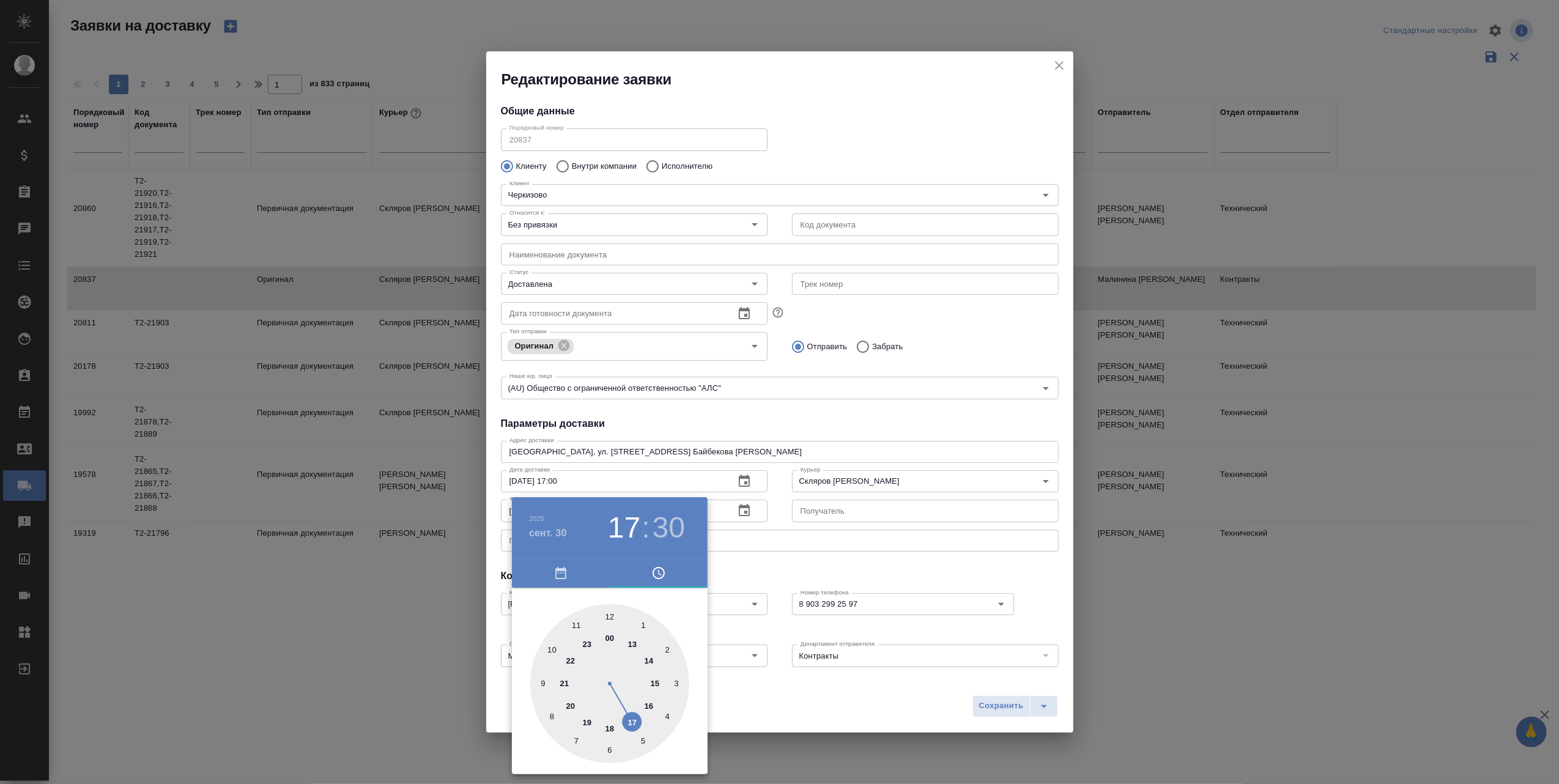
drag, startPoint x: 653, startPoint y: 701, endPoint x: 629, endPoint y: 718, distance: 29.4
click at [629, 718] on div at bounding box center [609, 684] width 159 height 159
type input "30.09.2025 17:00"
drag, startPoint x: 610, startPoint y: 752, endPoint x: 610, endPoint y: 627, distance: 125.0
click at [610, 627] on div at bounding box center [609, 684] width 159 height 159
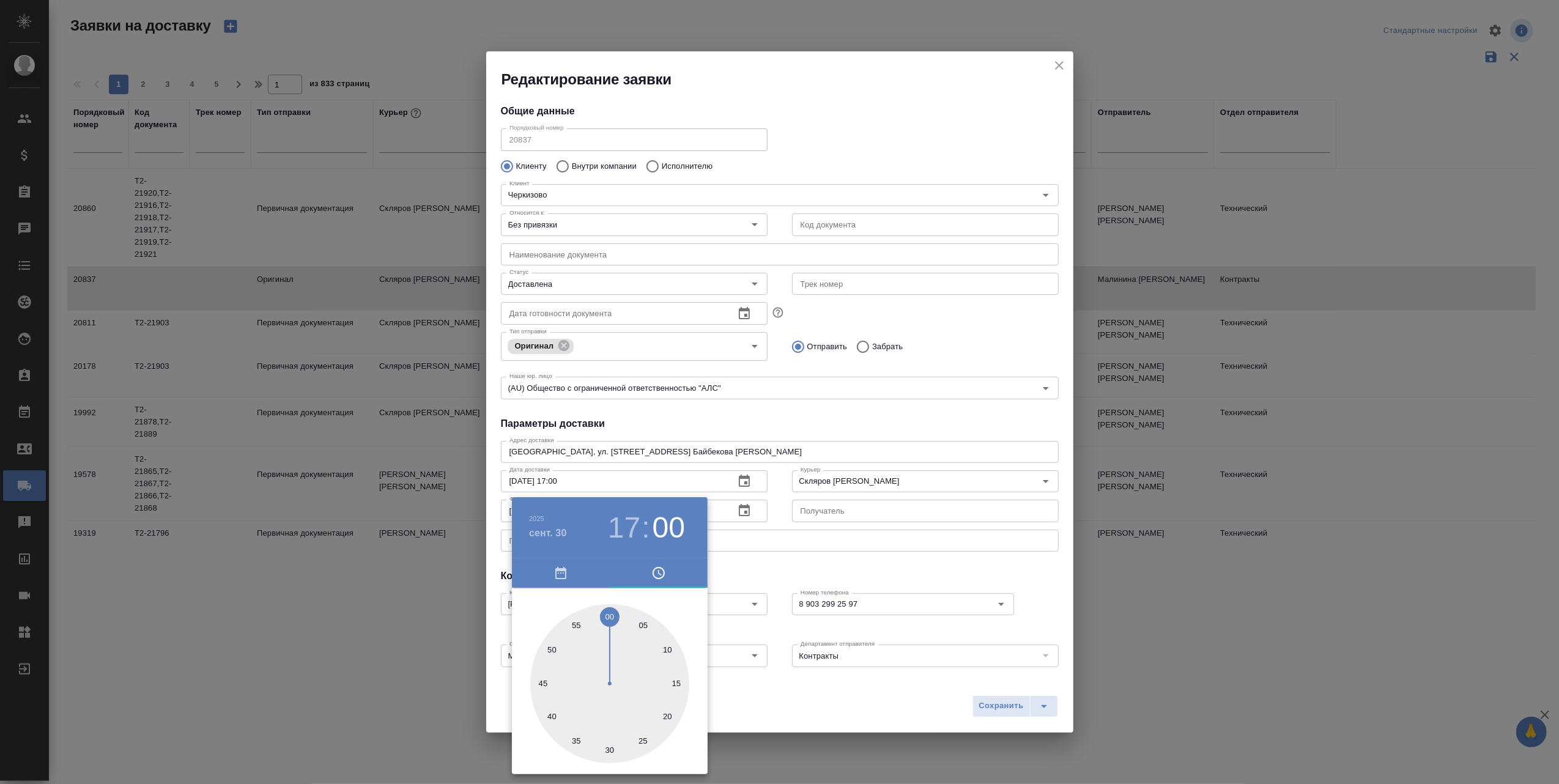
click at [827, 703] on div at bounding box center [779, 392] width 1559 height 784
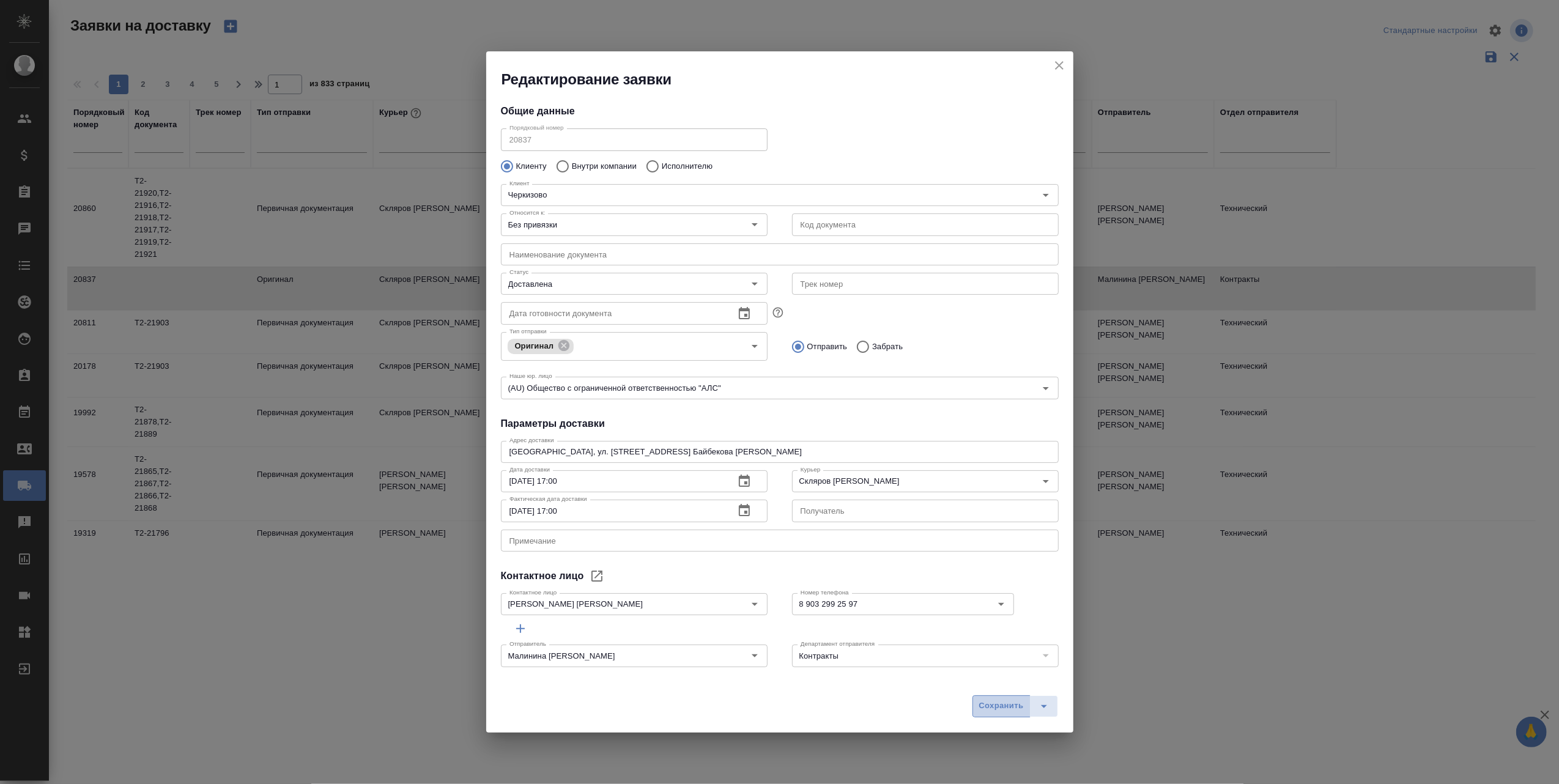
click at [992, 703] on span "Сохранить" at bounding box center [1001, 706] width 45 height 14
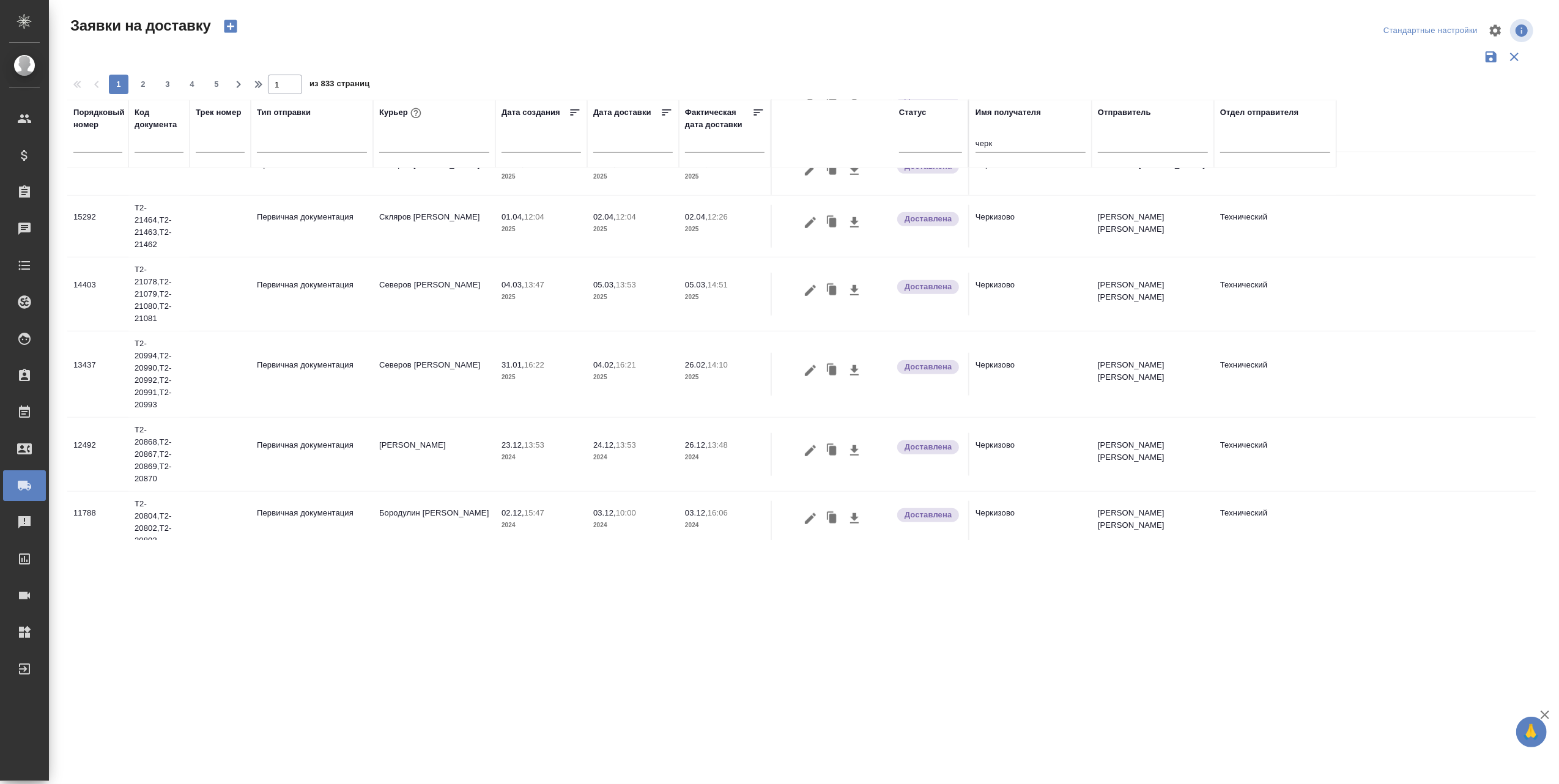
scroll to position [1104, 0]
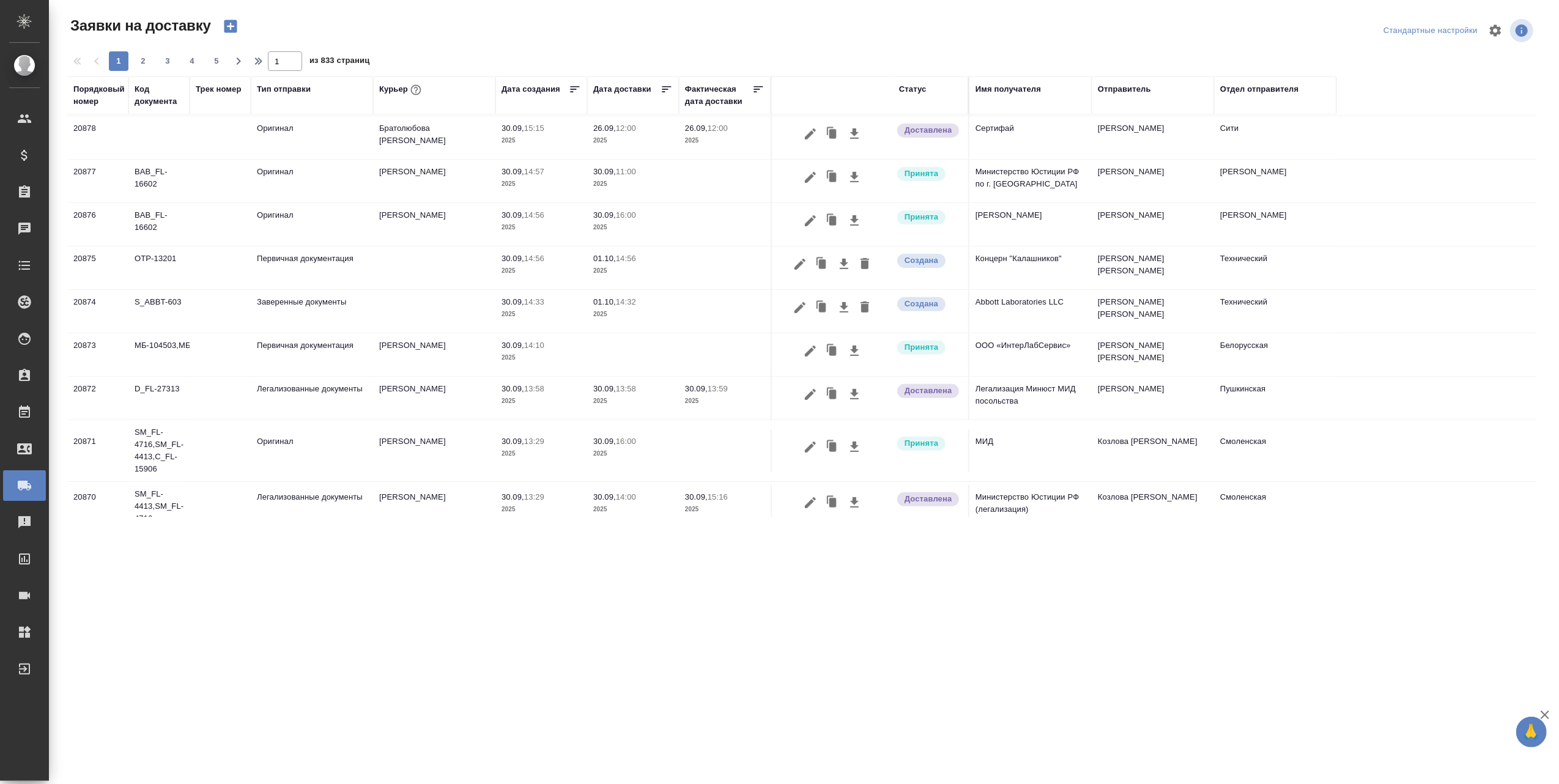
scroll to position [407, 0]
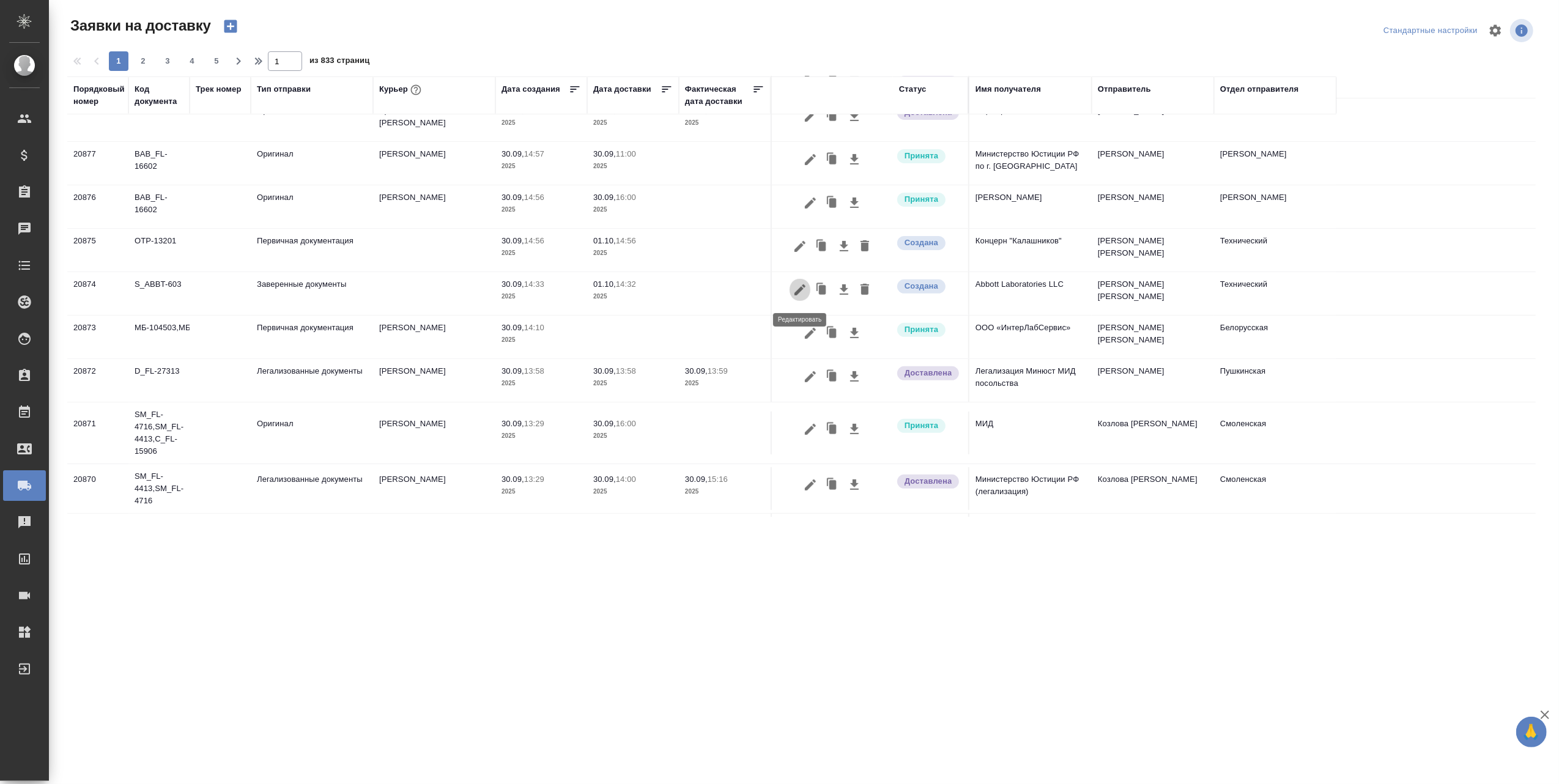
click at [797, 291] on icon "button" at bounding box center [799, 290] width 15 height 15
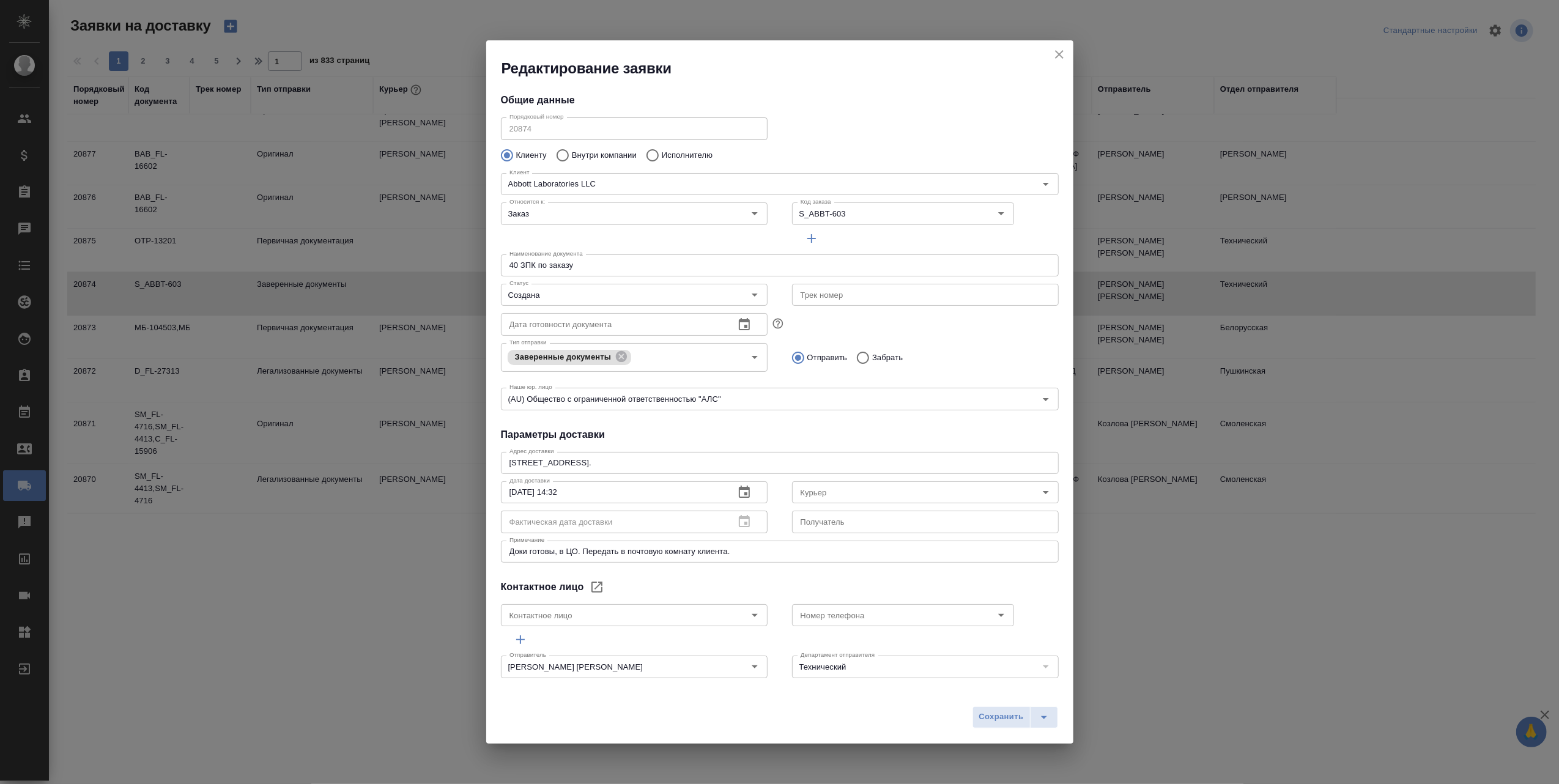
type input "Русиновская Янина"
type input "[PHONE_NUMBER]"
click at [1039, 490] on icon "Open" at bounding box center [1046, 492] width 15 height 15
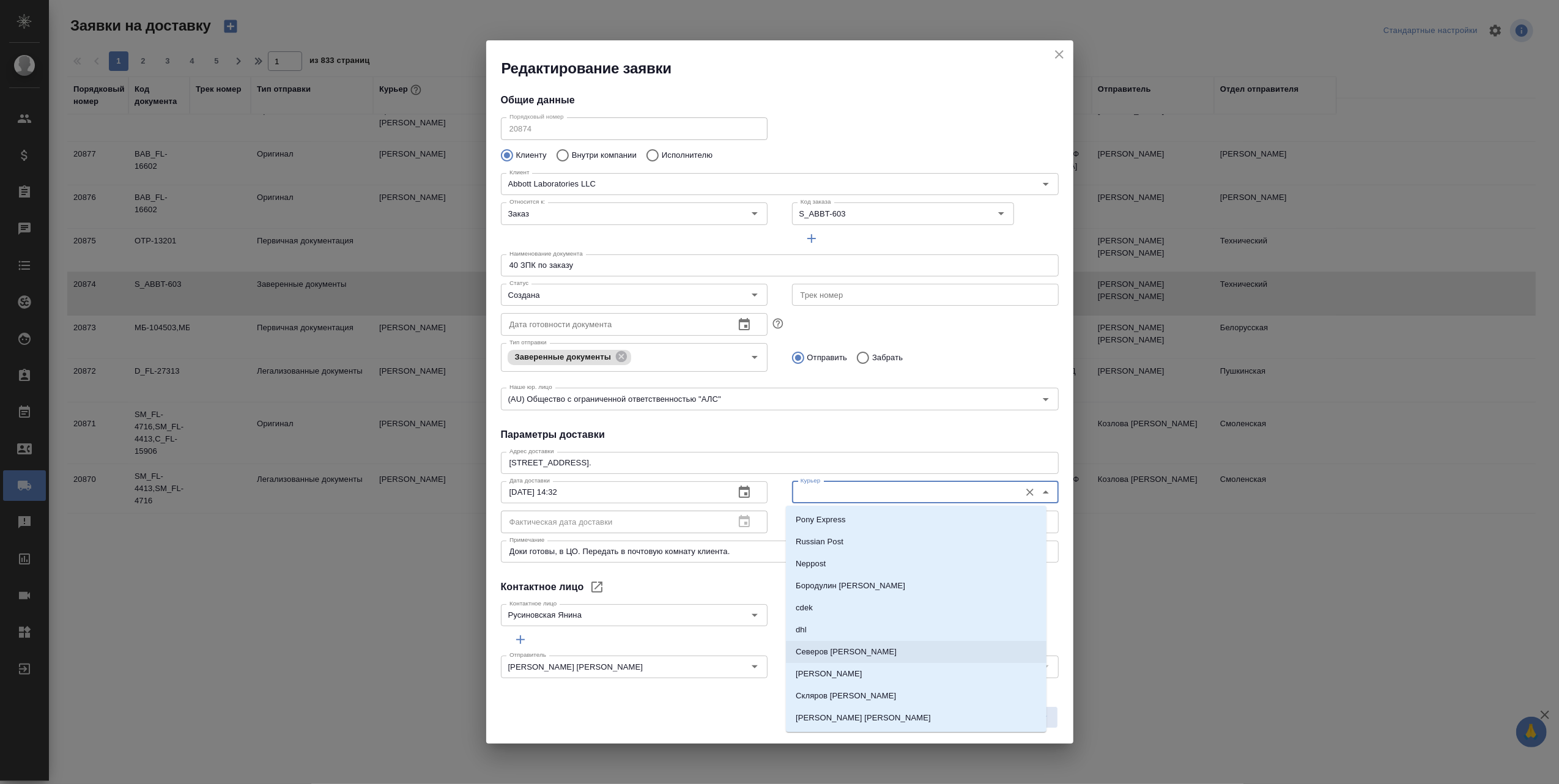
click at [872, 649] on li "[PERSON_NAME]" at bounding box center [917, 651] width 261 height 22
type input "[PERSON_NAME]"
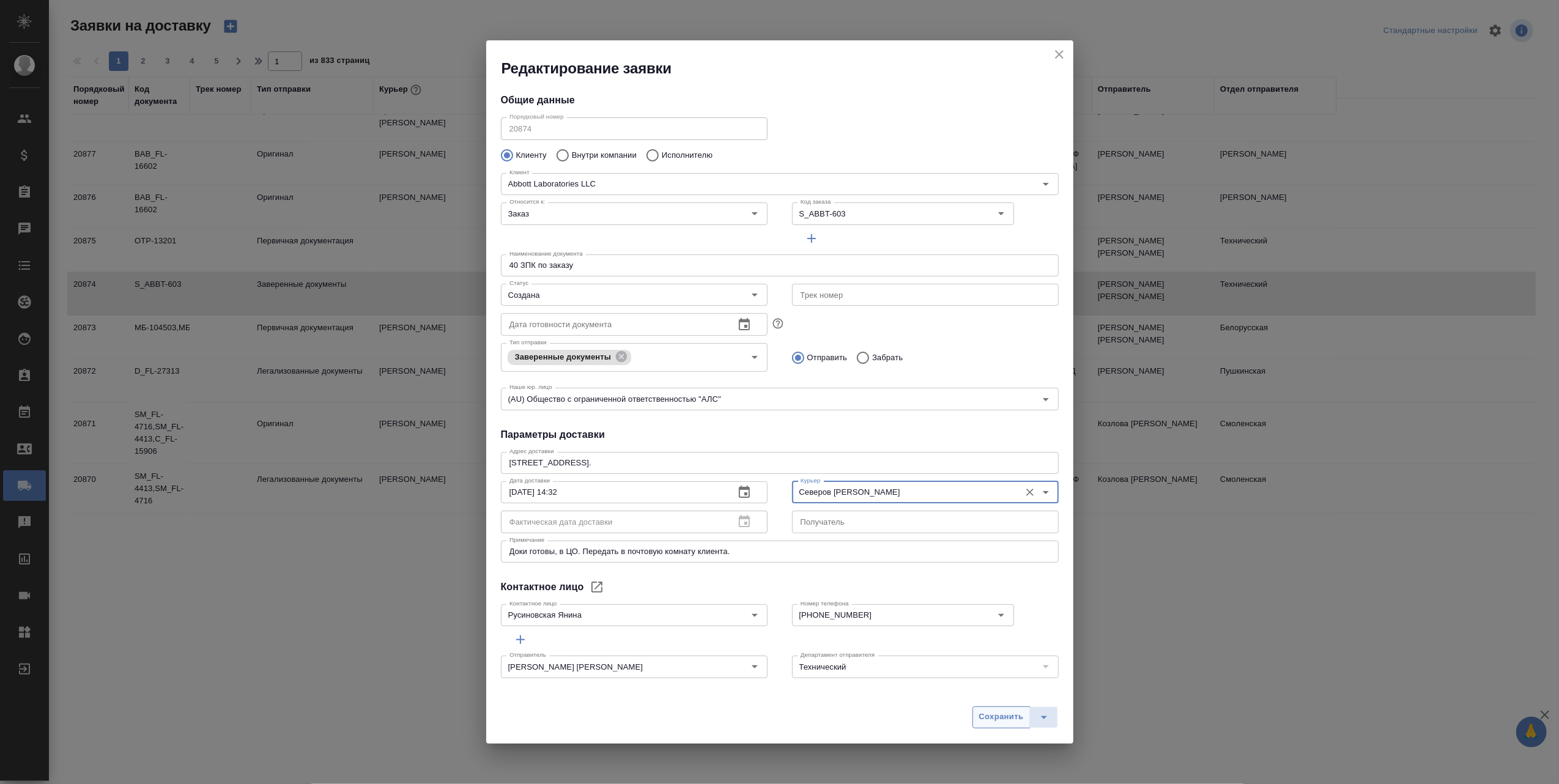
click at [987, 717] on span "Сохранить" at bounding box center [1001, 717] width 45 height 14
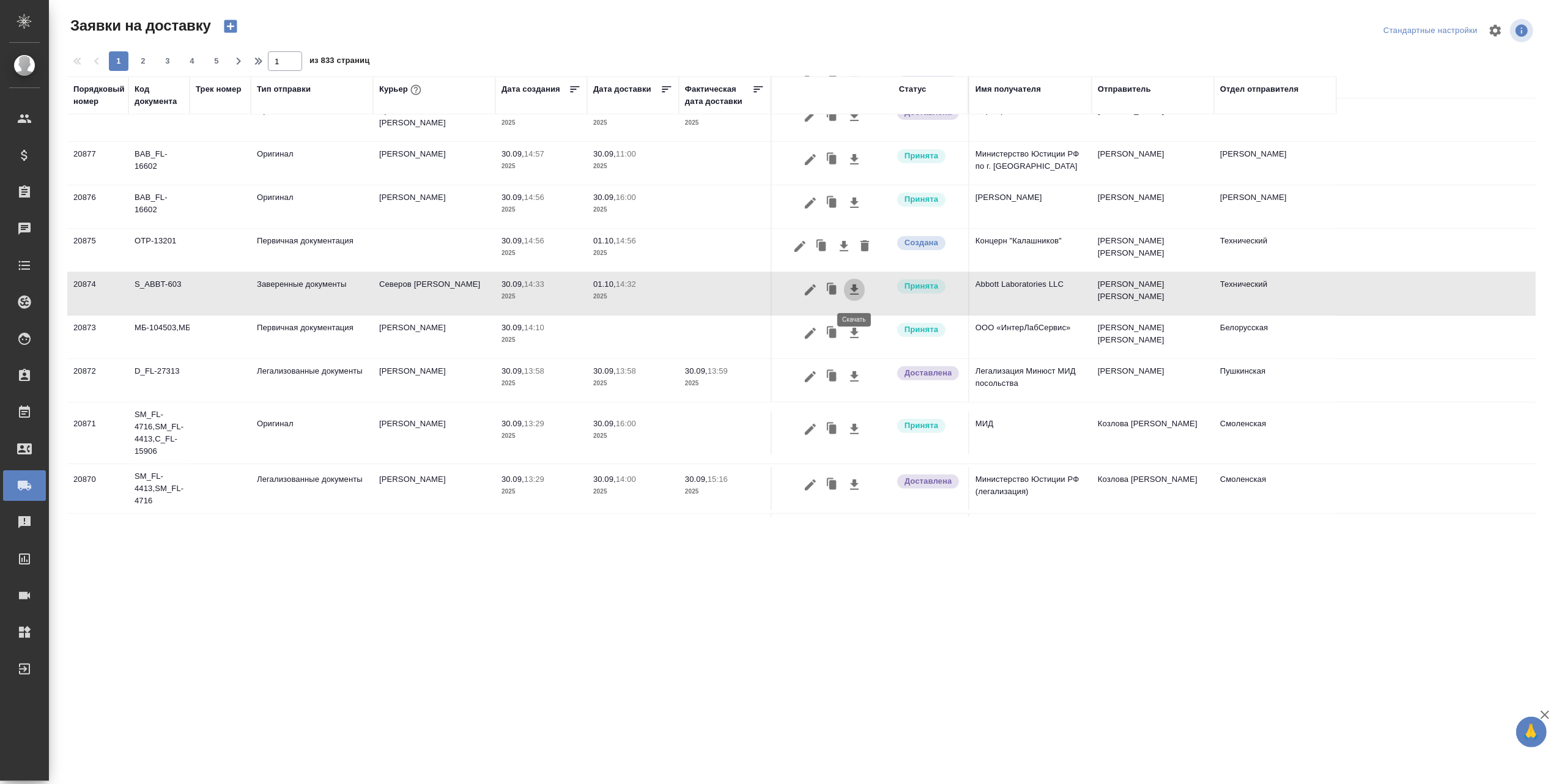
click at [856, 290] on icon "button" at bounding box center [854, 290] width 15 height 15
click at [809, 292] on icon "button" at bounding box center [811, 290] width 11 height 11
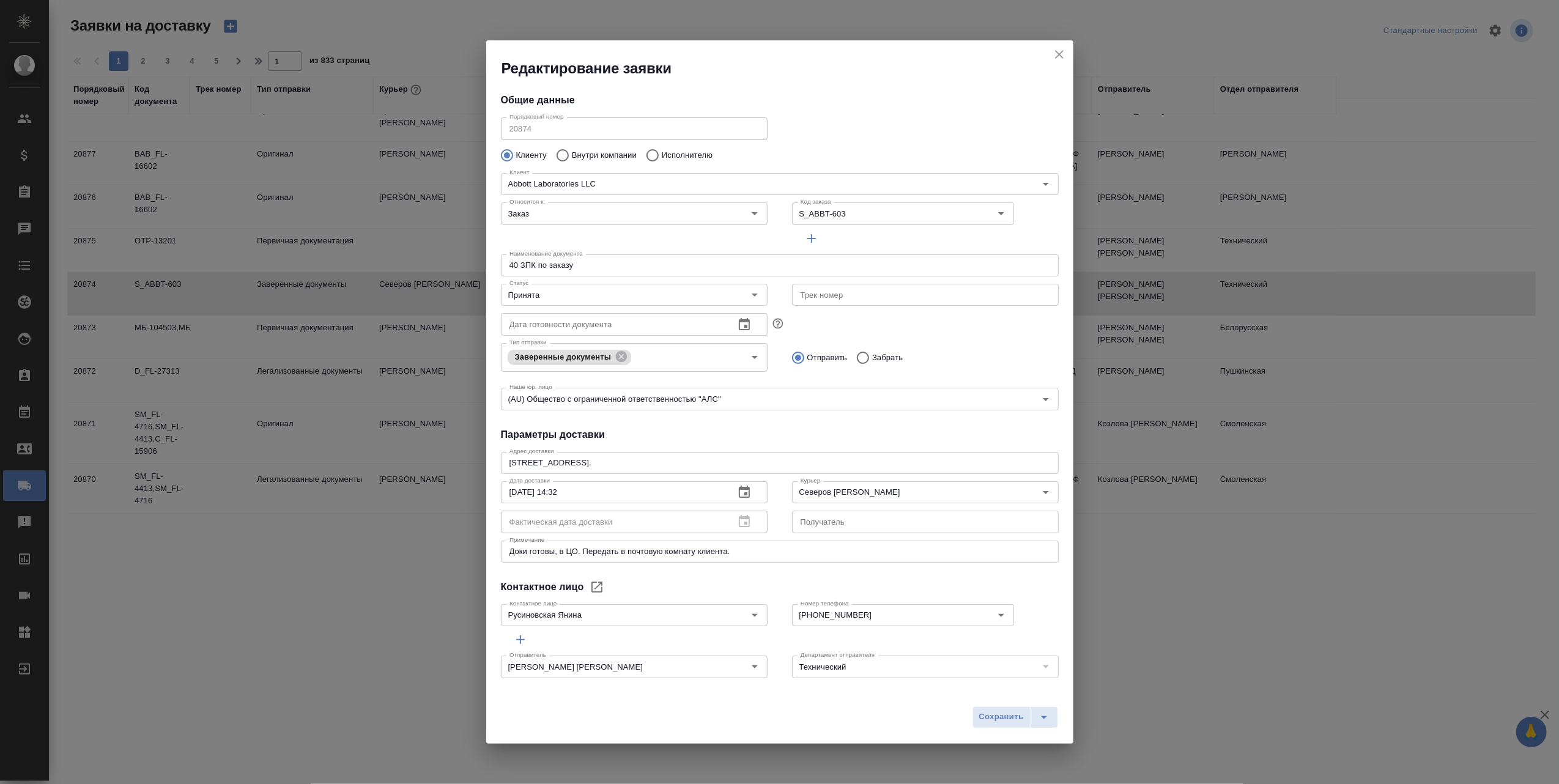
type input "[PERSON_NAME]"
click at [1055, 51] on icon "close" at bounding box center [1059, 54] width 15 height 15
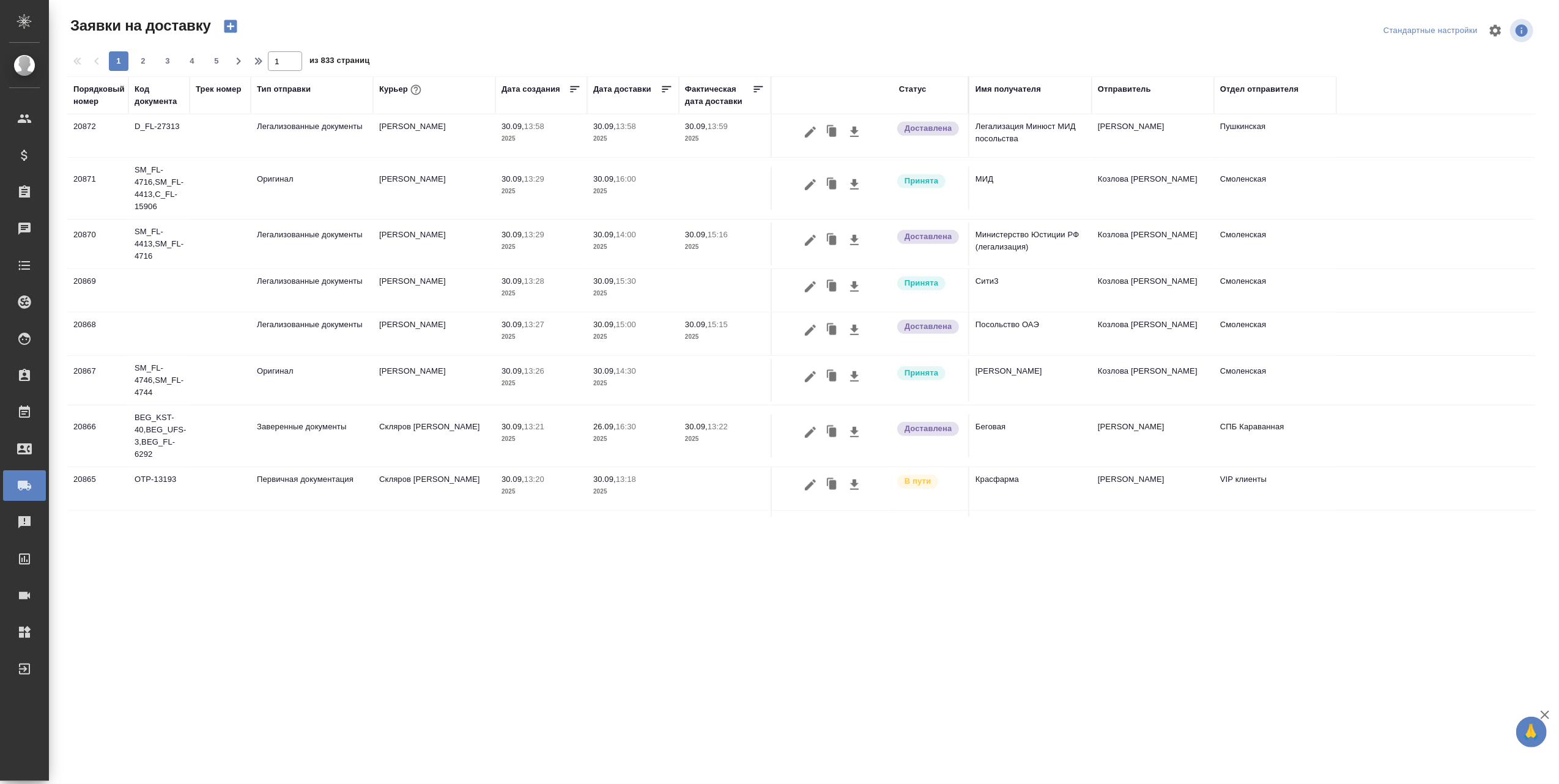
scroll to position [738, 0]
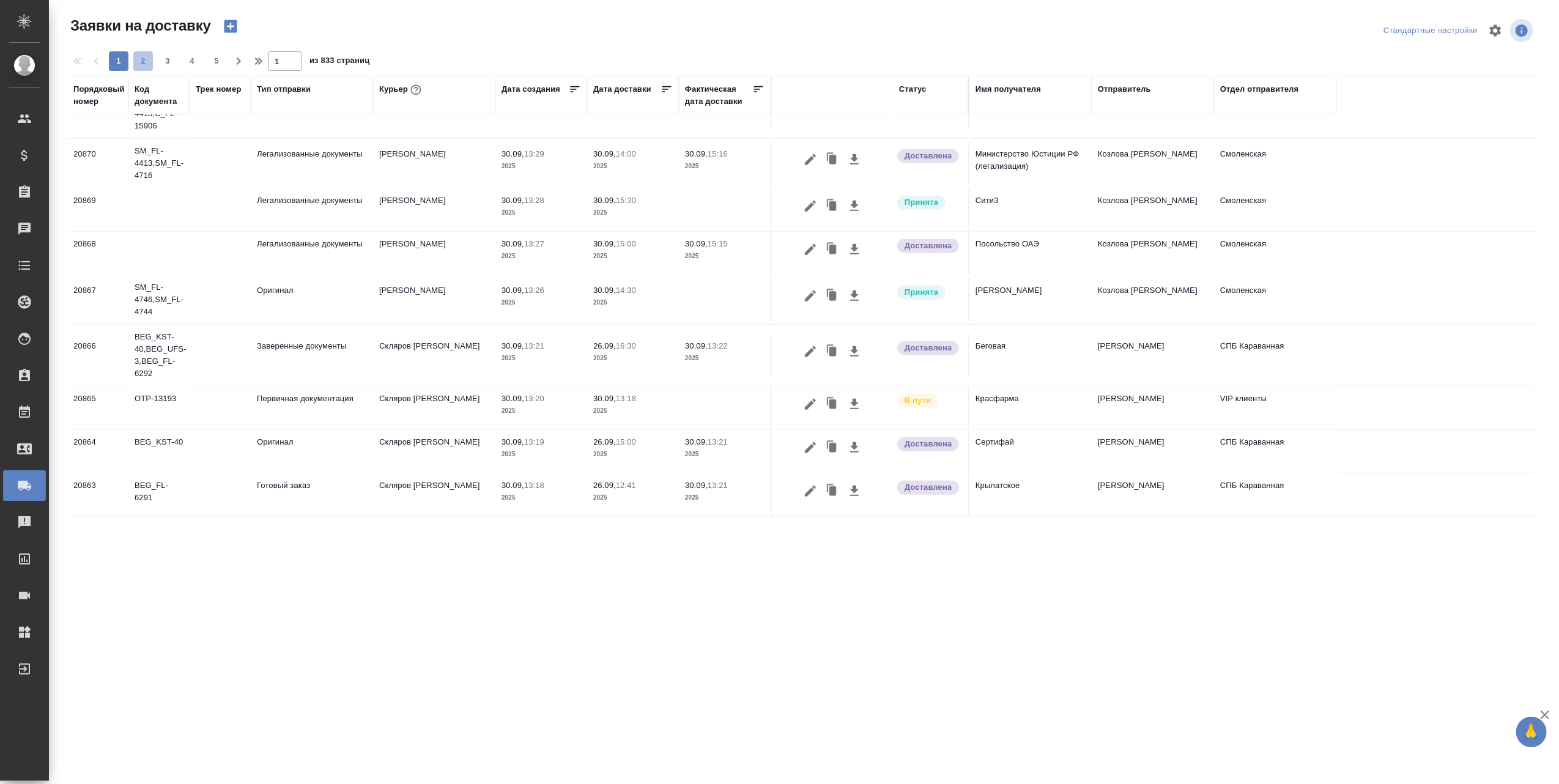
click at [146, 60] on span "2" at bounding box center [143, 60] width 20 height 12
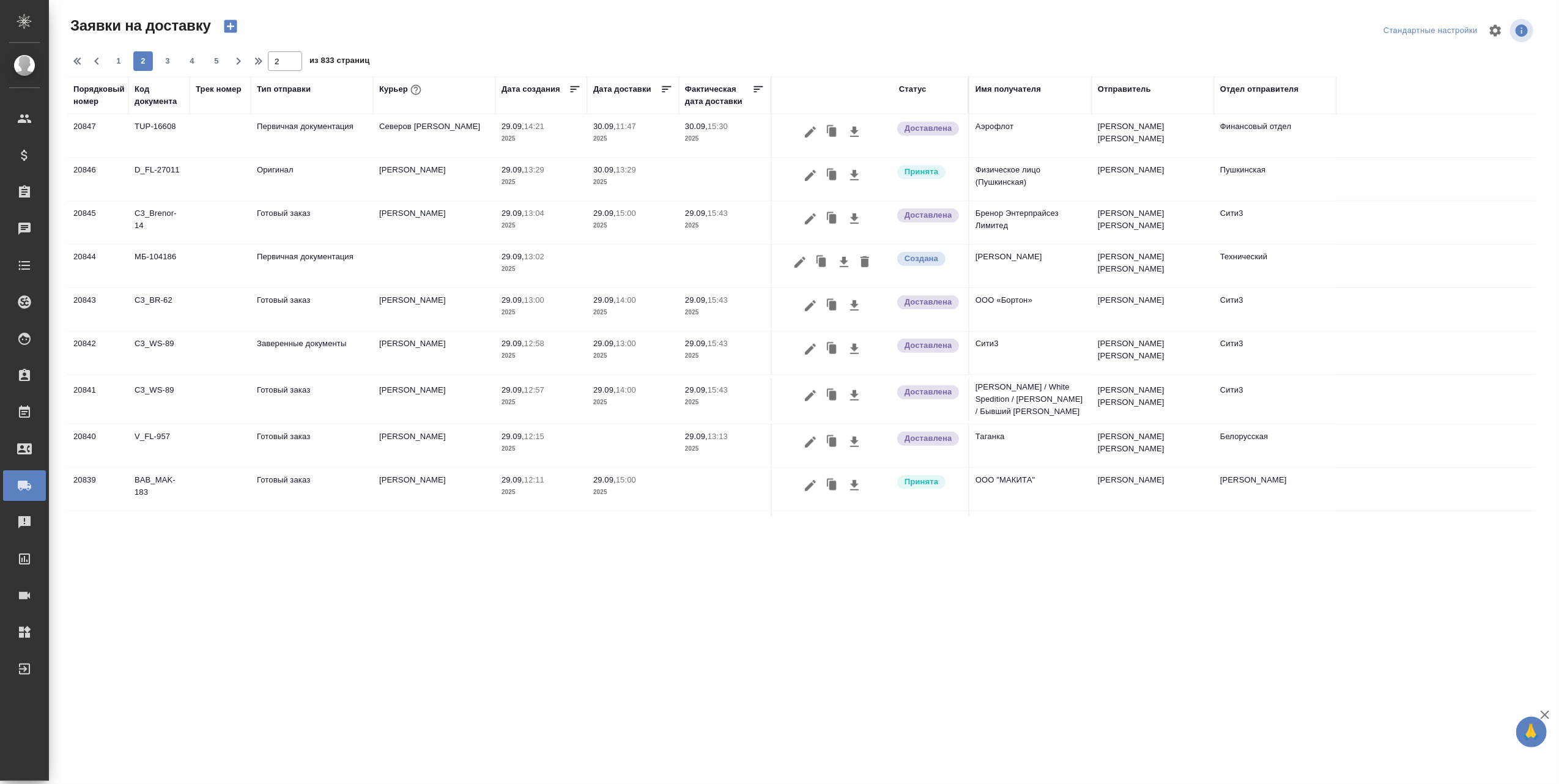
scroll to position [774, 0]
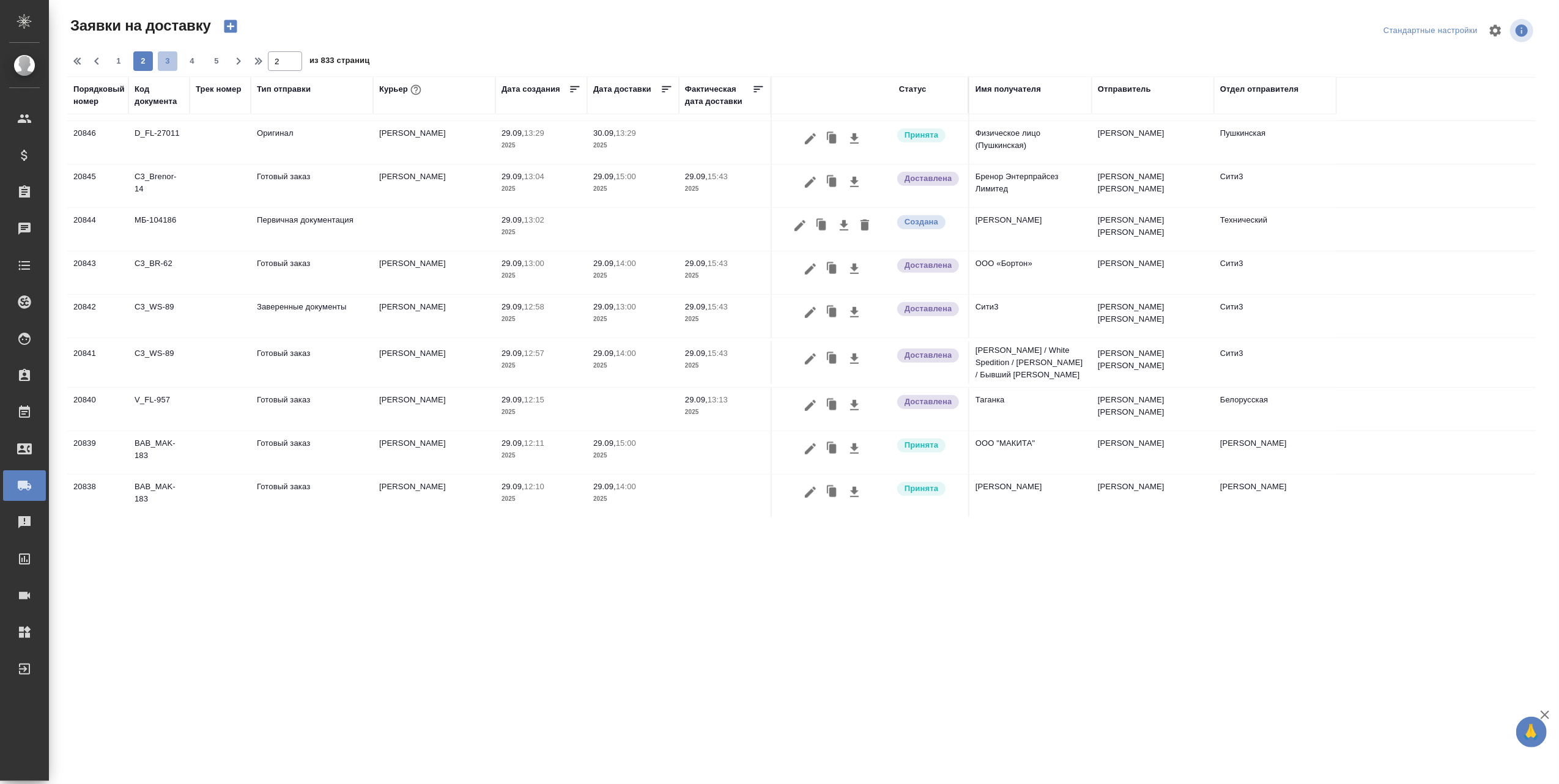
click at [170, 57] on span "3" at bounding box center [168, 60] width 20 height 12
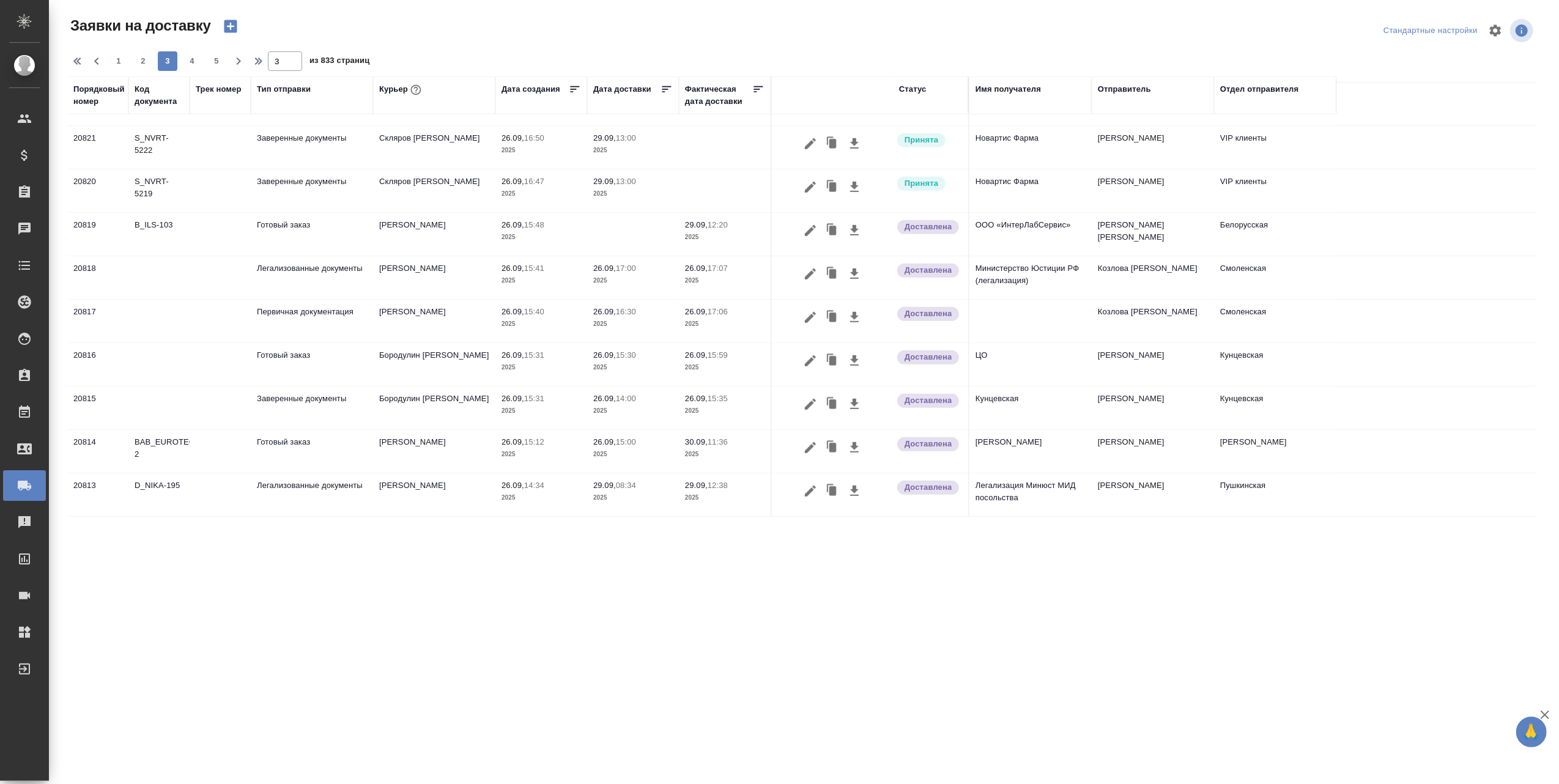
scroll to position [719, 0]
click at [191, 60] on span "4" at bounding box center [192, 60] width 20 height 12
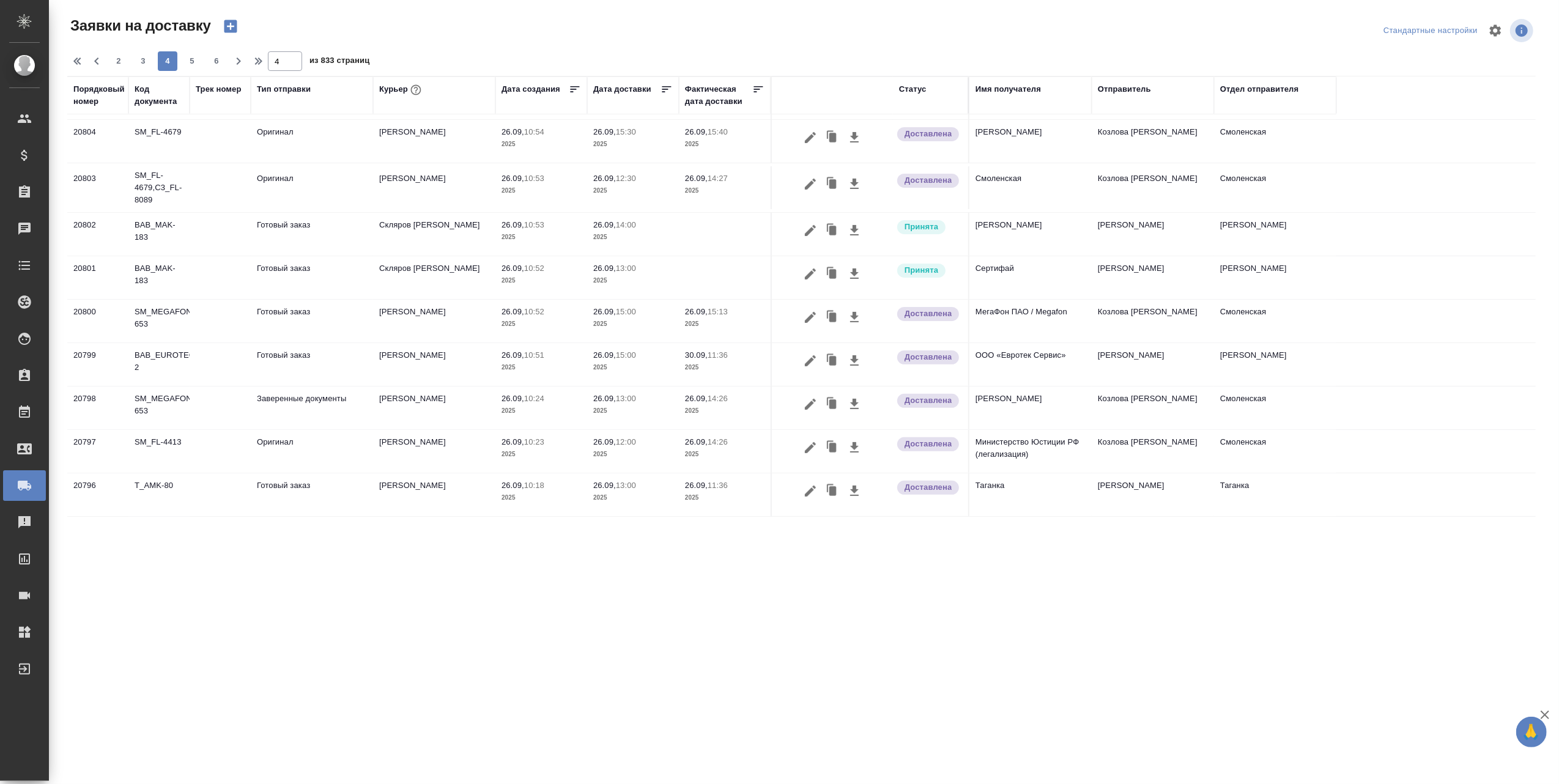
scroll to position [294, 0]
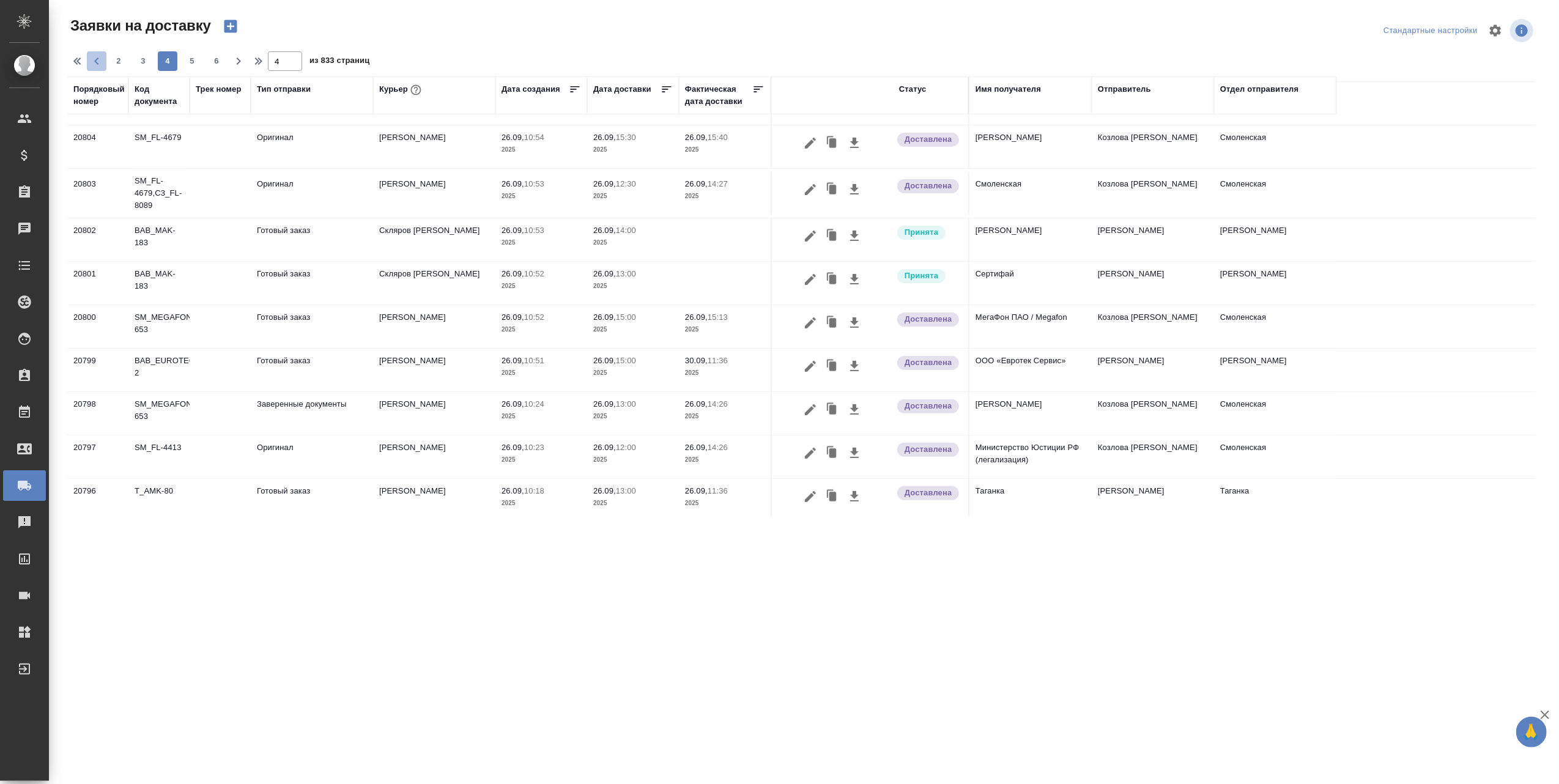
click at [91, 62] on icon "button" at bounding box center [96, 61] width 15 height 15
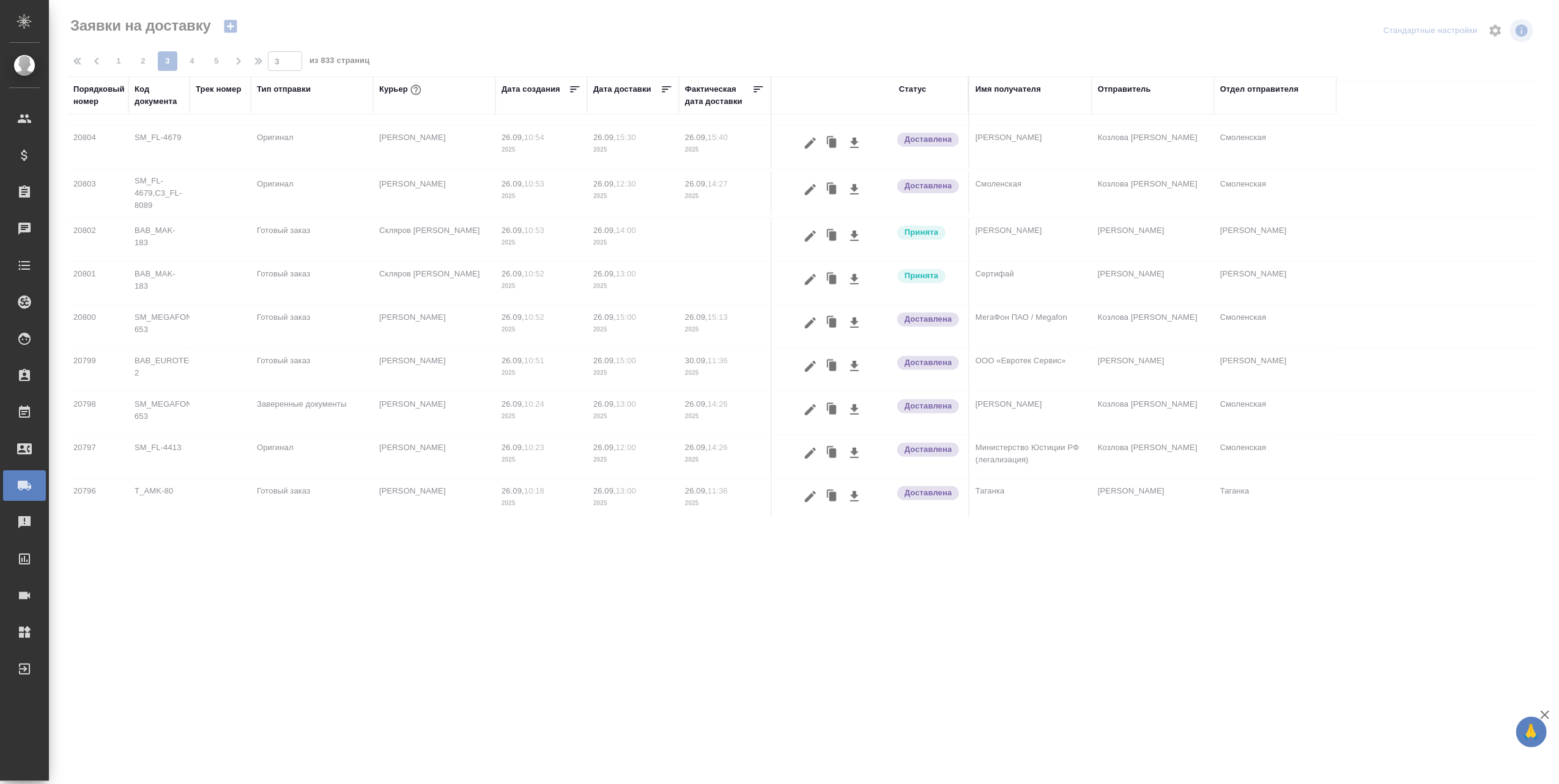
click at [116, 58] on span "1" at bounding box center [119, 60] width 20 height 12
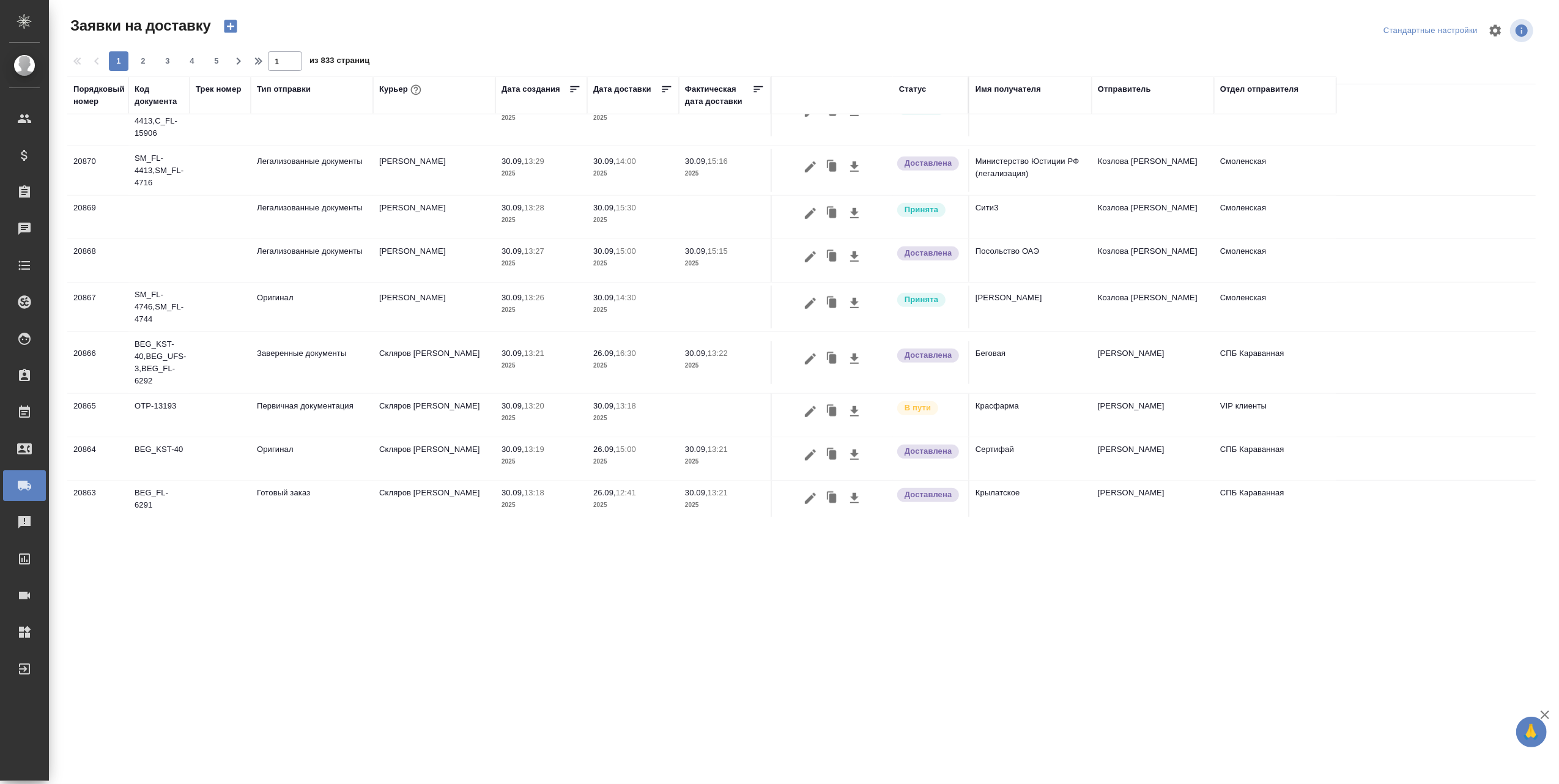
scroll to position [738, 0]
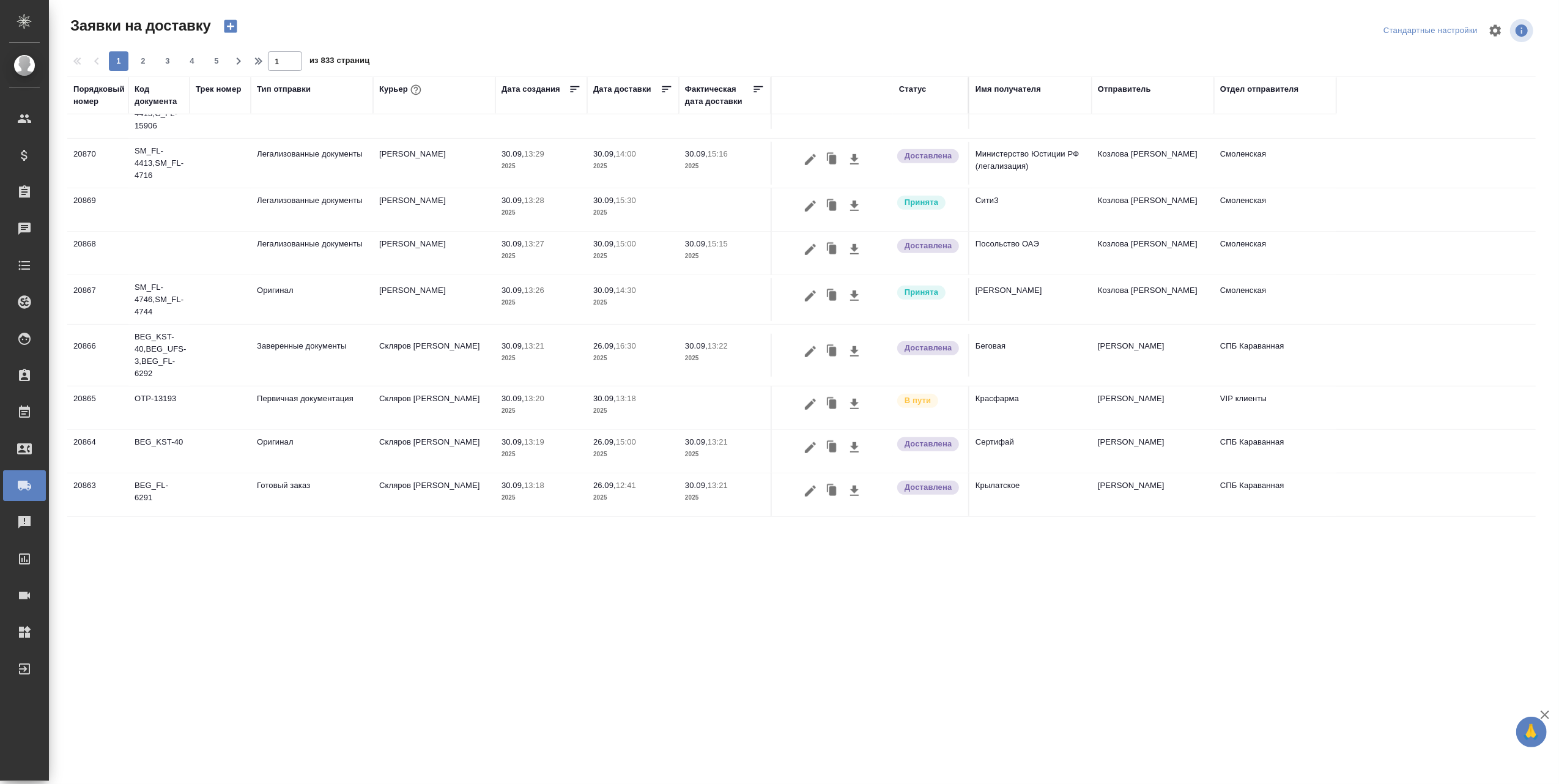
click at [144, 62] on span "2" at bounding box center [143, 60] width 20 height 12
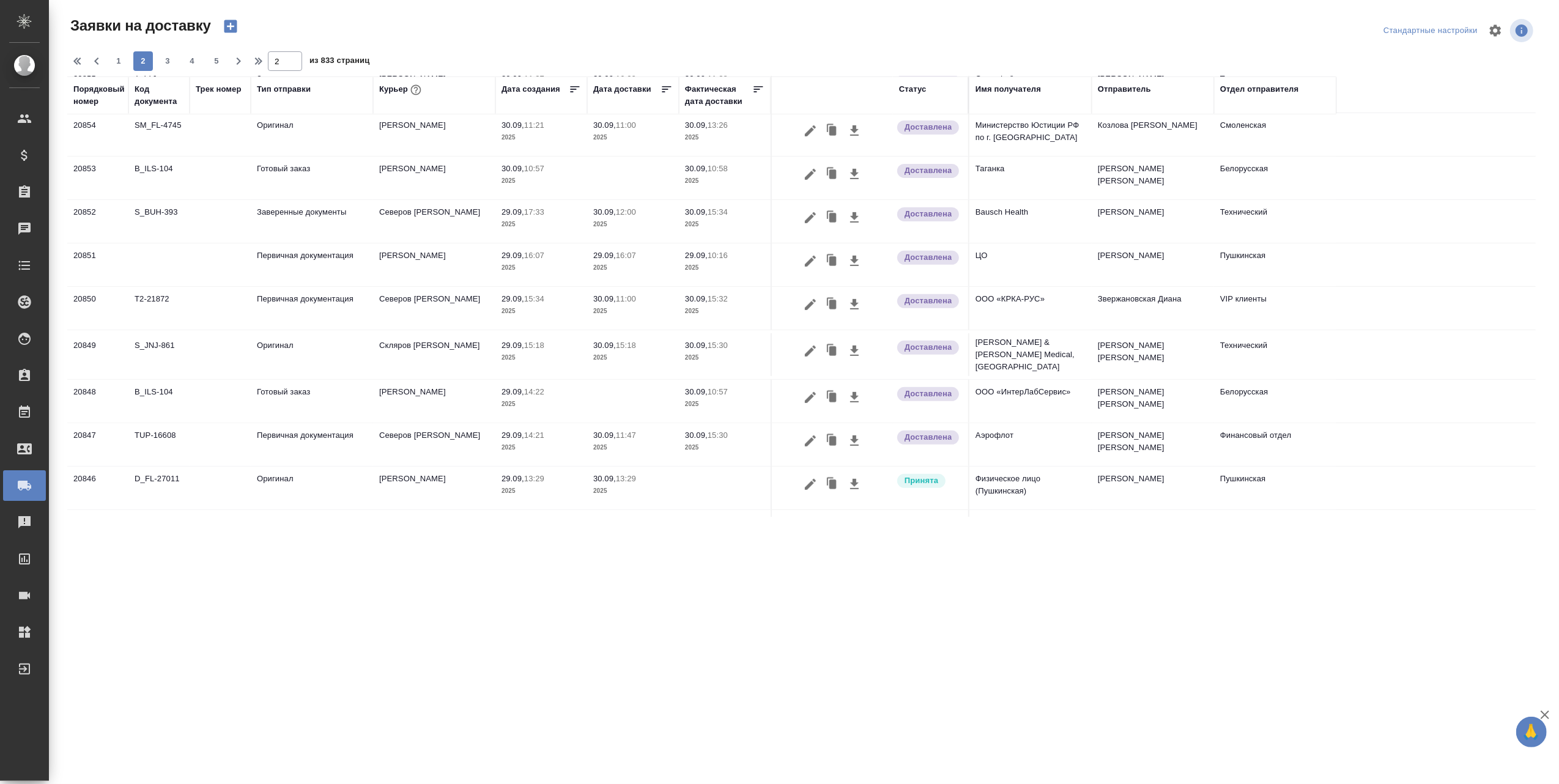
scroll to position [412, 0]
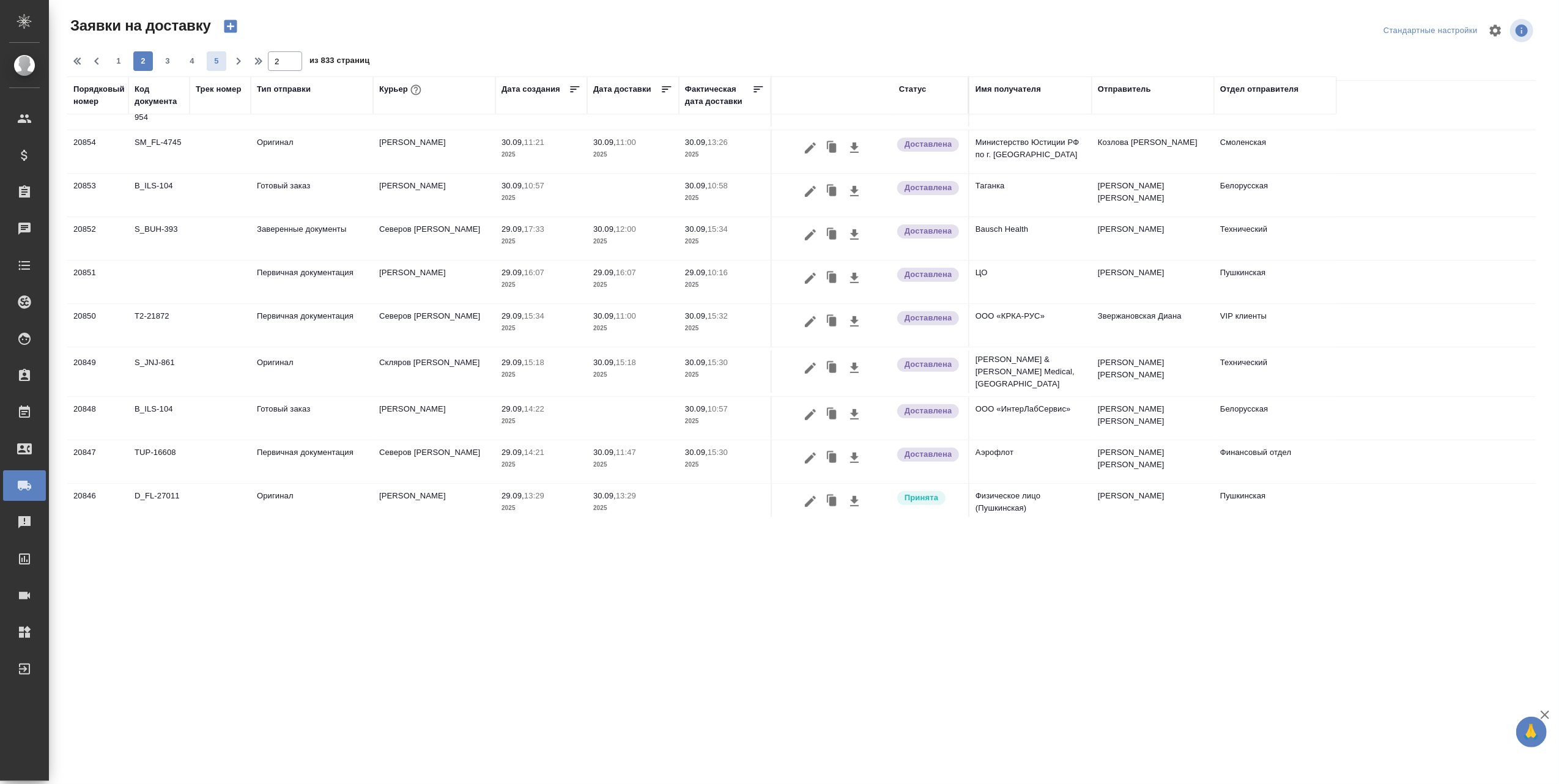
click at [216, 58] on span "5" at bounding box center [217, 60] width 20 height 12
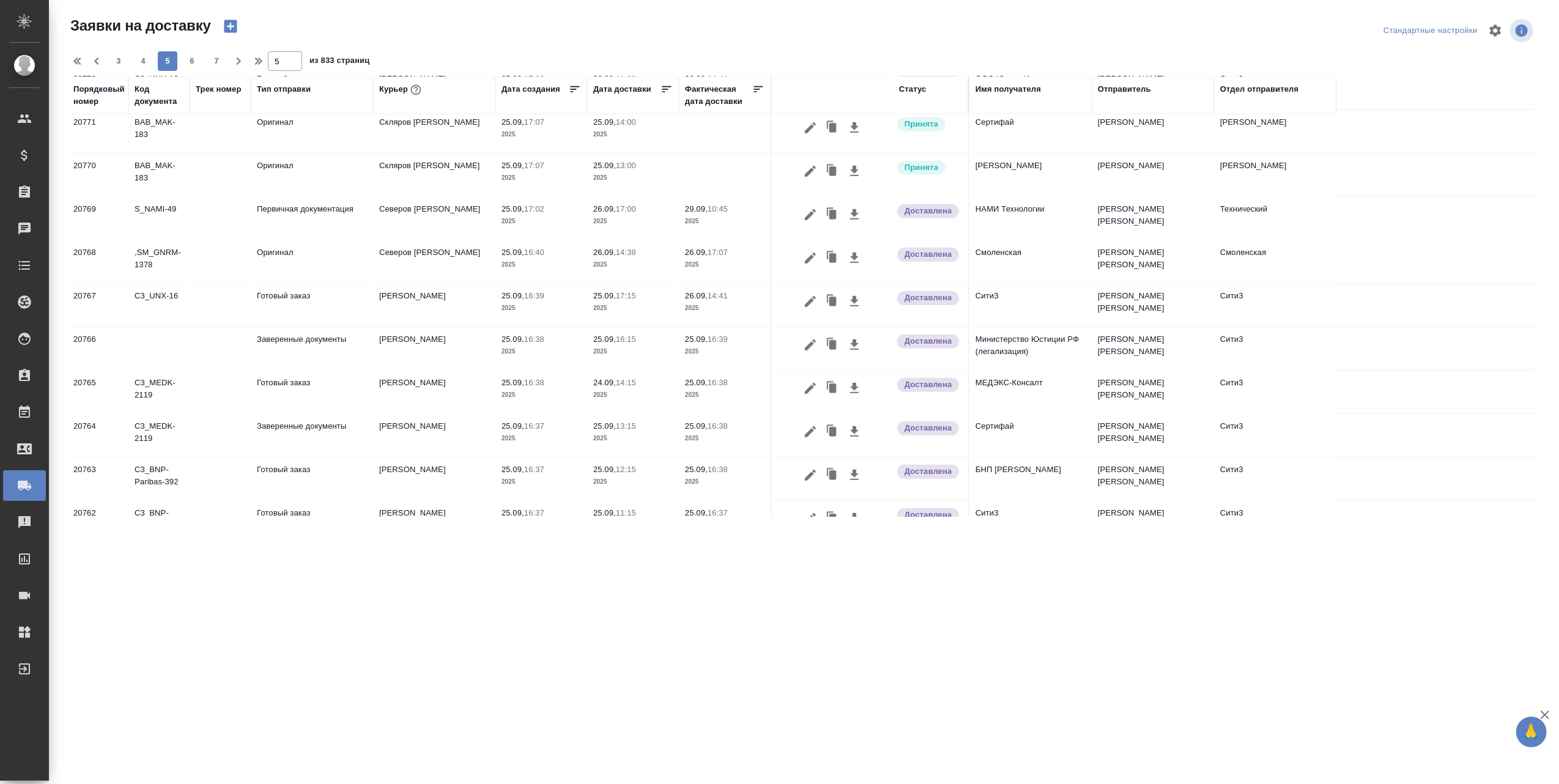
scroll to position [701, 0]
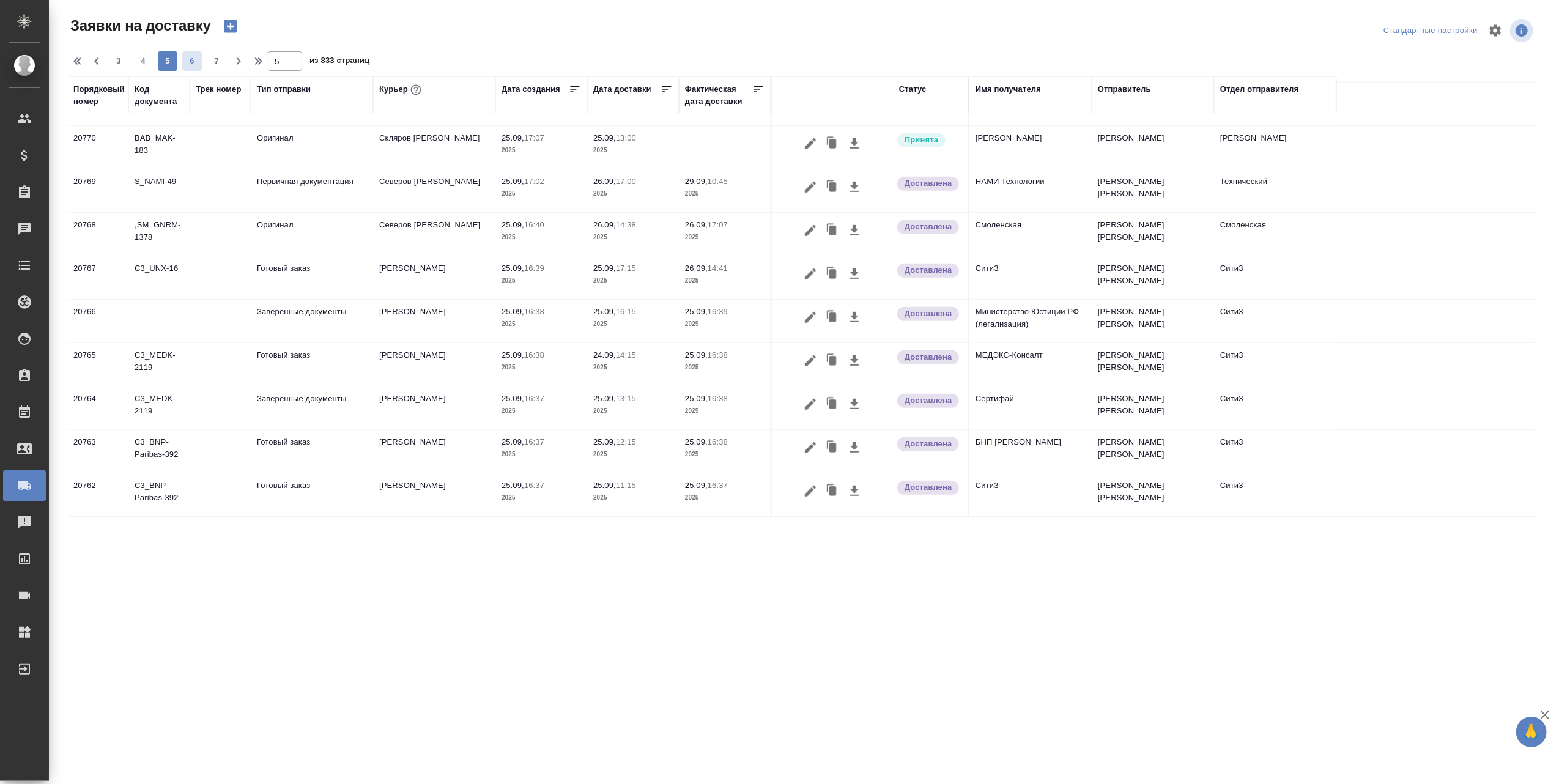
click at [191, 61] on span "6" at bounding box center [192, 60] width 20 height 12
type input "6"
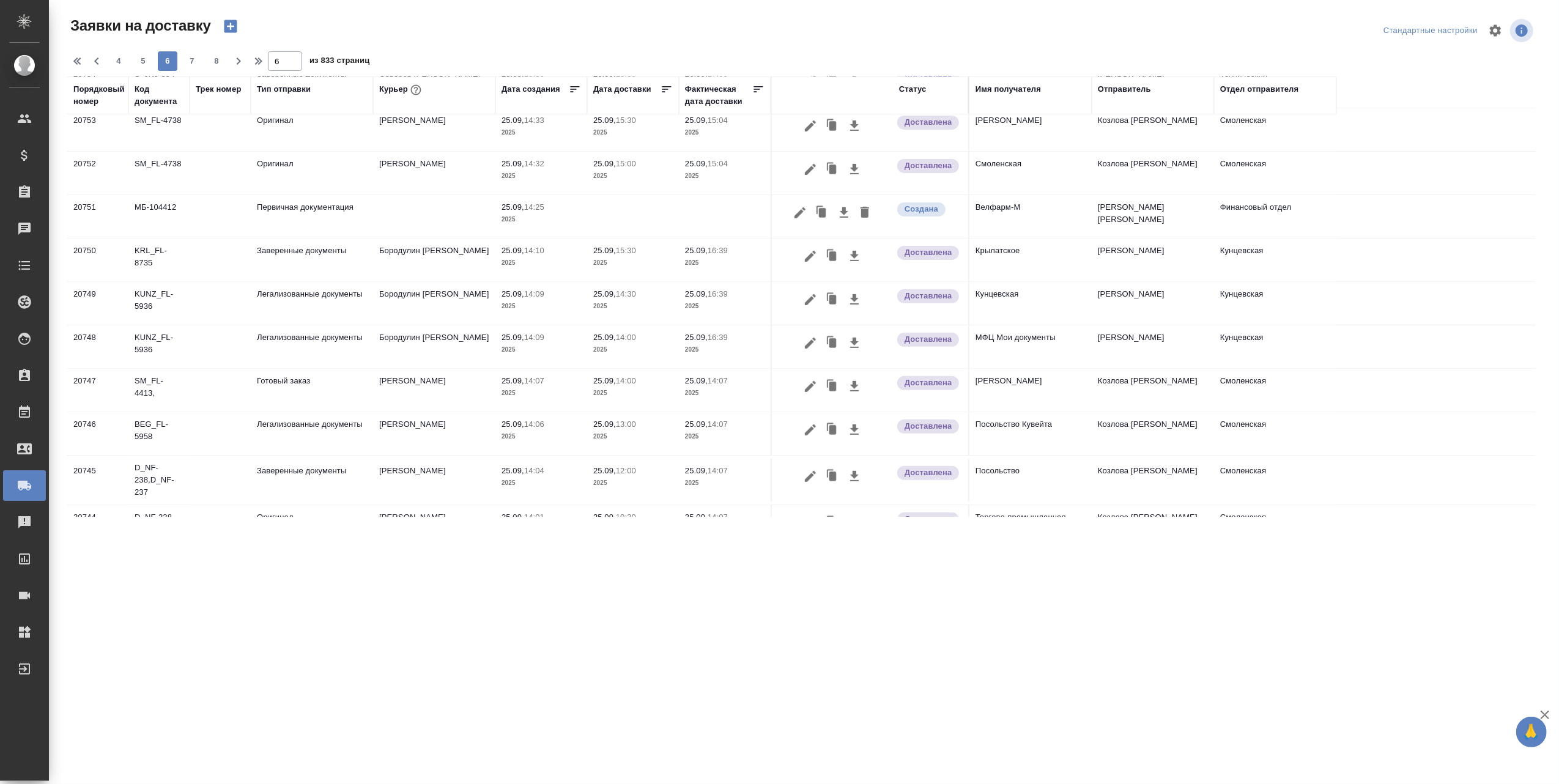
scroll to position [375, 0]
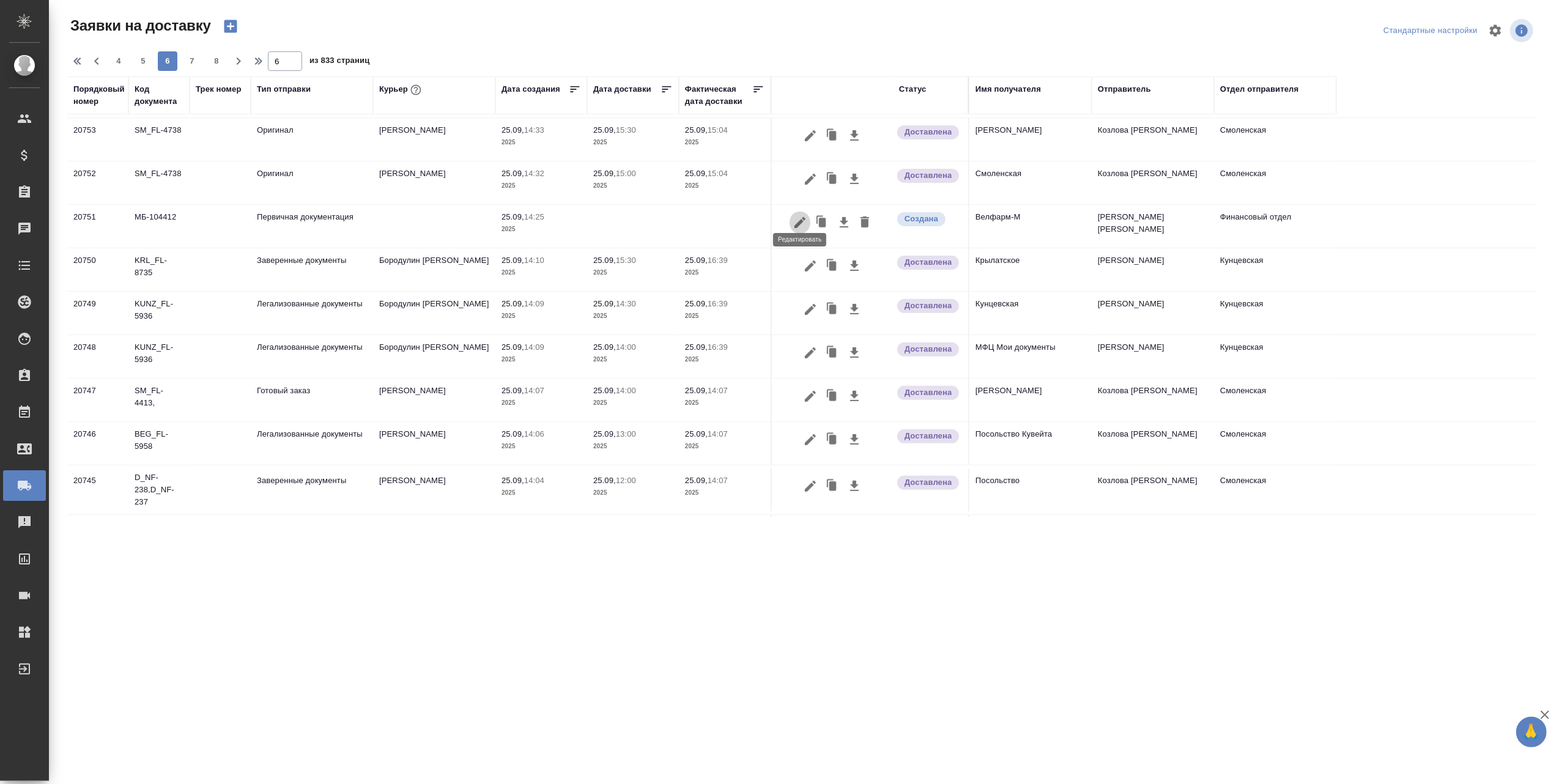
click at [804, 215] on icon "button" at bounding box center [799, 222] width 15 height 15
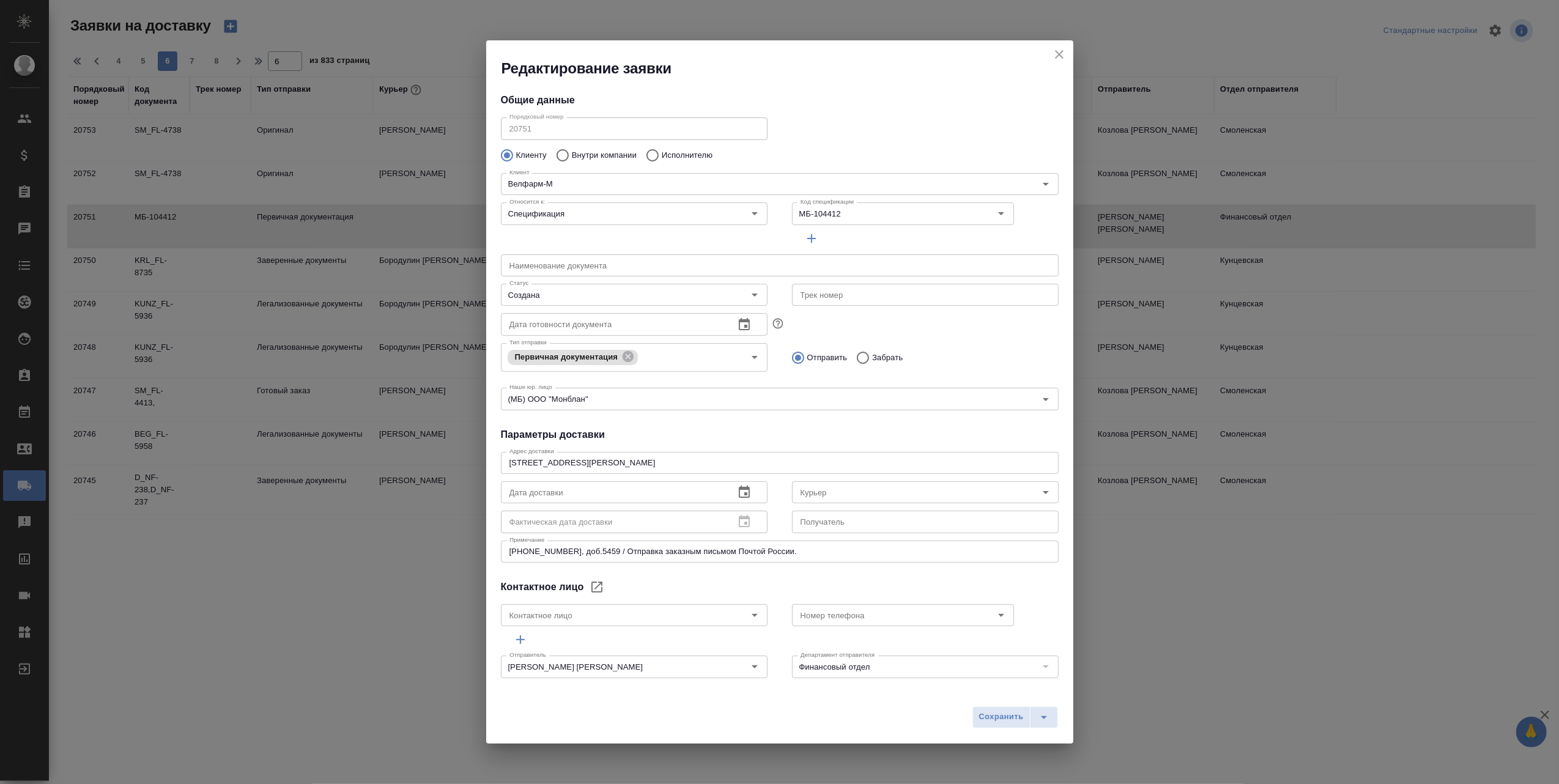
type input "[PERSON_NAME]"
type input "[PHONE_NUMBER]"
click at [748, 292] on icon "Open" at bounding box center [755, 295] width 15 height 15
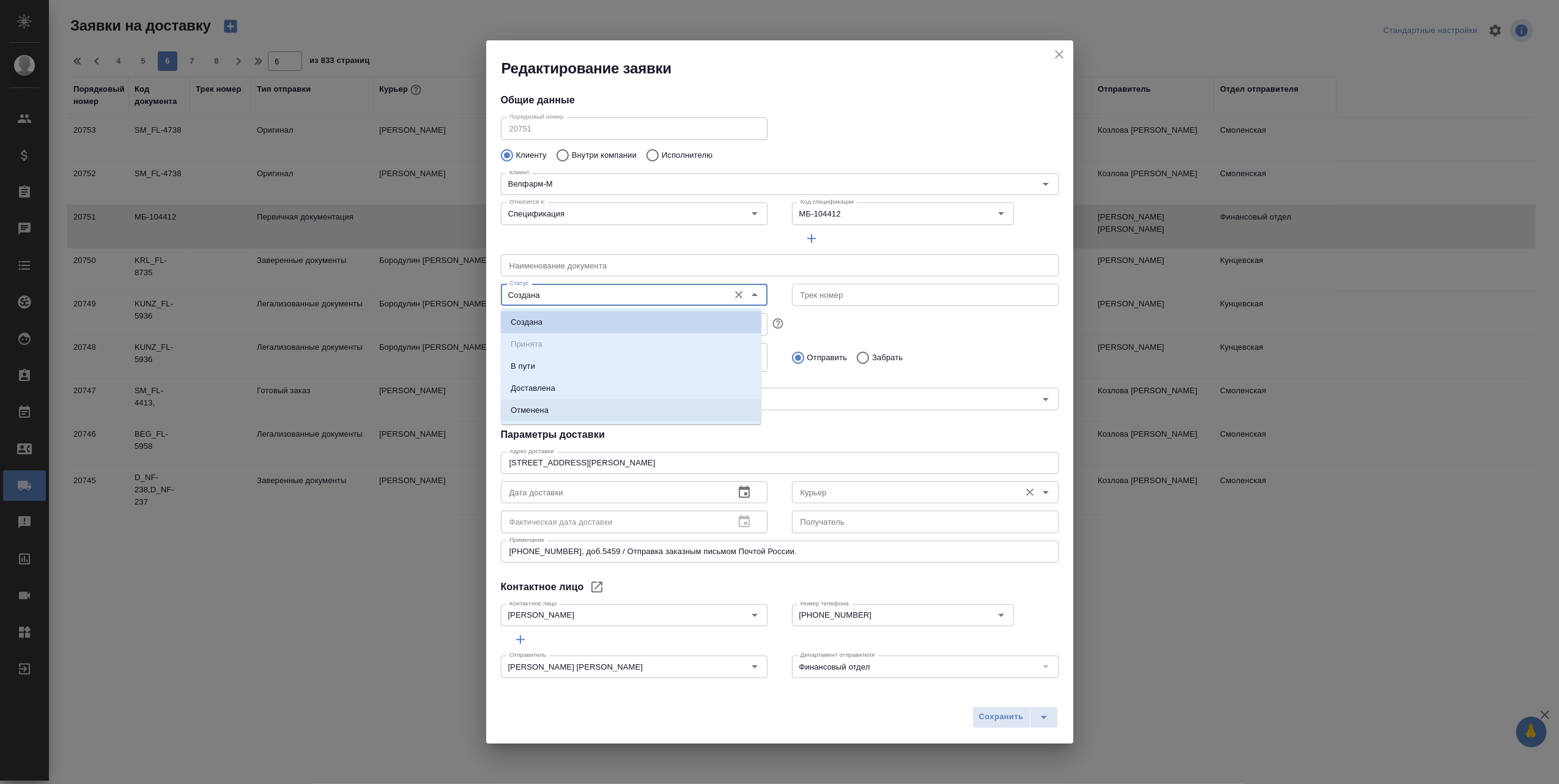
click at [1043, 492] on icon "Open" at bounding box center [1046, 492] width 6 height 3
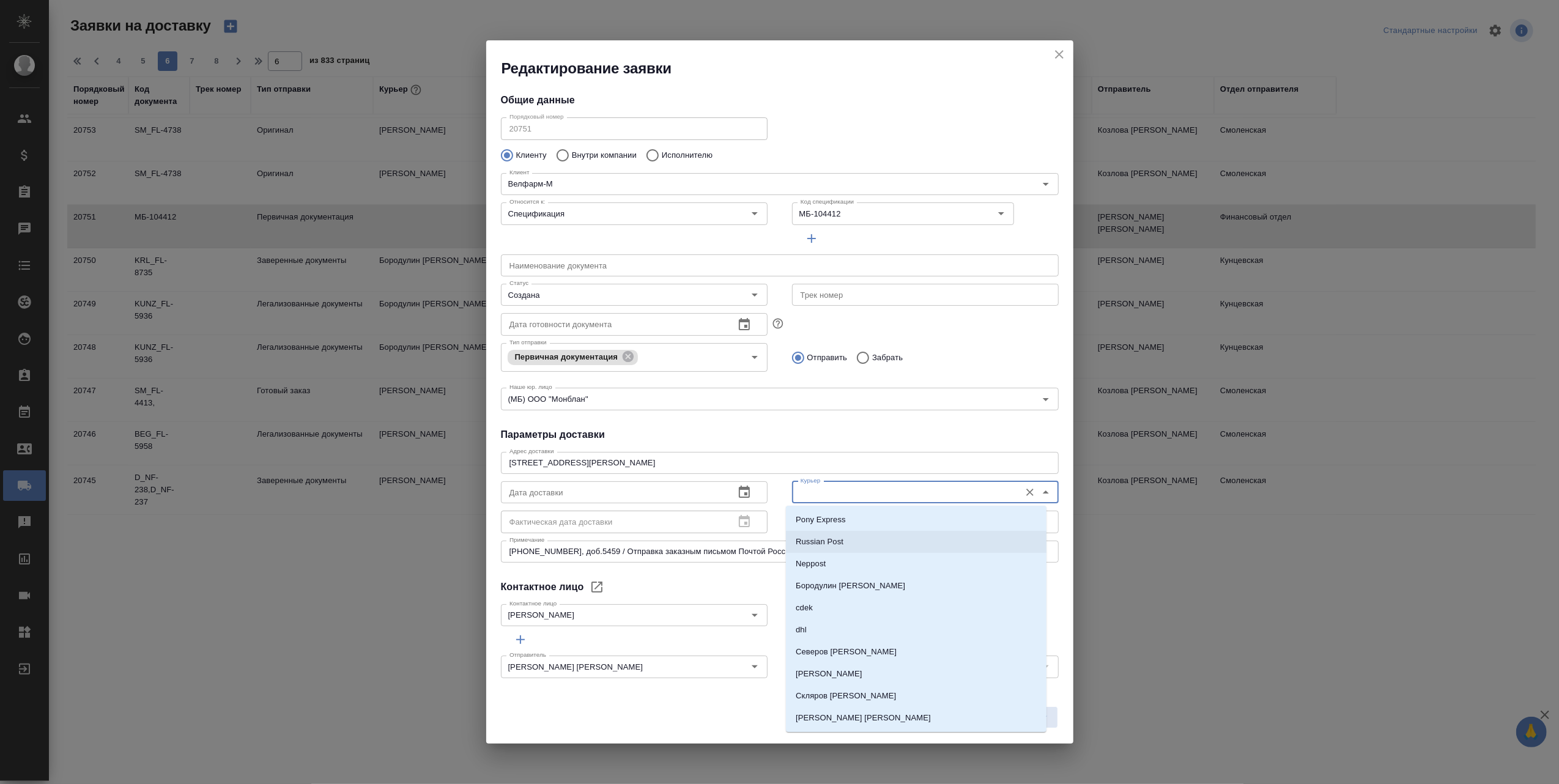
click at [898, 542] on li "Russian Post" at bounding box center [917, 541] width 261 height 22
type input "Russian Post"
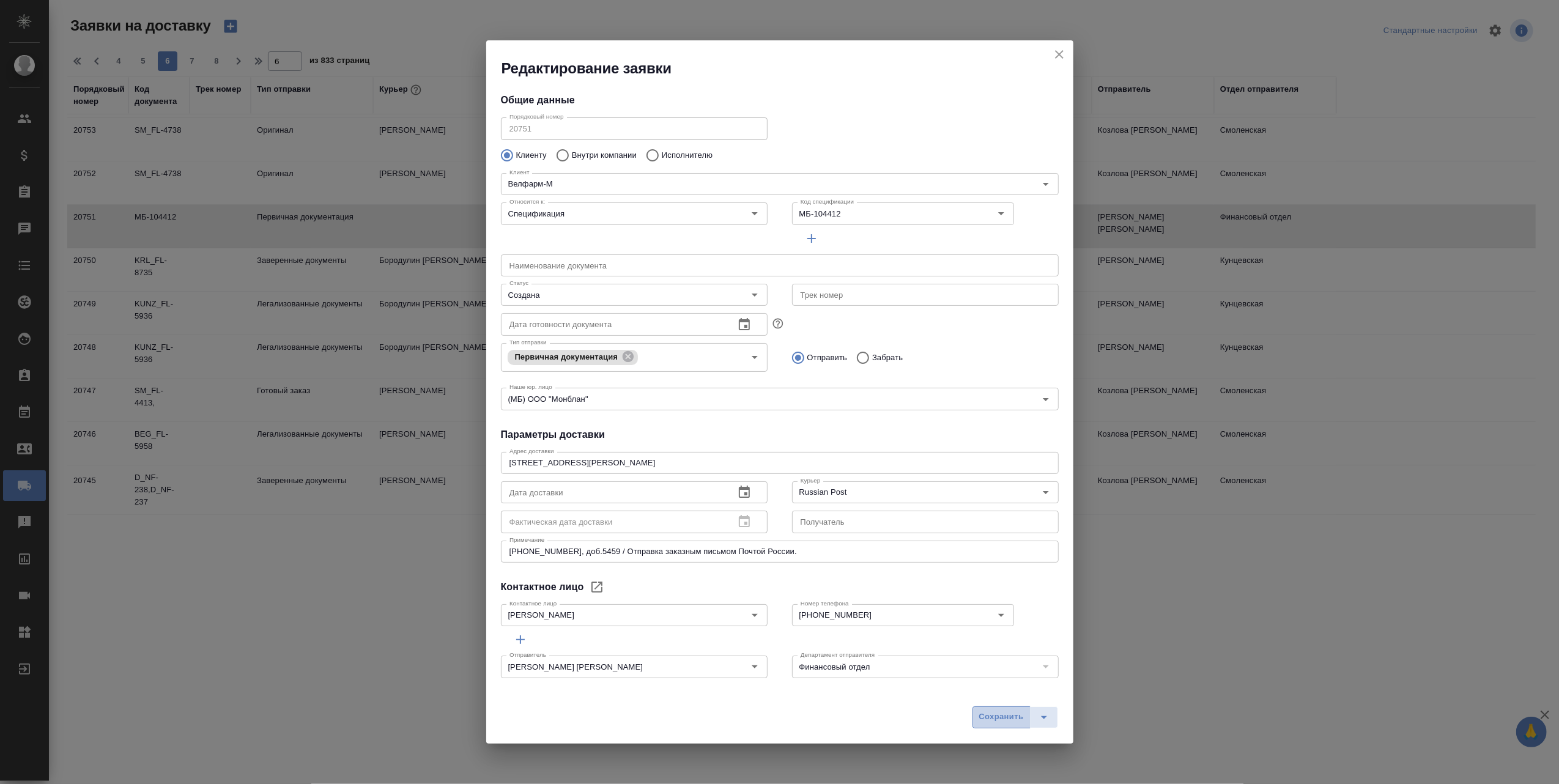
click at [994, 715] on span "Сохранить" at bounding box center [1001, 717] width 45 height 14
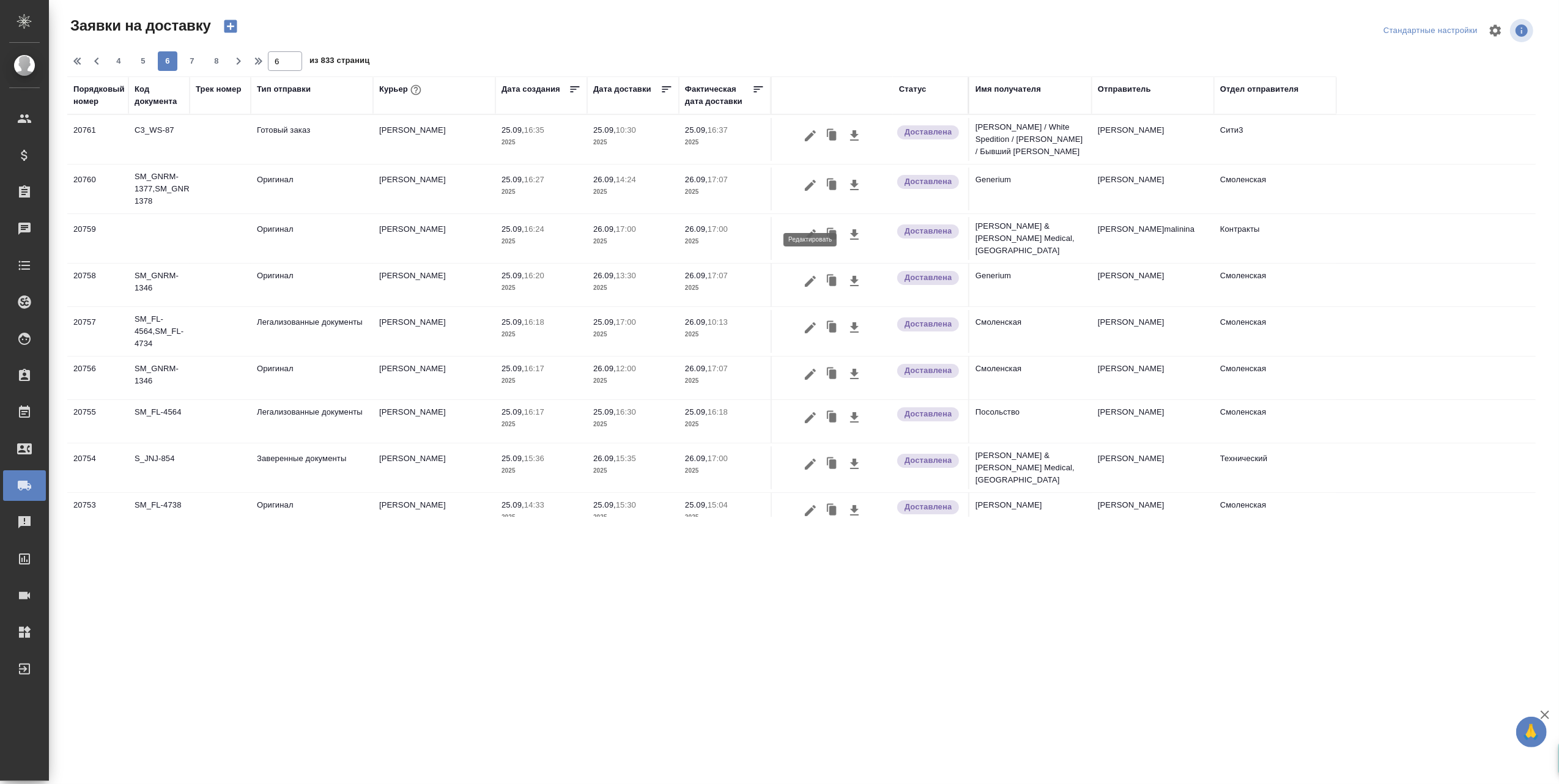
scroll to position [375, 0]
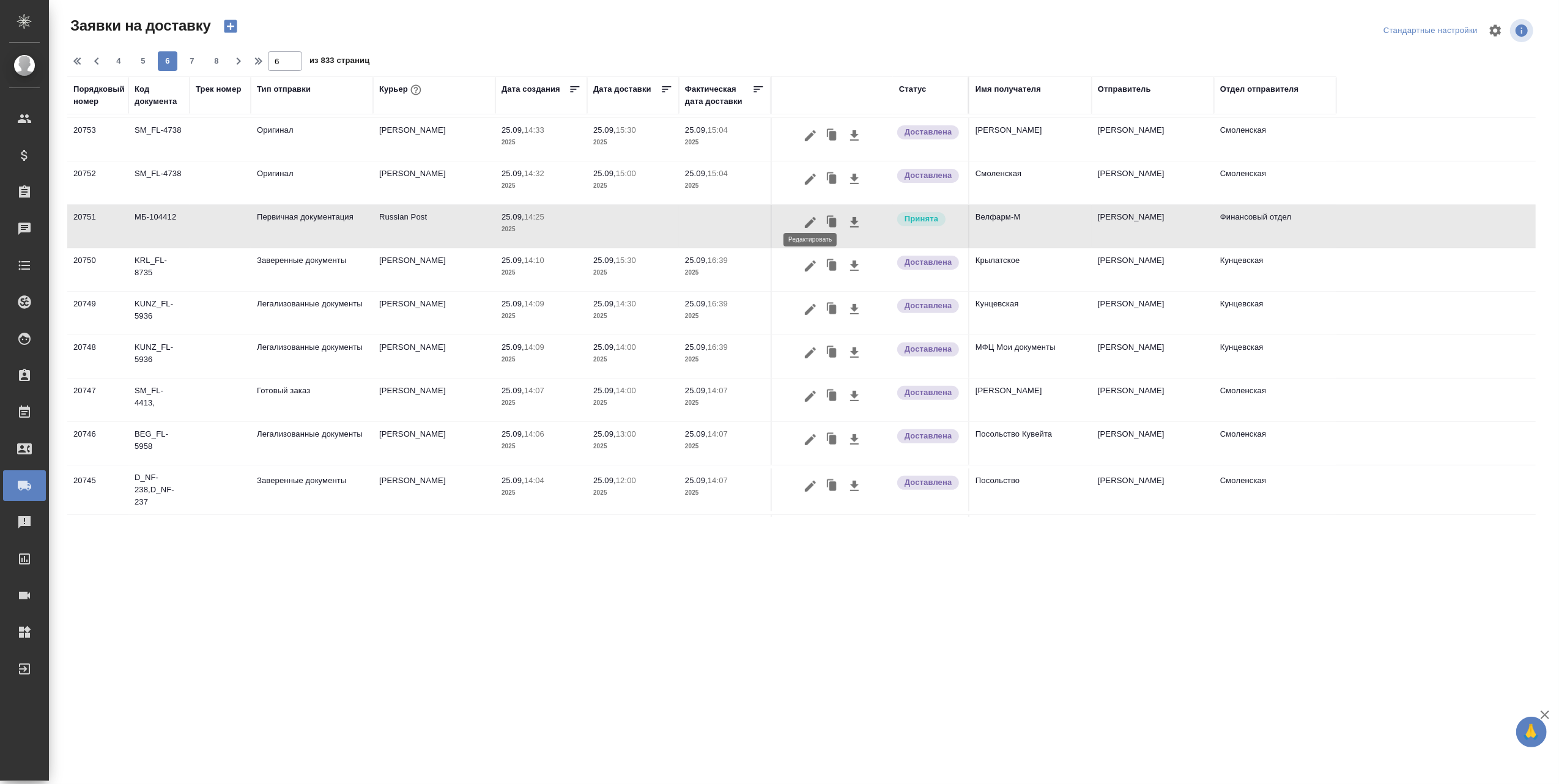
drag, startPoint x: 0, startPoint y: 0, endPoint x: 813, endPoint y: 208, distance: 839.2
click at [813, 215] on icon "button" at bounding box center [810, 222] width 15 height 15
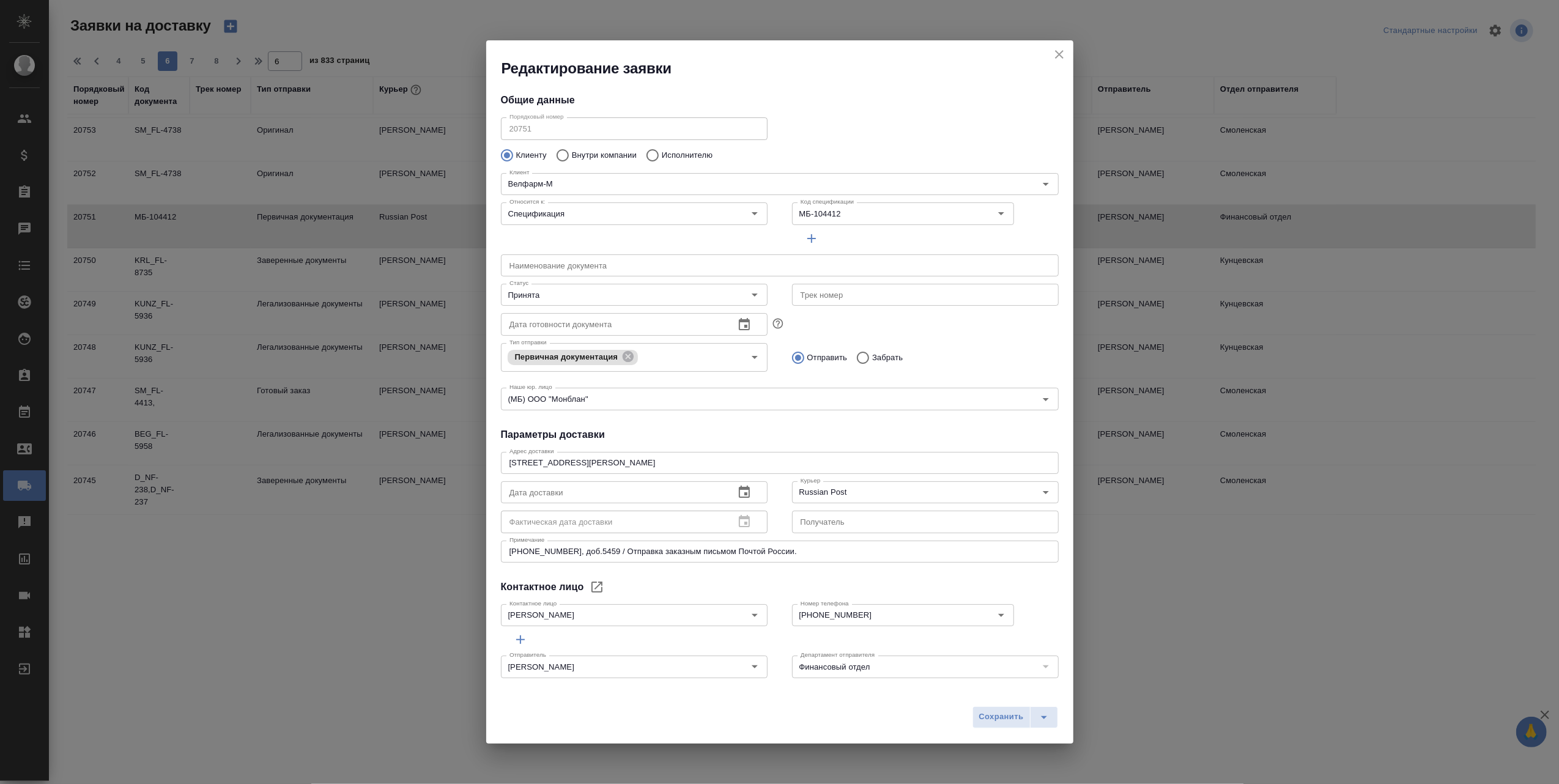
click at [1060, 55] on icon "close" at bounding box center [1059, 55] width 8 height 8
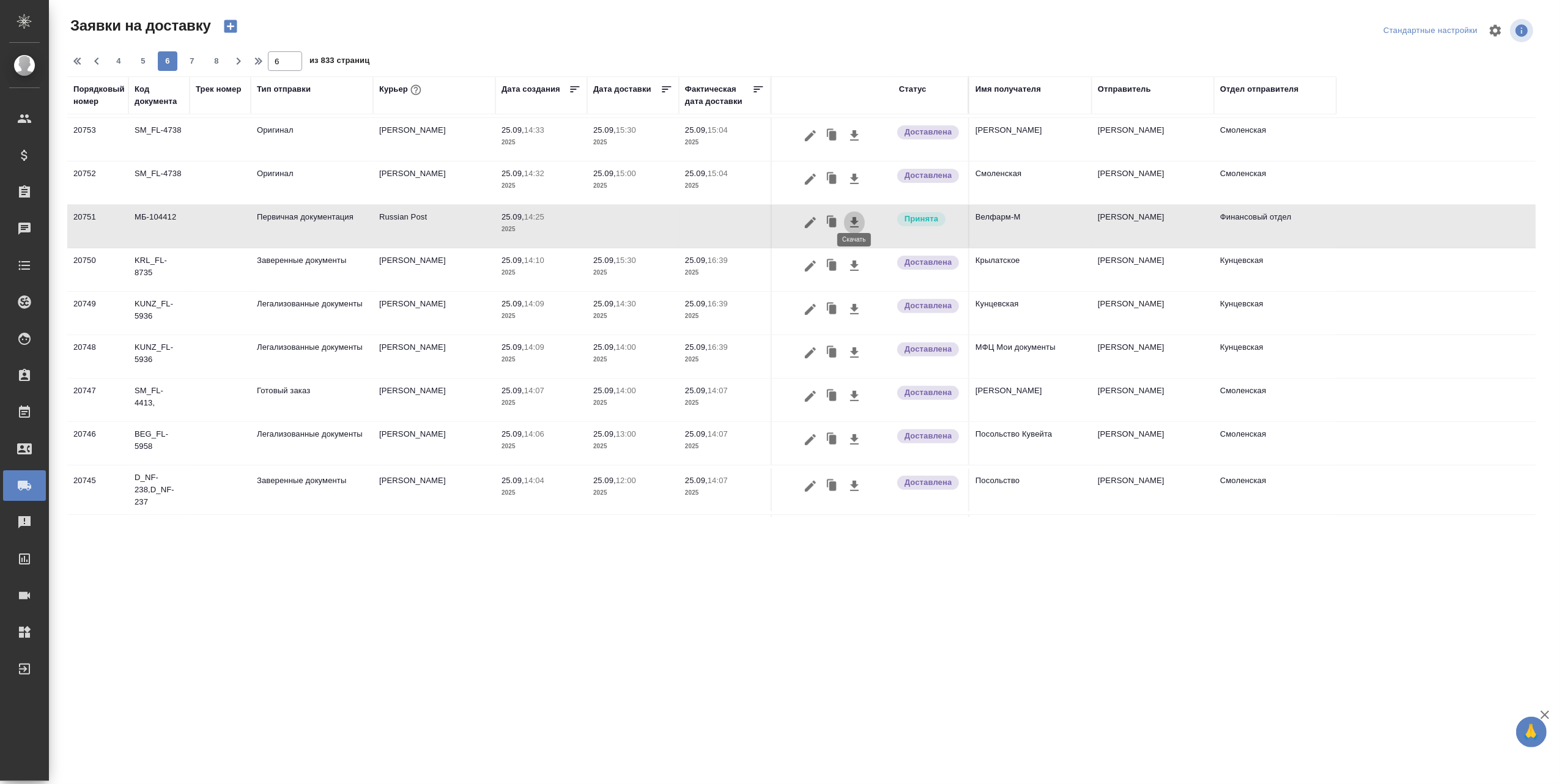
click at [852, 215] on icon "button" at bounding box center [854, 222] width 15 height 15
